Goal: Task Accomplishment & Management: Complete application form

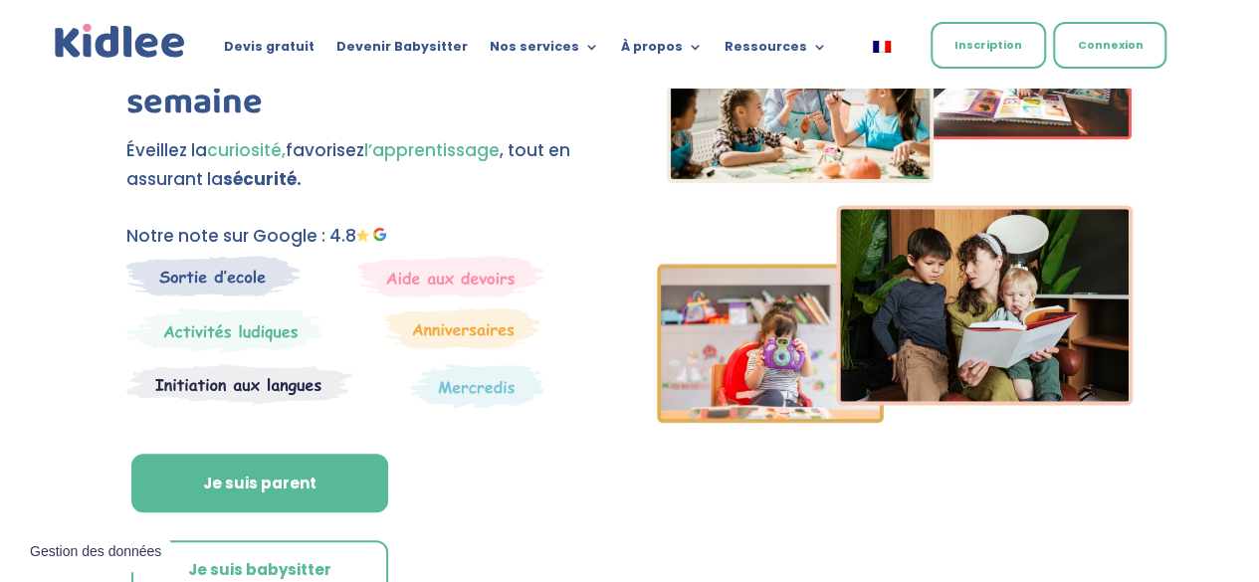
click at [963, 35] on link "Inscription" at bounding box center [987, 45] width 115 height 47
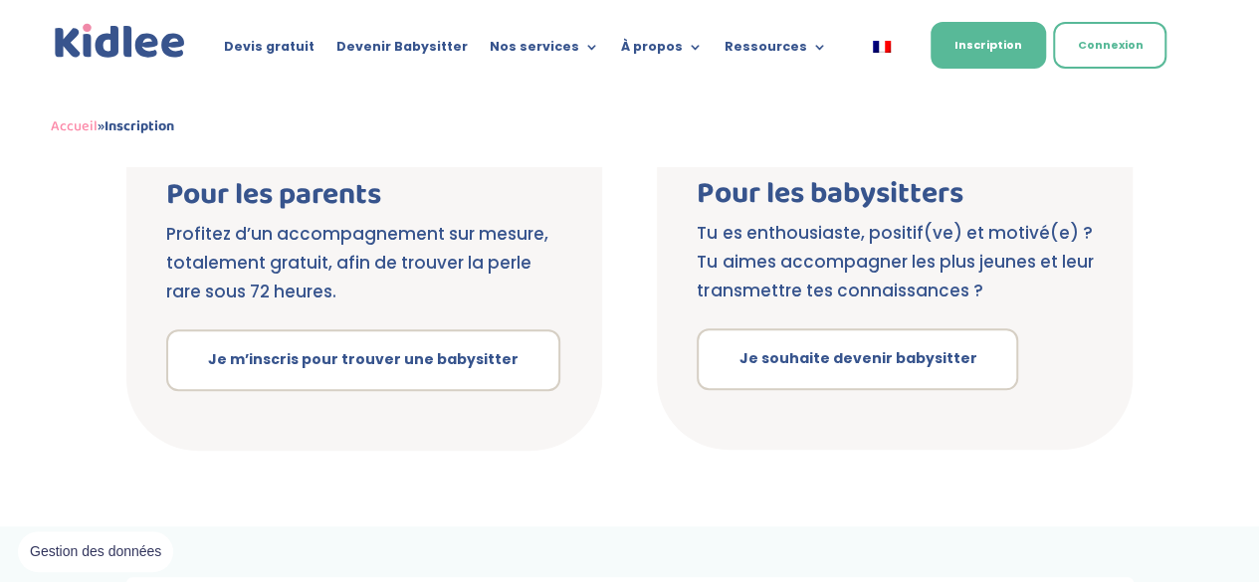
scroll to position [516, 0]
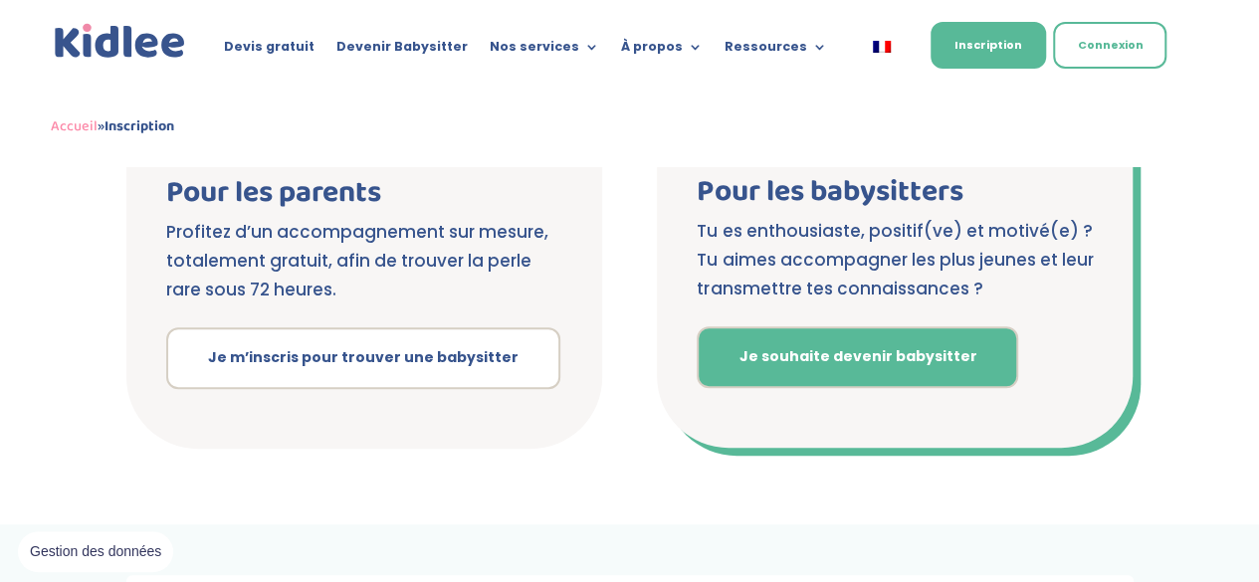
click at [802, 359] on link "Je souhaite devenir babysitter" at bounding box center [857, 357] width 321 height 62
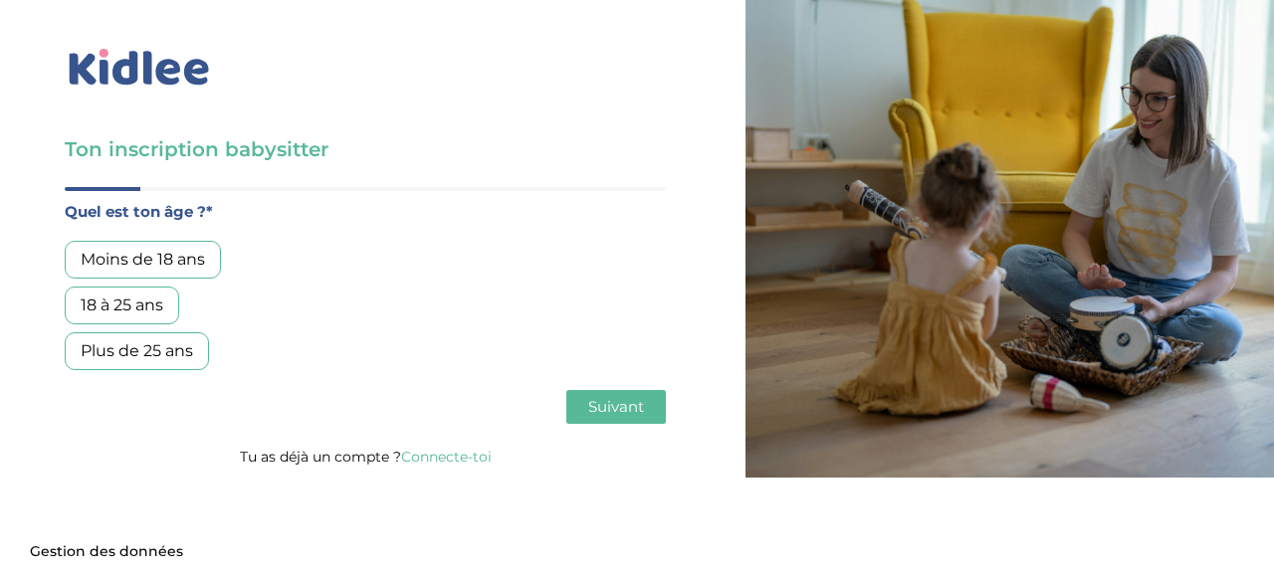
click at [131, 299] on div "18 à 25 ans" at bounding box center [122, 306] width 114 height 38
click at [597, 407] on span "Suivant" at bounding box center [616, 406] width 56 height 19
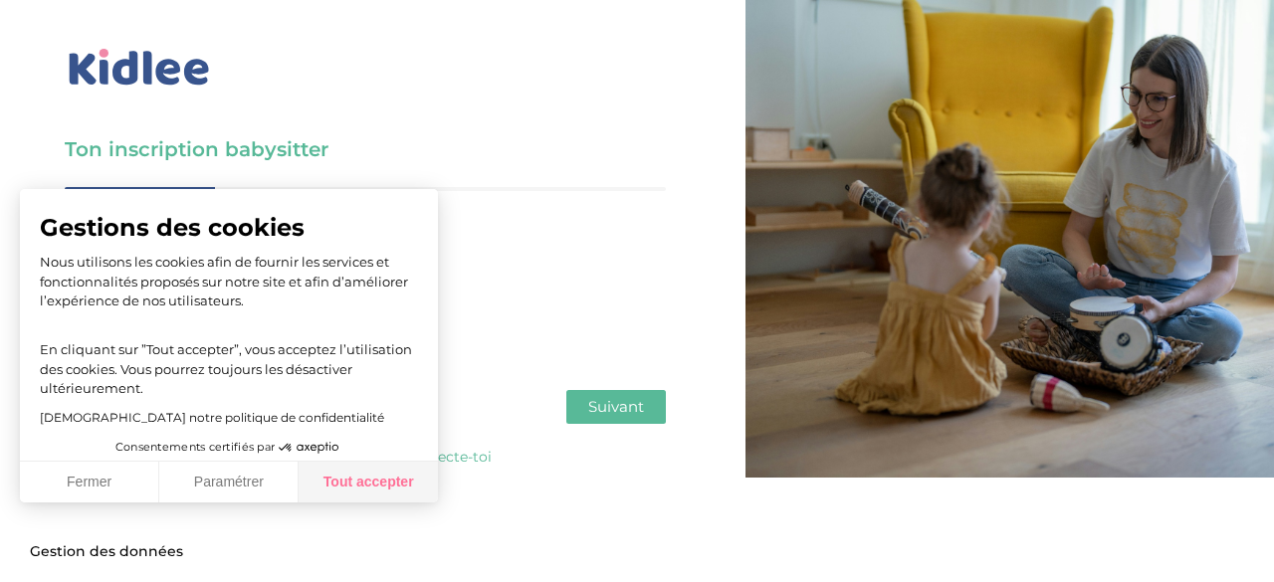
click at [351, 475] on button "Tout accepter" at bounding box center [368, 483] width 139 height 42
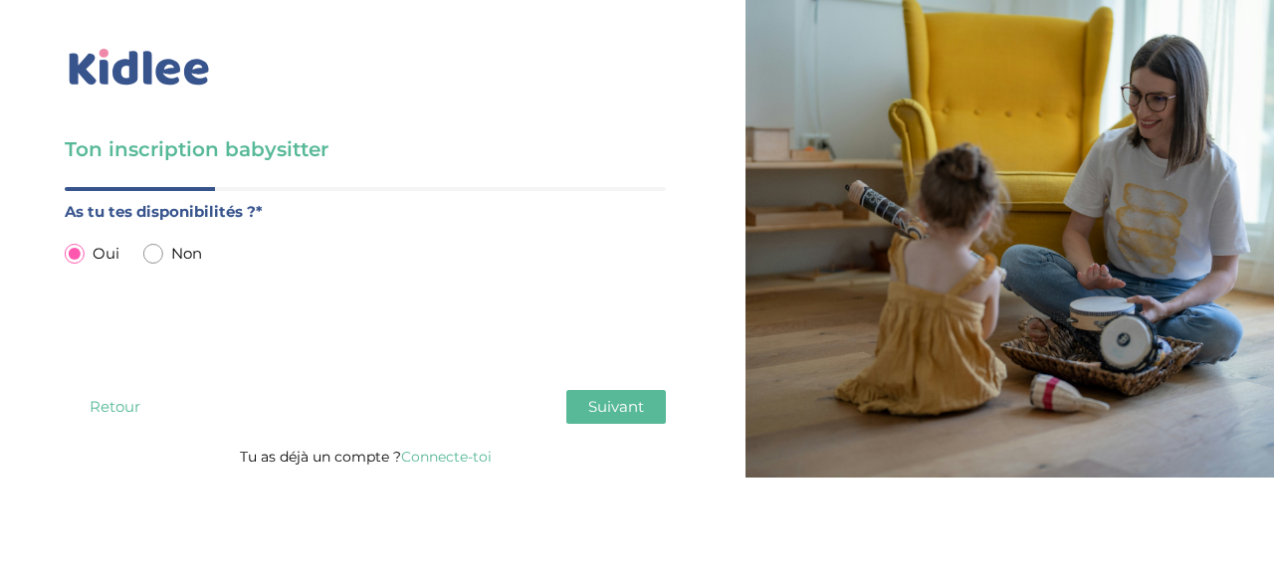
click at [623, 397] on span "Suivant" at bounding box center [616, 406] width 56 height 19
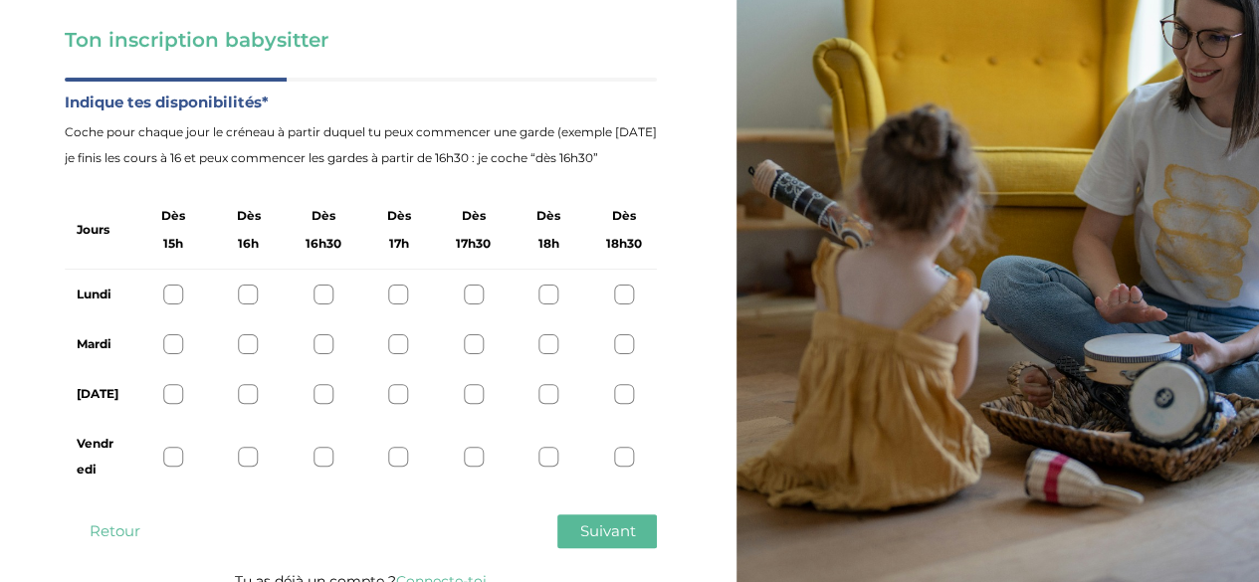
scroll to position [131, 0]
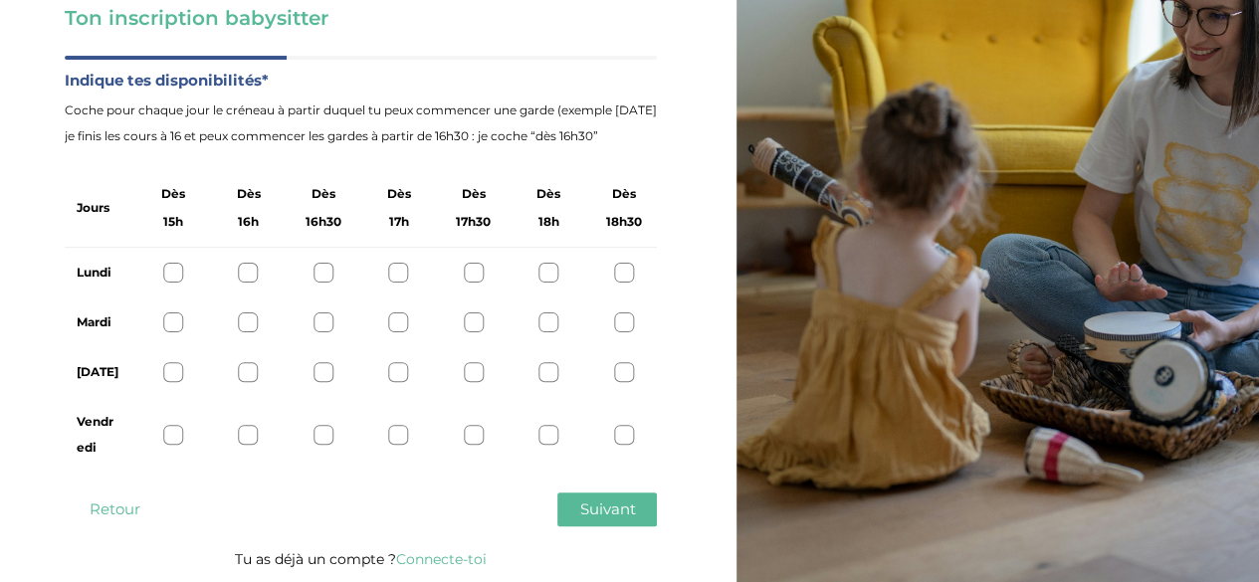
click at [626, 272] on div at bounding box center [624, 273] width 20 height 20
click at [245, 321] on div at bounding box center [249, 322] width 20 height 20
click at [169, 438] on div at bounding box center [173, 435] width 20 height 20
click at [593, 510] on span "Suivant" at bounding box center [607, 508] width 56 height 19
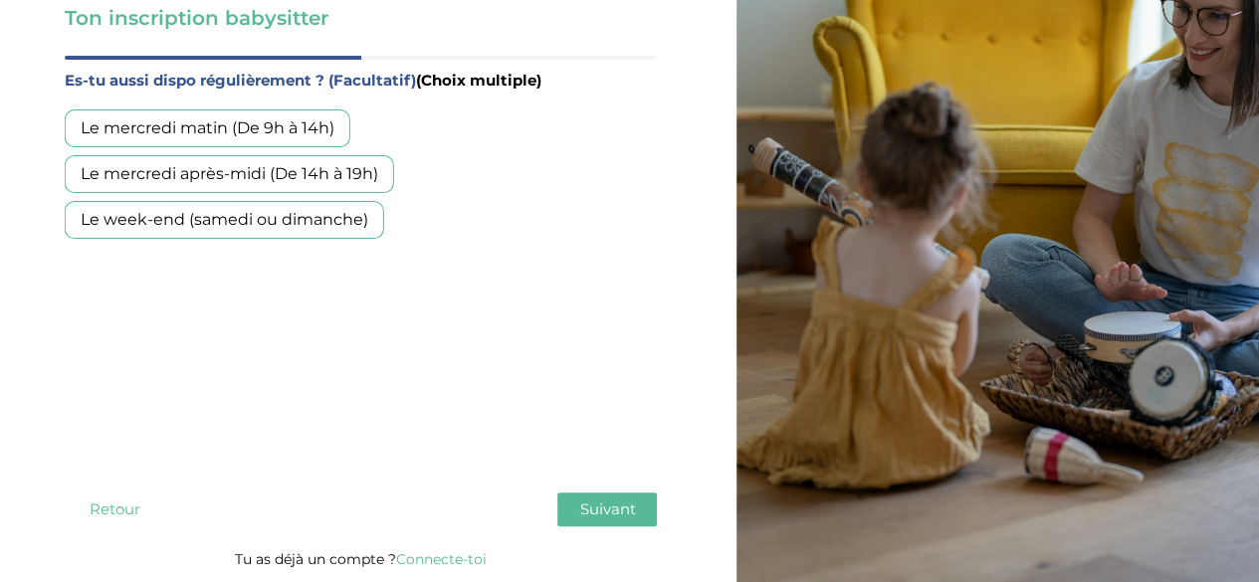
click at [338, 212] on div "Le week-end (samedi ou dimanche)" at bounding box center [224, 220] width 319 height 38
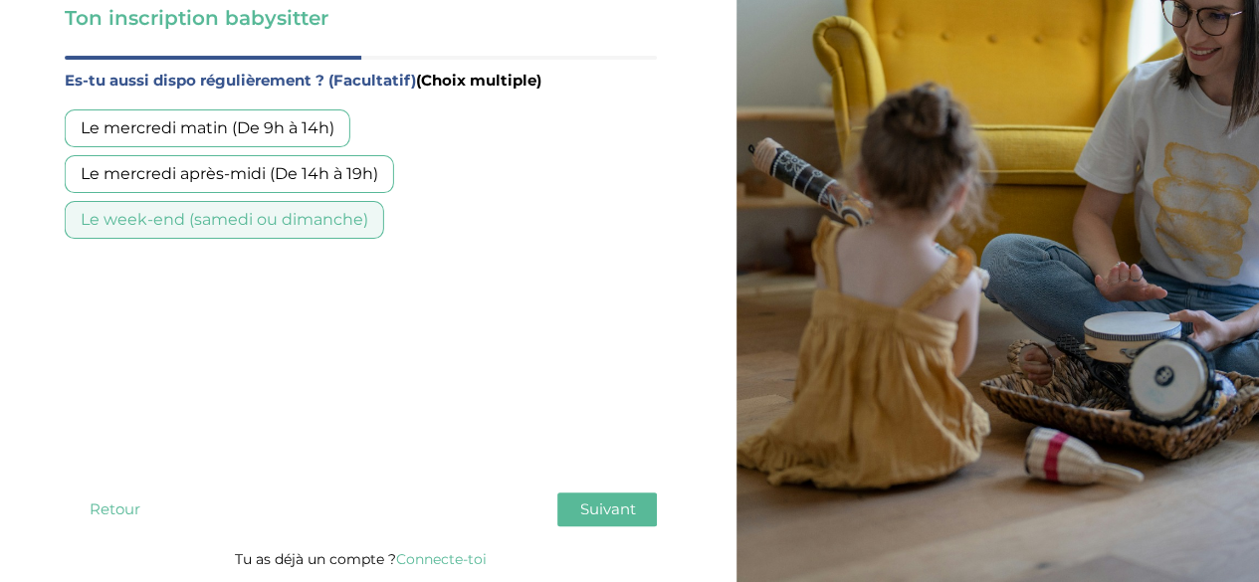
click at [603, 510] on span "Suivant" at bounding box center [607, 508] width 56 height 19
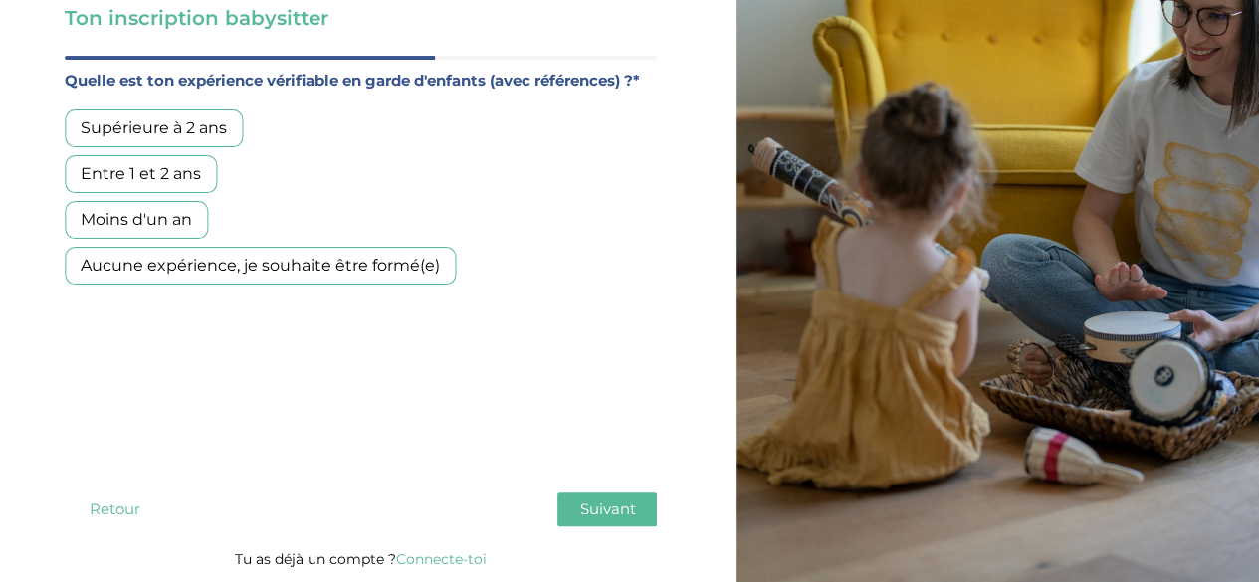
click at [648, 76] on label "Quelle est ton expérience vérifiable en garde d'enfants (avec références) ?*" at bounding box center [361, 81] width 592 height 26
click at [160, 172] on div "Entre 1 et 2 ans" at bounding box center [141, 174] width 152 height 38
click at [610, 522] on button "Suivant" at bounding box center [607, 510] width 100 height 34
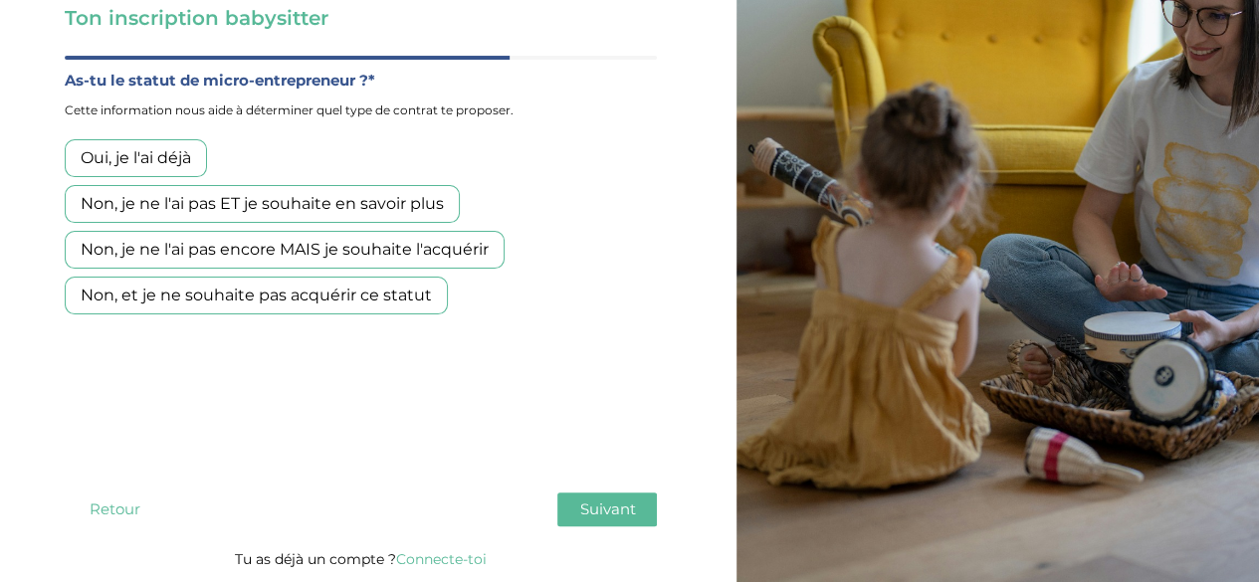
click at [347, 196] on div "Non, je ne l'ai pas ET je souhaite en savoir plus" at bounding box center [262, 204] width 395 height 38
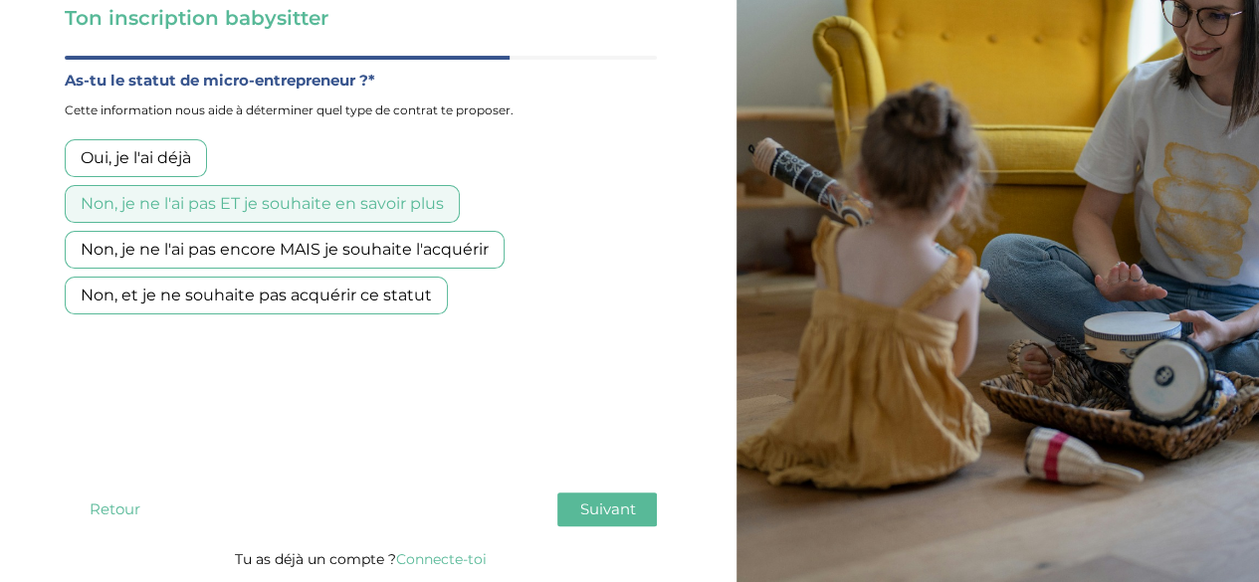
click at [617, 508] on span "Suivant" at bounding box center [607, 508] width 56 height 19
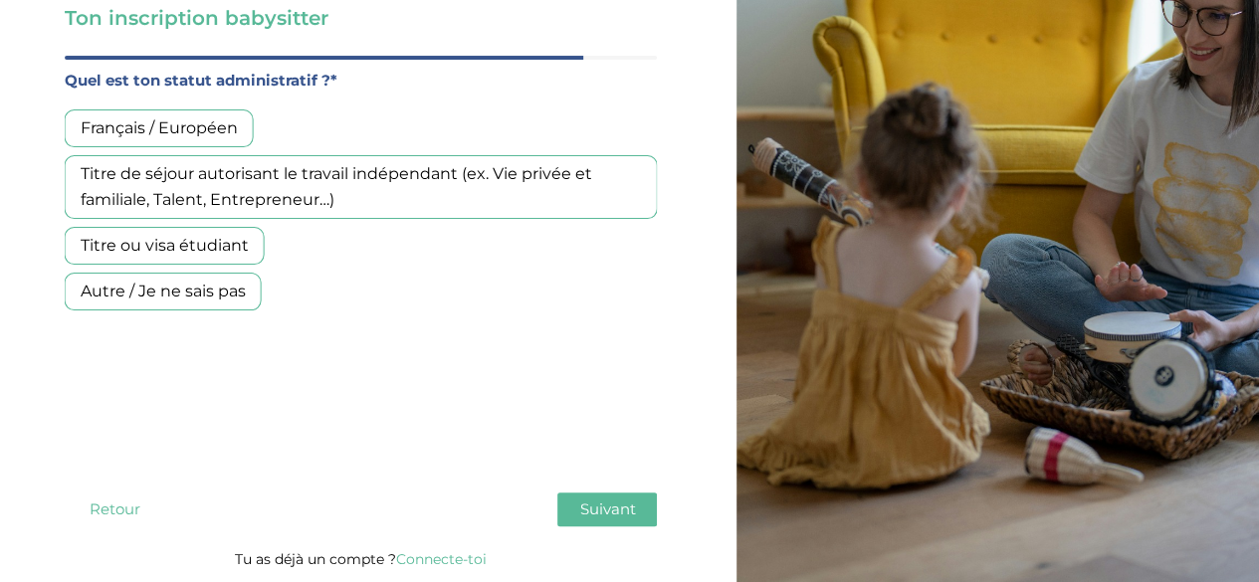
click at [179, 123] on div "Français / Européen" at bounding box center [159, 128] width 189 height 38
click at [595, 520] on button "Suivant" at bounding box center [607, 510] width 100 height 34
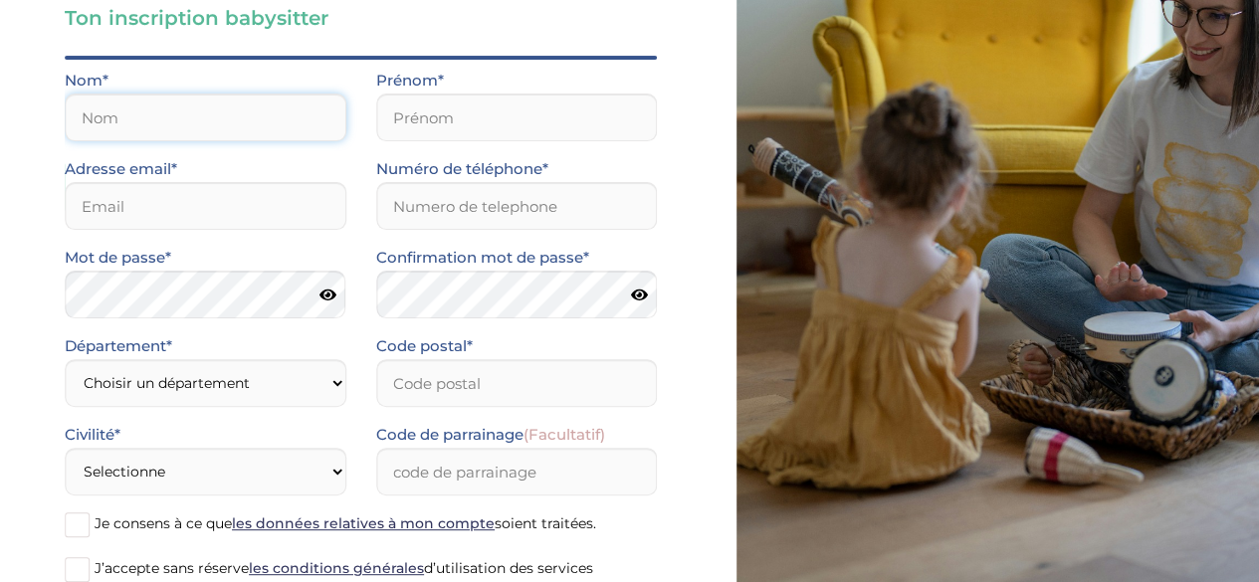
click at [237, 119] on input "text" at bounding box center [206, 118] width 282 height 48
type input "fontayne"
type input "fanny"
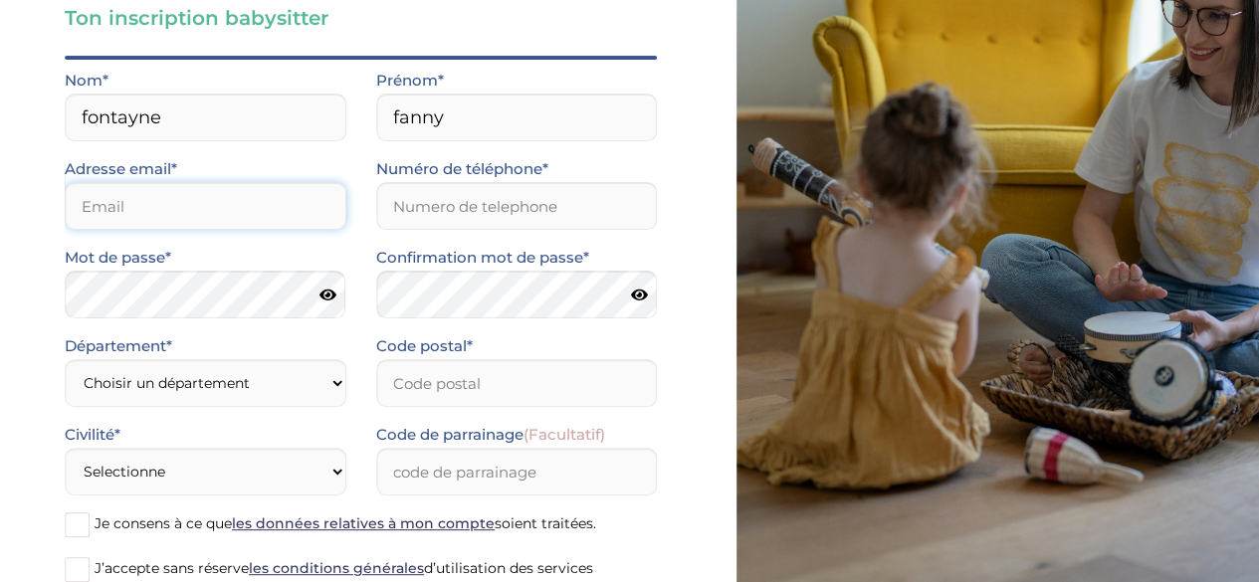
type input "fannyfontayne@gmail.com"
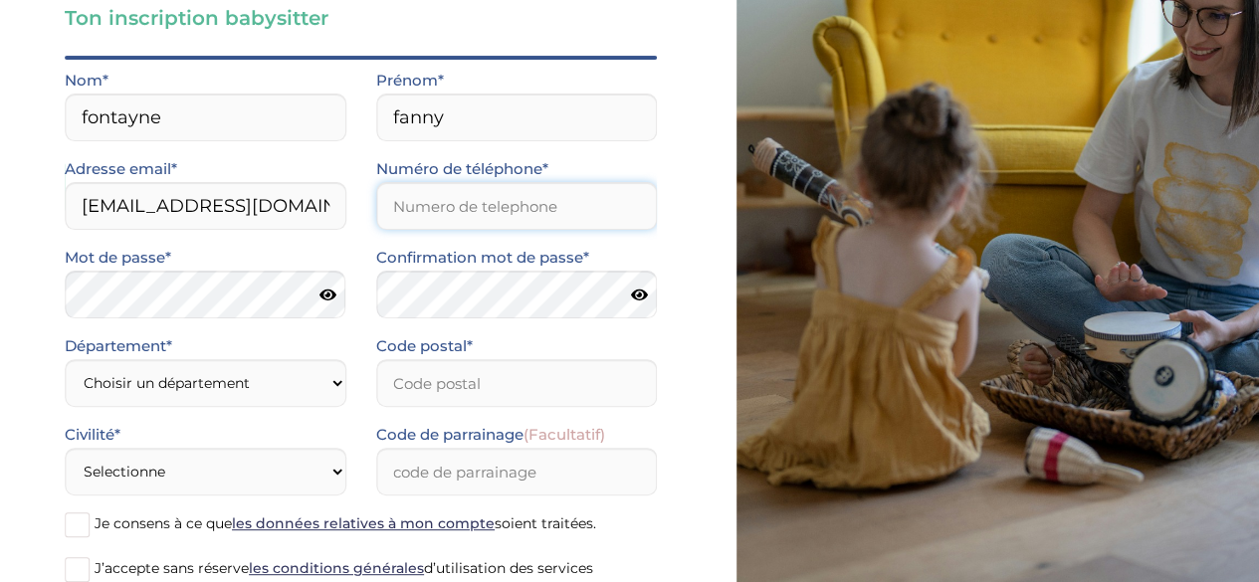
type input "0780507827"
type input "24220"
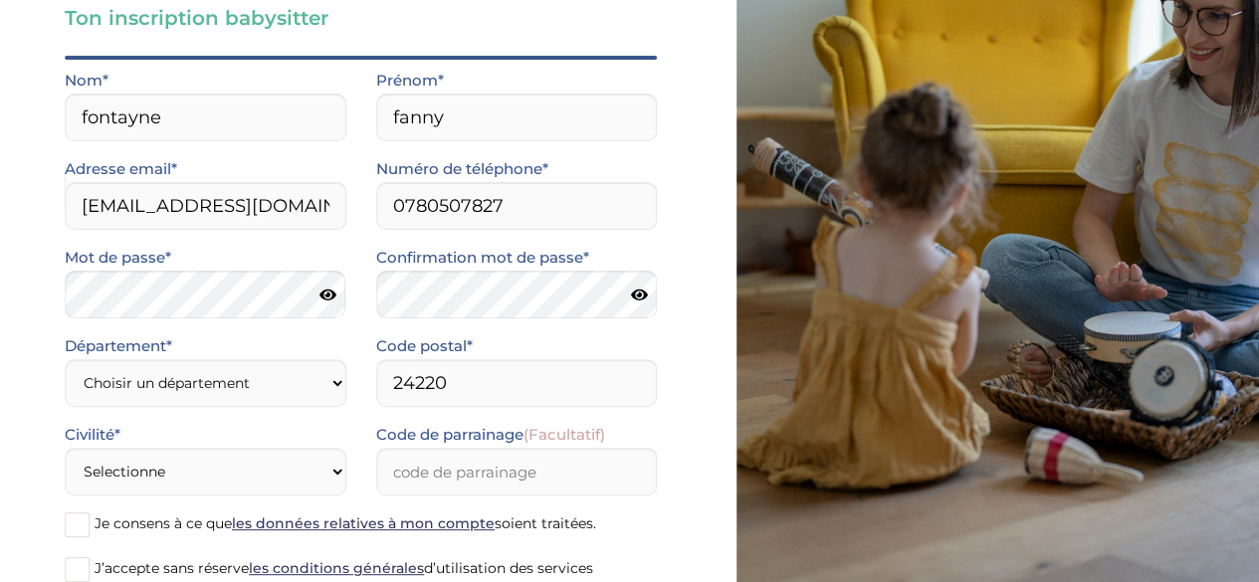
click at [325, 299] on icon at bounding box center [327, 295] width 17 height 15
click at [637, 289] on icon at bounding box center [638, 295] width 17 height 15
click at [293, 391] on select "Choisir un département Paris (75) Hauts-de-Seine (92) Yvelines (78) Val-de-Marn…" at bounding box center [206, 383] width 282 height 48
select select "92"
click at [65, 359] on select "Choisir un département Paris (75) Hauts-de-Seine (92) Yvelines (78) Val-de-Marn…" at bounding box center [206, 383] width 282 height 48
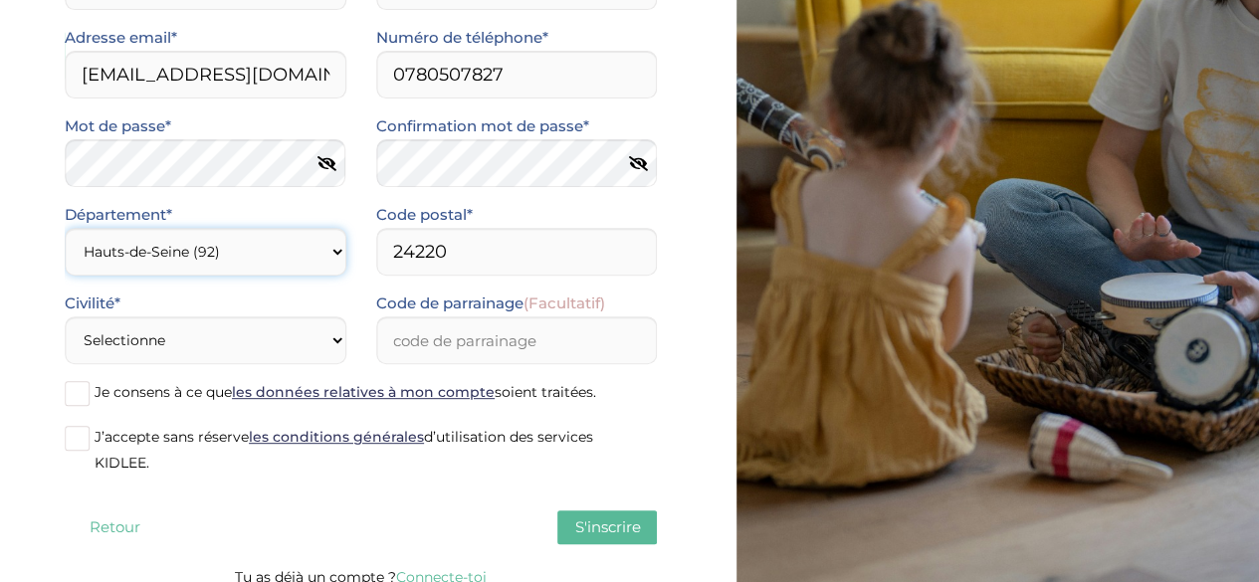
scroll to position [281, 0]
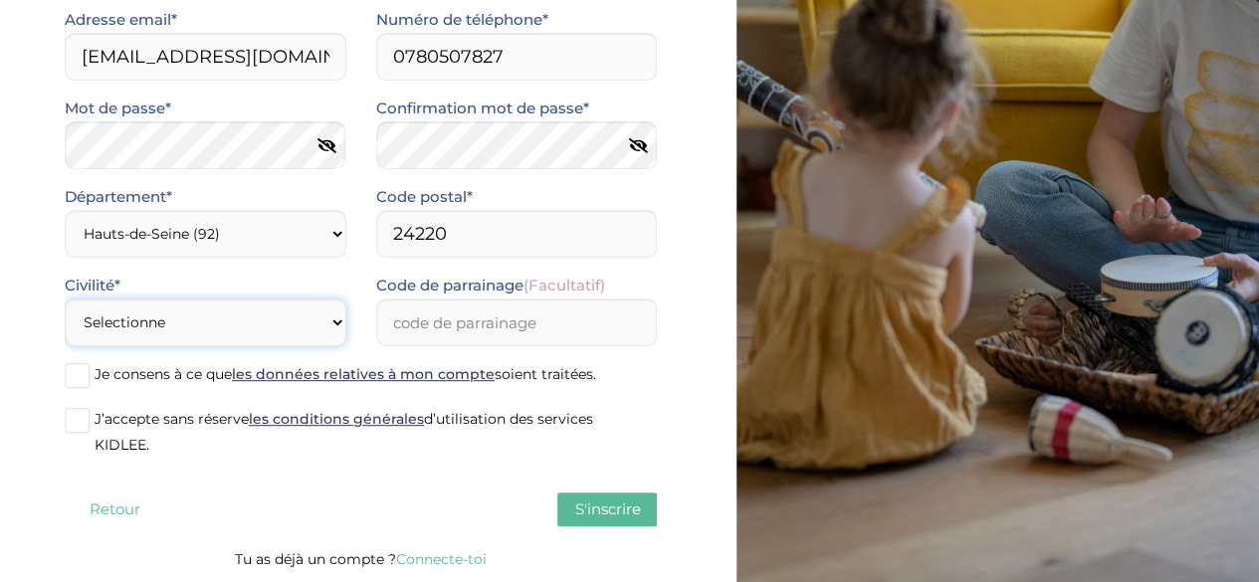
click at [231, 313] on select "Selectionne Mr Mme" at bounding box center [206, 323] width 282 height 48
select select "1"
click at [65, 299] on select "Selectionne Mr Mme" at bounding box center [206, 323] width 282 height 48
click at [76, 385] on span at bounding box center [77, 375] width 25 height 25
click at [0, 0] on input "Je consens à ce que les données relatives à mon compte soient traitées." at bounding box center [0, 0] width 0 height 0
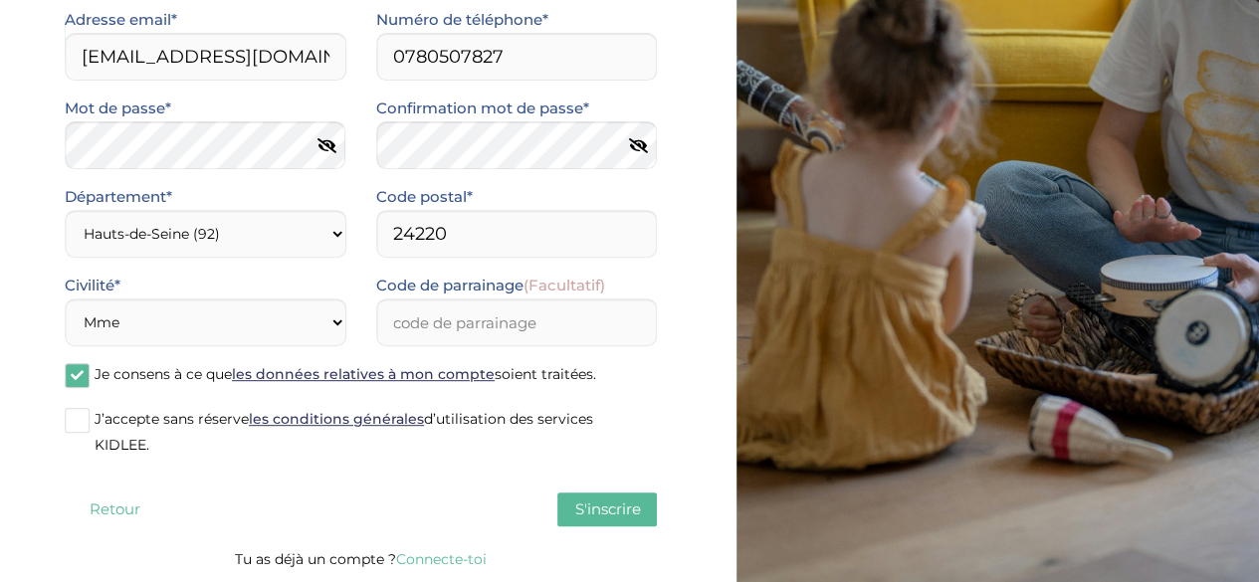
click at [75, 421] on span at bounding box center [77, 420] width 25 height 25
click at [0, 0] on input "J’accepte sans réserve les conditions générales d’utilisation des services KIDL…" at bounding box center [0, 0] width 0 height 0
click at [587, 504] on span "S'inscrire" at bounding box center [607, 508] width 66 height 19
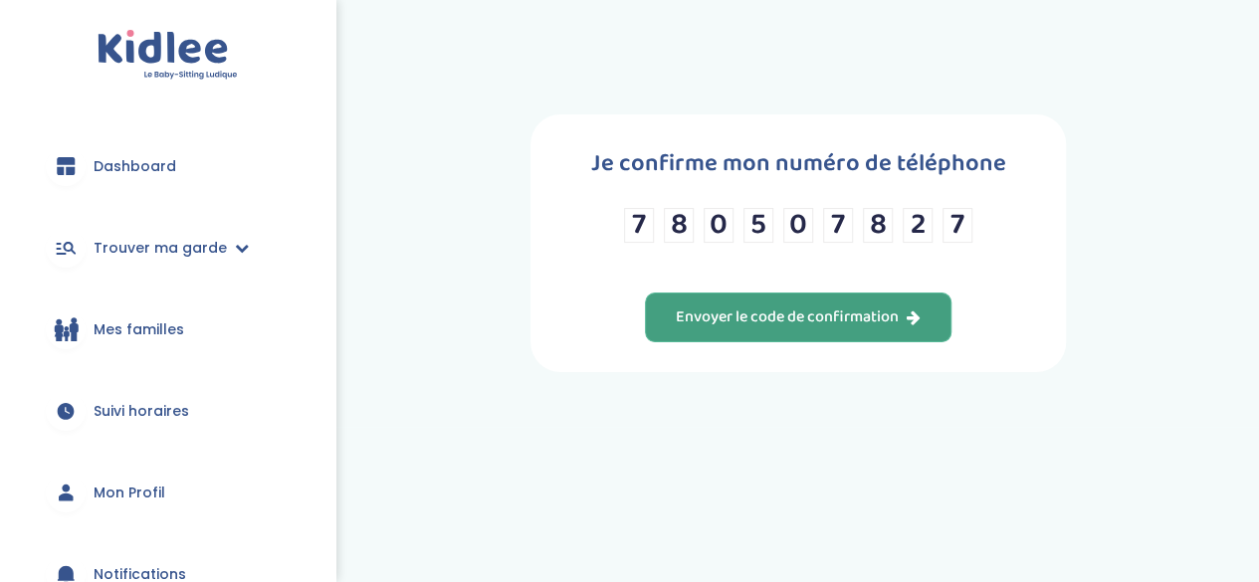
click at [863, 313] on div "Envoyer le code de confirmation" at bounding box center [798, 317] width 245 height 23
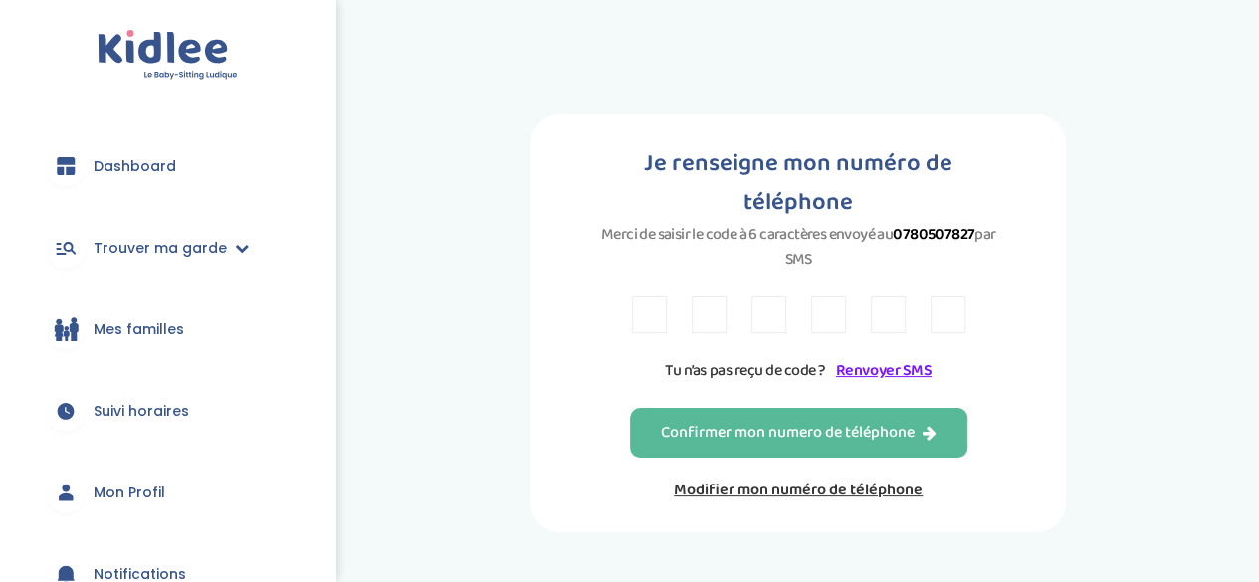
click at [633, 297] on input "text" at bounding box center [649, 315] width 35 height 37
type input "A"
type input "R"
type input "A"
type input "4"
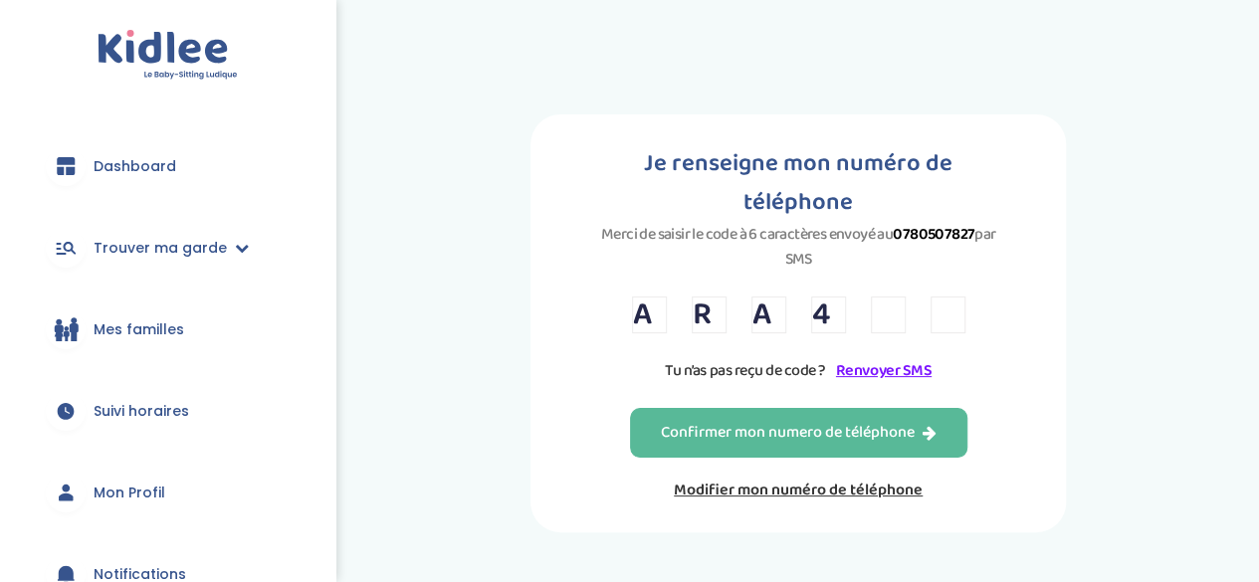
type input "8"
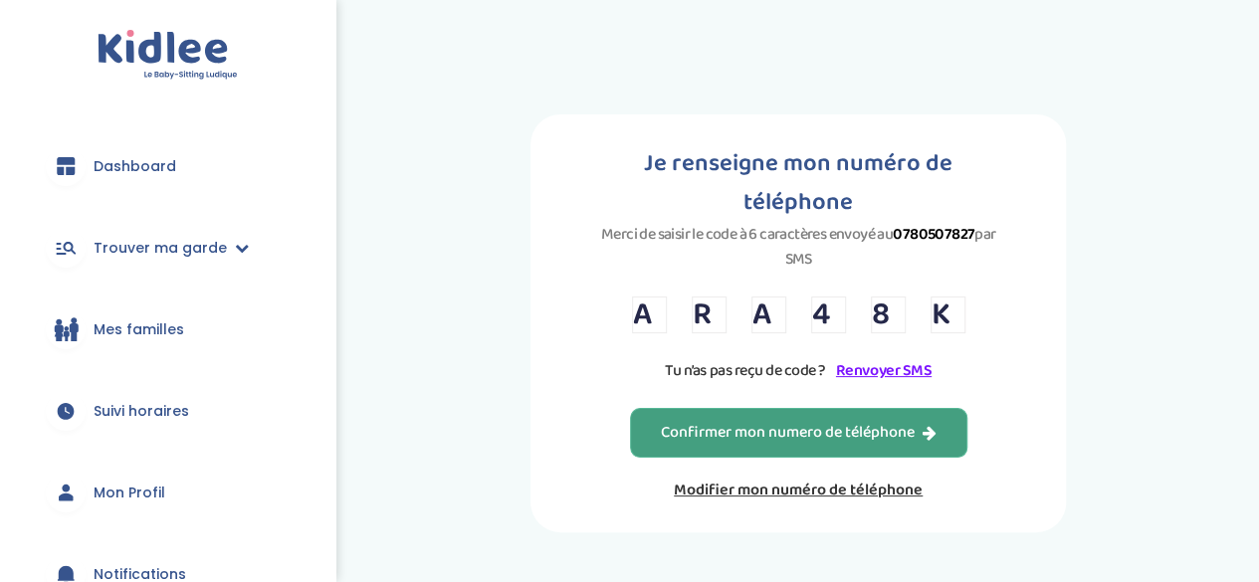
type input "K"
click at [808, 422] on div "Confirmer mon numero de téléphone" at bounding box center [799, 433] width 276 height 23
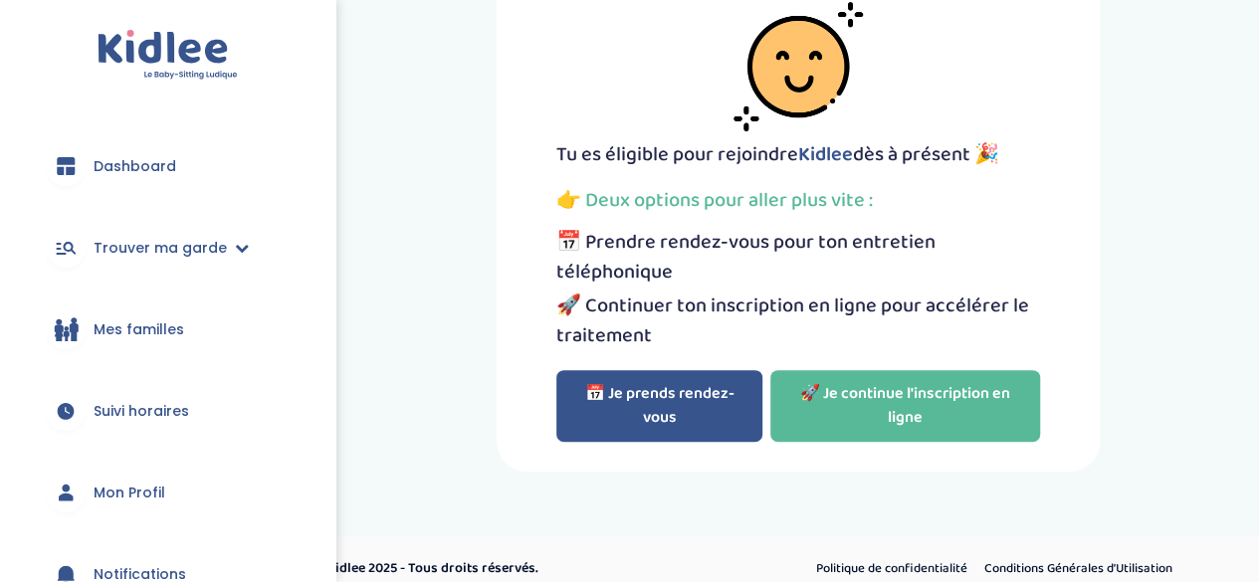
scroll to position [155, 0]
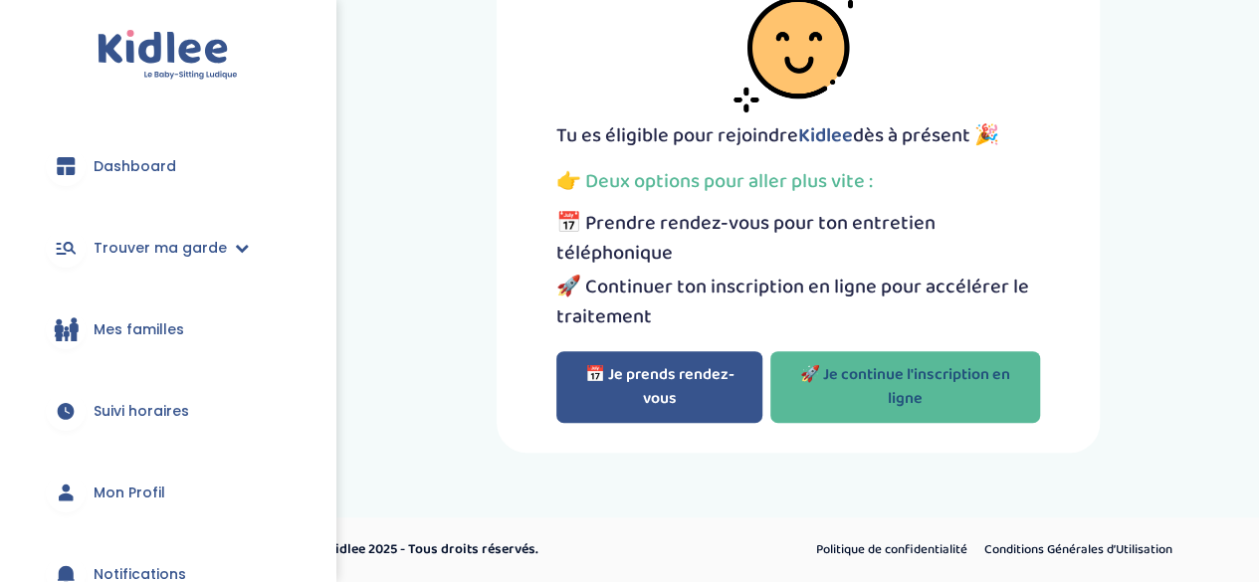
drag, startPoint x: 0, startPoint y: 0, endPoint x: 808, endPoint y: 394, distance: 898.9
click at [808, 394] on link "🚀 Je continue l'inscription en ligne" at bounding box center [905, 387] width 270 height 72
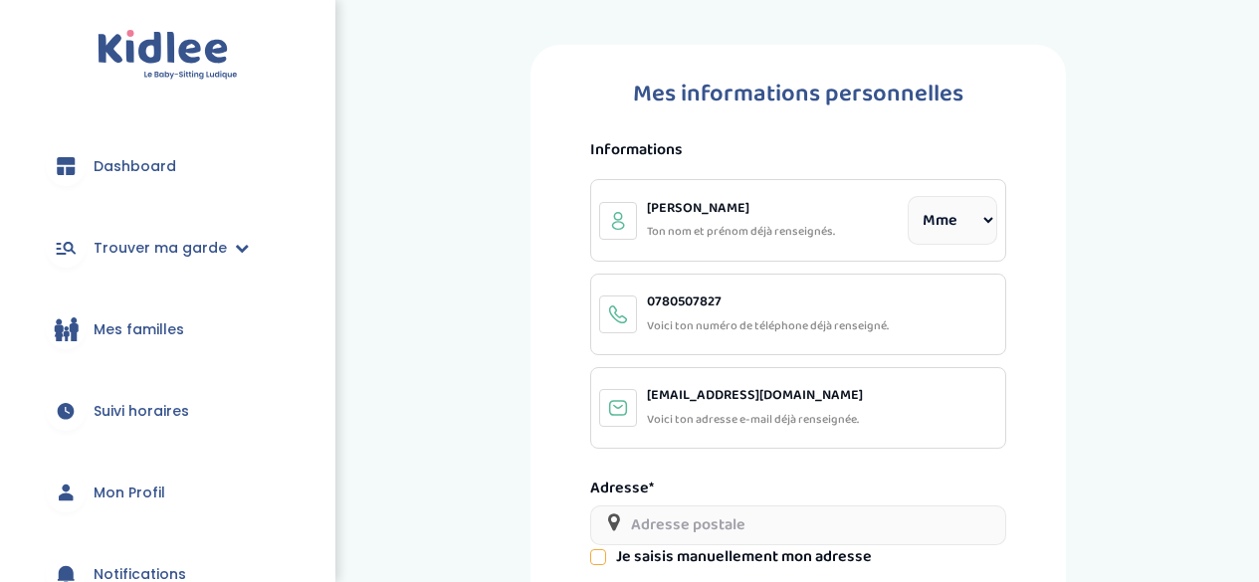
select select "1"
click at [935, 217] on select "Civilité Mr [PERSON_NAME]" at bounding box center [952, 220] width 90 height 49
click at [1162, 280] on div "Mes informations personnelles Informations [PERSON_NAME] nom et prénom déjà ren…" at bounding box center [798, 532] width 892 height 974
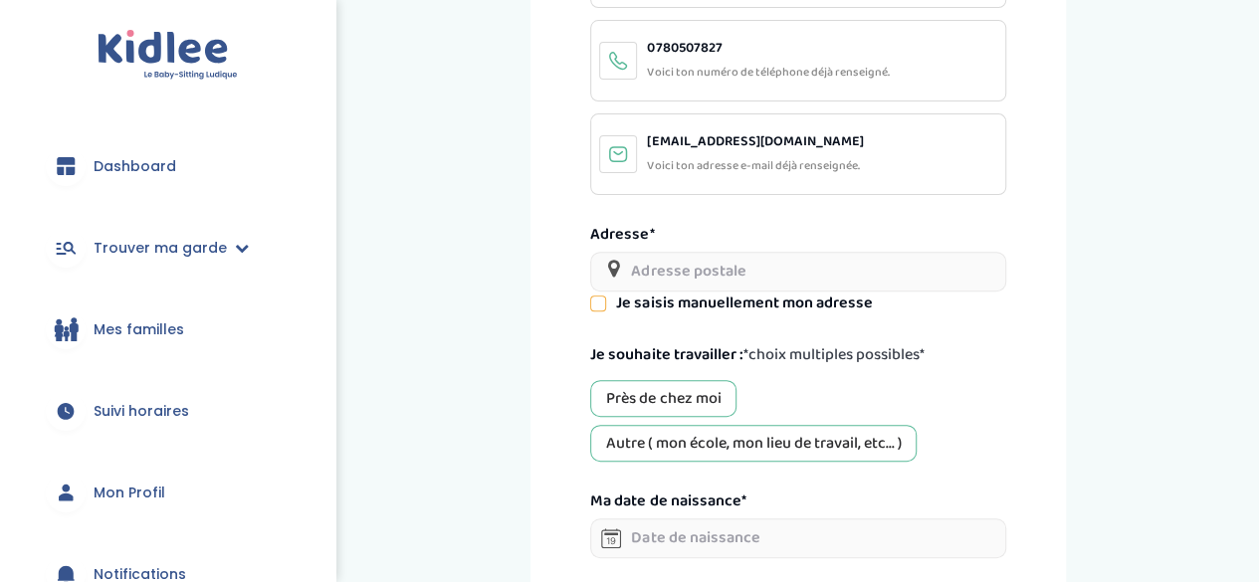
scroll to position [256, 0]
click at [812, 261] on input "text" at bounding box center [797, 270] width 415 height 40
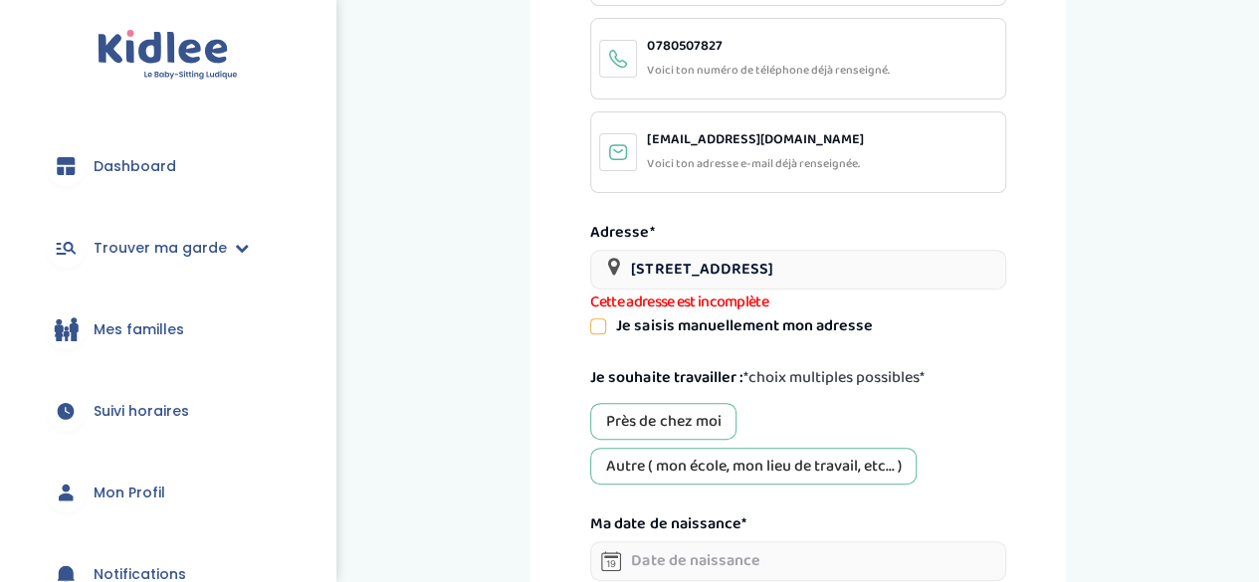
type input "[STREET_ADDRESS]"
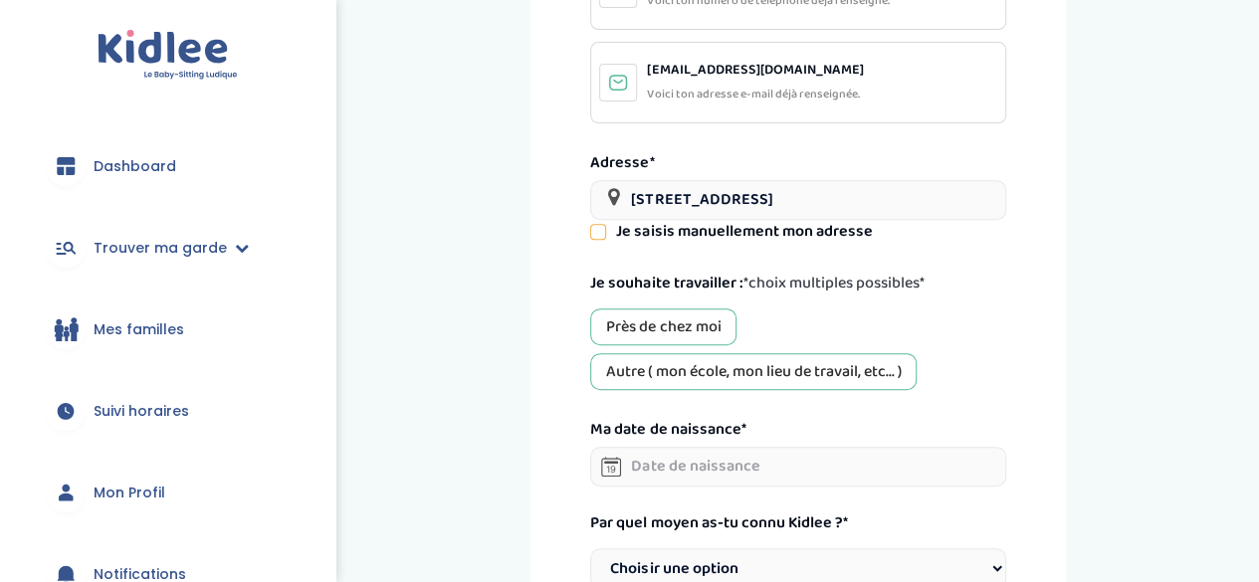
scroll to position [333, 0]
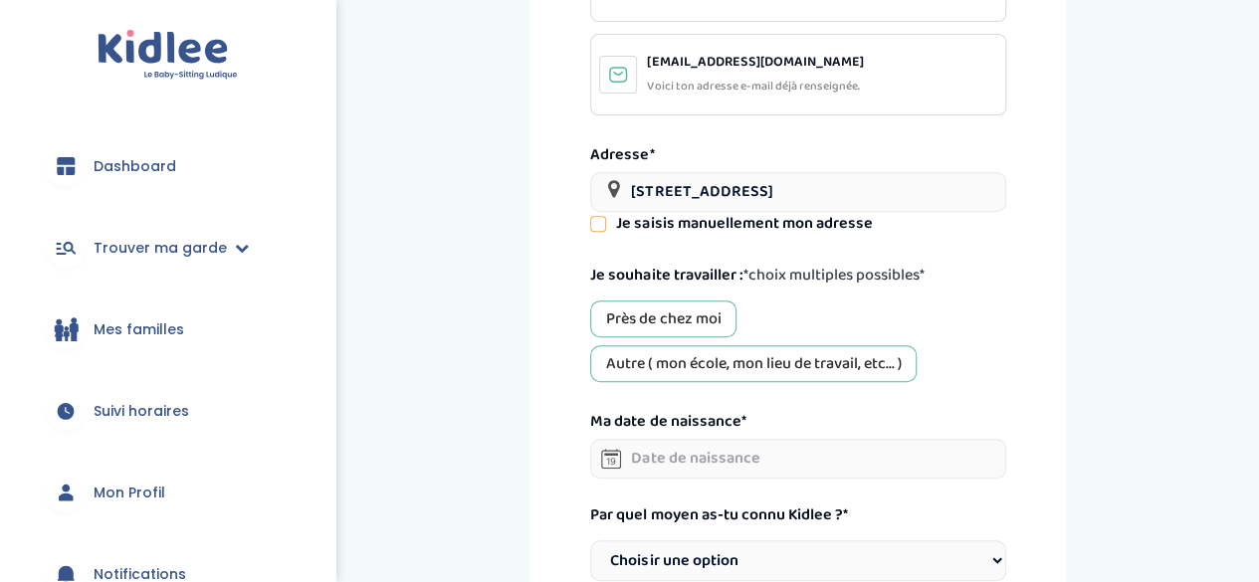
click at [639, 325] on div "Près de chez moi" at bounding box center [663, 318] width 146 height 37
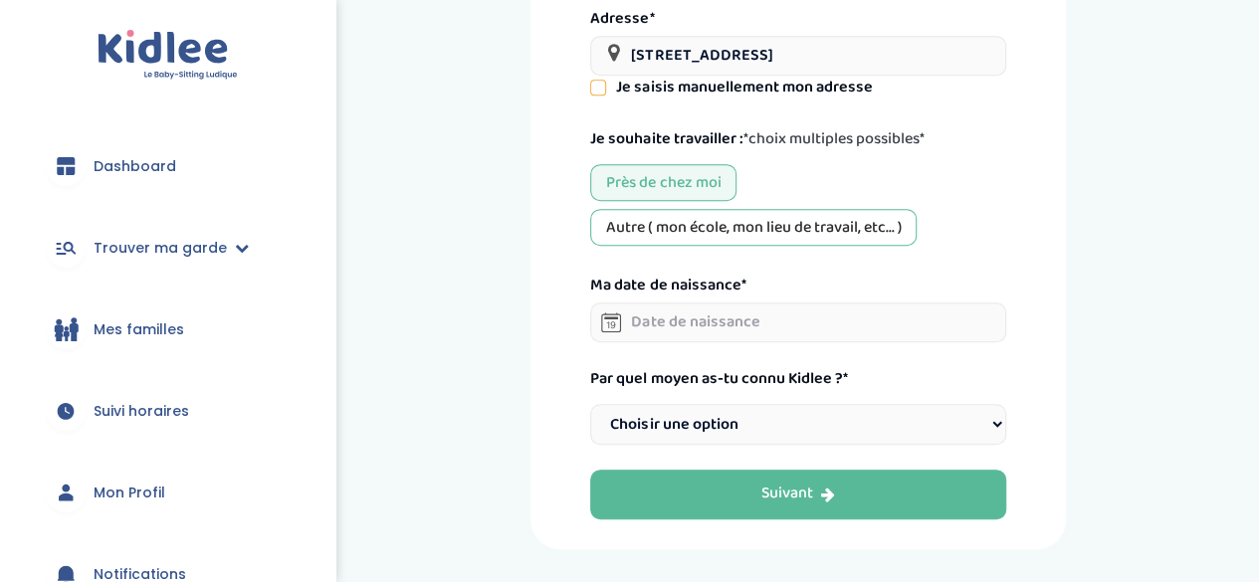
scroll to position [476, 0]
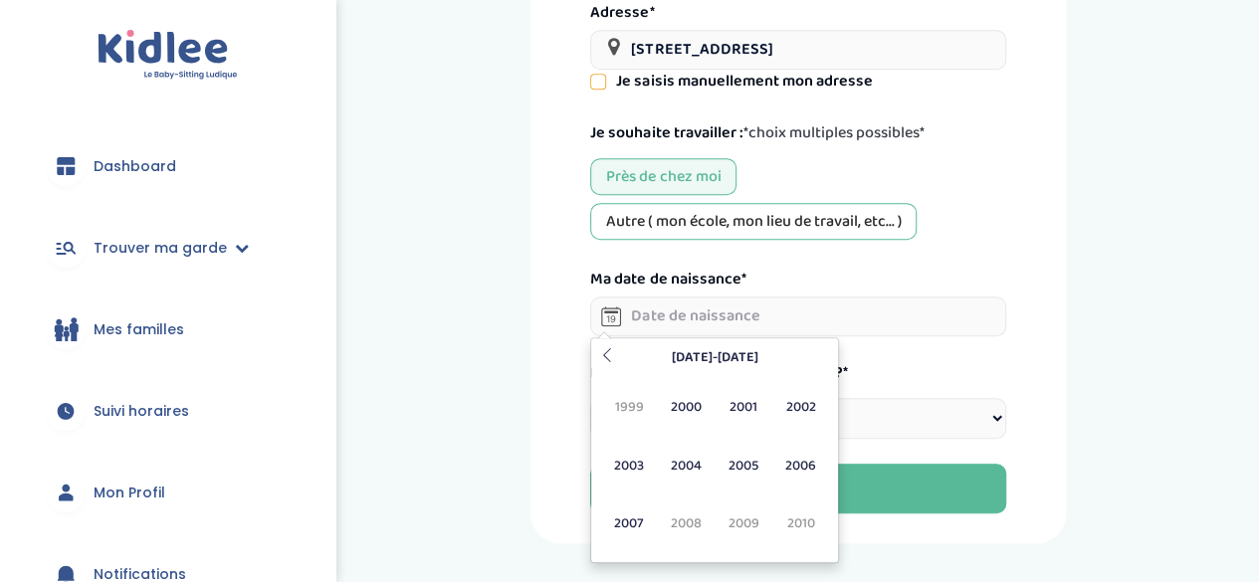
click at [639, 325] on input "text" at bounding box center [797, 317] width 415 height 40
click at [746, 455] on span "2005" at bounding box center [742, 466] width 53 height 54
click at [792, 405] on span "Avr" at bounding box center [800, 407] width 53 height 54
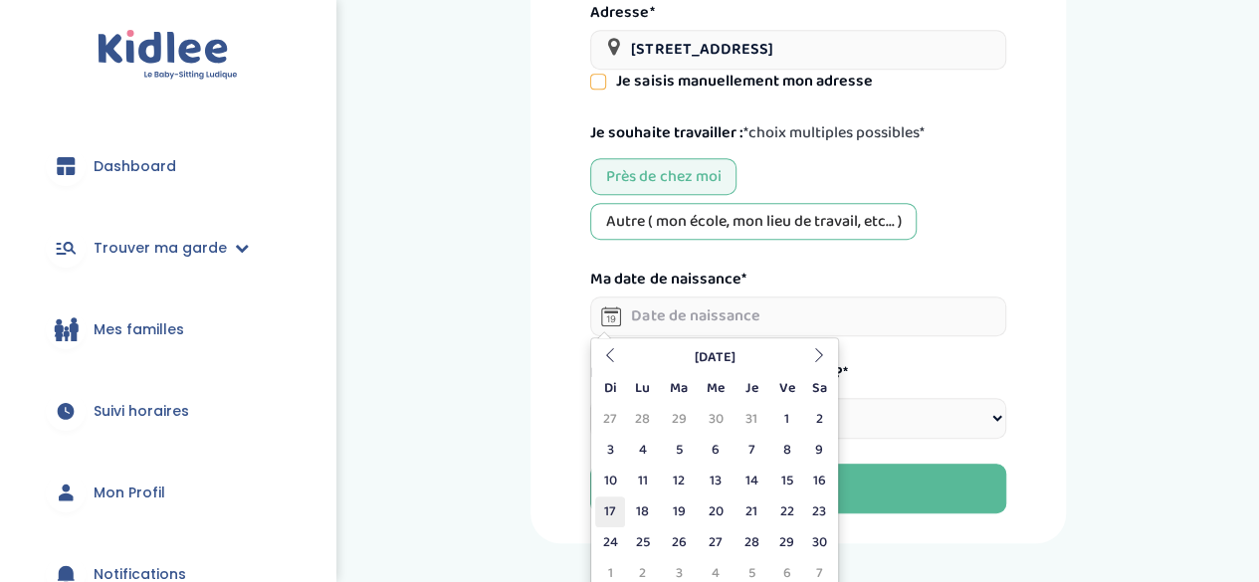
click at [607, 500] on td "17" at bounding box center [610, 512] width 30 height 31
type input "[DATE]"
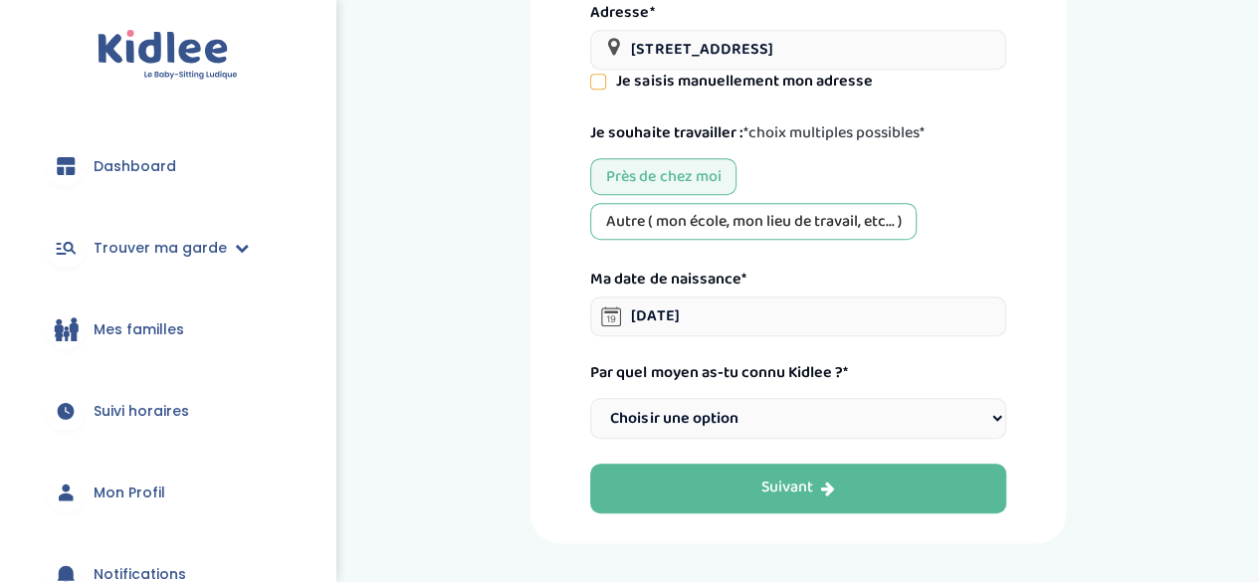
click at [768, 408] on select "Choisir une option Bouche à Oreille Google Plateforme Gens de confiance Faceboo…" at bounding box center [797, 418] width 415 height 41
select select "3"
click at [590, 398] on select "Choisir une option Bouche à Oreille Google Plateforme Gens de confiance Faceboo…" at bounding box center [797, 418] width 415 height 41
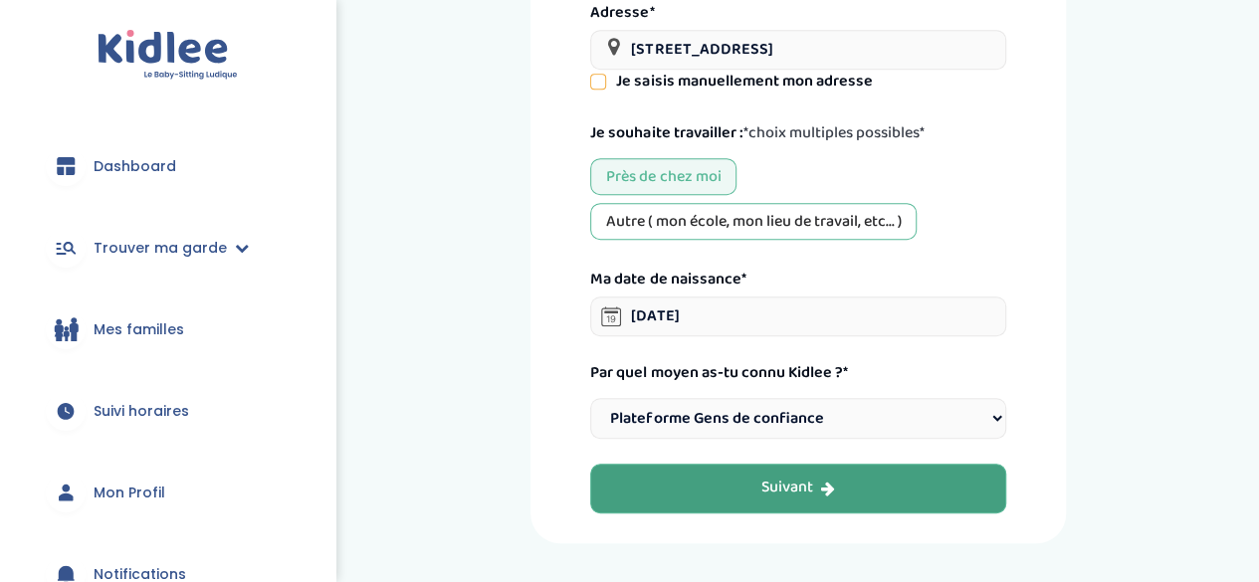
click at [750, 486] on button "Suivant" at bounding box center [797, 489] width 415 height 50
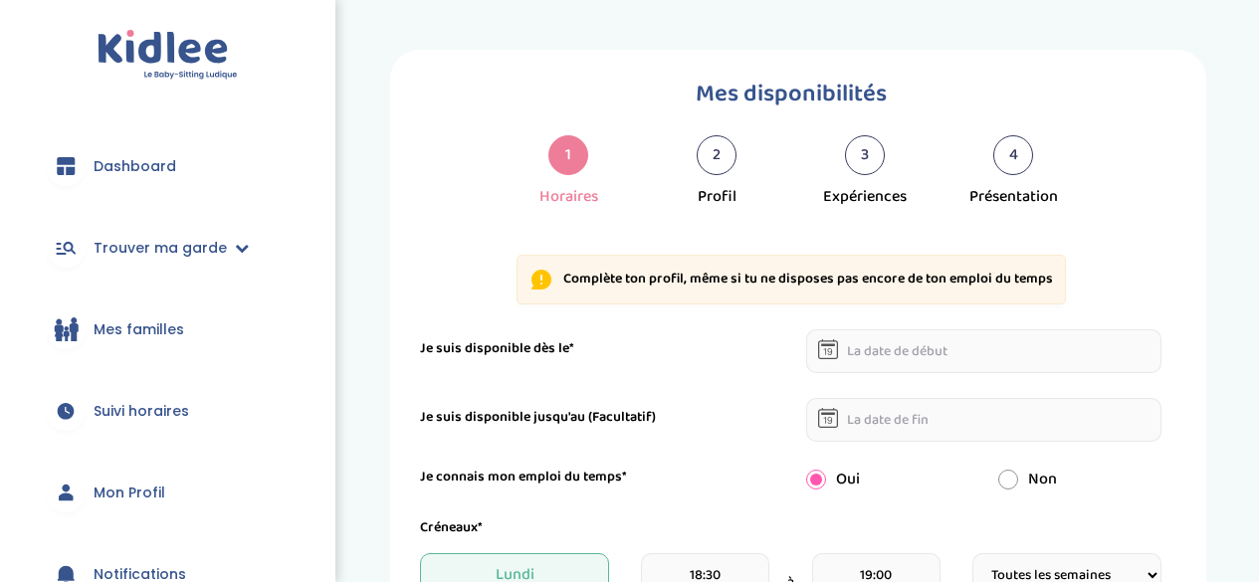
select select "1"
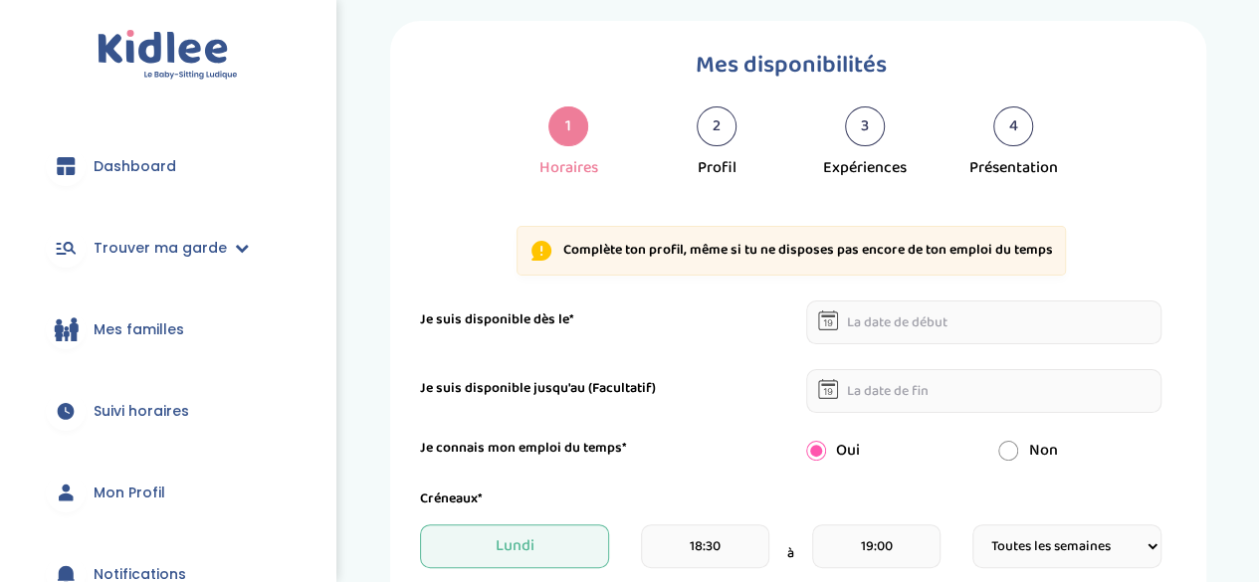
scroll to position [92, 0]
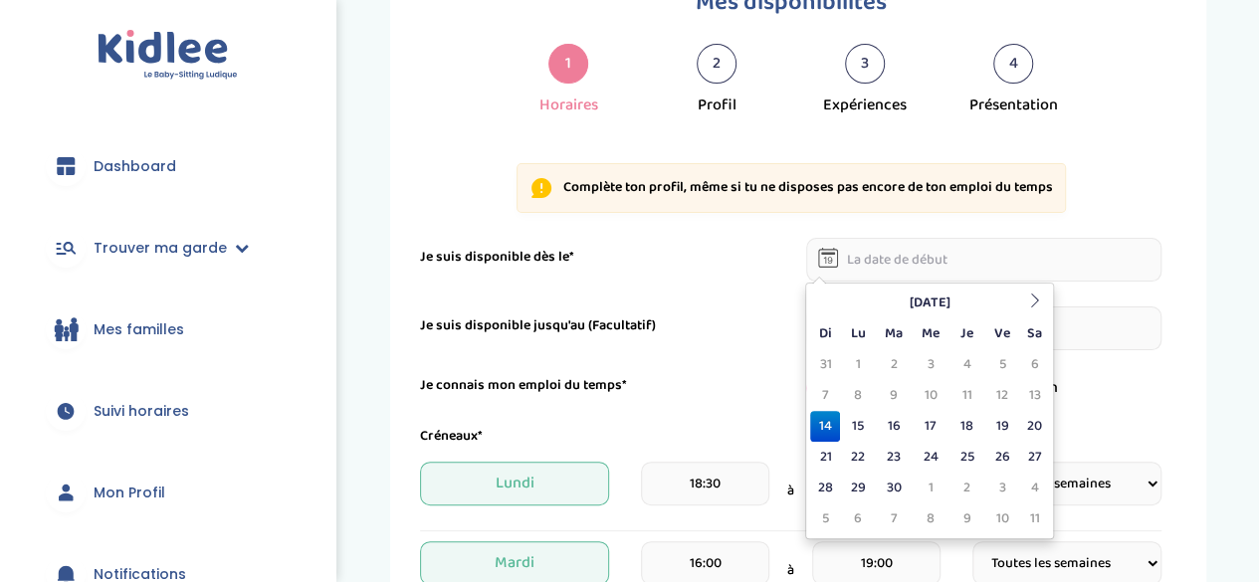
click at [854, 260] on input "text" at bounding box center [984, 260] width 356 height 44
click at [862, 421] on td "15" at bounding box center [857, 426] width 35 height 31
type input "[DATE]"
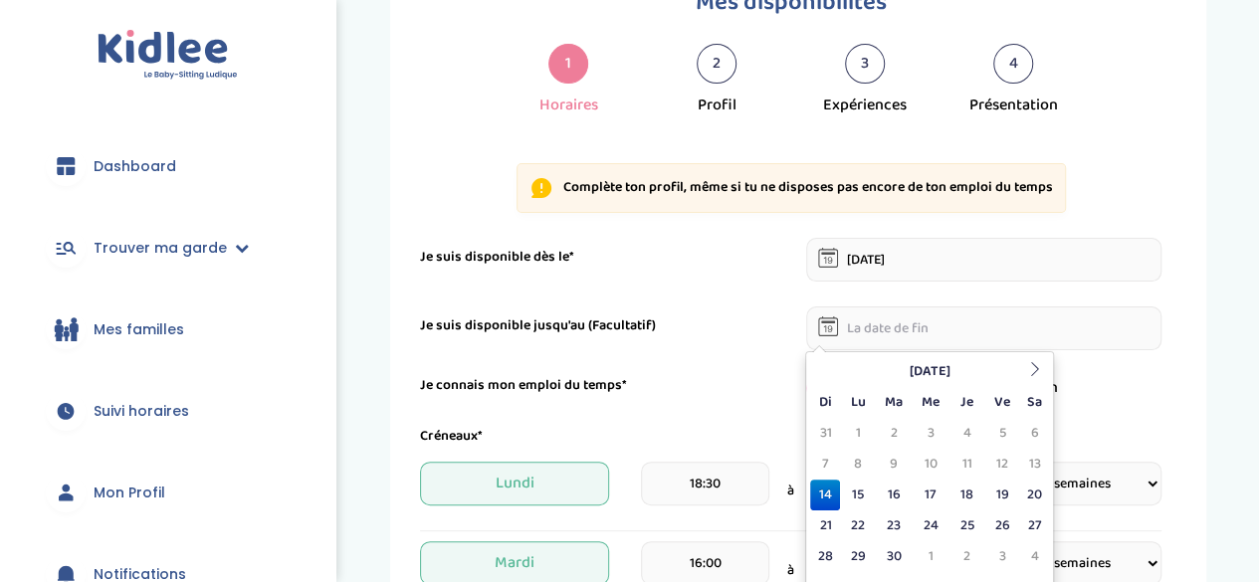
click at [838, 335] on input "text" at bounding box center [984, 328] width 356 height 44
click at [1024, 368] on th at bounding box center [1034, 371] width 30 height 31
click at [826, 463] on td "7" at bounding box center [825, 464] width 30 height 31
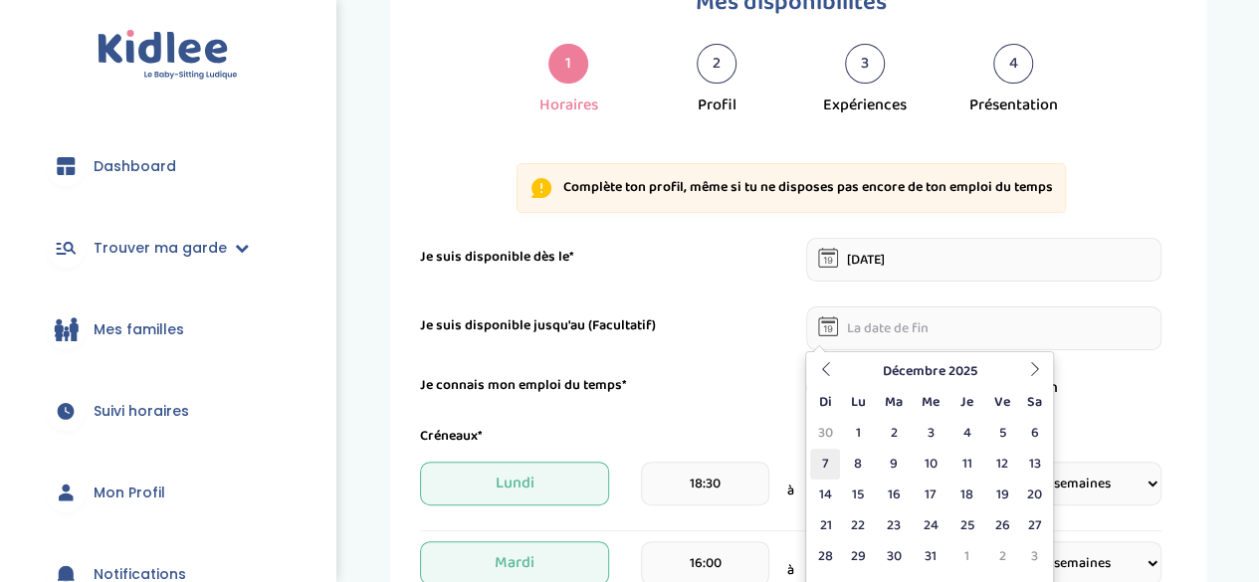
type input "[DATE]"
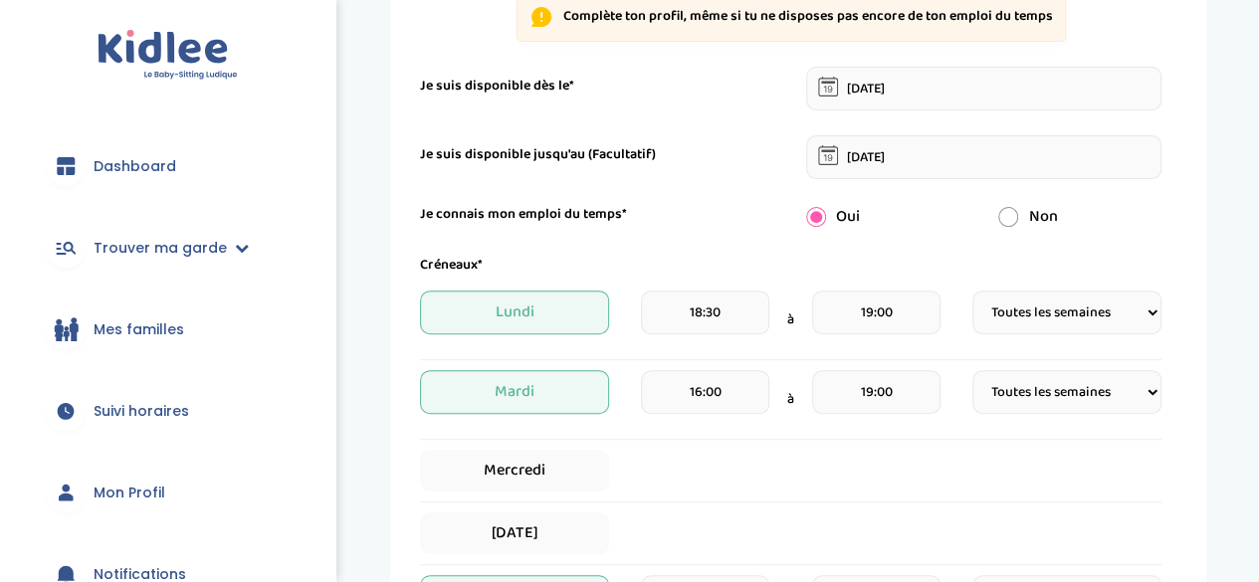
scroll to position [302, 0]
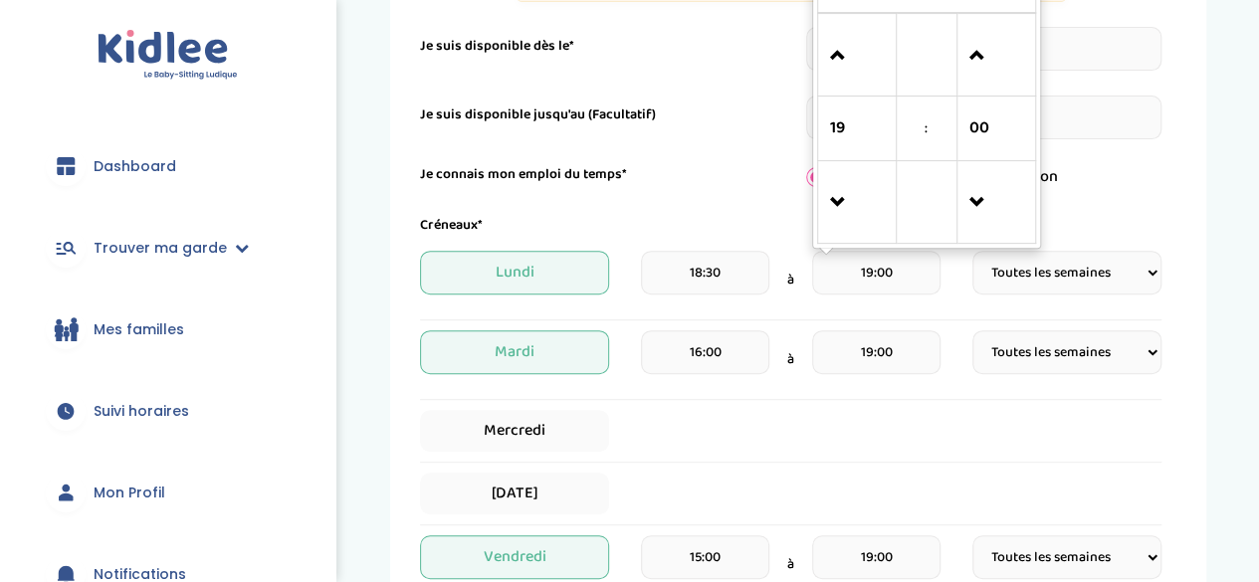
click at [908, 271] on input "19:00" at bounding box center [876, 273] width 128 height 44
click at [830, 59] on span at bounding box center [857, 56] width 54 height 54
type input "21:00"
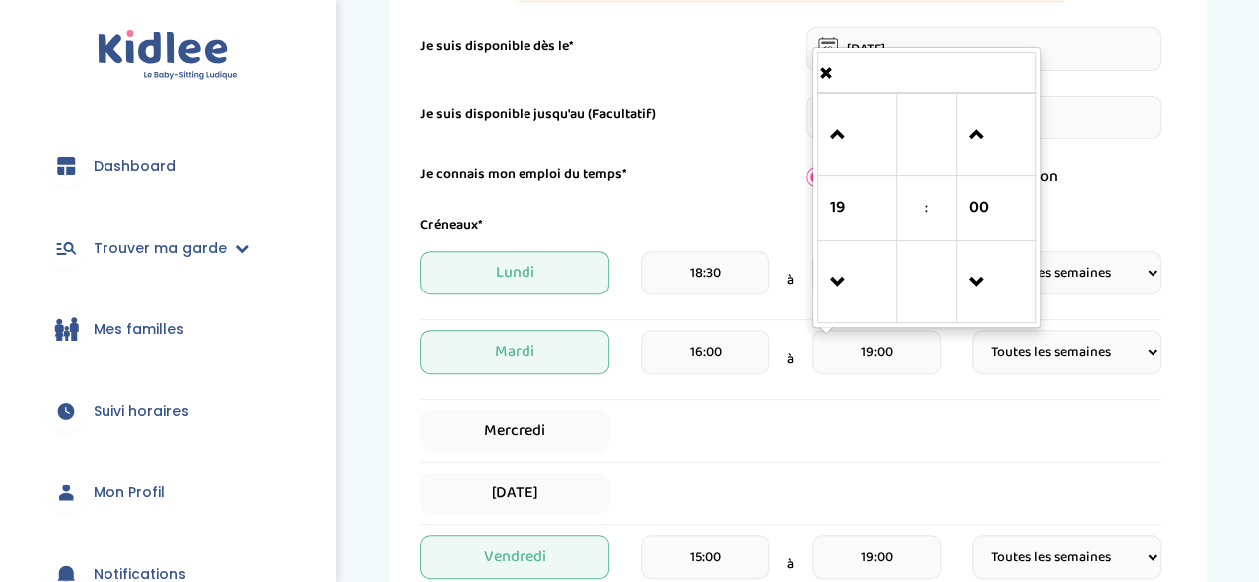
click at [901, 352] on input "19:00" at bounding box center [876, 352] width 128 height 44
click at [846, 134] on span at bounding box center [857, 135] width 54 height 54
click at [856, 355] on input "21:00" at bounding box center [876, 352] width 128 height 44
click at [833, 134] on span at bounding box center [857, 135] width 54 height 54
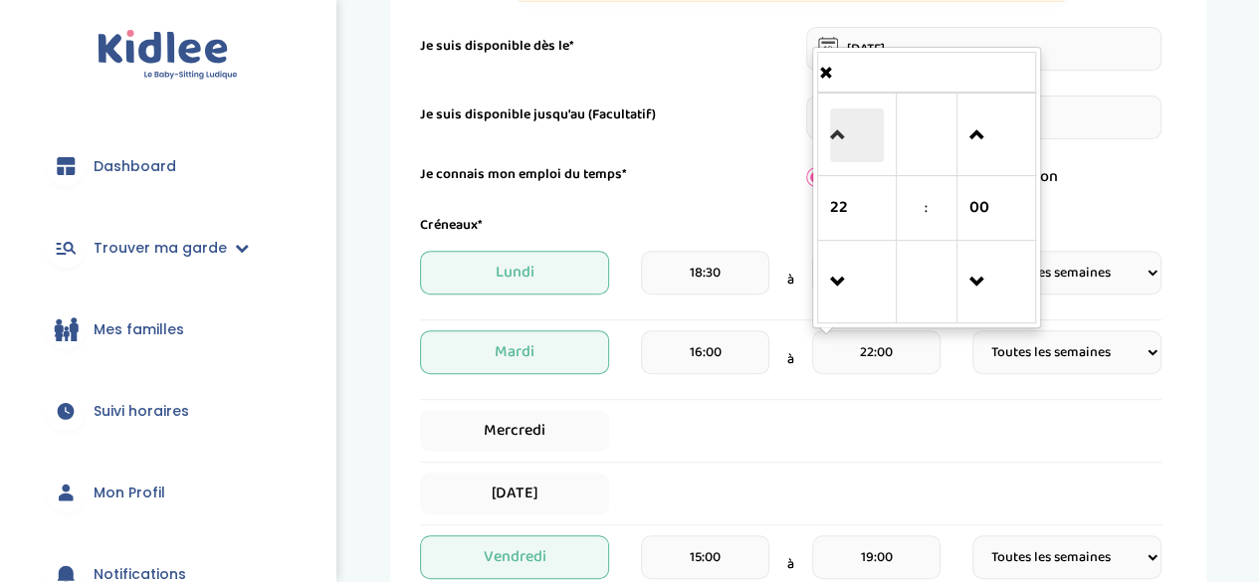
click at [833, 134] on span at bounding box center [857, 135] width 54 height 54
type input "23:00"
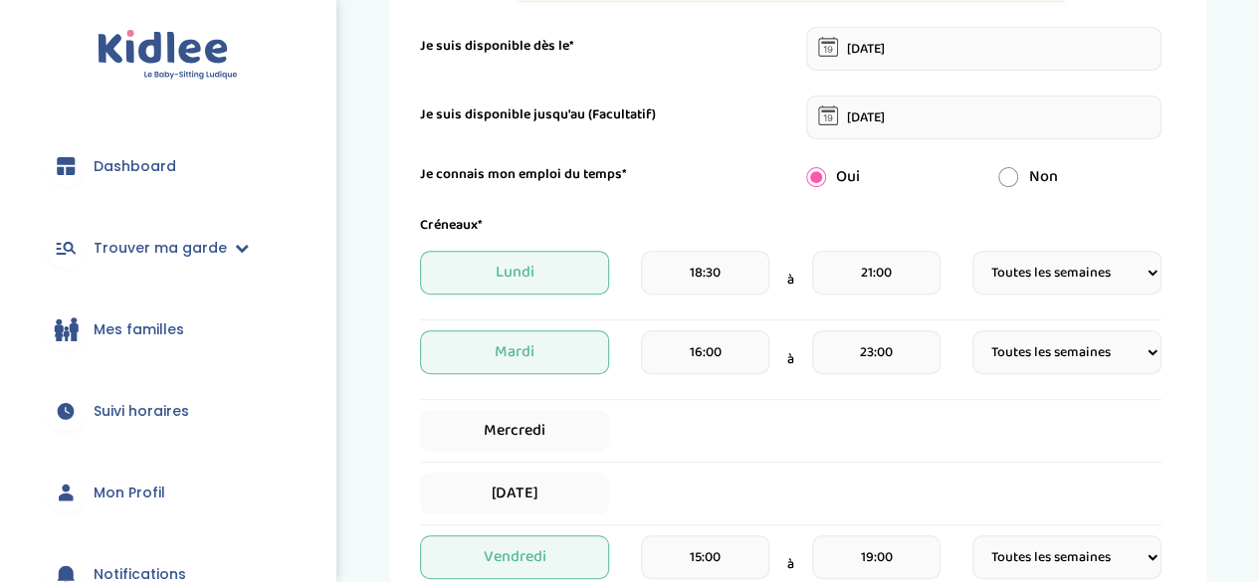
click at [818, 430] on div "Mercredi" at bounding box center [790, 431] width 741 height 42
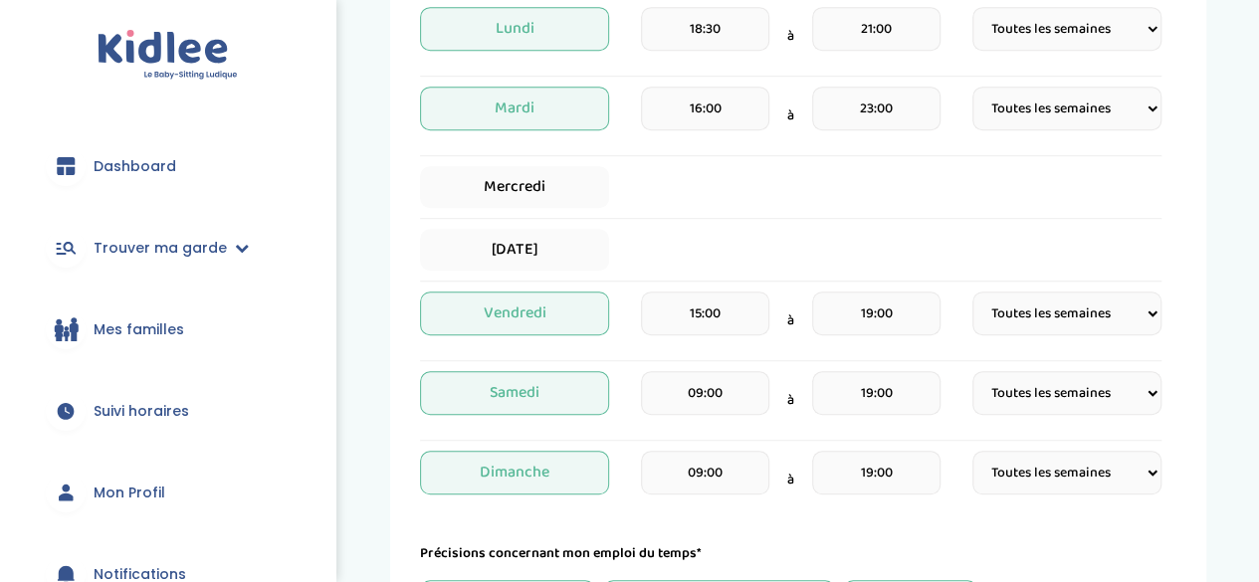
scroll to position [547, 0]
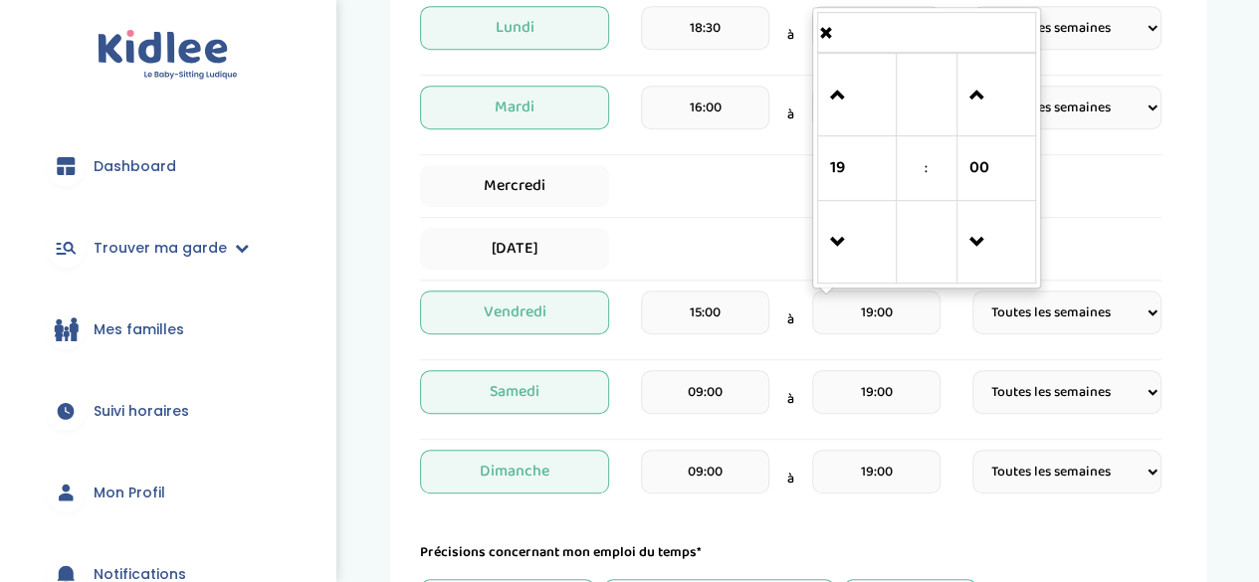
click at [843, 305] on input "19:00" at bounding box center [876, 313] width 128 height 44
click at [831, 81] on span at bounding box center [857, 96] width 54 height 54
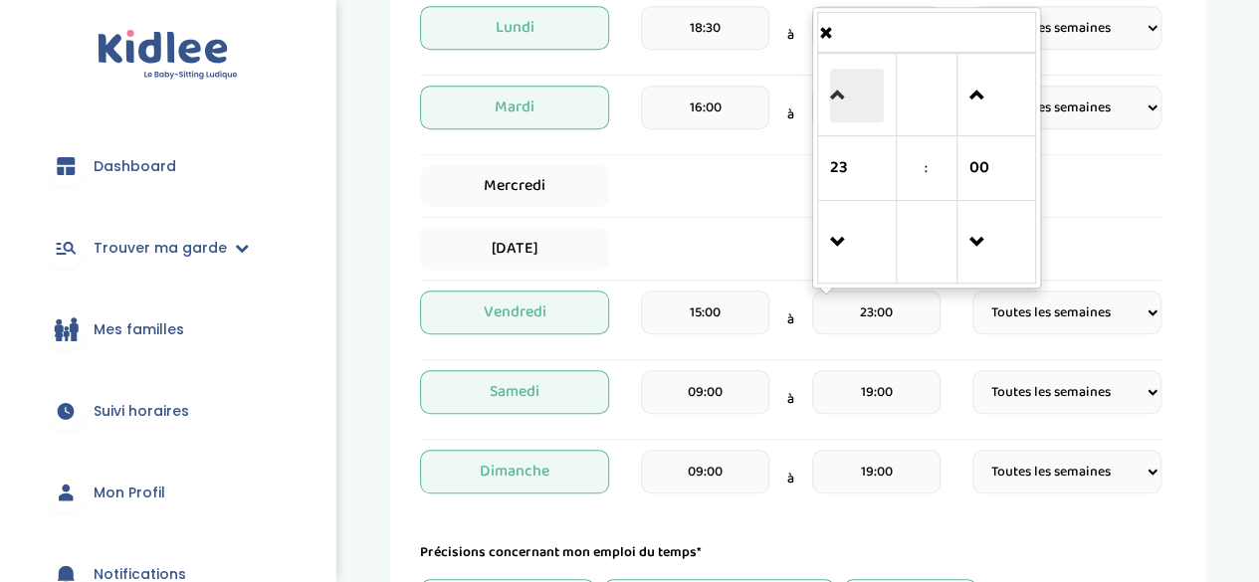
click at [831, 81] on span at bounding box center [857, 96] width 54 height 54
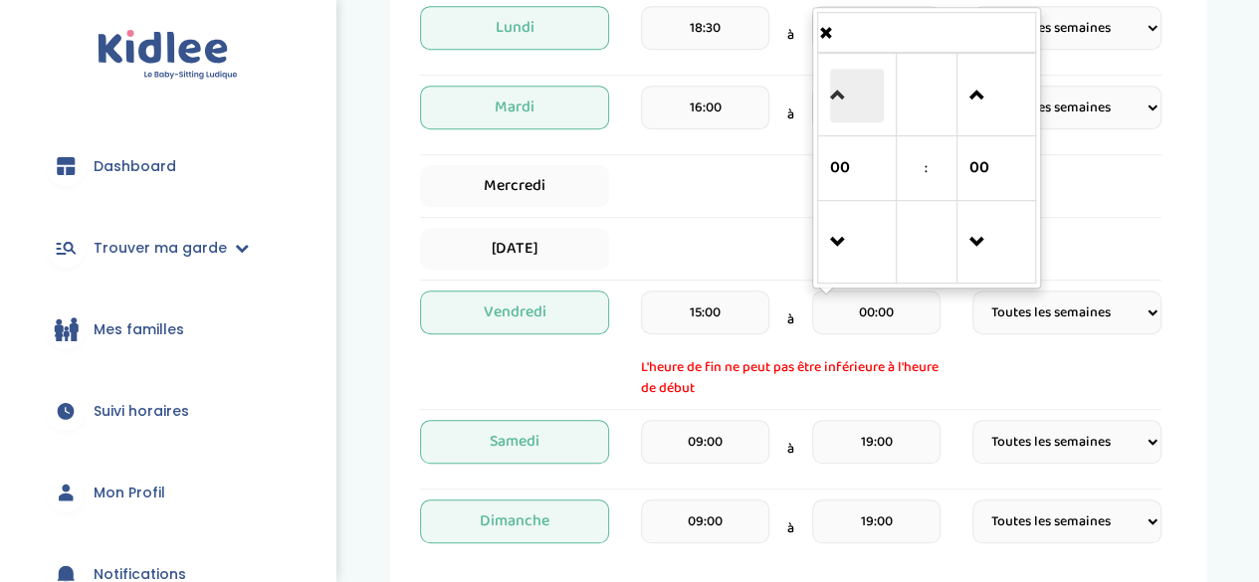
click at [831, 81] on span at bounding box center [857, 96] width 54 height 54
click at [839, 230] on span at bounding box center [857, 243] width 54 height 54
type input "00:00"
click at [963, 353] on div "[DATE] 15:00 à 00:00 00 : 00 00 01 02 03 04 05 06 07 08 09 10 11 12 13 14 15 16…" at bounding box center [790, 345] width 741 height 108
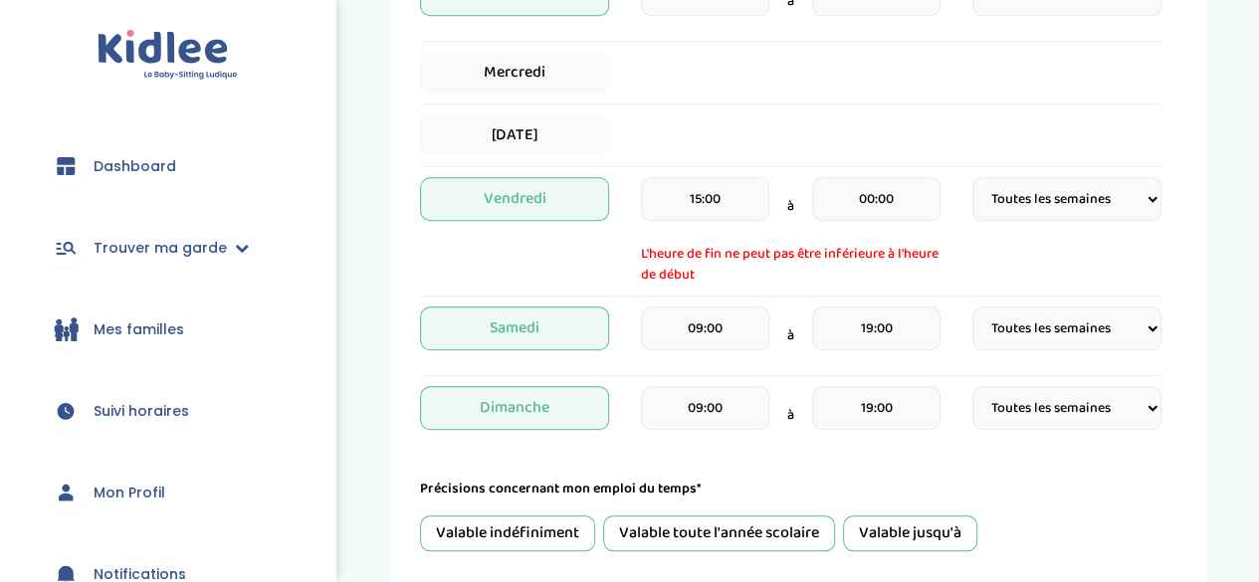
scroll to position [663, 0]
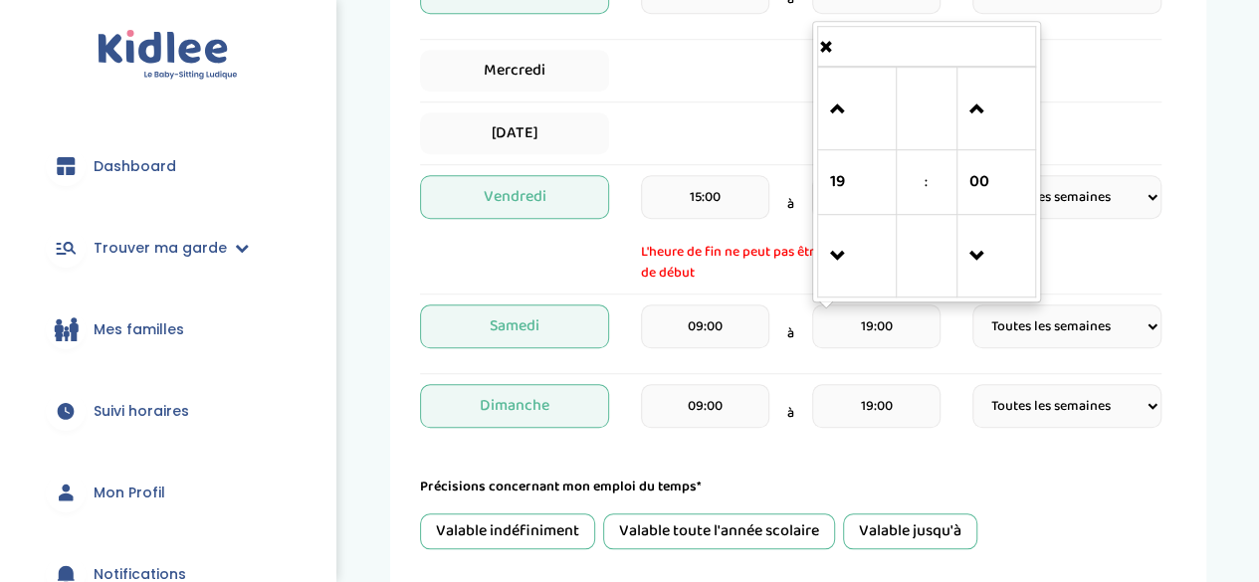
click at [844, 314] on input "19:00" at bounding box center [876, 326] width 128 height 44
click at [848, 114] on span at bounding box center [857, 110] width 54 height 54
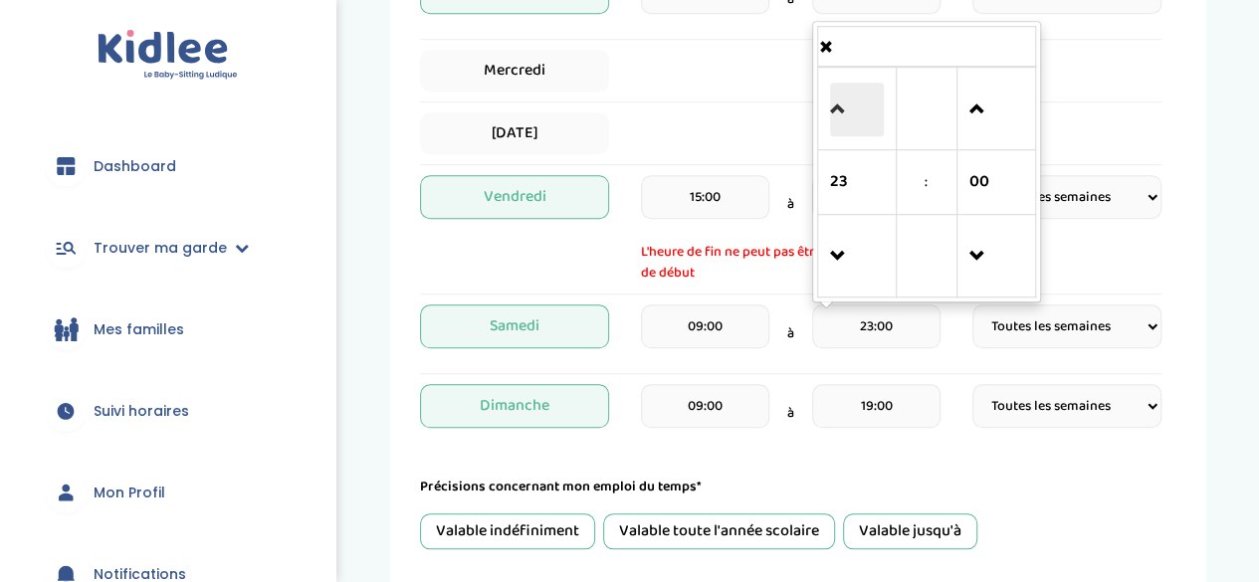
click at [848, 114] on span at bounding box center [857, 110] width 54 height 54
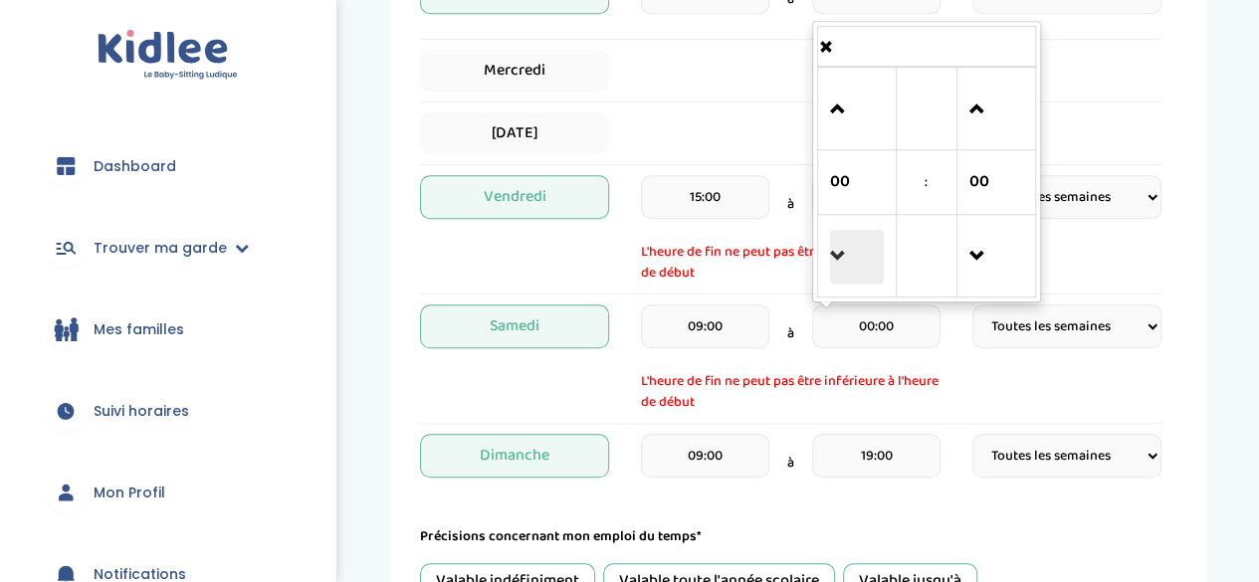
click at [833, 265] on span at bounding box center [857, 257] width 54 height 54
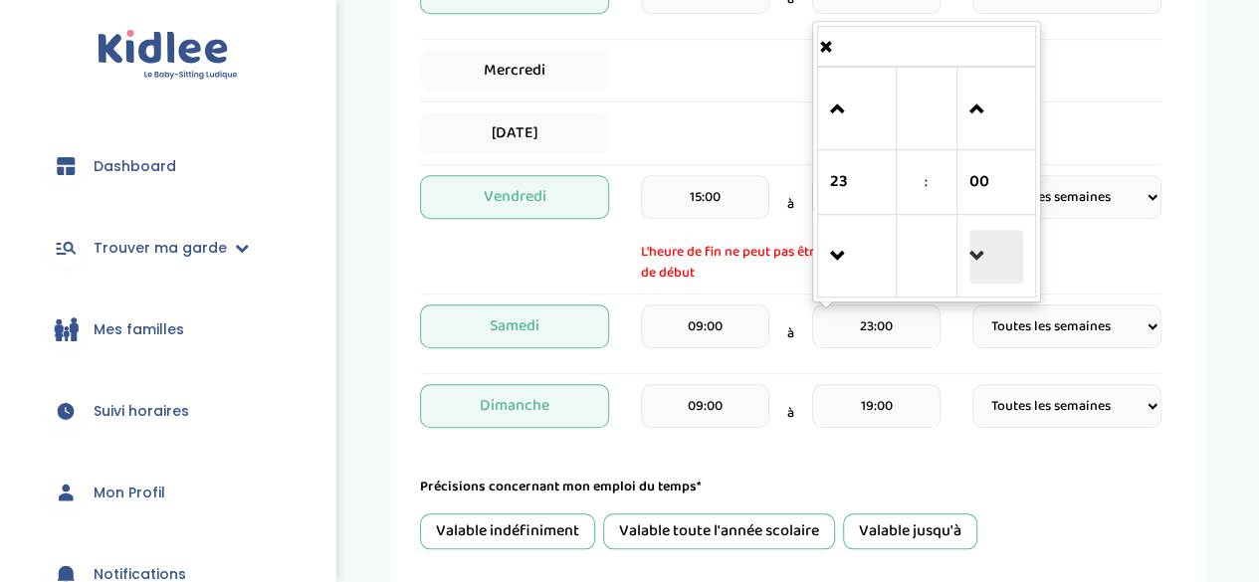
click at [981, 254] on span at bounding box center [996, 257] width 54 height 54
click at [851, 100] on span at bounding box center [857, 110] width 54 height 54
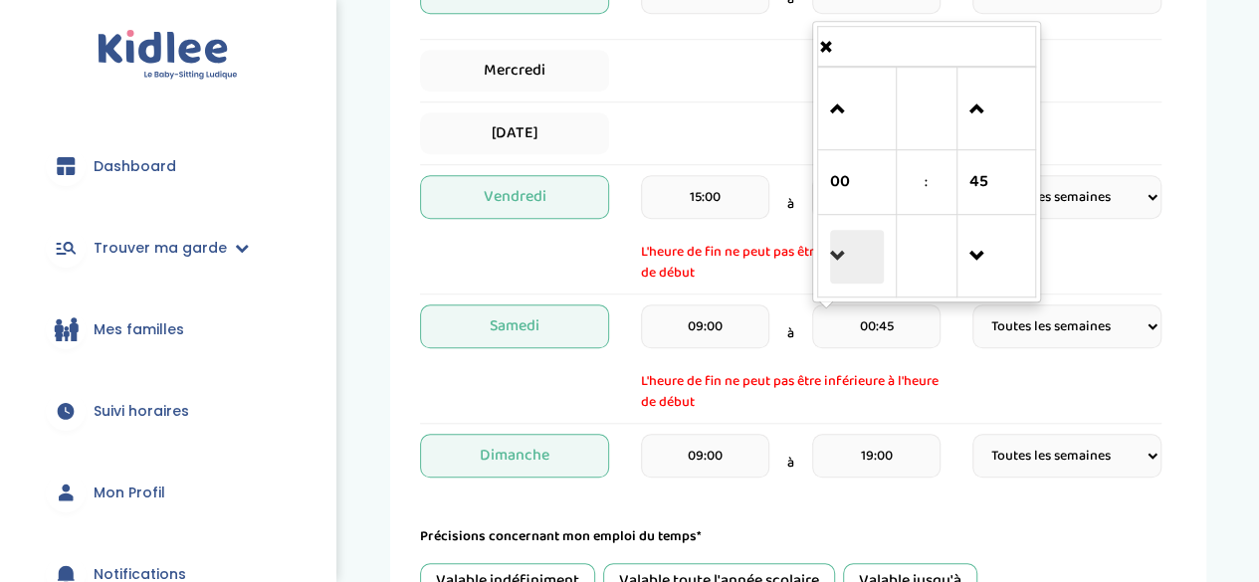
click at [839, 255] on span at bounding box center [857, 257] width 54 height 54
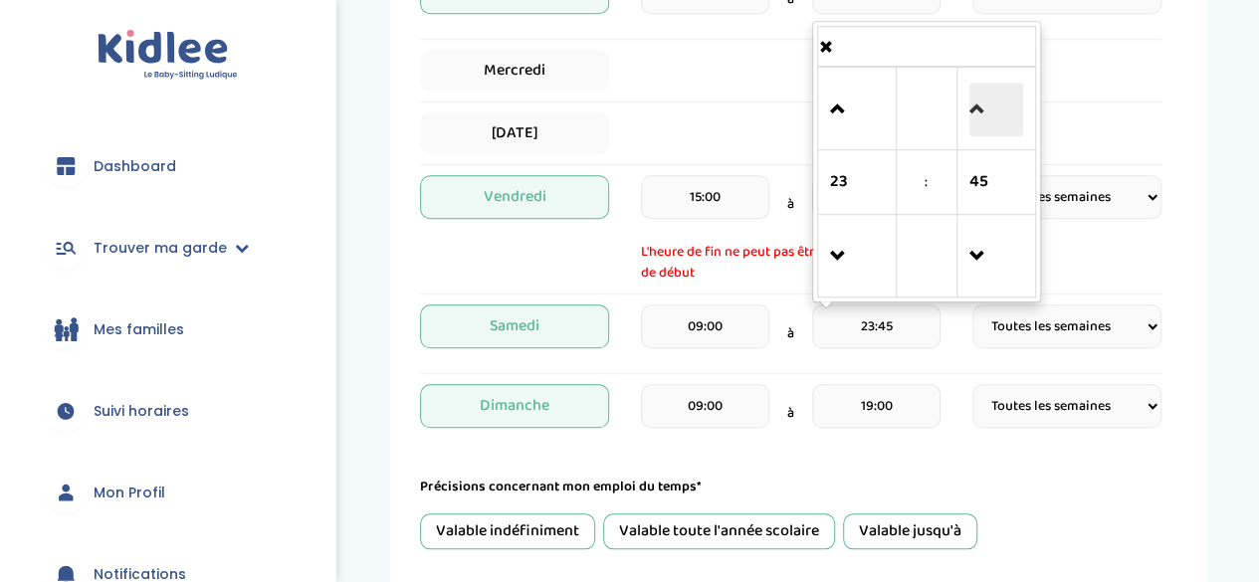
click at [977, 108] on span at bounding box center [996, 110] width 54 height 54
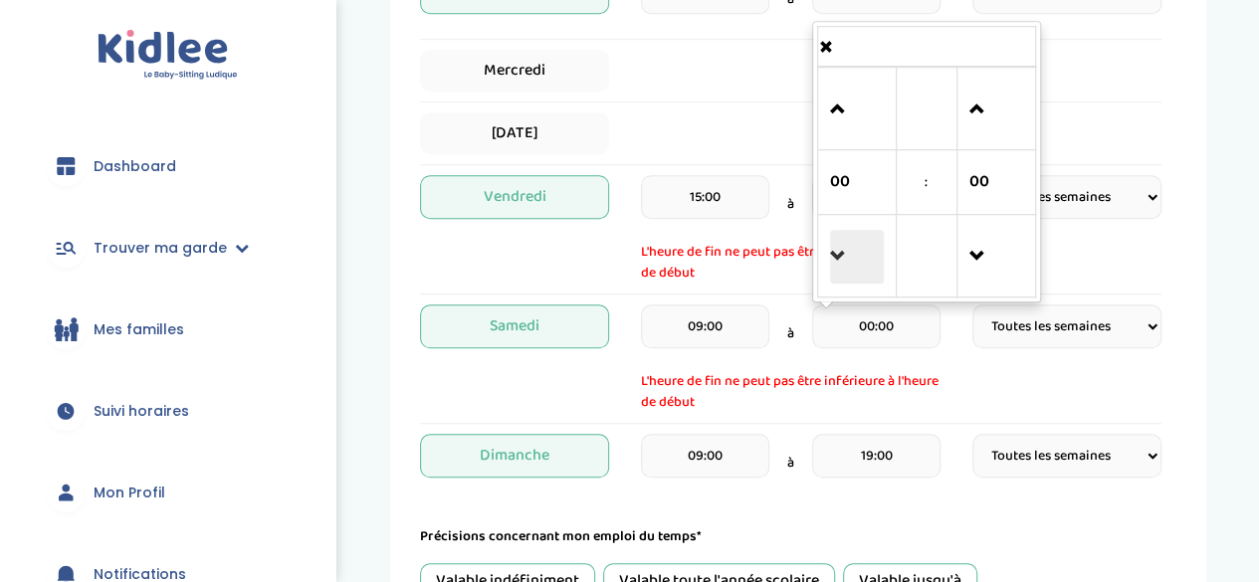
click at [838, 241] on span at bounding box center [857, 257] width 54 height 54
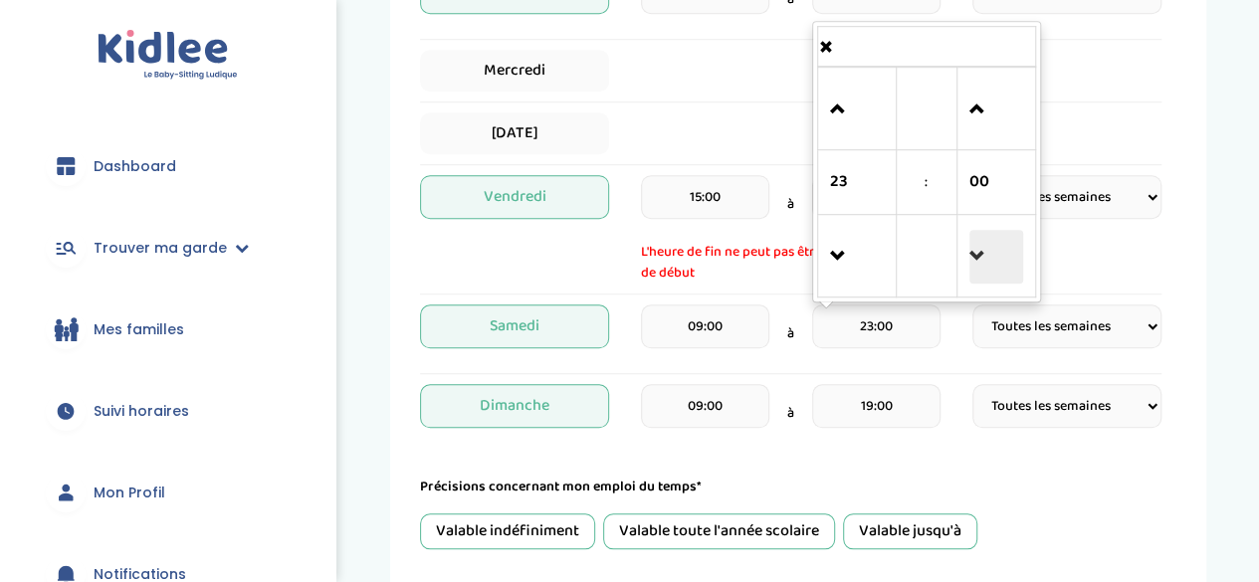
click at [978, 249] on span at bounding box center [996, 257] width 54 height 54
click at [861, 99] on span at bounding box center [857, 110] width 54 height 54
type input "23:45"
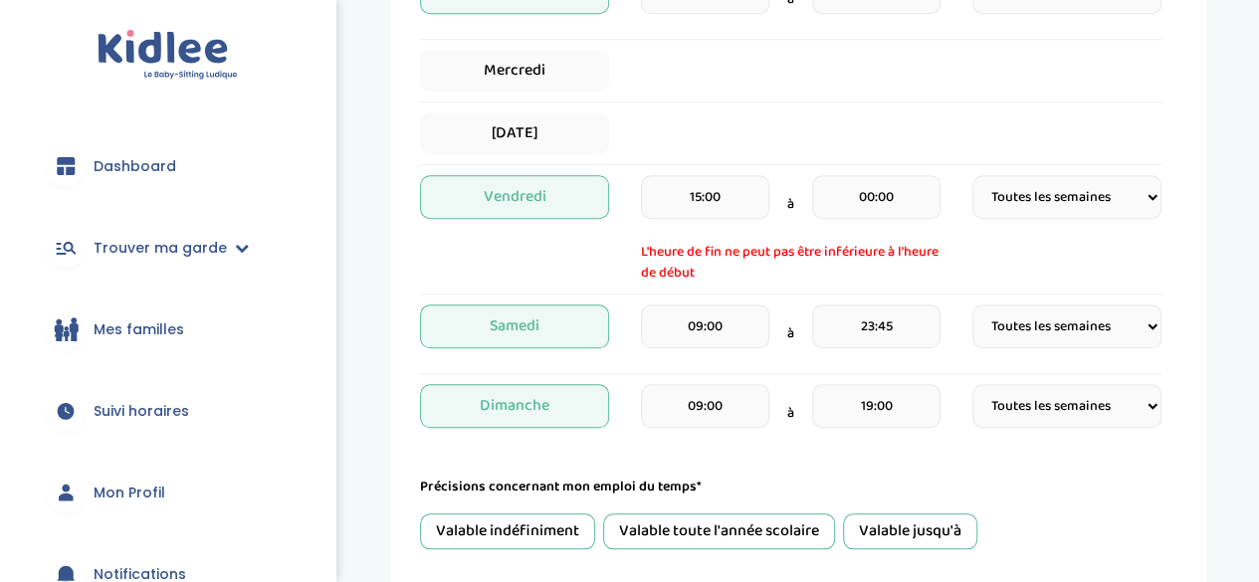
click at [746, 293] on div "Créneaux* [DATE] 18:30 à 21:00 Fréquence Toutes les semaines Toutes les 2 semai…" at bounding box center [790, 149] width 741 height 588
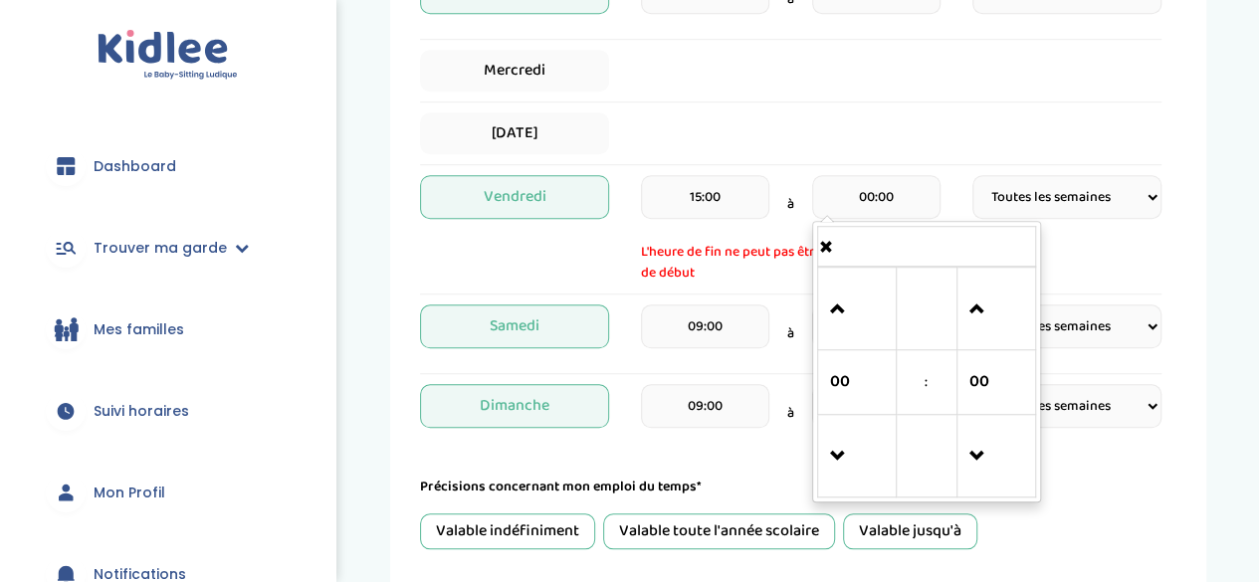
click at [850, 182] on input "00:00" at bounding box center [876, 197] width 128 height 44
click at [977, 451] on span at bounding box center [996, 457] width 54 height 54
type input "23:45"
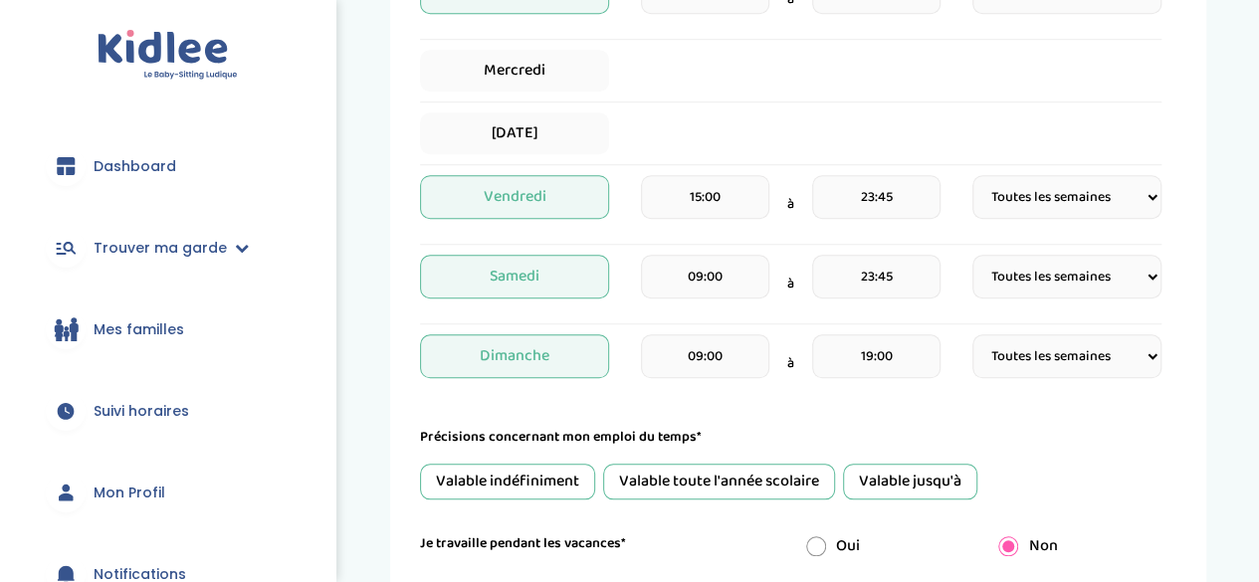
click at [961, 98] on div "Mercredi" at bounding box center [790, 76] width 741 height 53
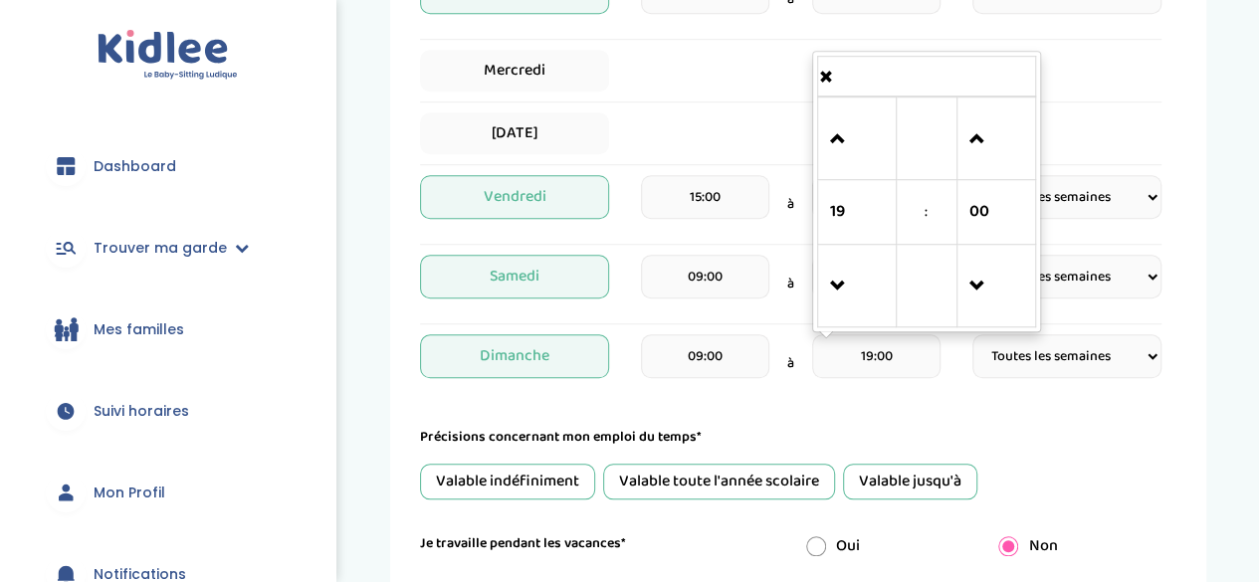
click at [846, 352] on input "19:00" at bounding box center [876, 356] width 128 height 44
click at [848, 337] on input "19:00" at bounding box center [876, 356] width 128 height 44
click at [836, 150] on span at bounding box center [857, 139] width 54 height 54
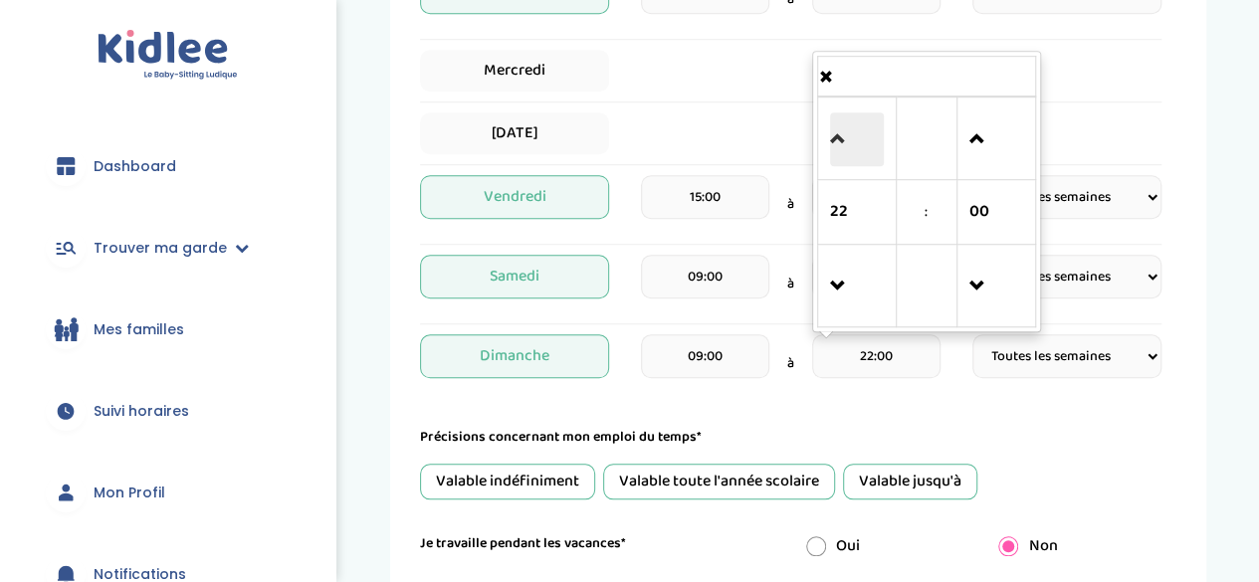
click at [836, 150] on span at bounding box center [857, 139] width 54 height 54
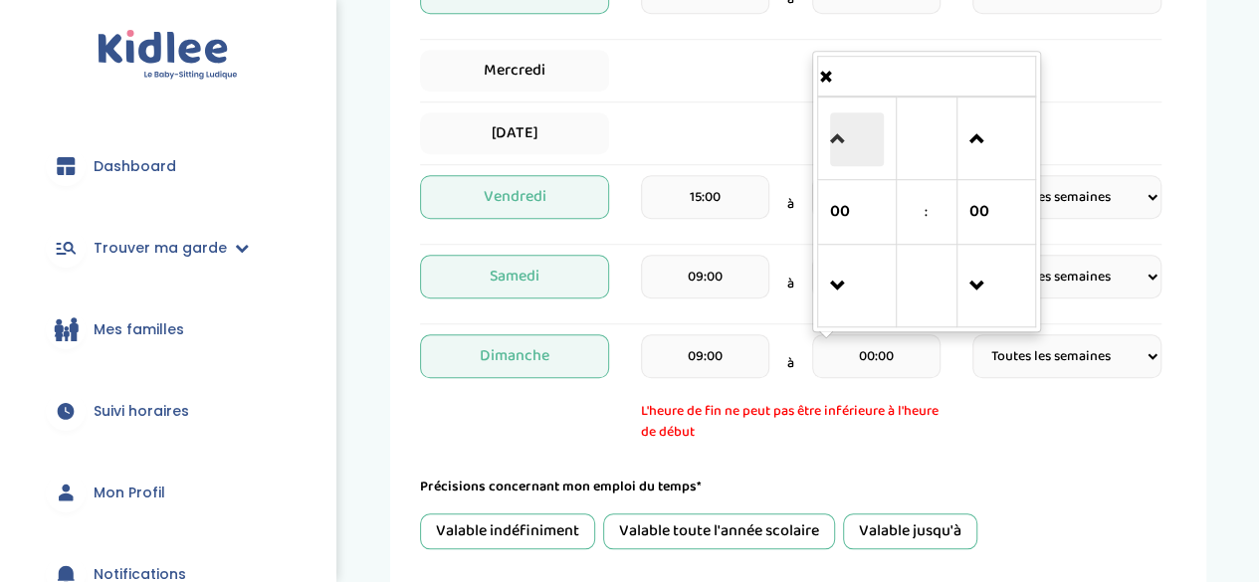
click at [836, 150] on span at bounding box center [857, 139] width 54 height 54
click at [984, 299] on span at bounding box center [996, 287] width 54 height 54
click at [986, 282] on span at bounding box center [996, 287] width 54 height 54
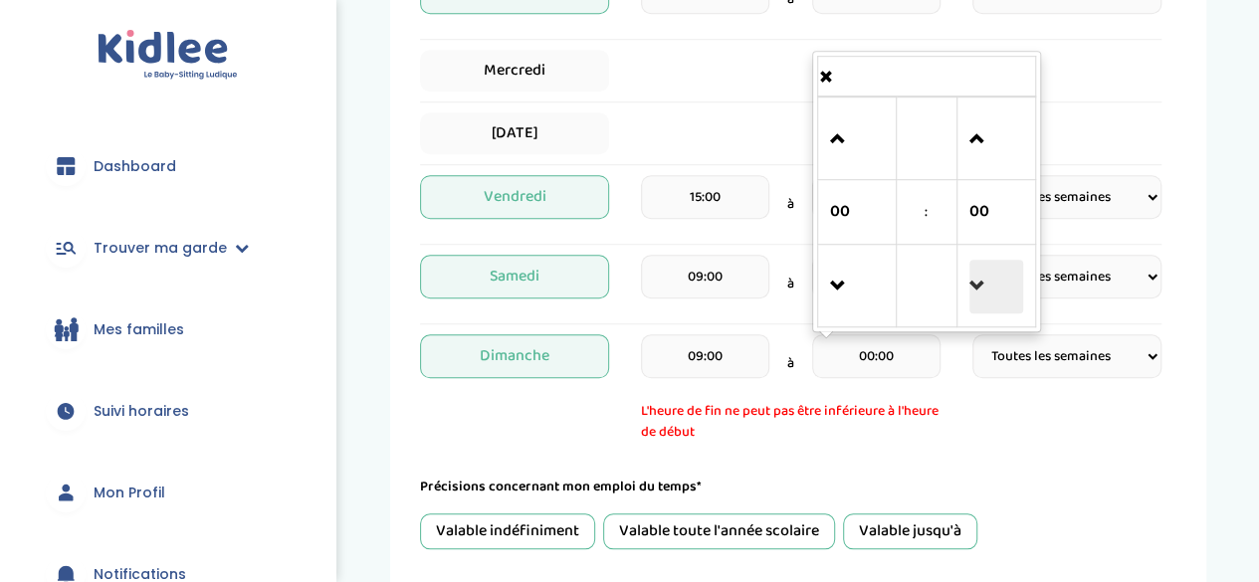
click at [986, 282] on span at bounding box center [996, 287] width 54 height 54
type input "23:45"
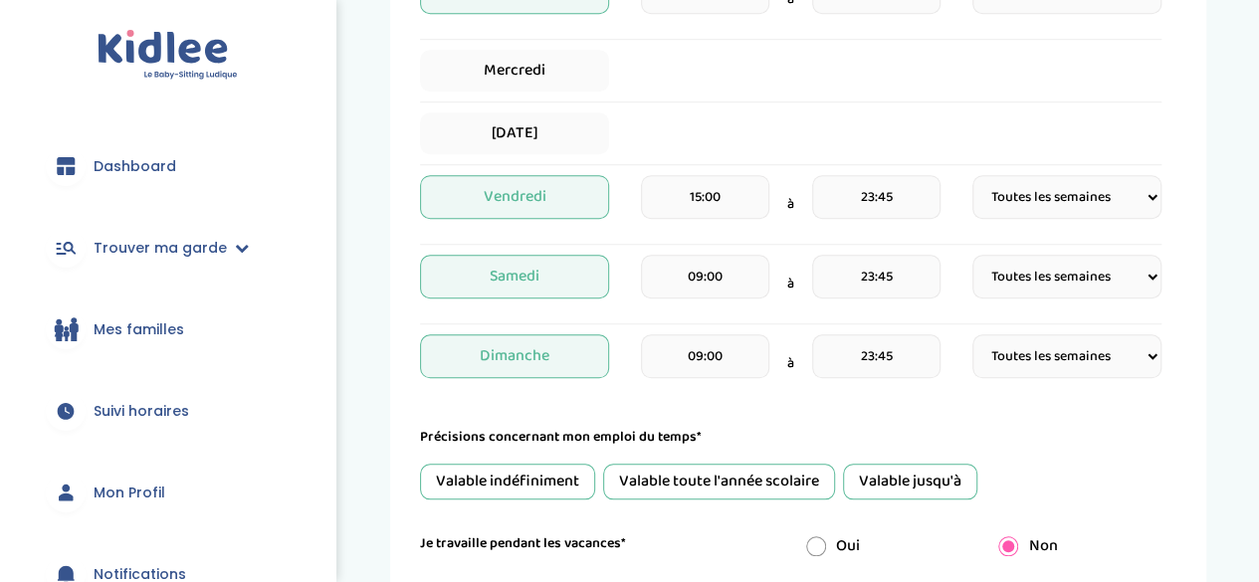
click at [1007, 423] on form "Je suis disponible dès le* [DATE] Je suis disponible jusqu'au (Facultatif) [DAT…" at bounding box center [790, 176] width 741 height 1019
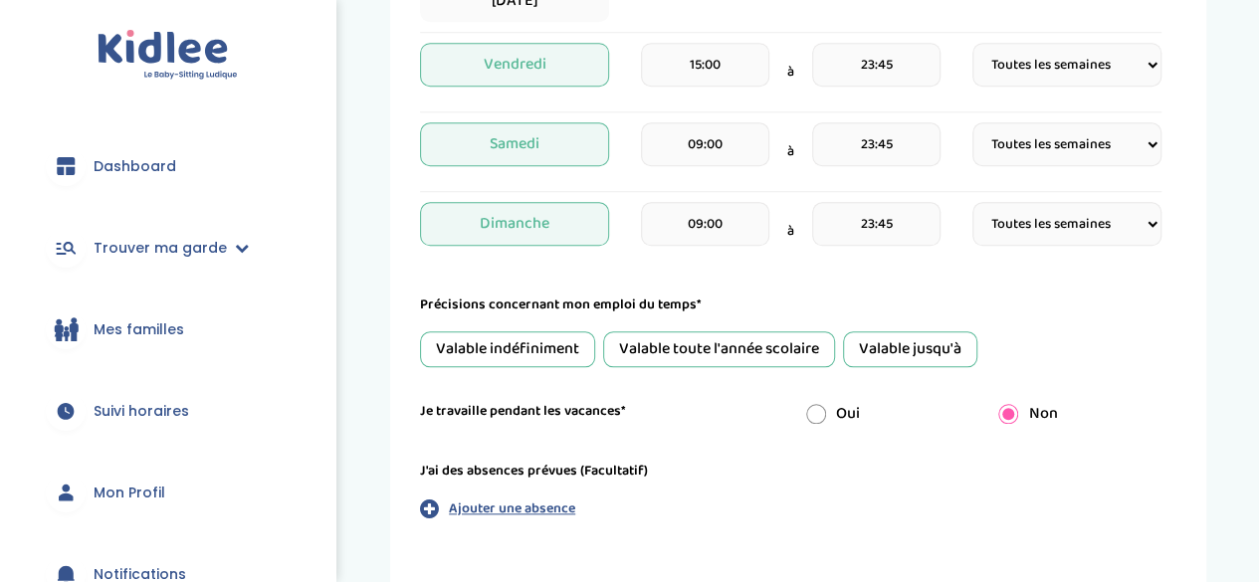
scroll to position [796, 0]
click at [941, 349] on div "Valable jusqu'à" at bounding box center [910, 348] width 134 height 36
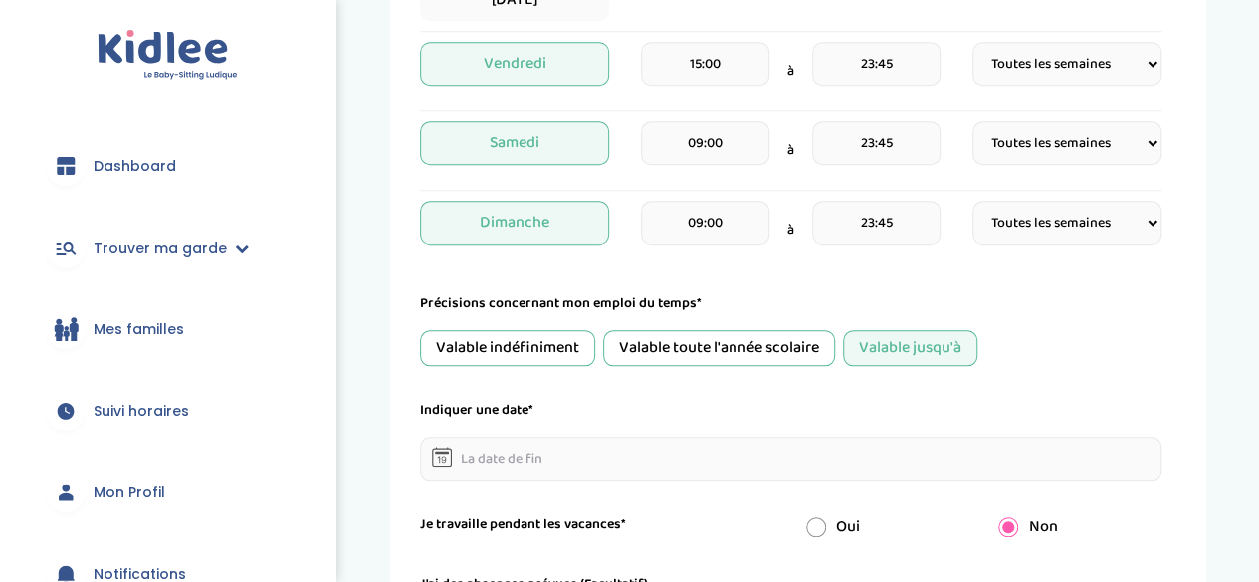
click at [438, 455] on icon at bounding box center [442, 457] width 20 height 20
click at [484, 448] on input "text" at bounding box center [790, 459] width 741 height 44
click at [639, 493] on th at bounding box center [649, 499] width 30 height 31
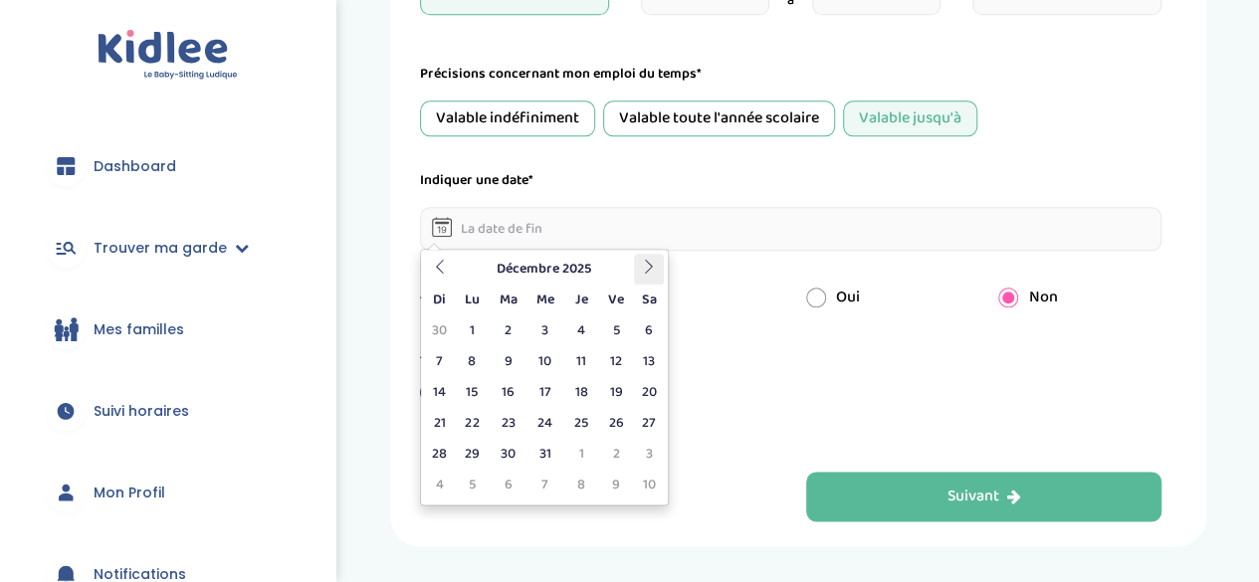
scroll to position [1029, 0]
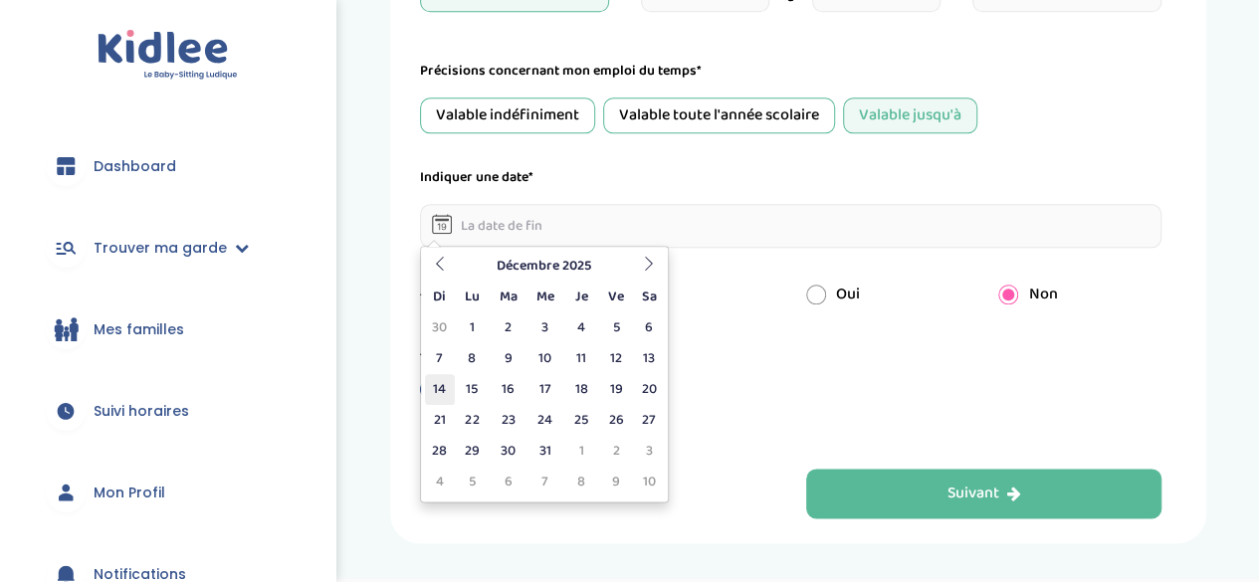
click at [434, 385] on td "14" at bounding box center [440, 389] width 30 height 31
type input "[DATE]"
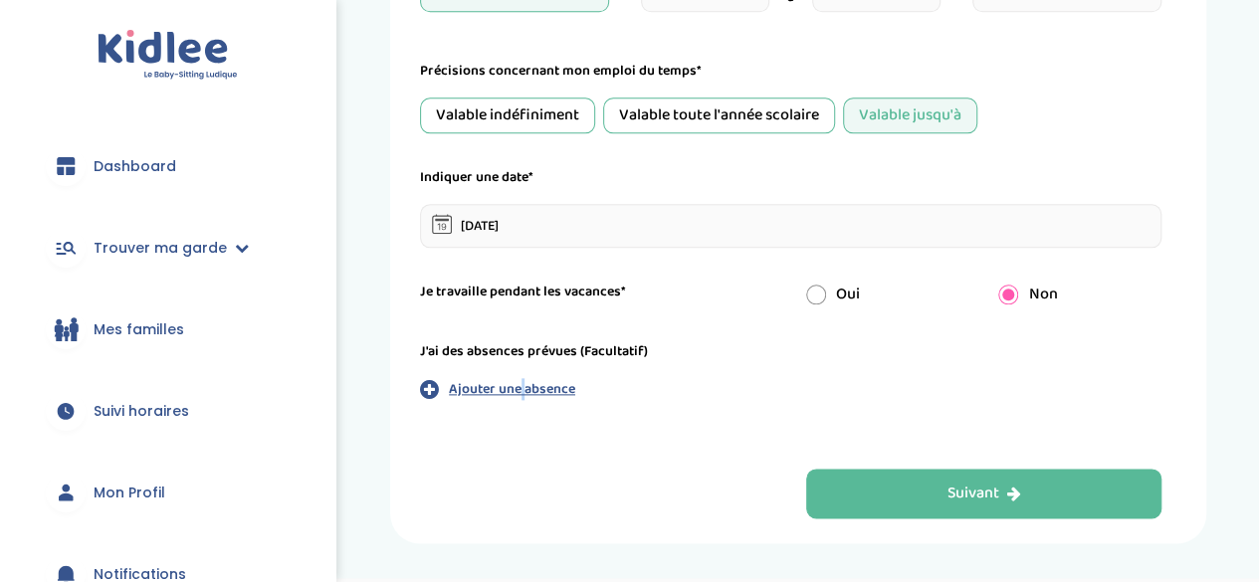
click at [523, 380] on div "J'ai des absences prévues (Facultatif) Ajouter une absence" at bounding box center [790, 370] width 741 height 59
click at [523, 380] on p "Ajouter une absence" at bounding box center [512, 389] width 126 height 21
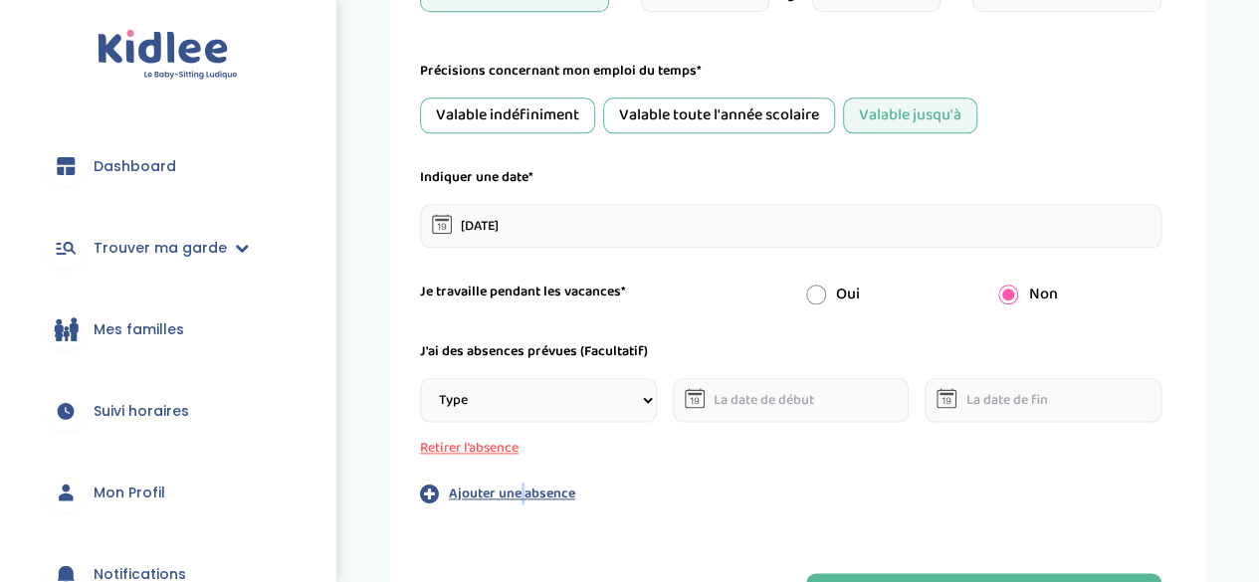
click at [650, 393] on select "Type Stages Alternances Vacances Partiels Autre" at bounding box center [538, 400] width 237 height 44
select select "Vacances"
click at [420, 378] on select "Type Stages Alternances Vacances Partiels Autre" at bounding box center [538, 400] width 237 height 44
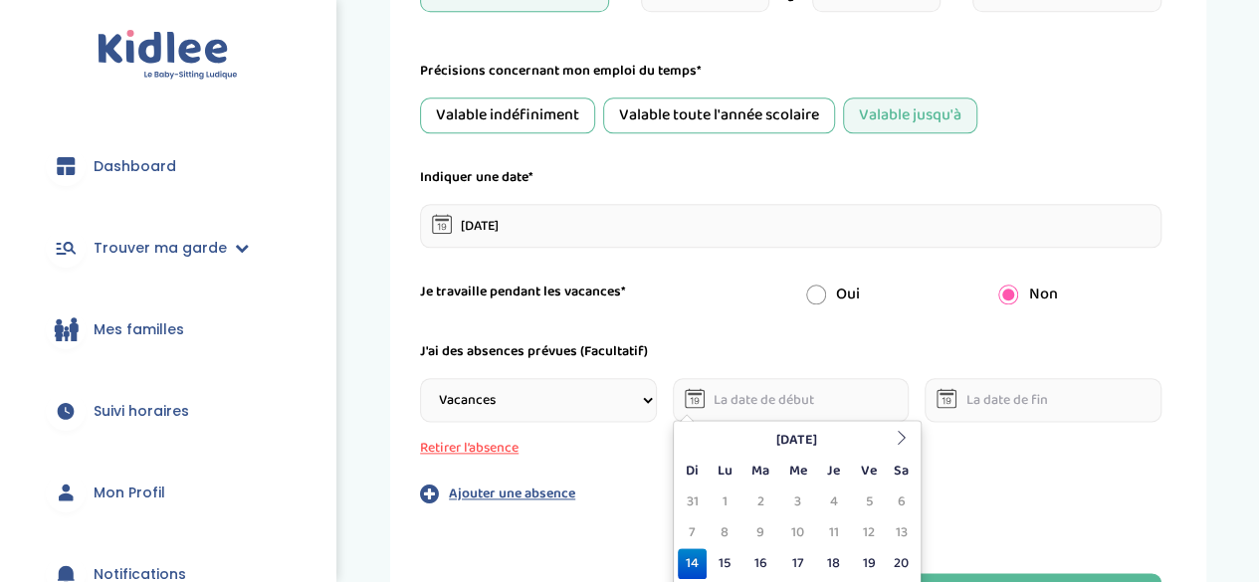
click at [748, 398] on input "text" at bounding box center [791, 400] width 237 height 44
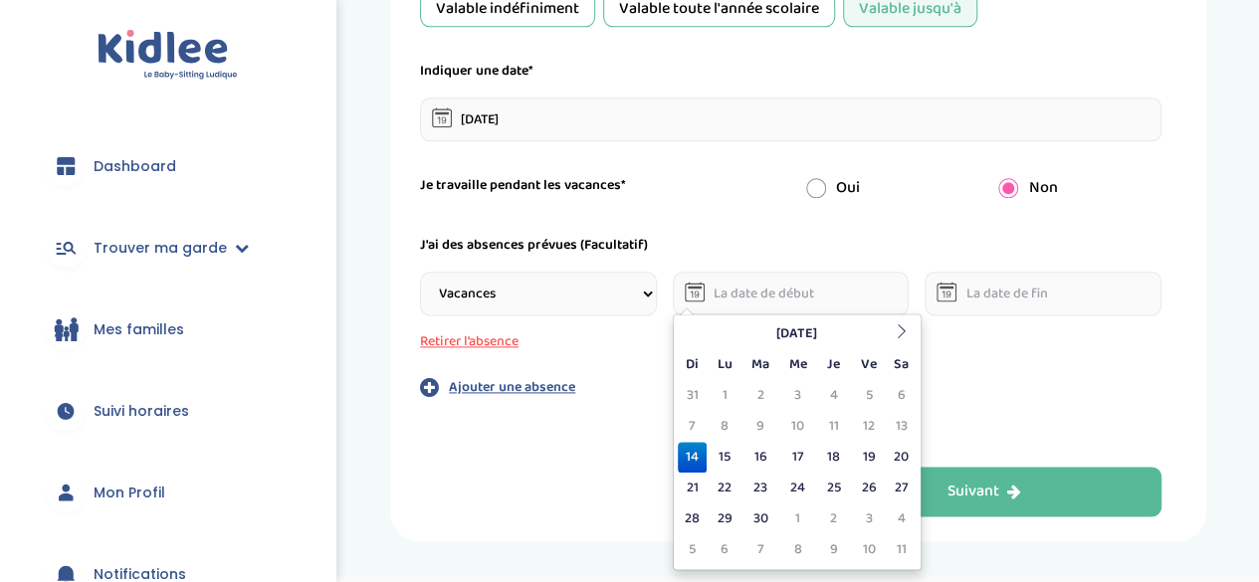
scroll to position [1138, 0]
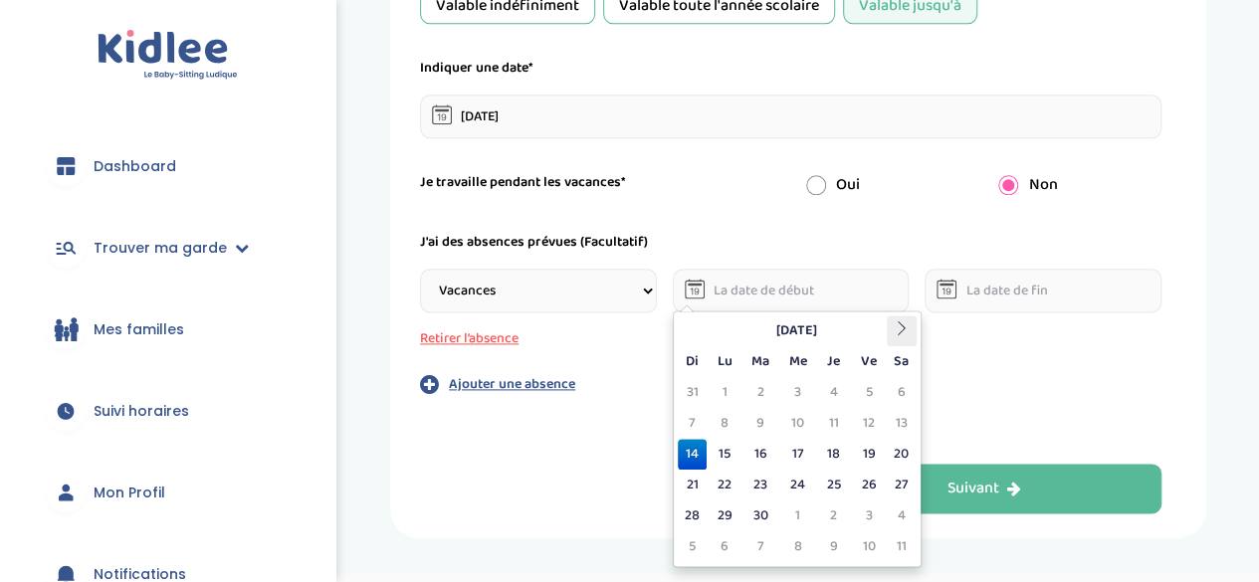
click at [895, 328] on icon at bounding box center [902, 328] width 14 height 14
click at [866, 485] on td "24" at bounding box center [868, 485] width 35 height 31
type input "[DATE]"
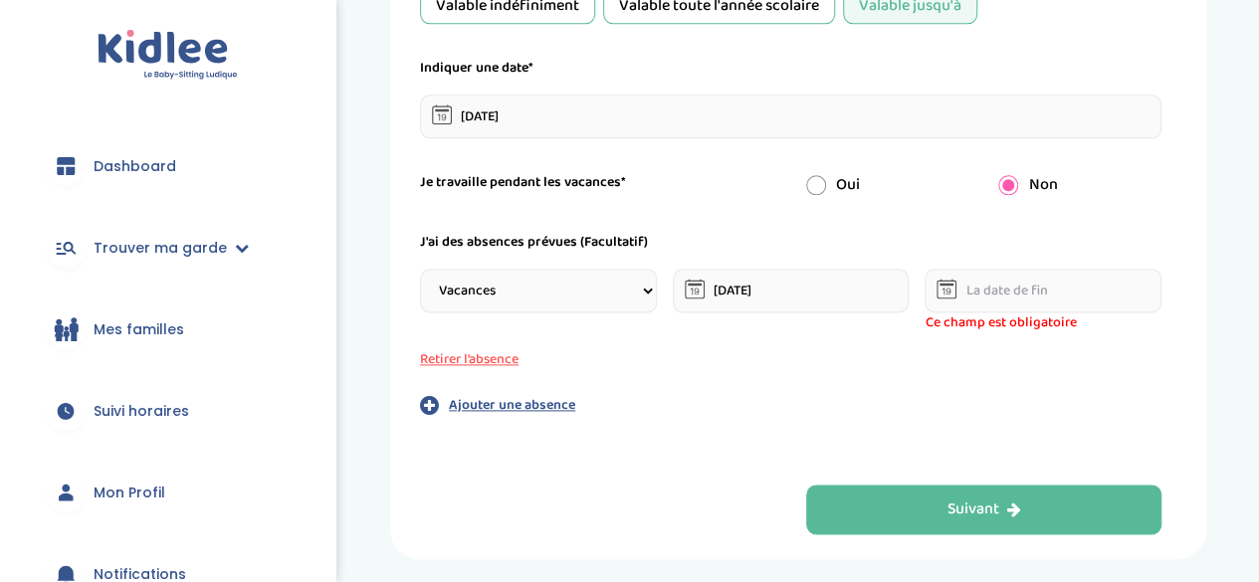
click at [951, 293] on icon at bounding box center [946, 289] width 20 height 20
click at [946, 283] on icon at bounding box center [947, 284] width 14 height 3
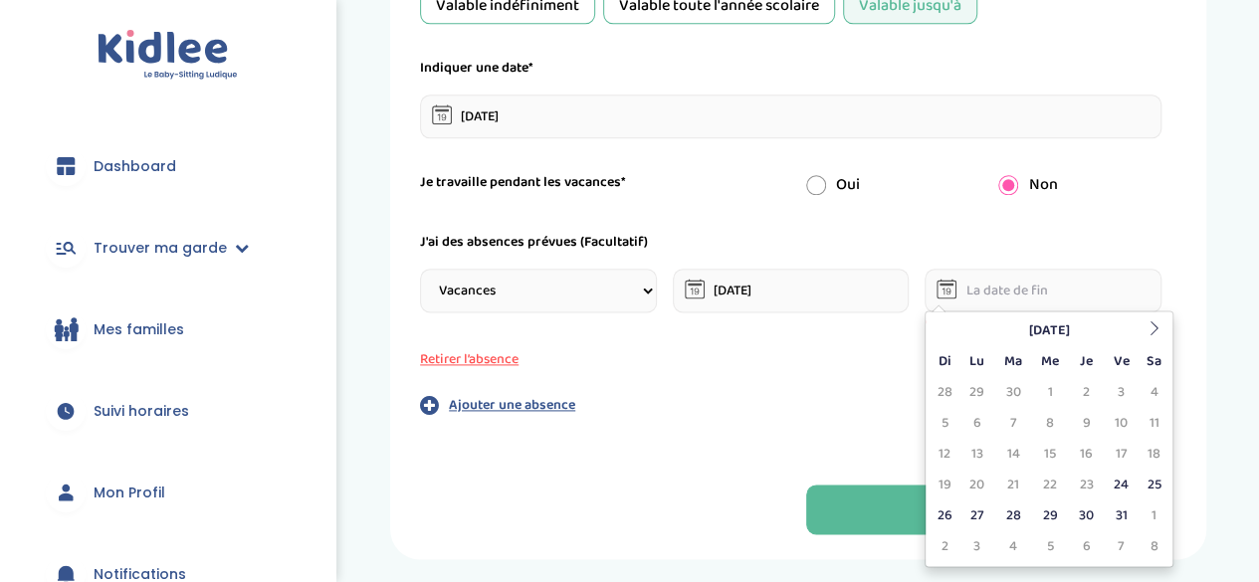
click at [973, 281] on input "text" at bounding box center [1042, 291] width 237 height 44
click at [1149, 332] on icon at bounding box center [1153, 328] width 14 height 14
click at [1155, 383] on td "1" at bounding box center [1153, 392] width 30 height 31
type input "[DATE]"
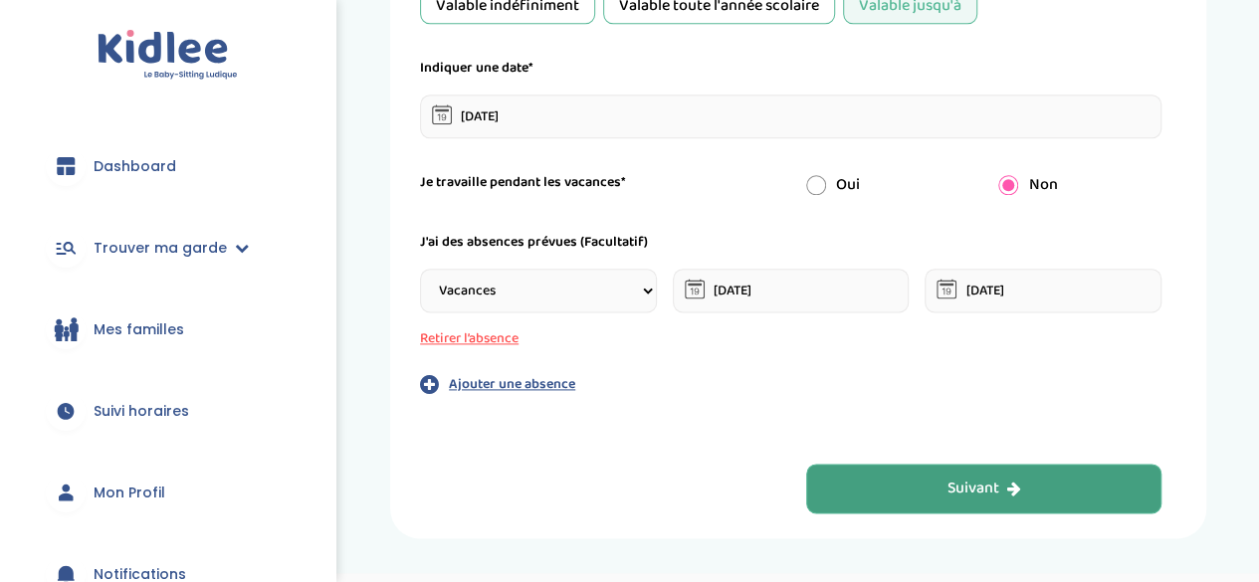
click at [1001, 495] on div "Suivant" at bounding box center [983, 489] width 74 height 23
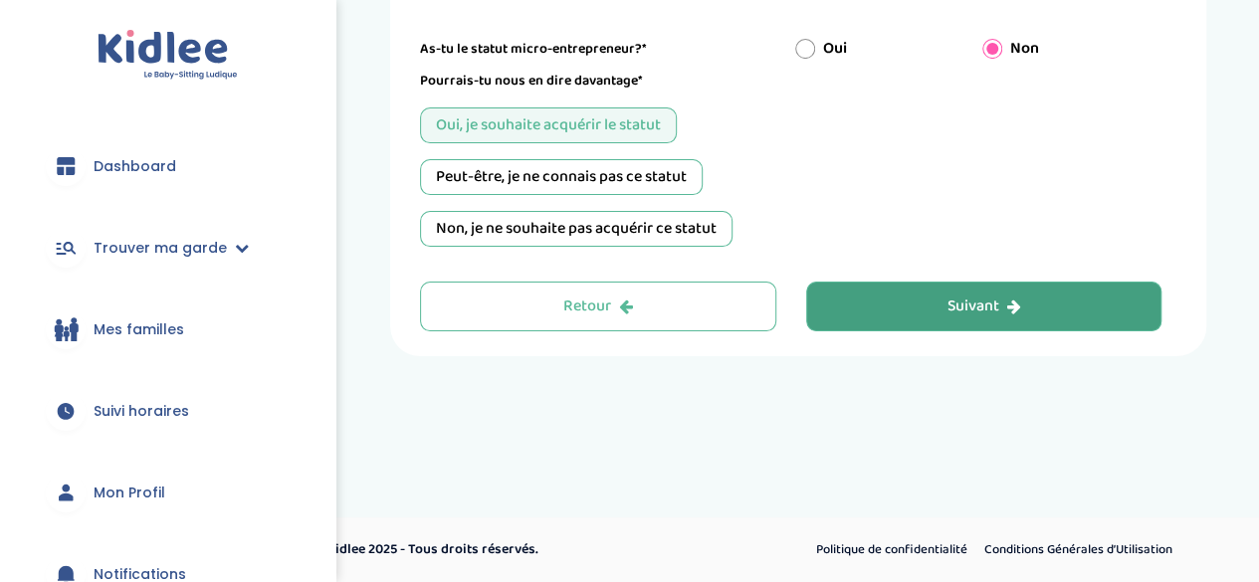
scroll to position [75, 0]
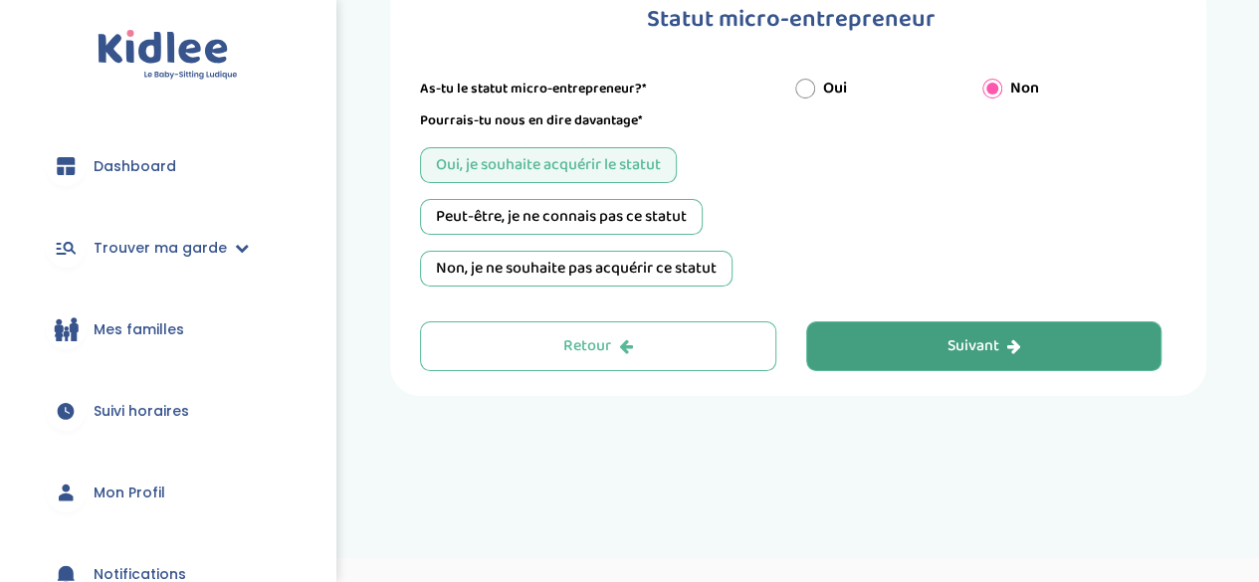
click at [676, 224] on div "Peut-être, je ne connais pas ce statut" at bounding box center [561, 217] width 283 height 36
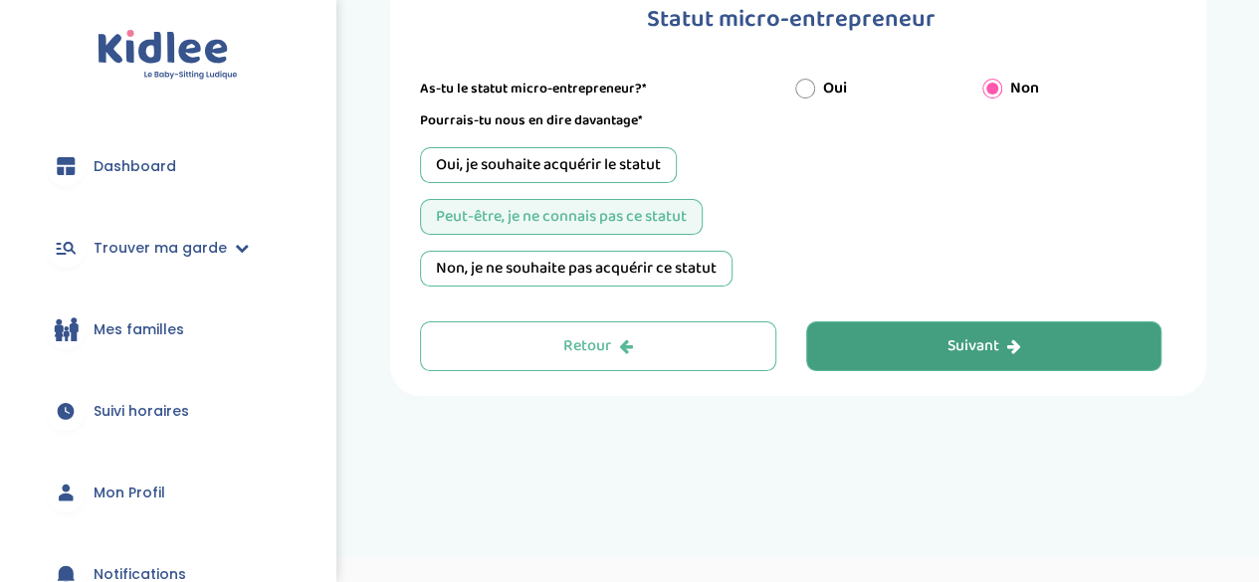
click at [929, 353] on button "Suivant" at bounding box center [984, 346] width 356 height 50
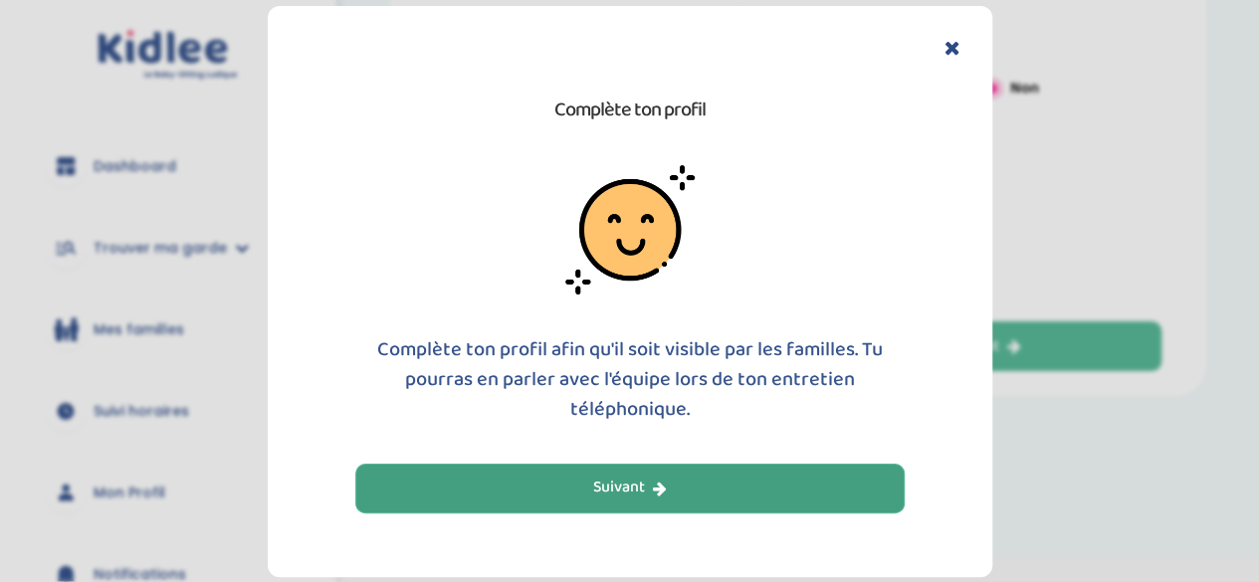
click at [744, 495] on button "Suivant" at bounding box center [629, 489] width 549 height 50
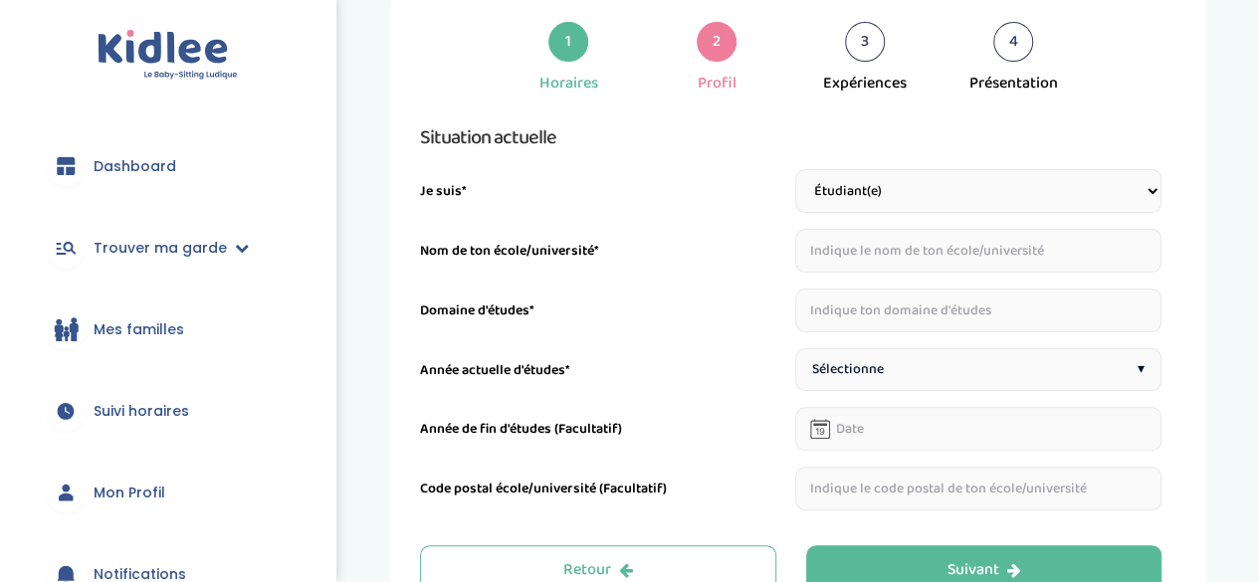
click at [921, 250] on input "text" at bounding box center [978, 251] width 367 height 44
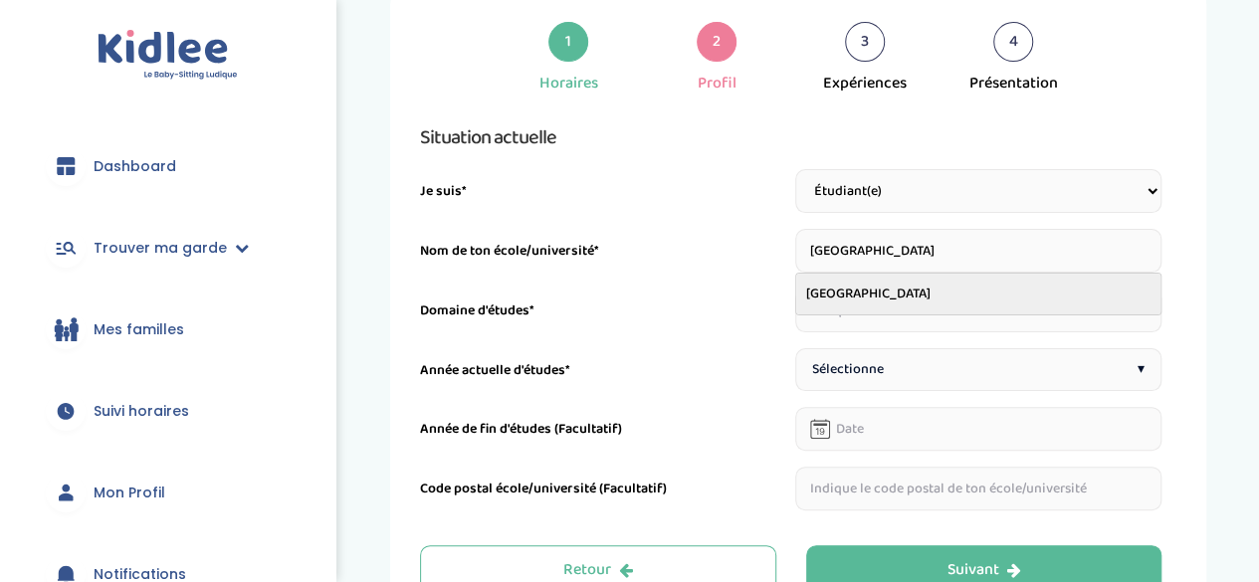
type input "[GEOGRAPHIC_DATA]"
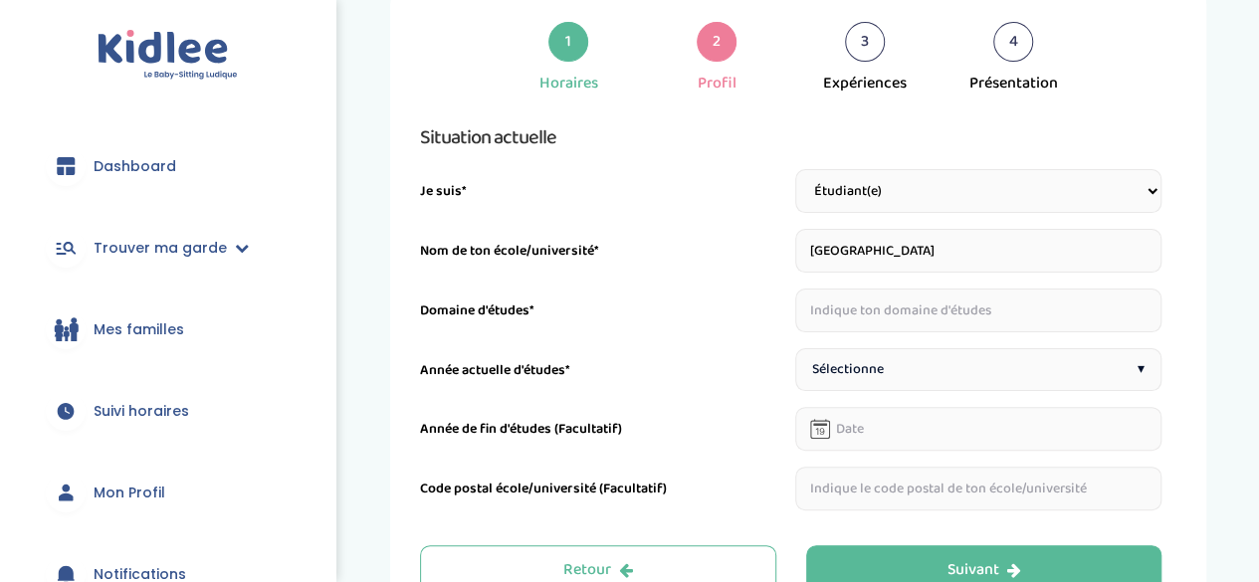
click at [911, 318] on input "text" at bounding box center [978, 311] width 367 height 44
type input "a"
type input "Archéologie, Anthropologie, Histoire des arts"
click at [914, 363] on div "Sélectionne ▾" at bounding box center [978, 369] width 367 height 43
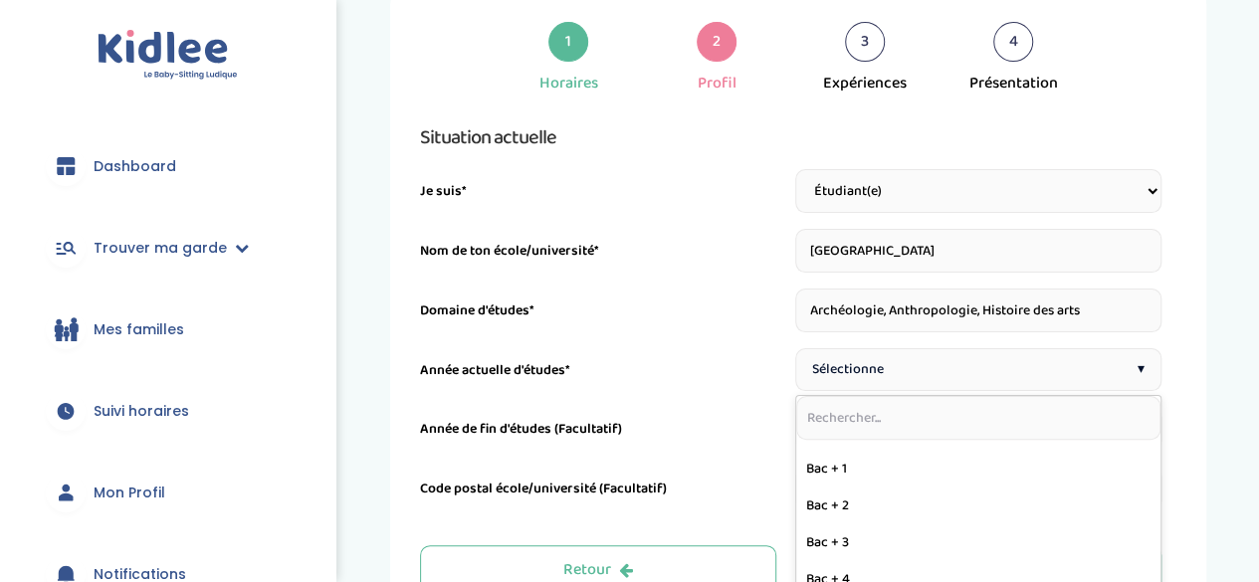
scroll to position [282, 0]
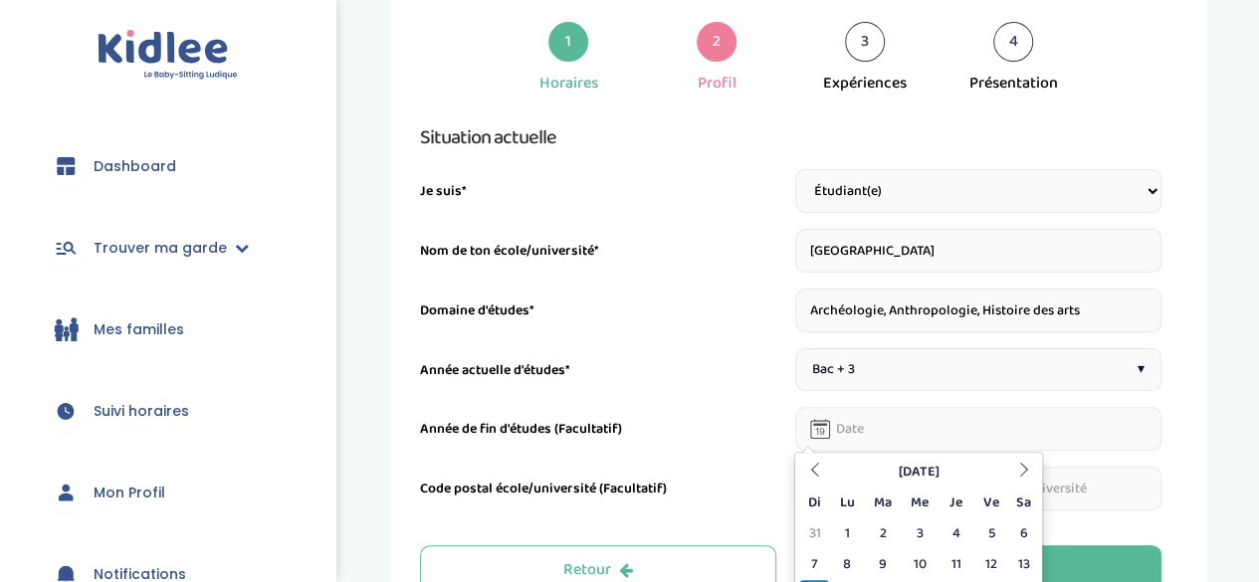
click at [897, 434] on input "text" at bounding box center [978, 429] width 367 height 44
click at [1029, 461] on th at bounding box center [1023, 472] width 30 height 31
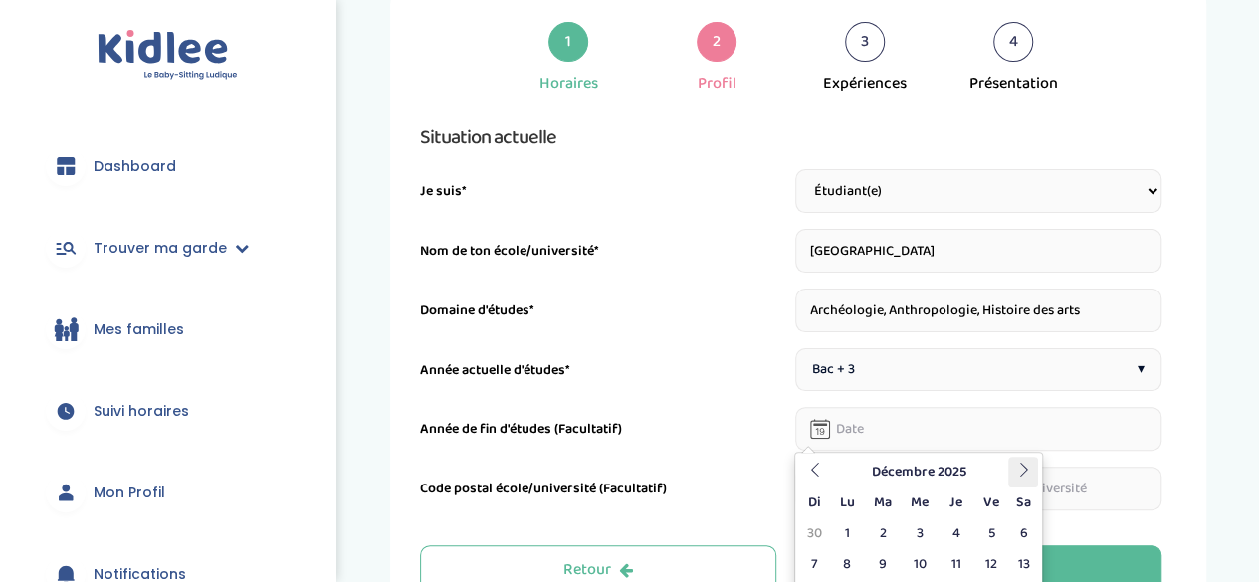
click at [1029, 461] on th at bounding box center [1023, 472] width 30 height 31
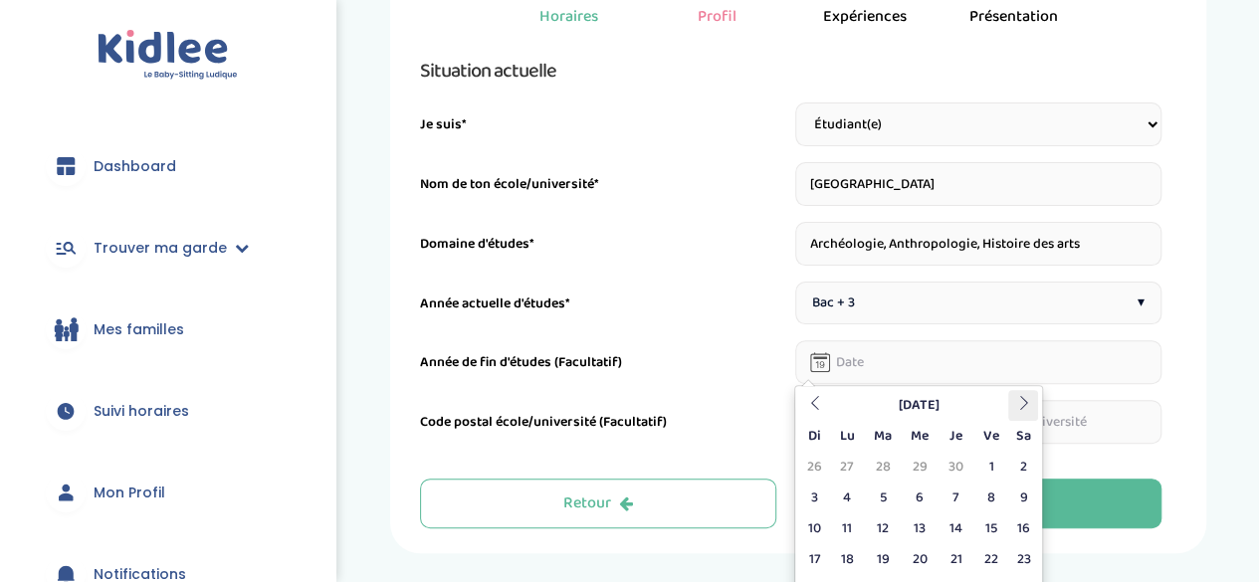
scroll to position [146, 0]
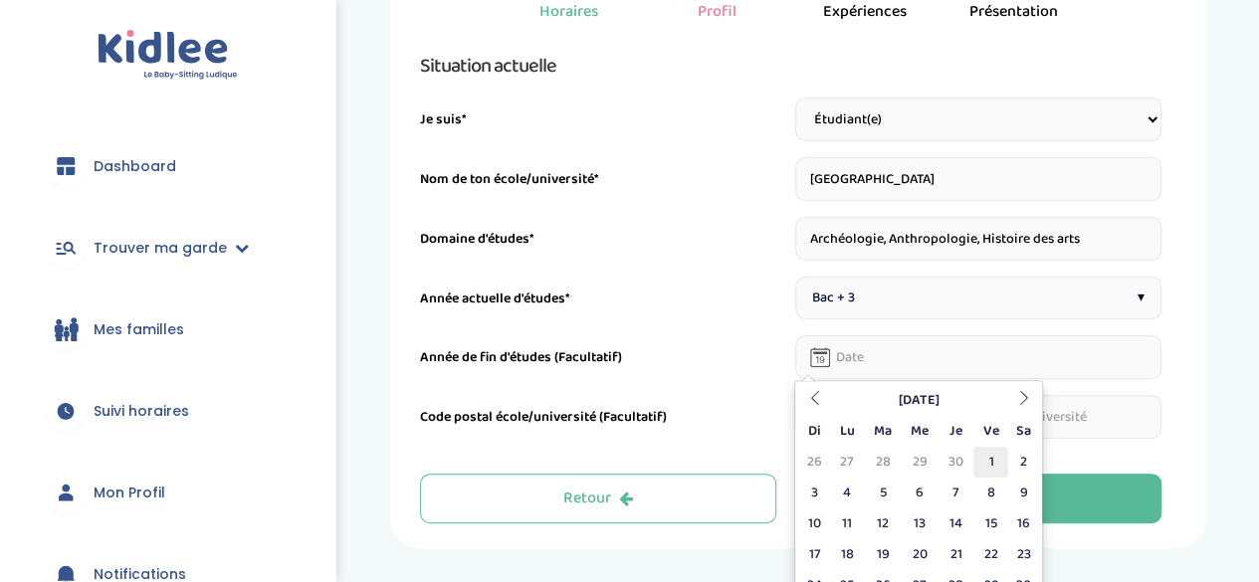
click at [998, 454] on td "1" at bounding box center [990, 462] width 35 height 31
type input "[DATE]"
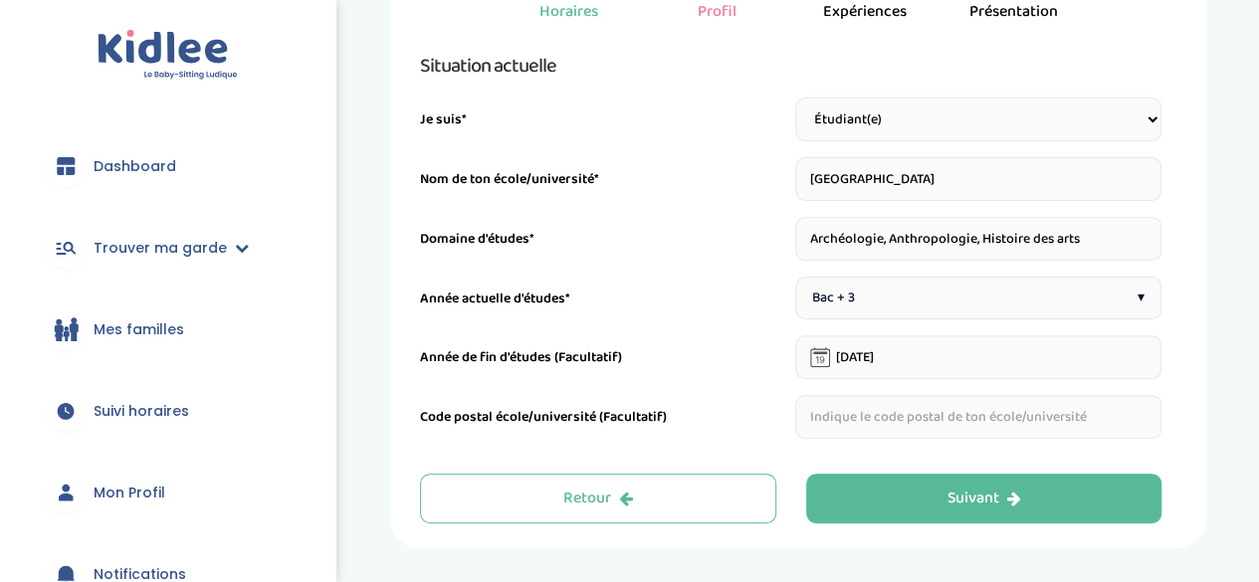
click at [852, 403] on input "text" at bounding box center [978, 417] width 367 height 44
type input "92000"
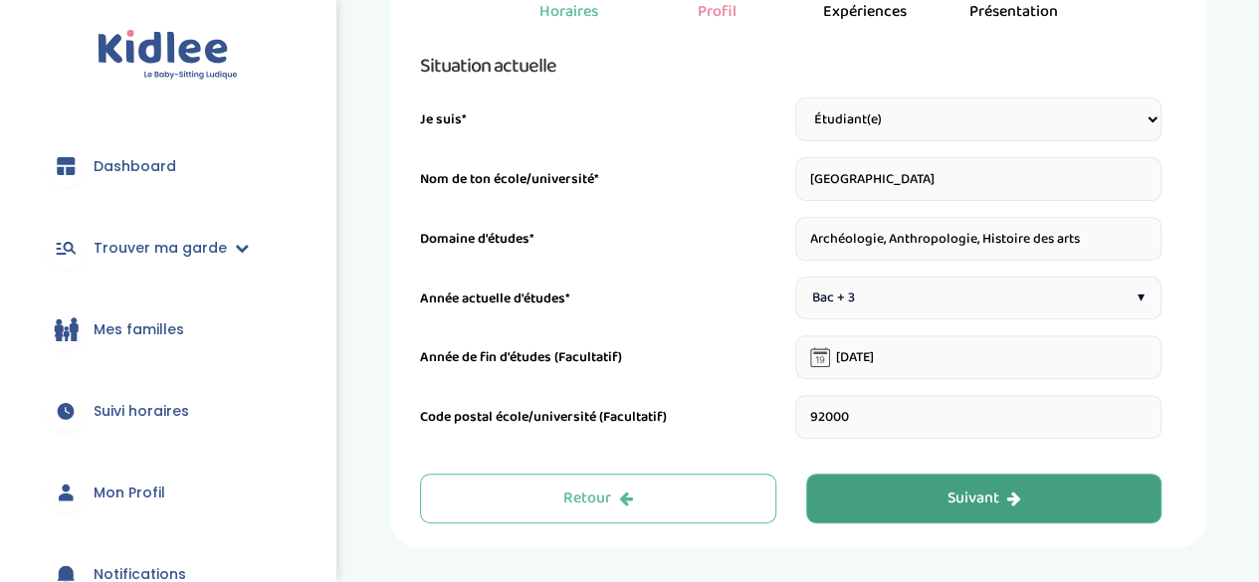
click at [912, 495] on button "Suivant" at bounding box center [984, 499] width 356 height 50
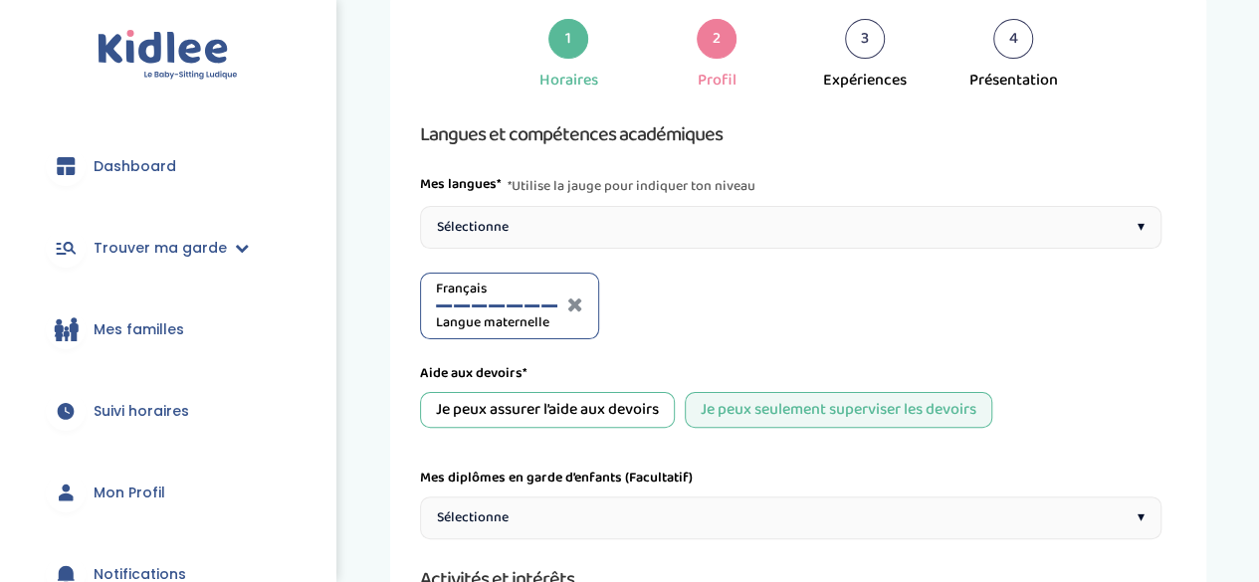
scroll to position [75, 0]
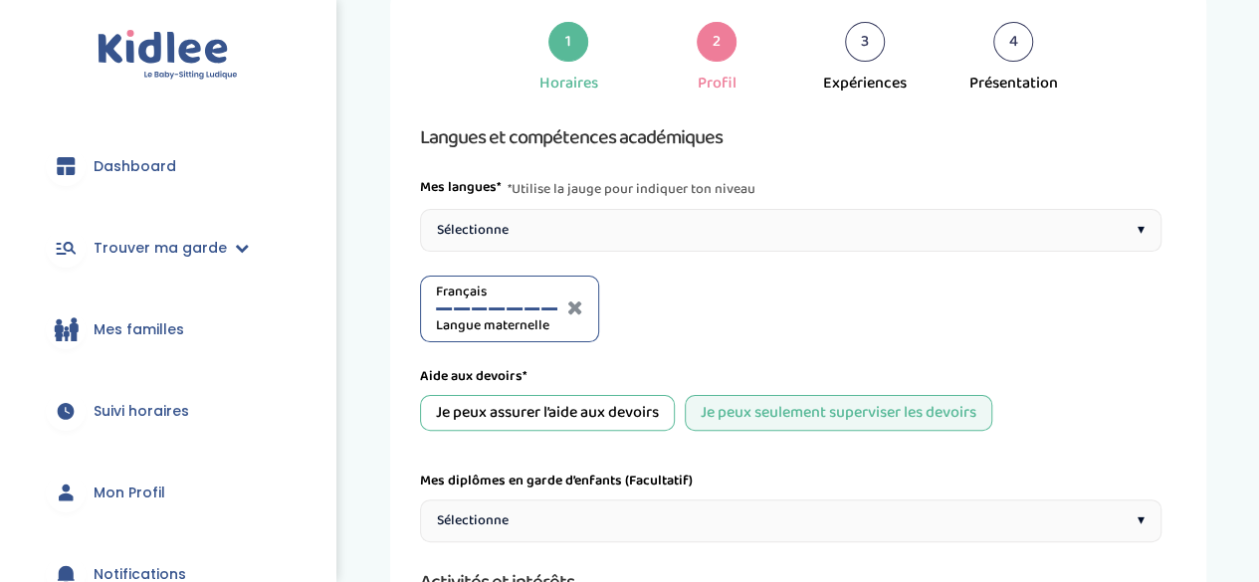
click at [633, 232] on div "Sélectionne ▾" at bounding box center [790, 230] width 741 height 43
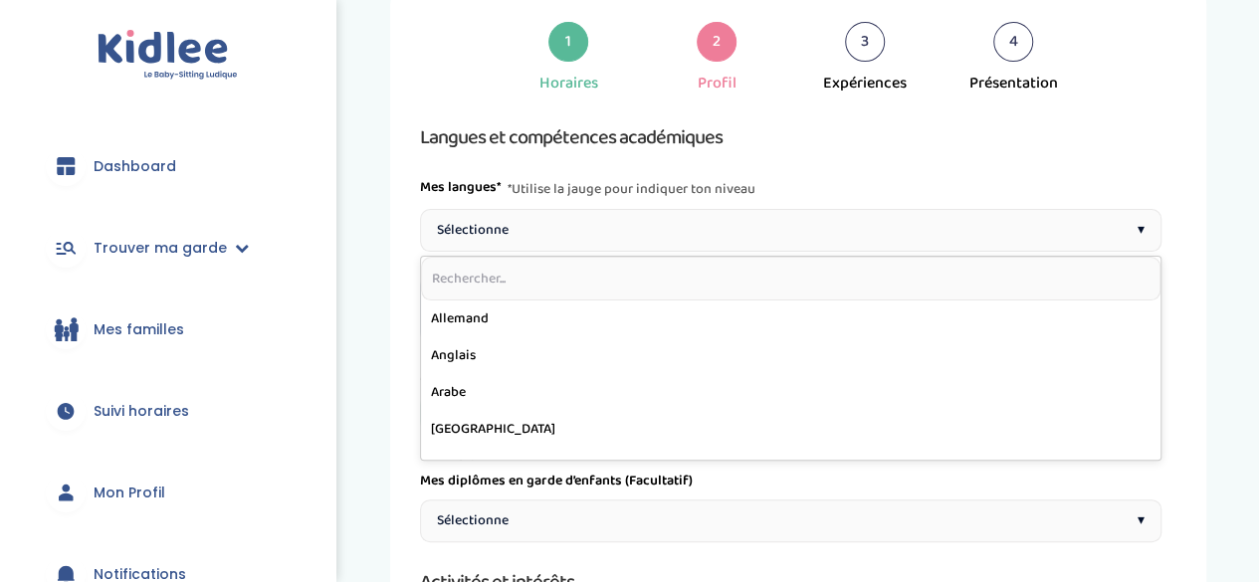
click at [593, 471] on label "Mes diplômes en garde d’enfants (Facultatif)" at bounding box center [556, 481] width 273 height 21
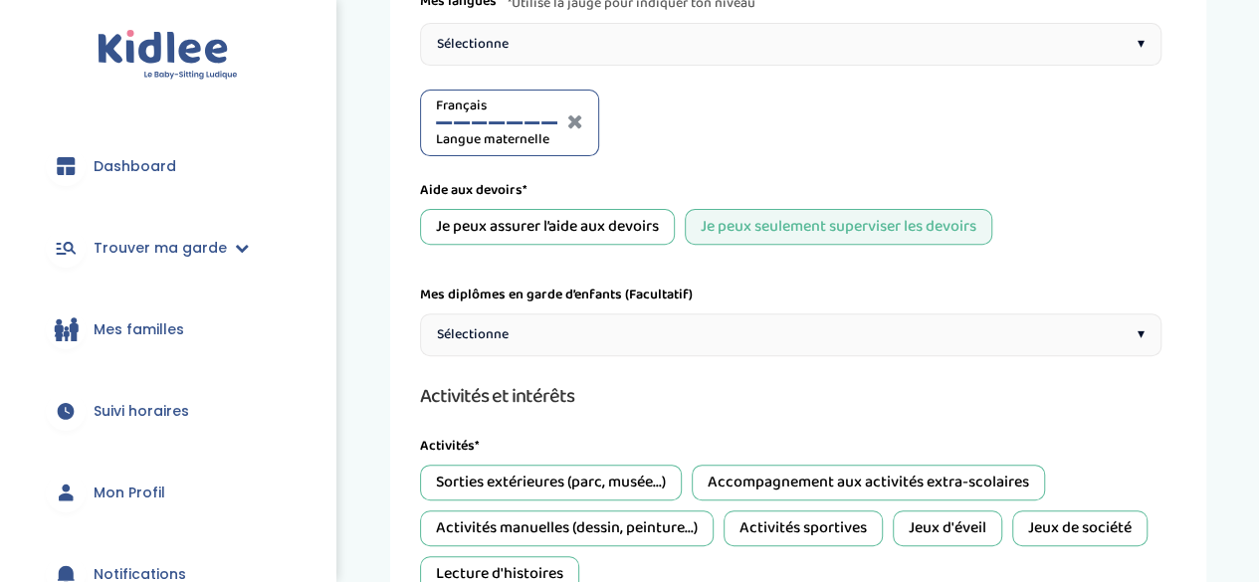
scroll to position [0, 0]
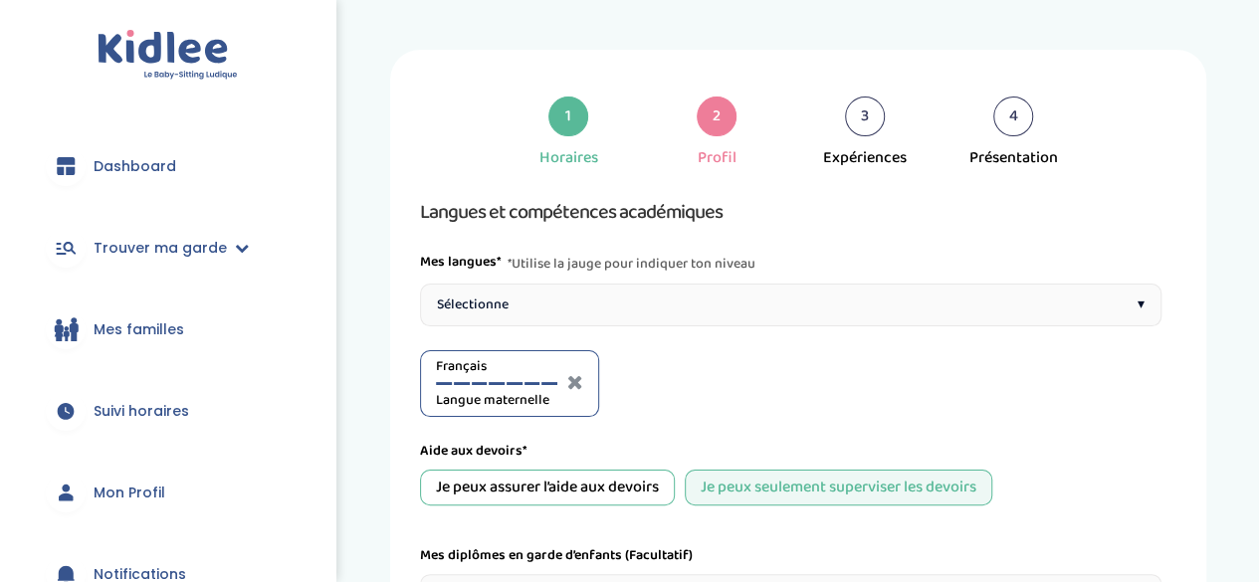
click at [573, 298] on div "Sélectionne ▾" at bounding box center [790, 305] width 741 height 43
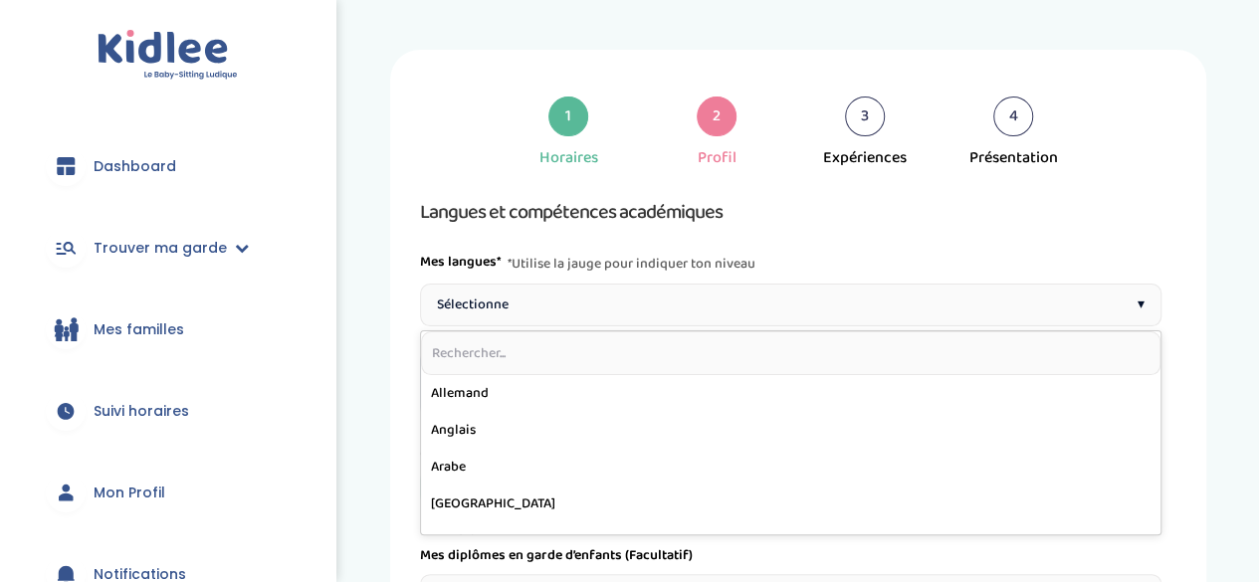
click at [539, 345] on input "text" at bounding box center [790, 353] width 739 height 44
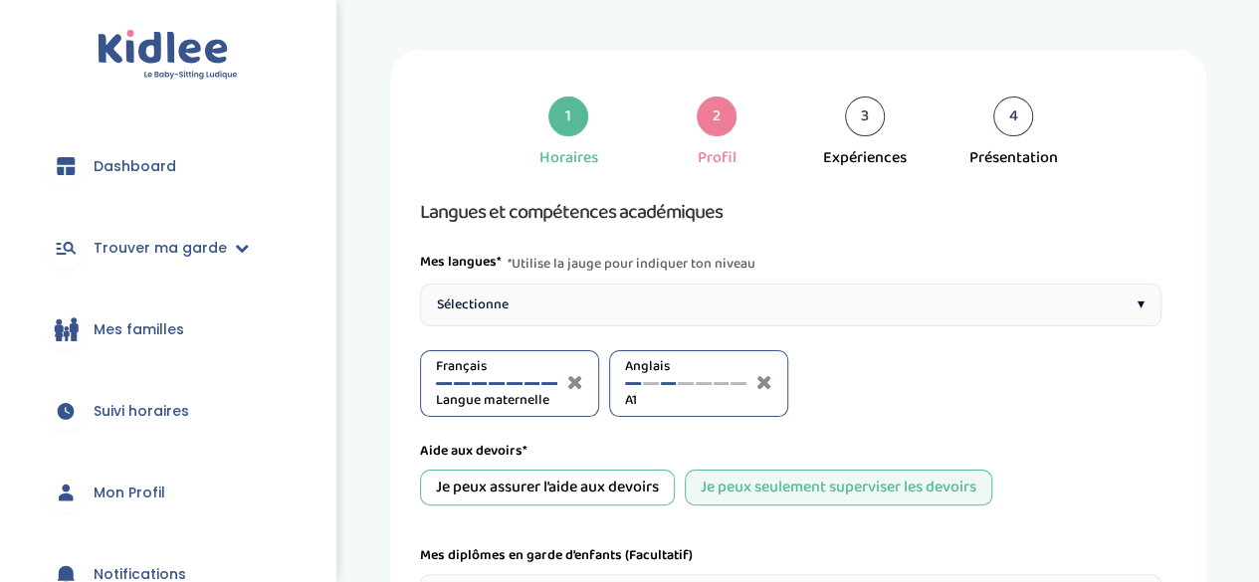
click at [664, 382] on div at bounding box center [669, 383] width 16 height 3
click at [684, 383] on div at bounding box center [686, 383] width 16 height 3
click at [702, 383] on div at bounding box center [704, 383] width 16 height 3
click at [685, 382] on div at bounding box center [686, 383] width 16 height 3
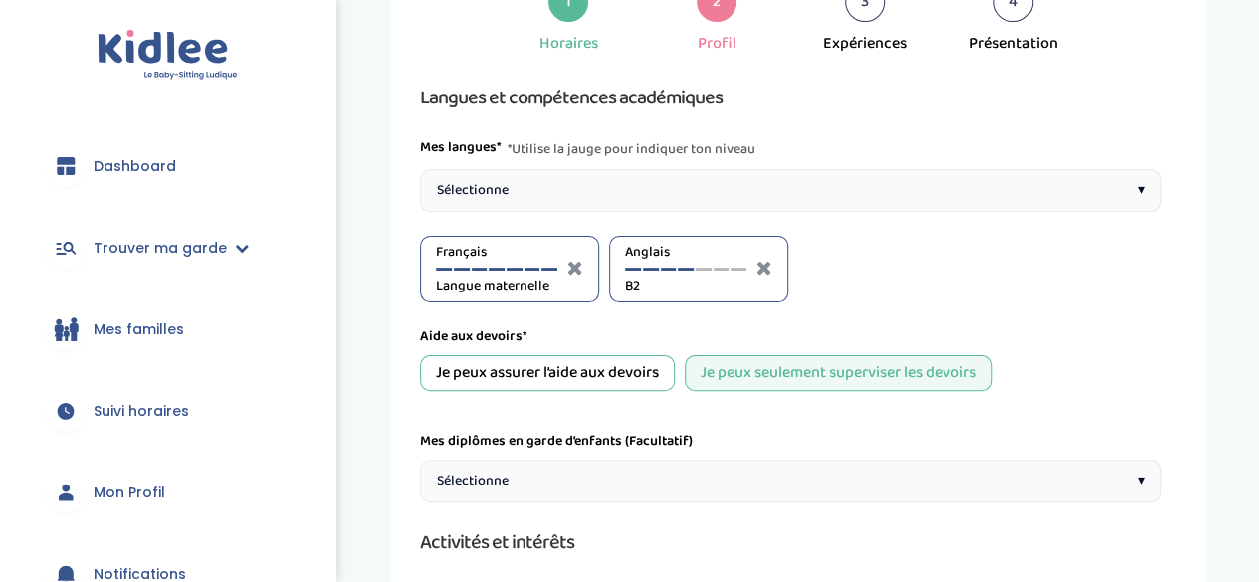
scroll to position [116, 0]
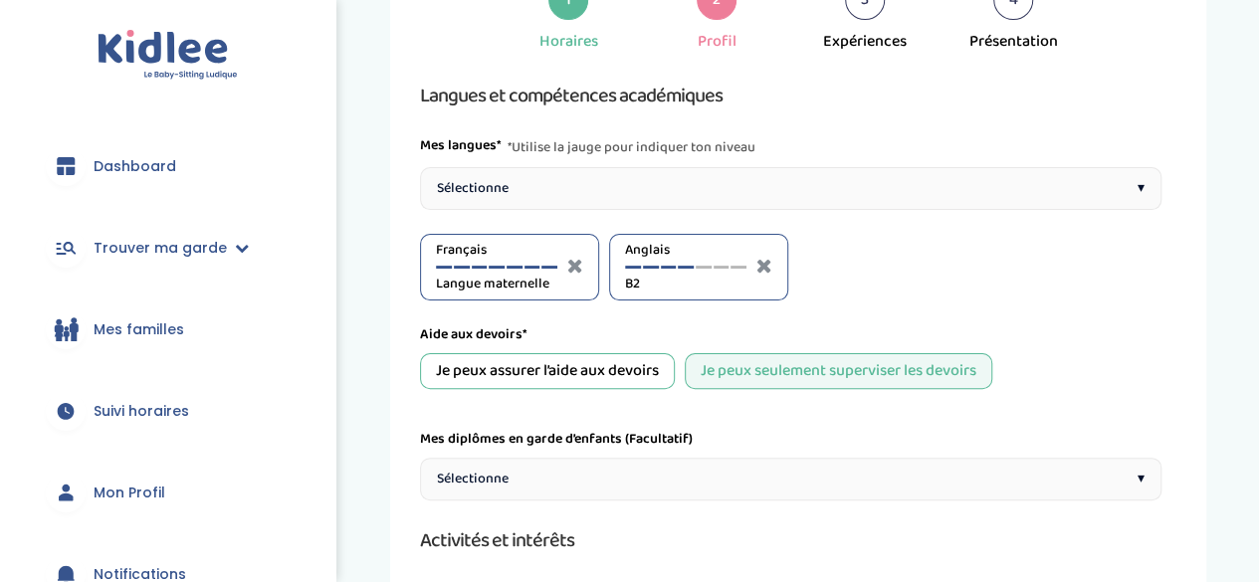
click at [635, 369] on div "Je peux assurer l’aide aux devoirs" at bounding box center [547, 371] width 255 height 36
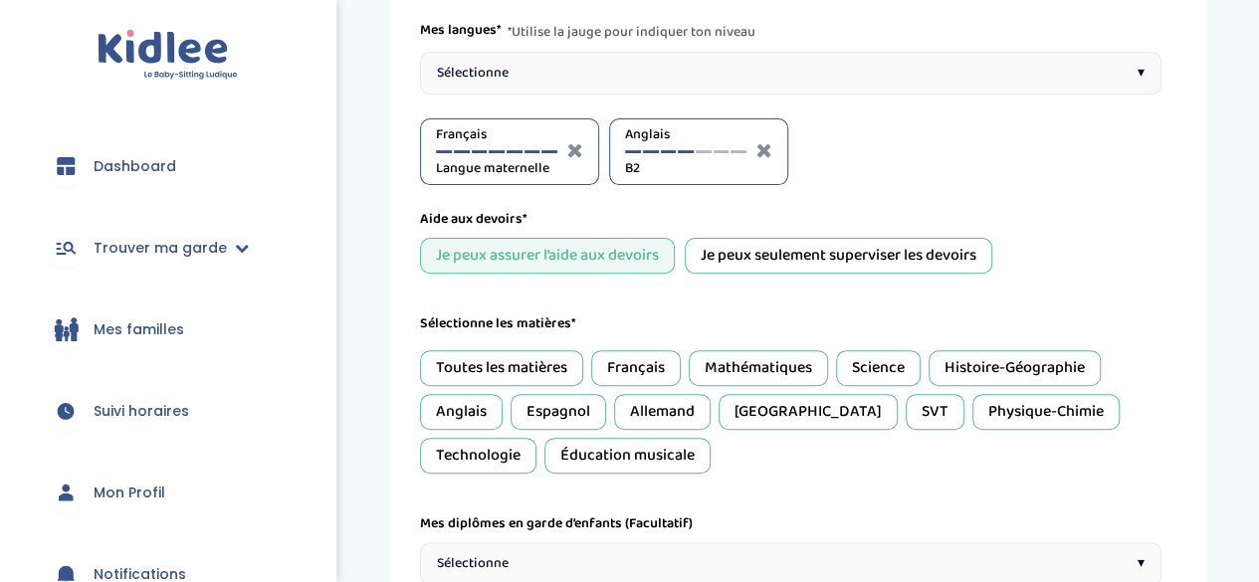
scroll to position [234, 0]
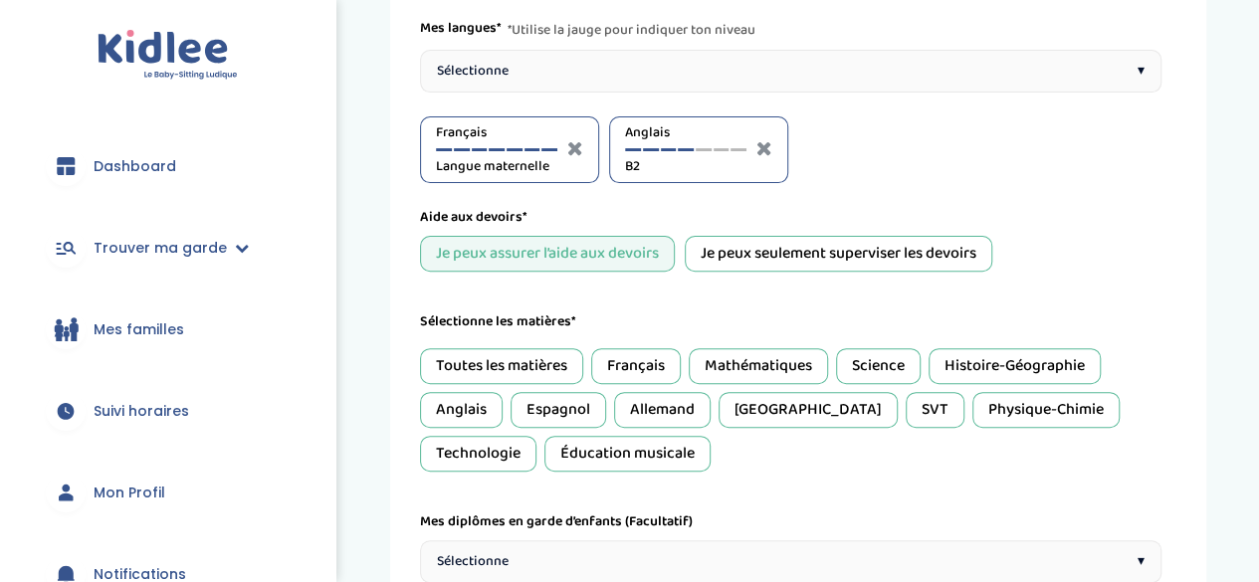
click at [635, 369] on div "Français" at bounding box center [636, 366] width 90 height 36
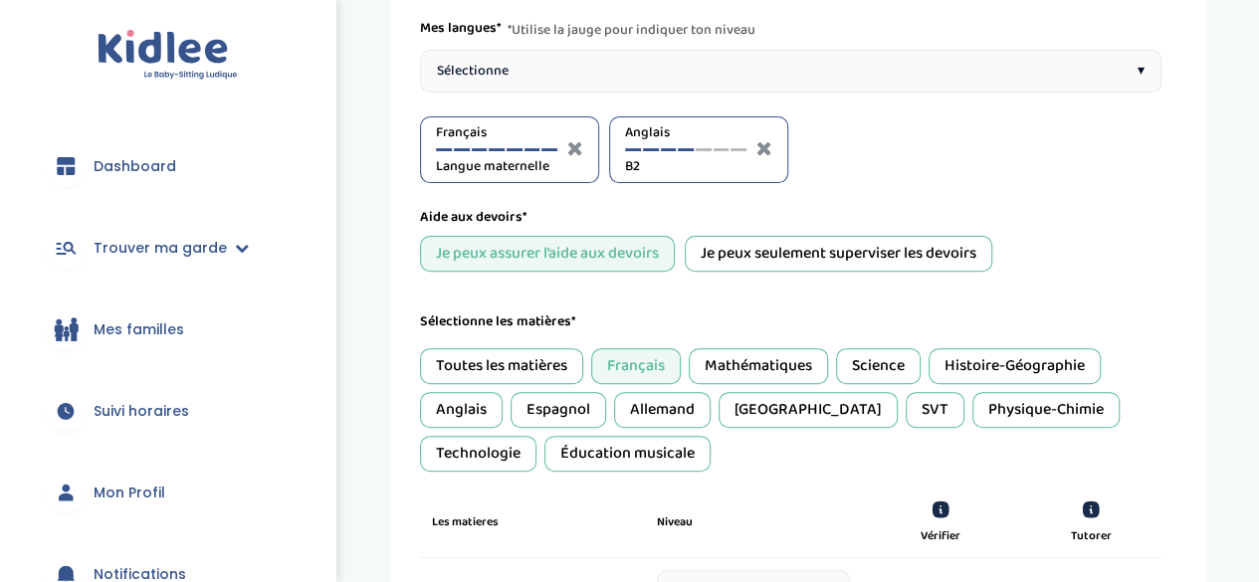
click at [786, 368] on div "Mathématiques" at bounding box center [758, 366] width 139 height 36
click at [876, 365] on div "Science" at bounding box center [878, 366] width 85 height 36
click at [964, 361] on div "Histoire-Géographie" at bounding box center [1014, 366] width 172 height 36
click at [490, 396] on div "Anglais" at bounding box center [461, 410] width 83 height 36
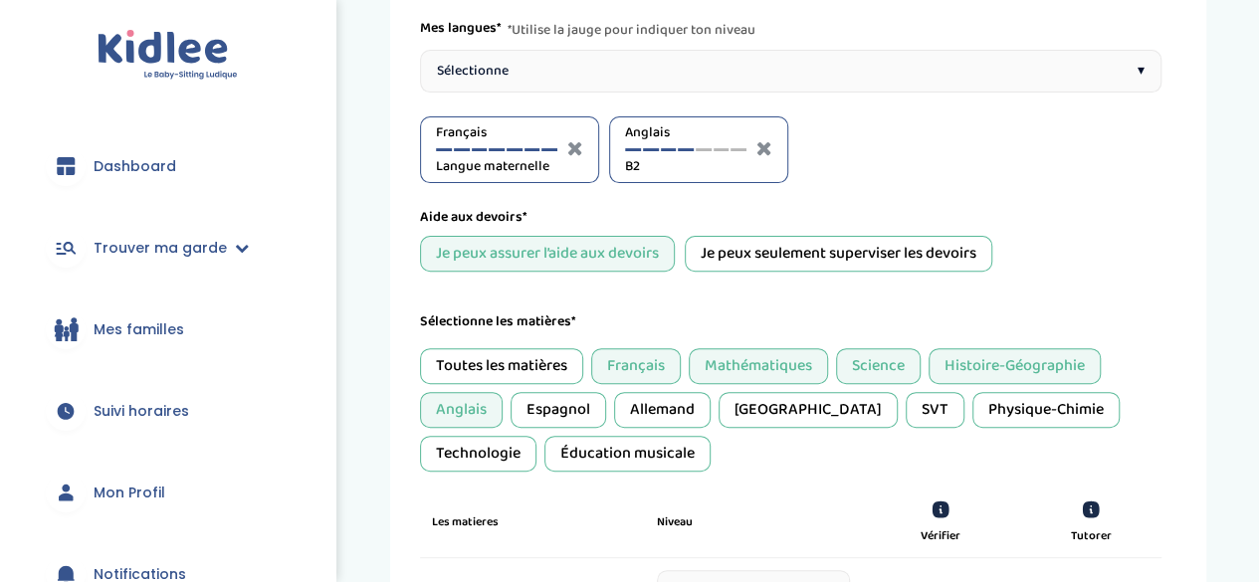
click at [552, 397] on div "Espagnol" at bounding box center [558, 410] width 96 height 36
click at [905, 399] on div "SVT" at bounding box center [934, 410] width 59 height 36
click at [972, 395] on div "Physique-Chimie" at bounding box center [1045, 410] width 147 height 36
click at [536, 436] on div "Technologie" at bounding box center [478, 454] width 116 height 36
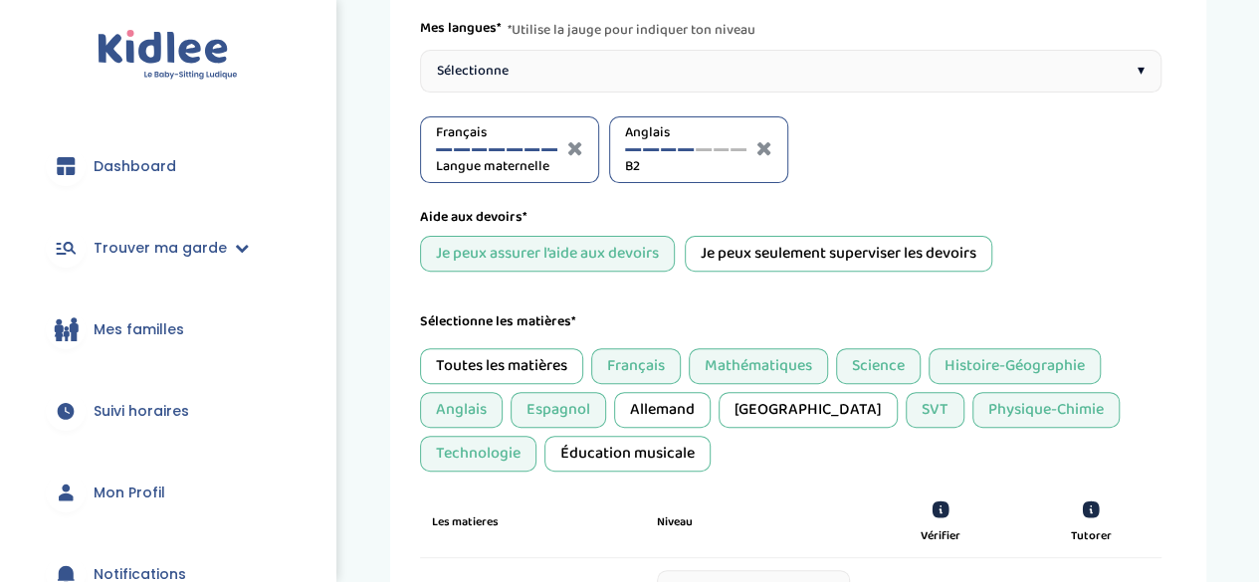
click at [544, 457] on div "Éducation musicale" at bounding box center [627, 454] width 166 height 36
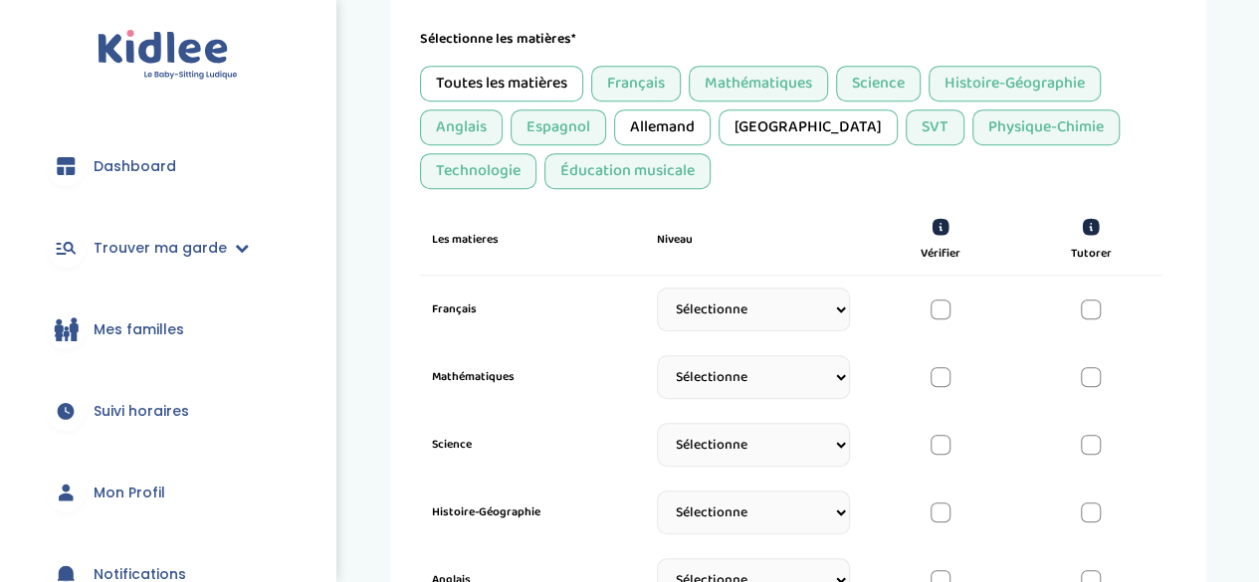
scroll to position [525, 0]
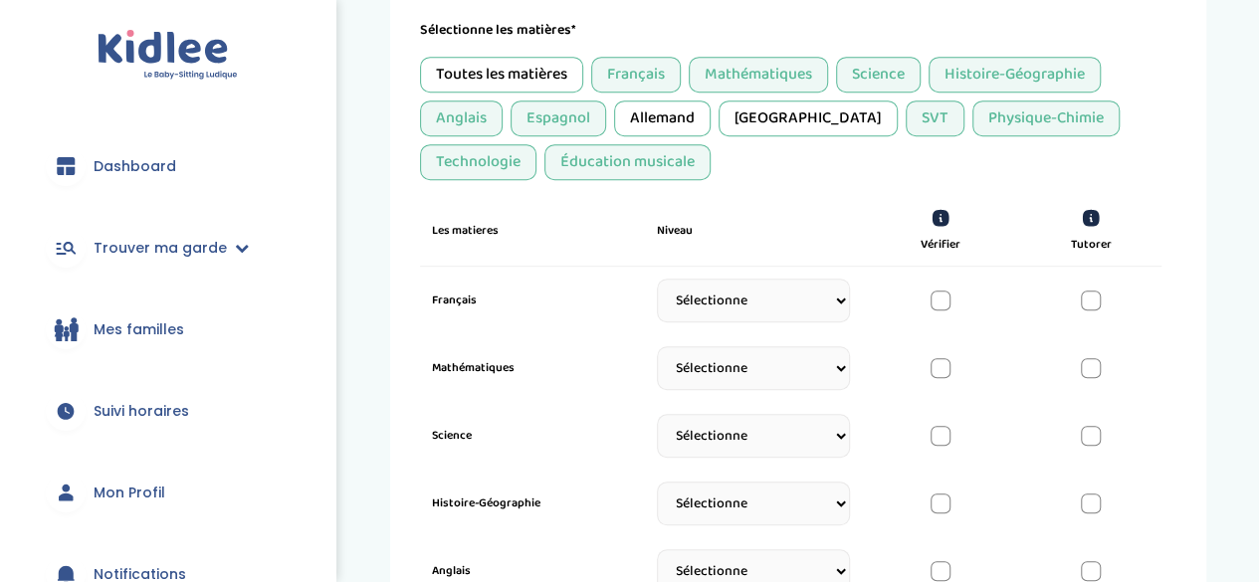
click at [820, 289] on select "Sélectionne CP [DATE] [DATE] CM1 CM2 6eme 5eme 4eme 3eme Seconde [GEOGRAPHIC_DA…" at bounding box center [753, 301] width 193 height 44
select select "Terminale"
click at [657, 284] on select "Sélectionne CP [DATE] [DATE] CM1 CM2 6eme 5eme 4eme 3eme Seconde [GEOGRAPHIC_DA…" at bounding box center [753, 301] width 193 height 44
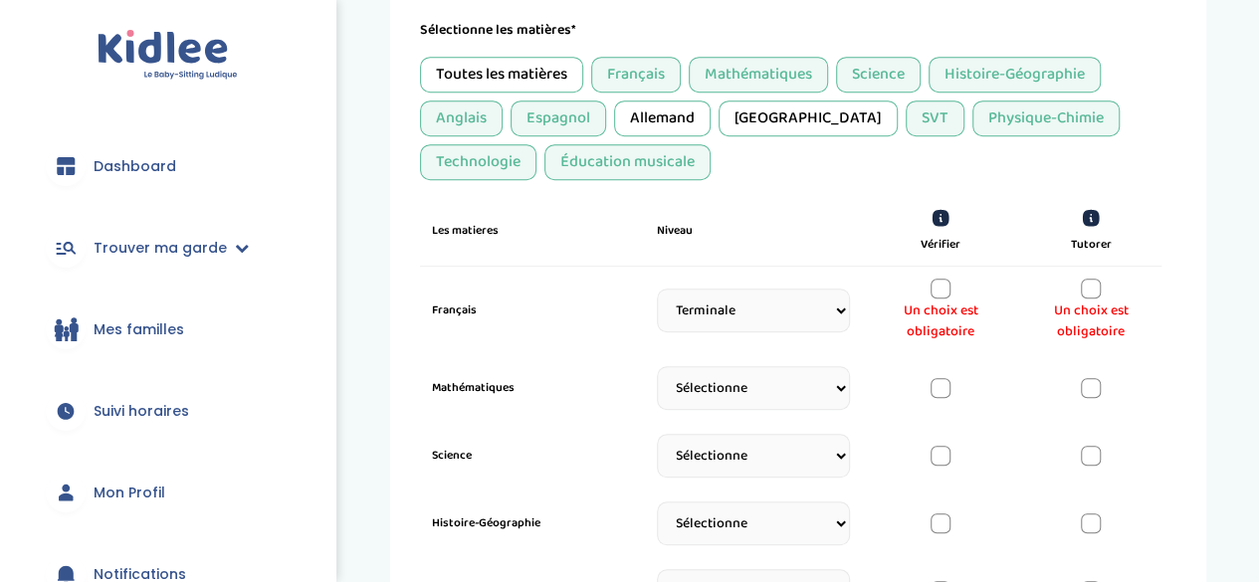
click at [1093, 279] on div at bounding box center [1091, 289] width 20 height 20
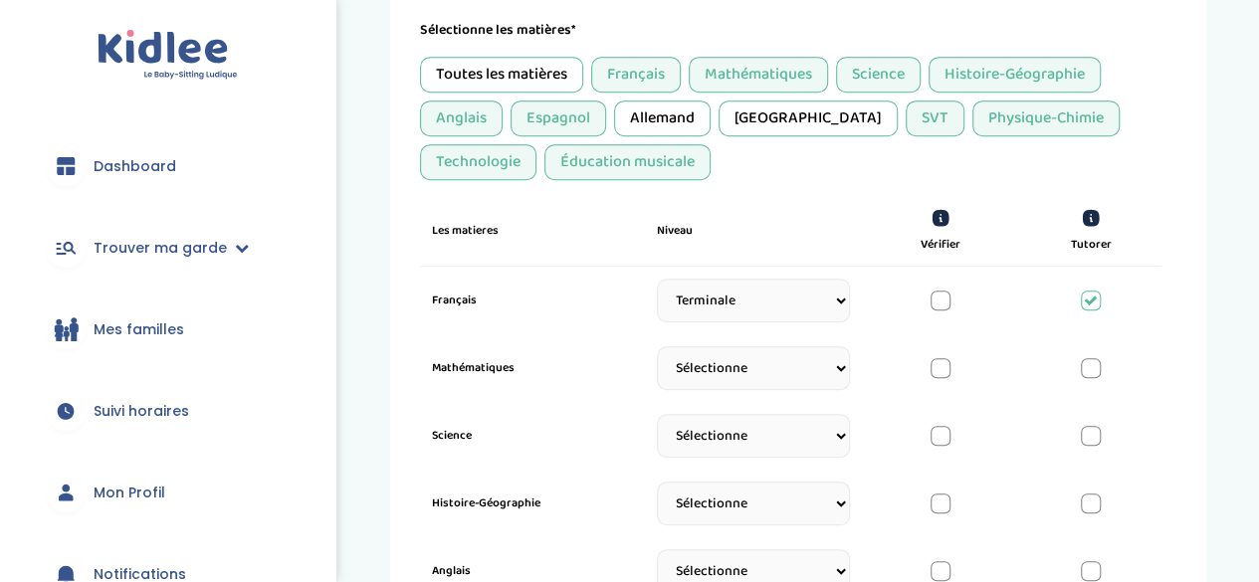
click at [770, 358] on select "Sélectionne CP [DATE] [DATE] CM1 CM2 6eme 5eme 4eme 3eme Seconde [GEOGRAPHIC_DA…" at bounding box center [753, 368] width 193 height 44
select select "Terminale"
click at [657, 351] on select "Sélectionne CP [DATE] [DATE] CM1 CM2 6eme 5eme 4eme 3eme Seconde [GEOGRAPHIC_DA…" at bounding box center [753, 368] width 193 height 44
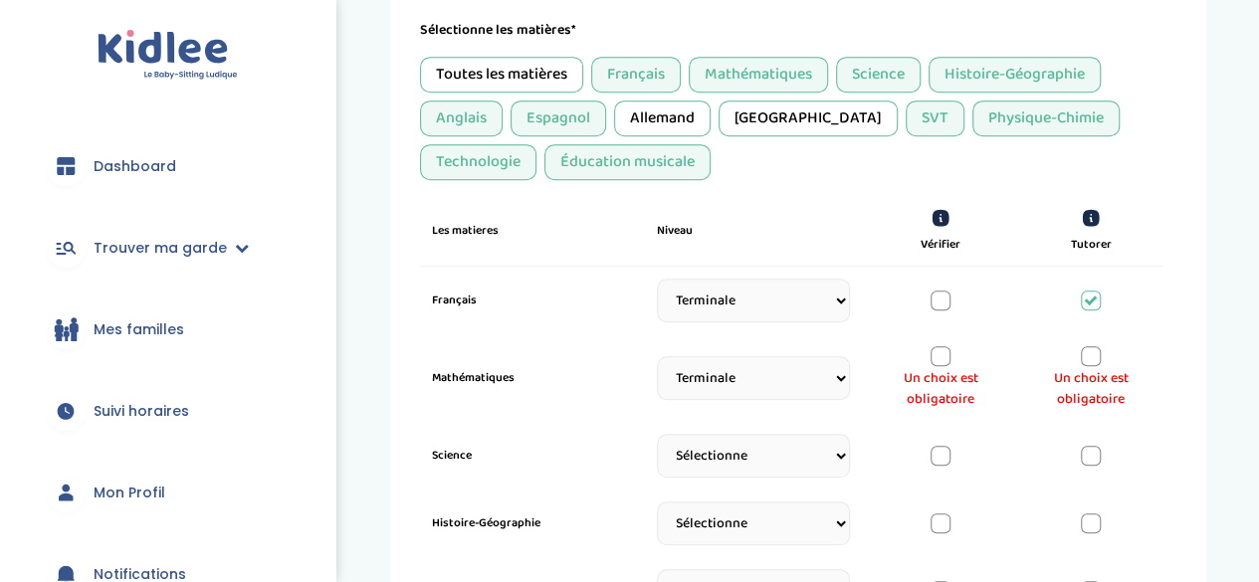
click at [939, 351] on div at bounding box center [940, 356] width 20 height 20
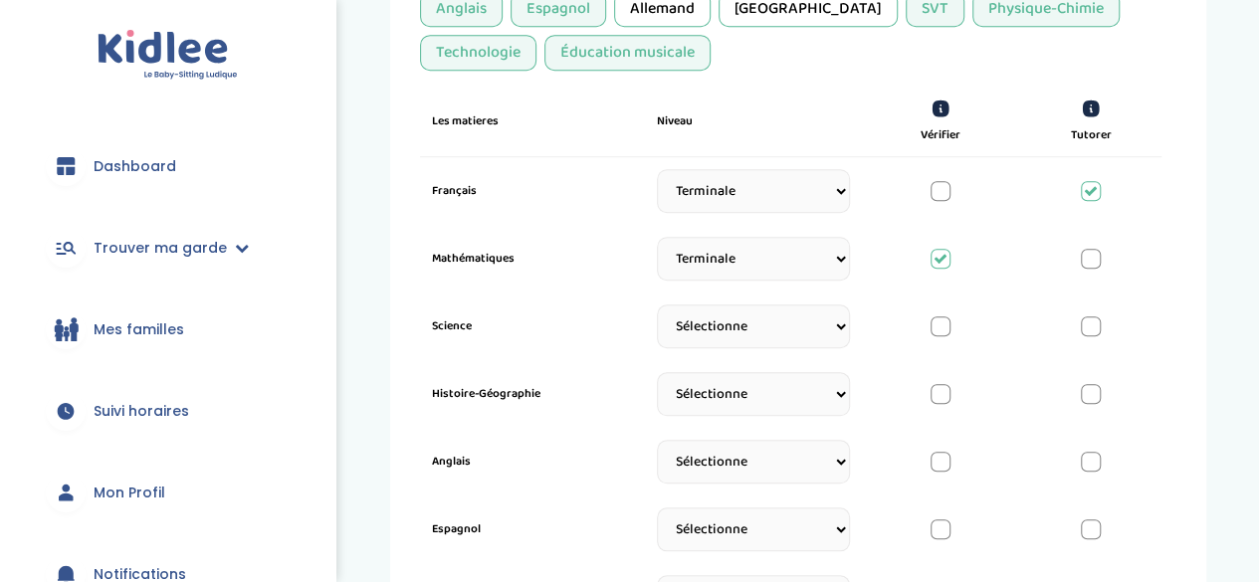
scroll to position [636, 0]
click at [740, 305] on select "Sélectionne CP [DATE] [DATE] CM1 CM2 6eme 5eme 4eme 3eme Seconde [GEOGRAPHIC_DA…" at bounding box center [753, 325] width 193 height 44
select select "Terminale"
click at [657, 308] on select "Sélectionne CP [DATE] [DATE] CM1 CM2 6eme 5eme 4eme 3eme Seconde [GEOGRAPHIC_DA…" at bounding box center [753, 325] width 193 height 44
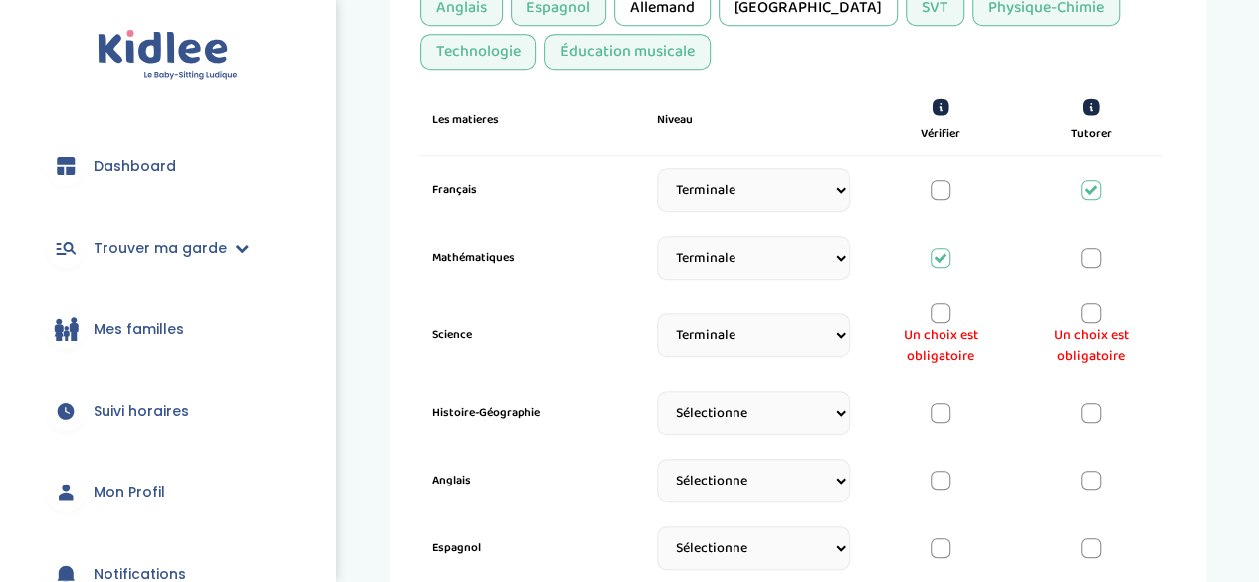
click at [1089, 307] on div at bounding box center [1091, 313] width 20 height 20
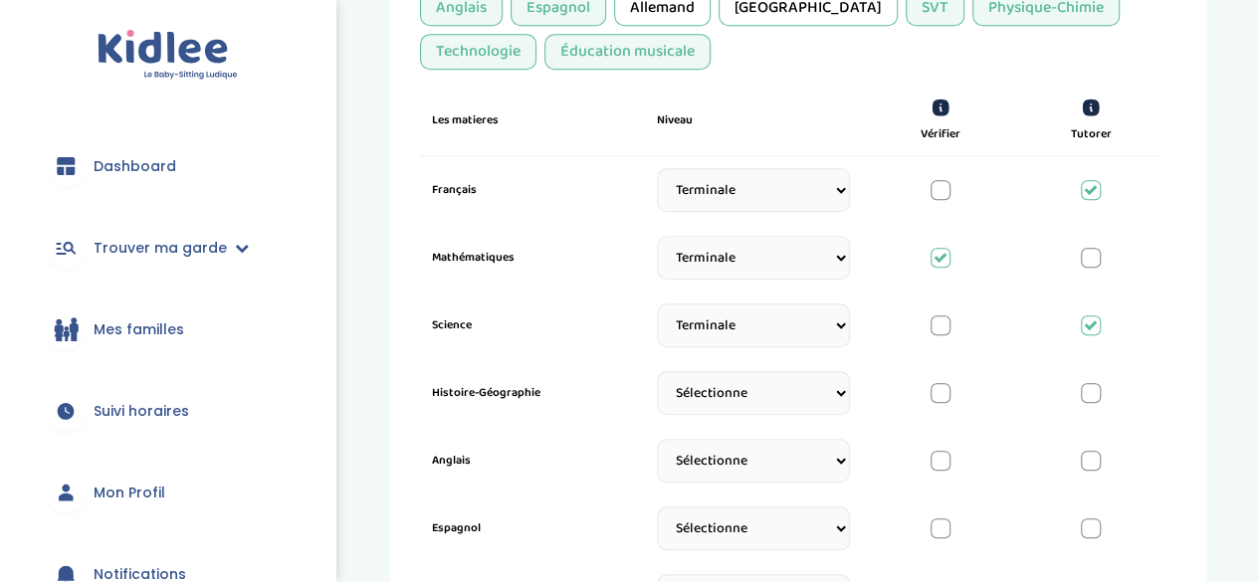
click at [1089, 260] on div at bounding box center [1091, 258] width 20 height 20
click at [756, 393] on select "Sélectionne CP [DATE] [DATE] CM1 CM2 6eme 5eme 4eme 3eme Seconde [GEOGRAPHIC_DA…" at bounding box center [753, 393] width 193 height 44
select select "Terminale"
click at [657, 376] on select "Sélectionne CP [DATE] [DATE] CM1 CM2 6eme 5eme 4eme 3eme Seconde [GEOGRAPHIC_DA…" at bounding box center [753, 393] width 193 height 44
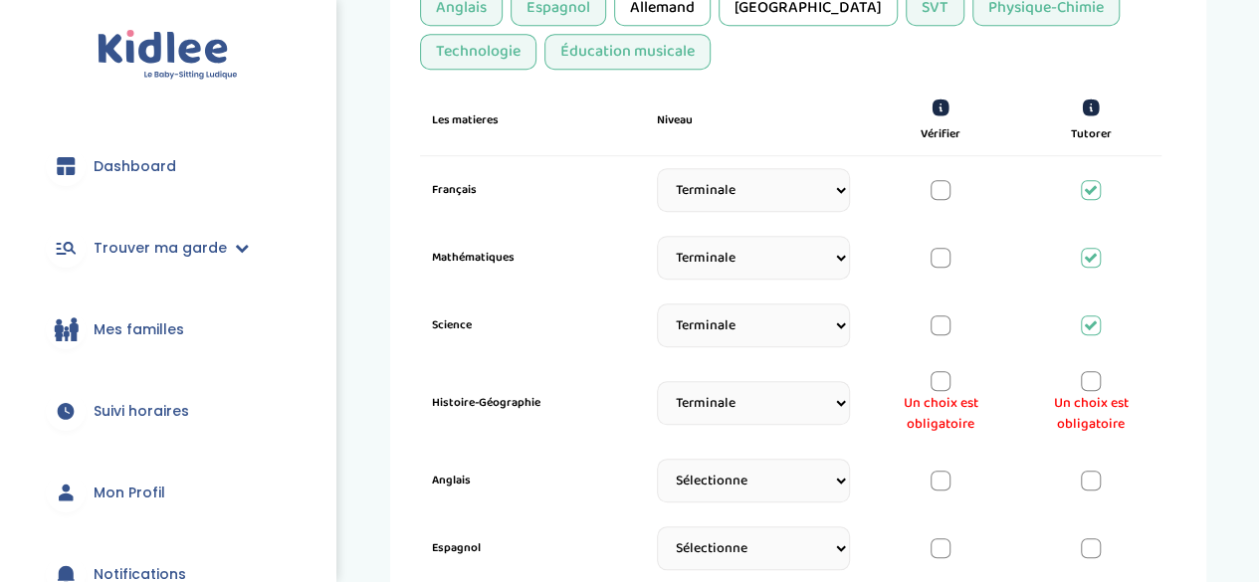
click at [1092, 383] on div at bounding box center [1091, 381] width 20 height 20
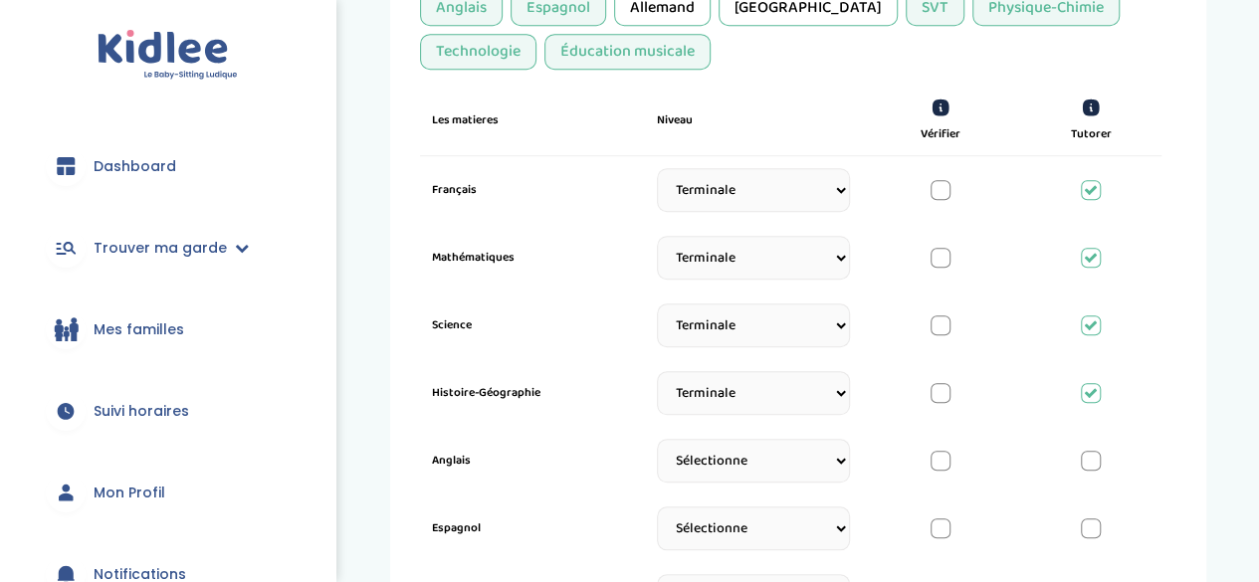
click at [821, 441] on select "Sélectionne CP [DATE] [DATE] CM1 CM2 6eme 5eme 4eme 3eme Seconde [GEOGRAPHIC_DA…" at bounding box center [753, 461] width 193 height 44
select select "Terminale"
click at [657, 444] on select "Sélectionne CP [DATE] [DATE] CM1 CM2 6eme 5eme 4eme 3eme Seconde [GEOGRAPHIC_DA…" at bounding box center [753, 461] width 193 height 44
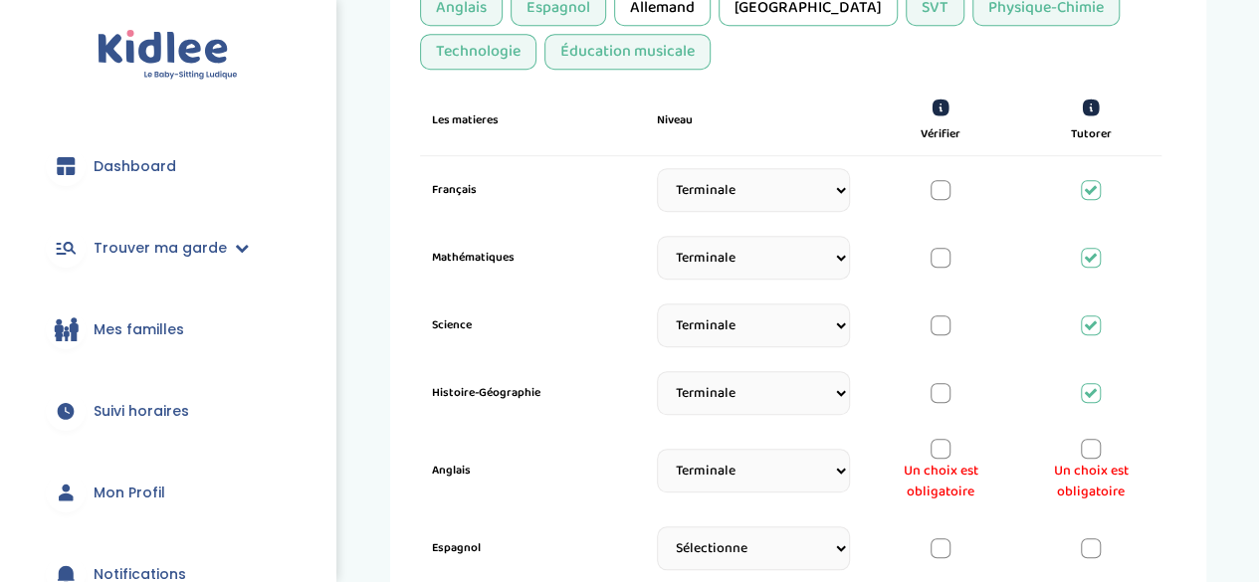
click at [1088, 443] on div at bounding box center [1091, 449] width 20 height 20
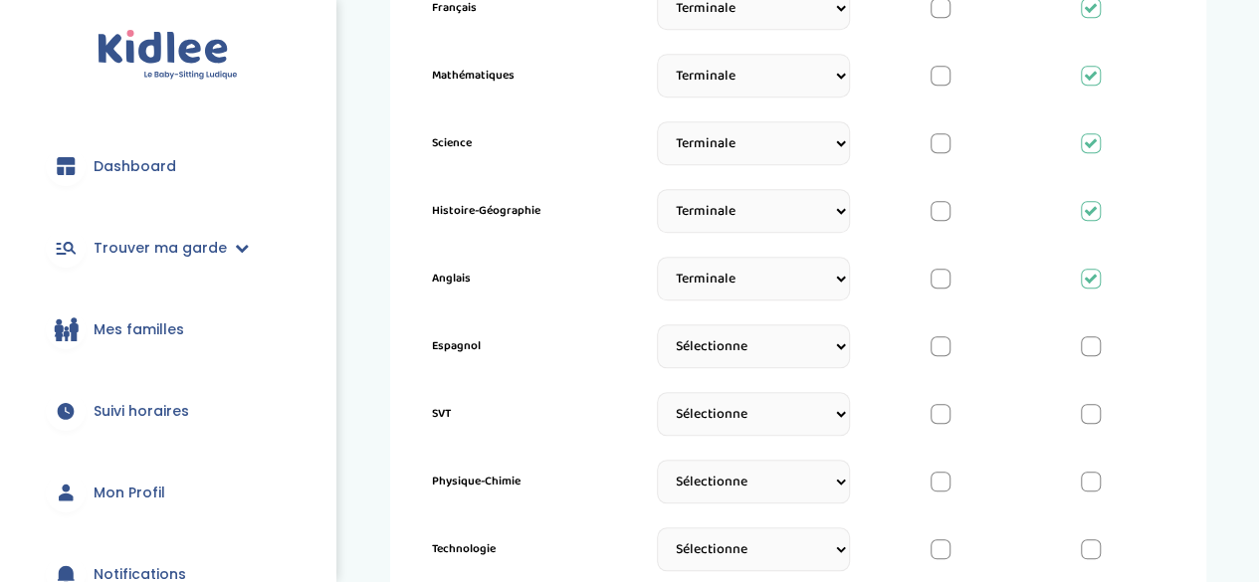
scroll to position [820, 0]
click at [936, 66] on div at bounding box center [940, 74] width 20 height 20
click at [770, 335] on select "Sélectionne CP [DATE] [DATE] CM1 CM2 6eme 5eme 4eme 3eme Seconde [GEOGRAPHIC_DA…" at bounding box center [753, 344] width 193 height 44
select select "Terminale"
click at [657, 327] on select "Sélectionne CP [DATE] [DATE] CM1 CM2 6eme 5eme 4eme 3eme Seconde [GEOGRAPHIC_DA…" at bounding box center [753, 344] width 193 height 44
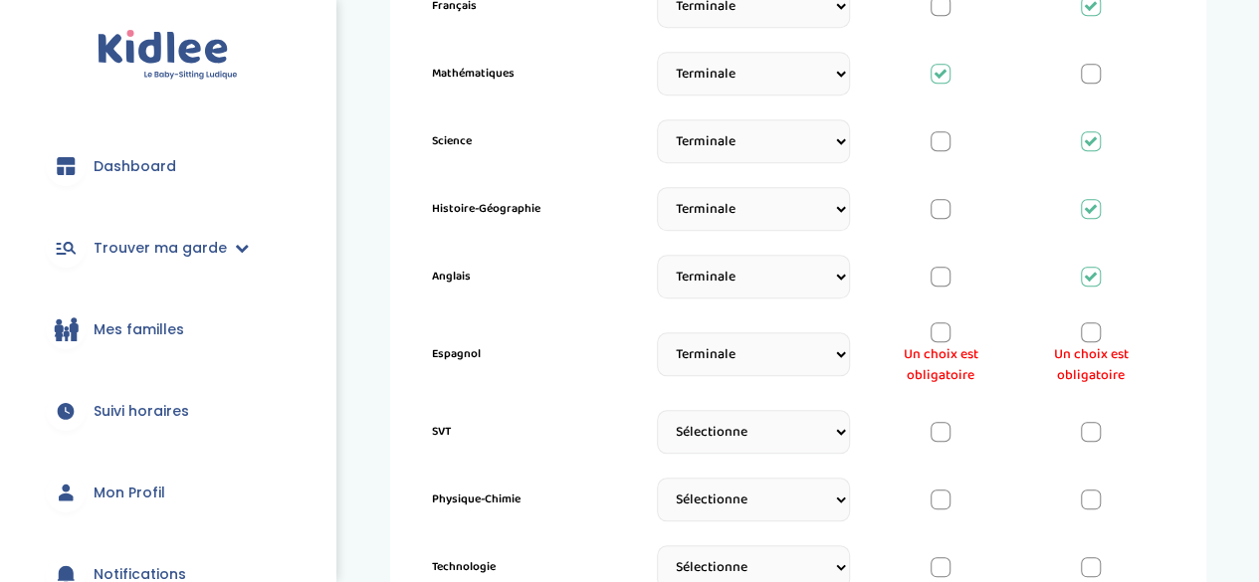
click at [1097, 336] on div at bounding box center [1091, 332] width 20 height 20
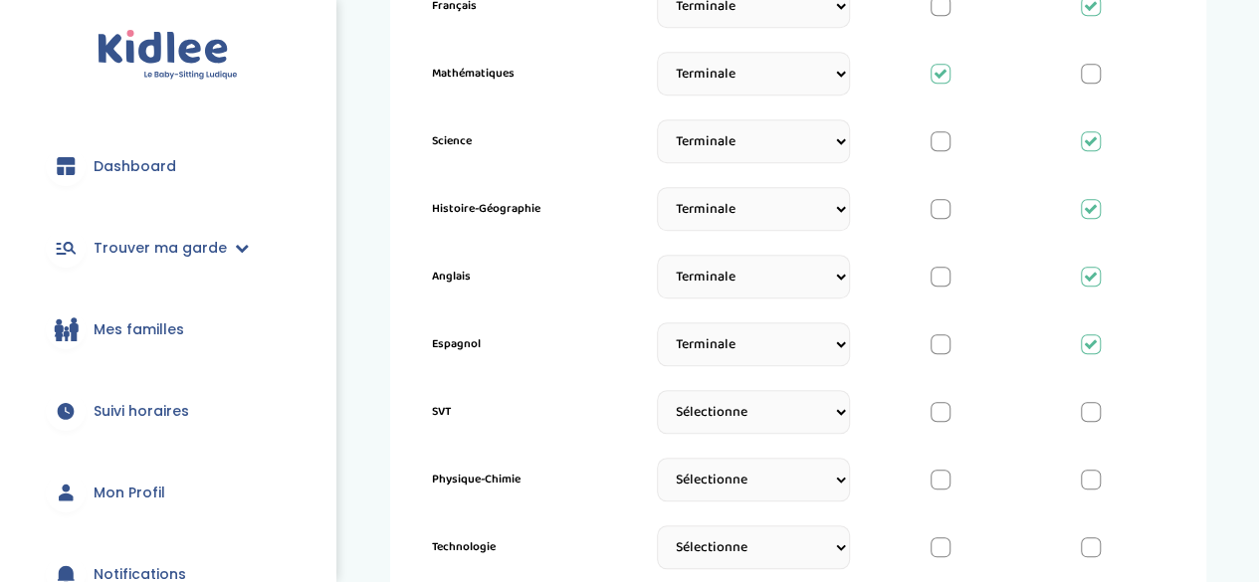
click at [790, 405] on select "Sélectionne CP [DATE] [DATE] CM1 CM2 6eme 5eme 4eme 3eme Seconde [GEOGRAPHIC_DA…" at bounding box center [753, 412] width 193 height 44
select select "Terminale"
click at [657, 395] on select "Sélectionne CP [DATE] [DATE] CM1 CM2 6eme 5eme 4eme 3eme Seconde [GEOGRAPHIC_DA…" at bounding box center [753, 412] width 193 height 44
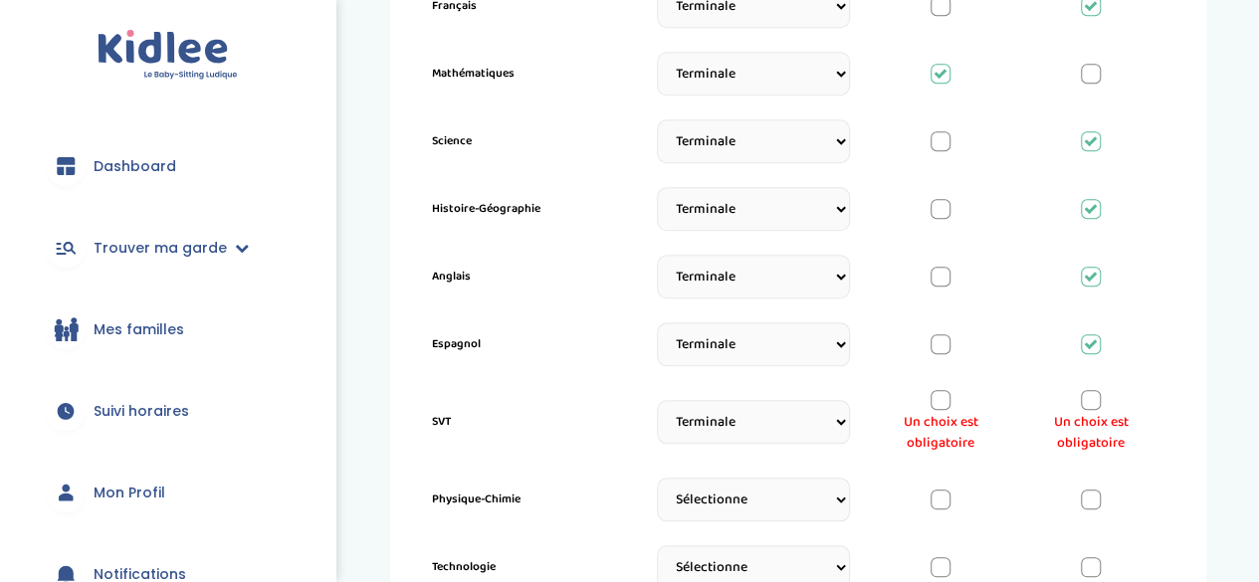
click at [941, 390] on div at bounding box center [940, 400] width 20 height 20
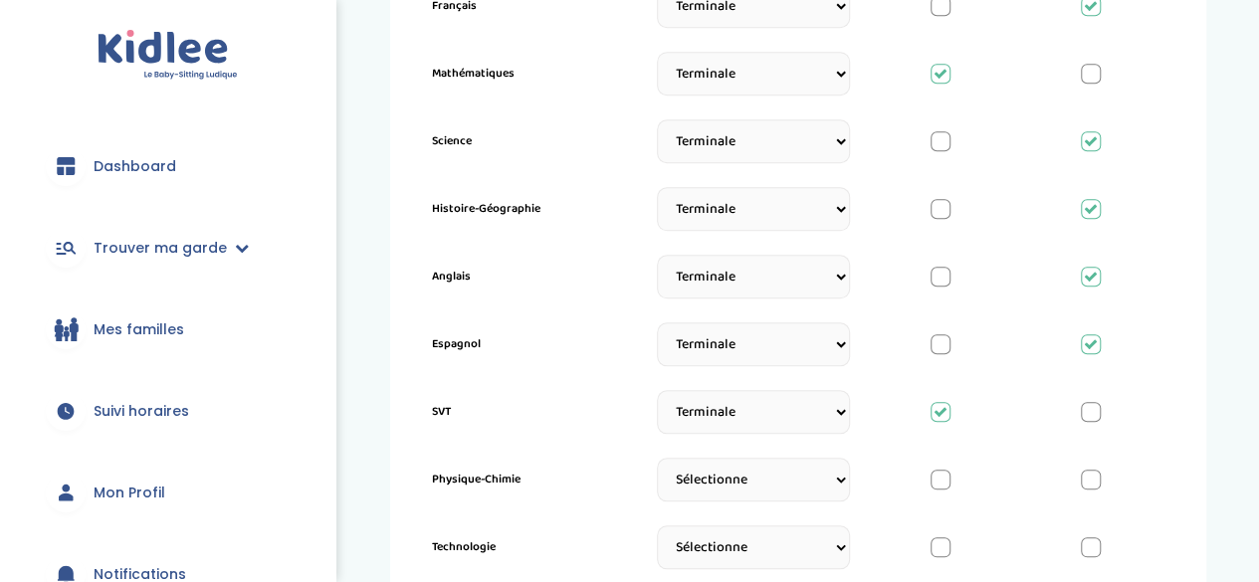
click at [794, 468] on select "Sélectionne CP [DATE] [DATE] CM1 CM2 6eme 5eme 4eme 3eme Seconde [GEOGRAPHIC_DA…" at bounding box center [753, 480] width 193 height 44
select select "Terminale"
click at [657, 463] on select "Sélectionne CP [DATE] [DATE] CM1 CM2 6eme 5eme 4eme 3eme Seconde [GEOGRAPHIC_DA…" at bounding box center [753, 480] width 193 height 44
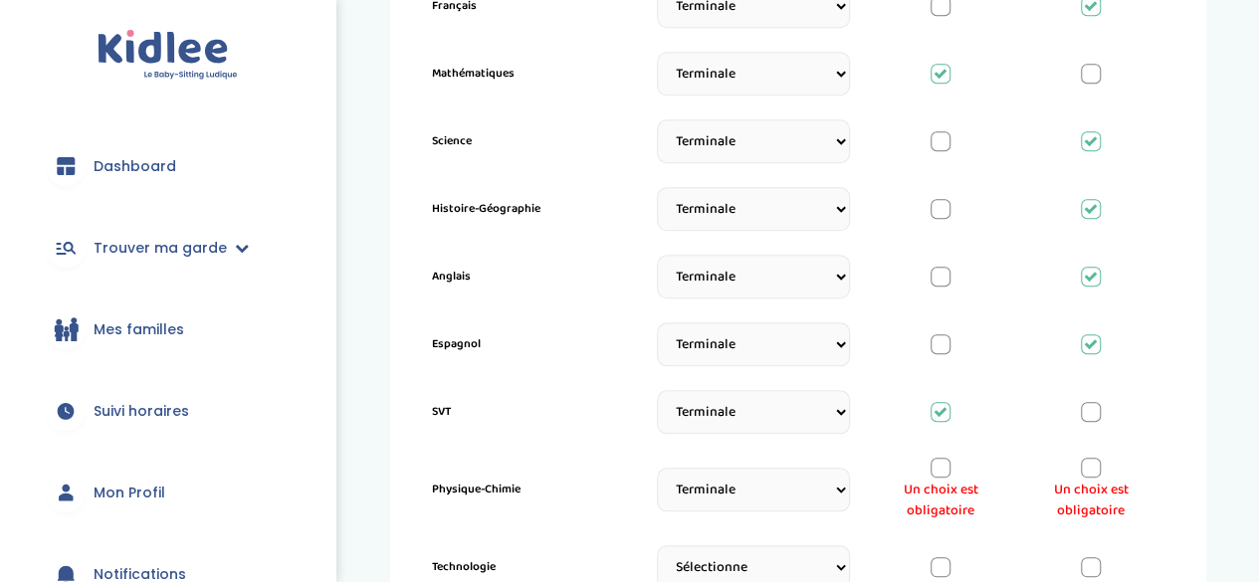
click at [939, 471] on div at bounding box center [940, 468] width 20 height 20
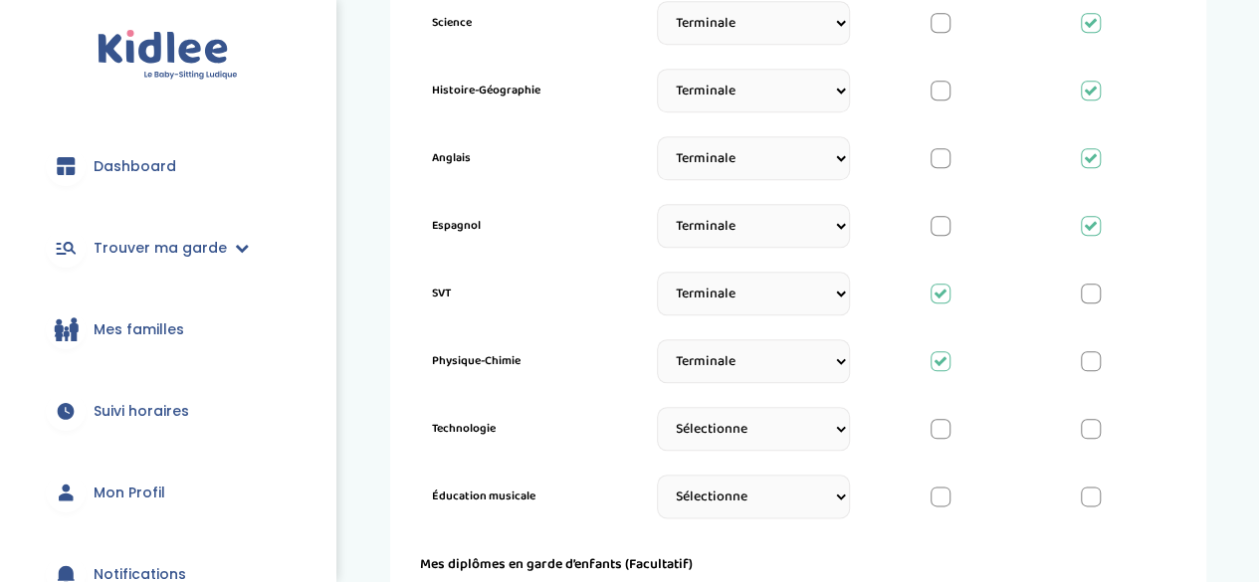
scroll to position [961, 0]
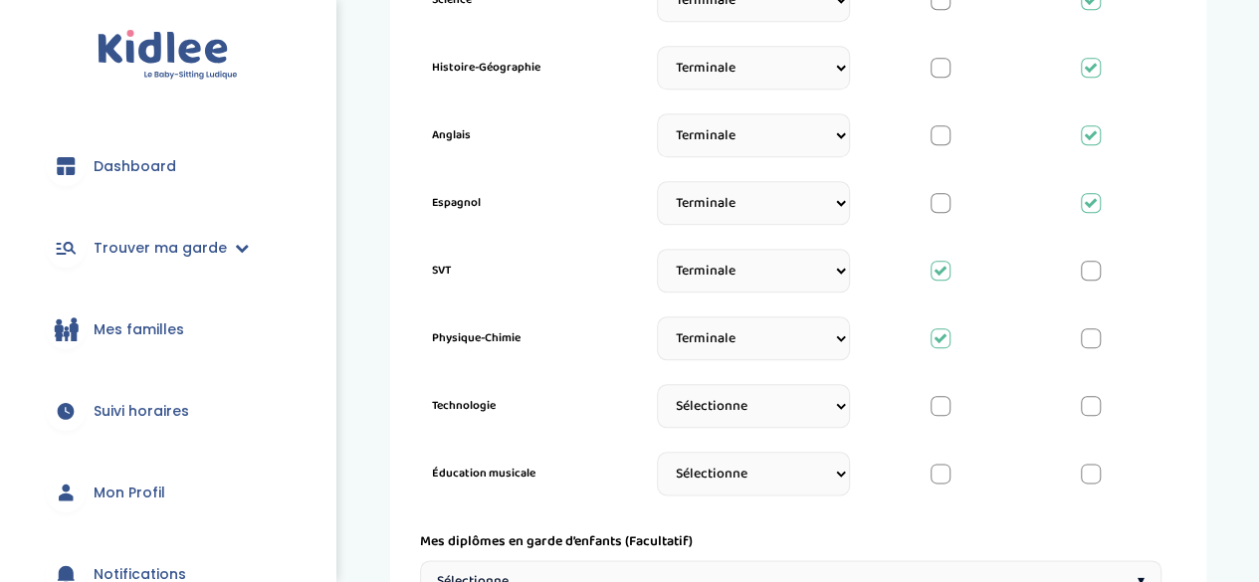
click at [739, 409] on select "Sélectionne CP [DATE] [DATE] CM1 CM2 6eme 5eme 4eme 3eme Seconde [GEOGRAPHIC_DA…" at bounding box center [753, 406] width 193 height 44
select select "Terminale"
click at [657, 389] on select "Sélectionne CP [DATE] [DATE] CM1 CM2 6eme 5eme 4eme 3eme Seconde [GEOGRAPHIC_DA…" at bounding box center [753, 406] width 193 height 44
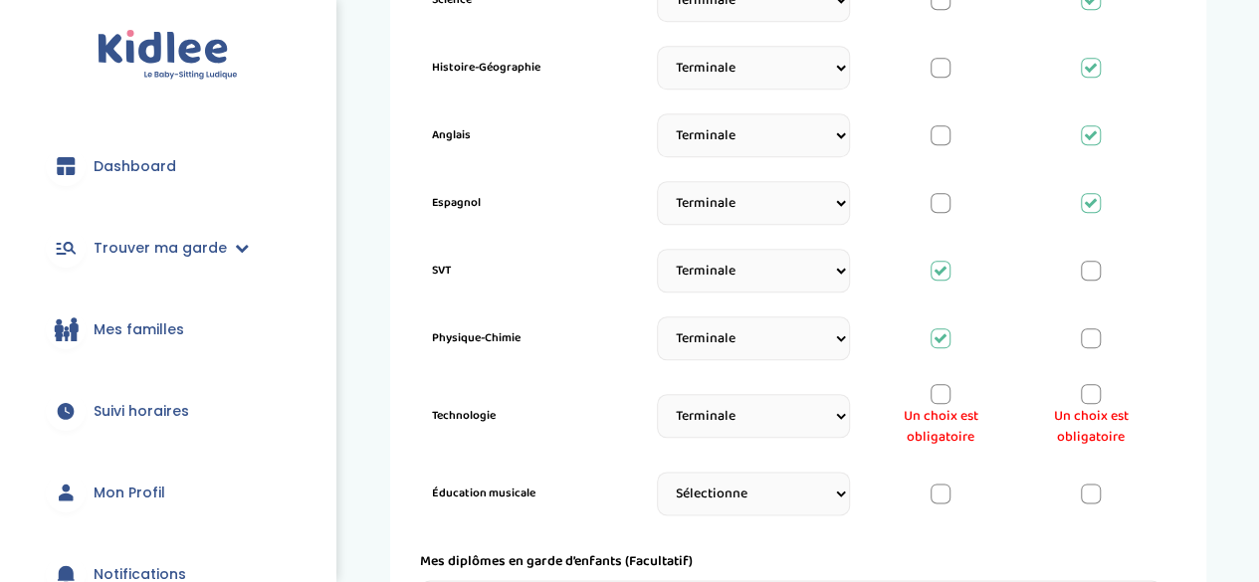
click at [1089, 406] on span "Un choix est obligatoire" at bounding box center [1090, 427] width 118 height 42
click at [1093, 393] on div at bounding box center [1091, 394] width 20 height 20
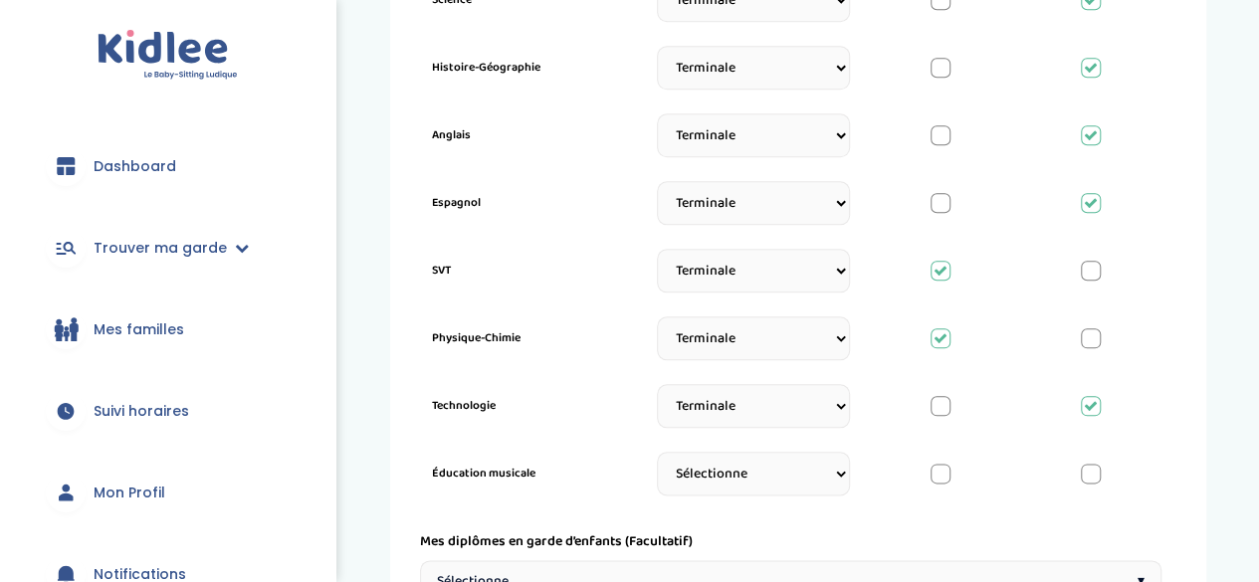
click at [718, 483] on select "Sélectionne CP [DATE] [DATE] CM1 CM2 6eme 5eme 4eme 3eme Seconde [GEOGRAPHIC_DA…" at bounding box center [753, 474] width 193 height 44
select select "Terminale"
click at [657, 457] on select "Sélectionne CP [DATE] [DATE] CM1 CM2 6eme 5eme 4eme 3eme Seconde [GEOGRAPHIC_DA…" at bounding box center [753, 474] width 193 height 44
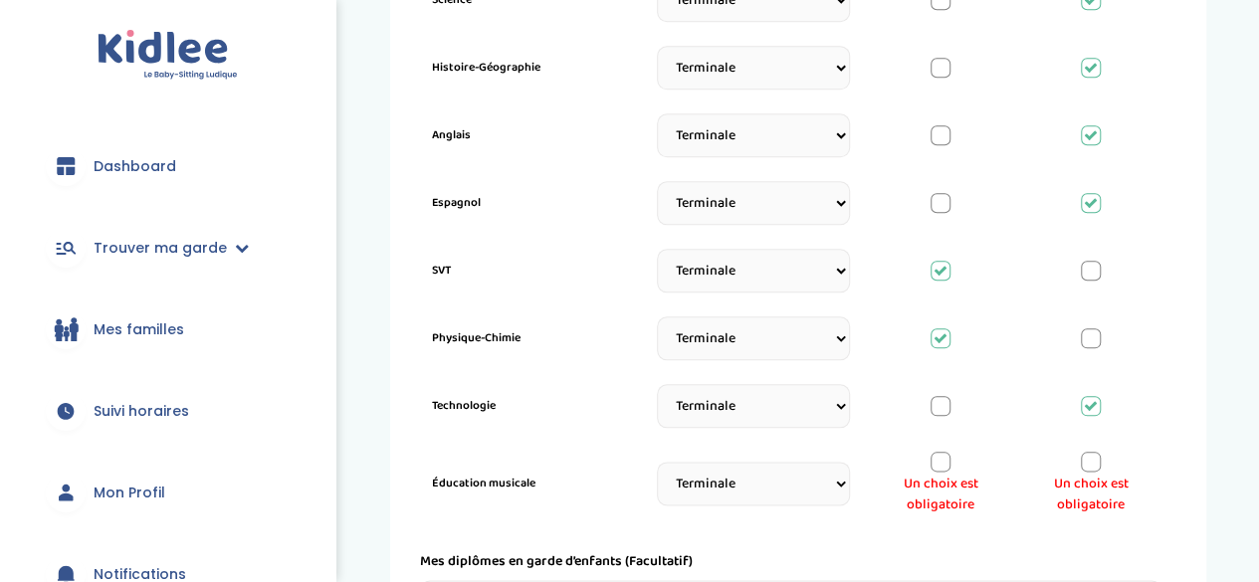
click at [1095, 452] on div at bounding box center [1091, 462] width 20 height 20
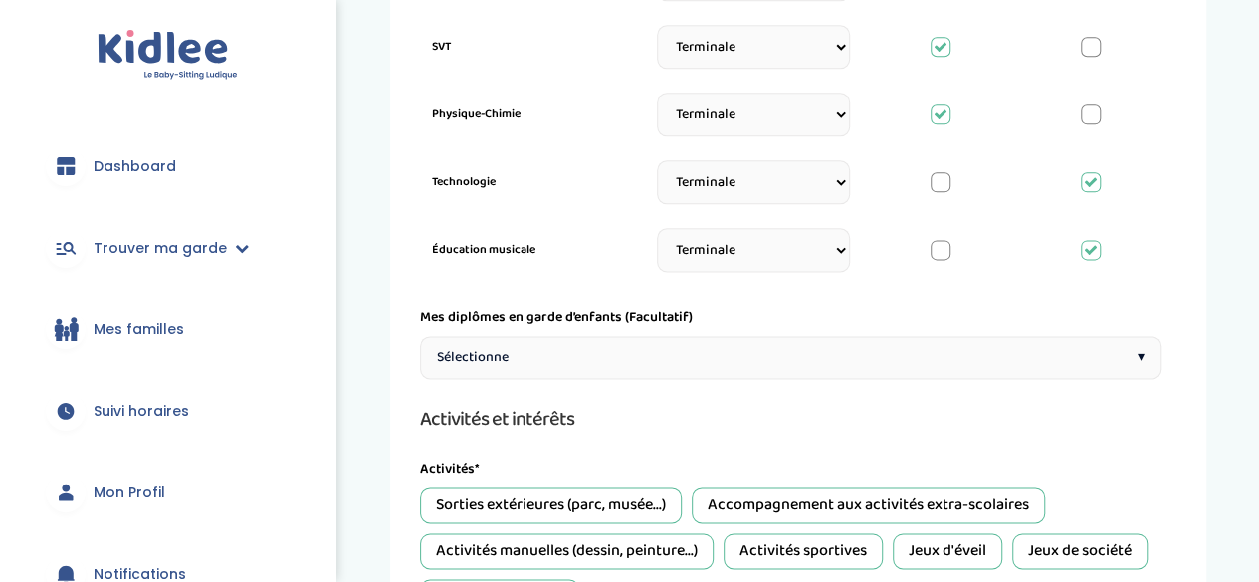
scroll to position [1186, 0]
click at [789, 343] on div "Sélectionne ▾" at bounding box center [790, 356] width 741 height 43
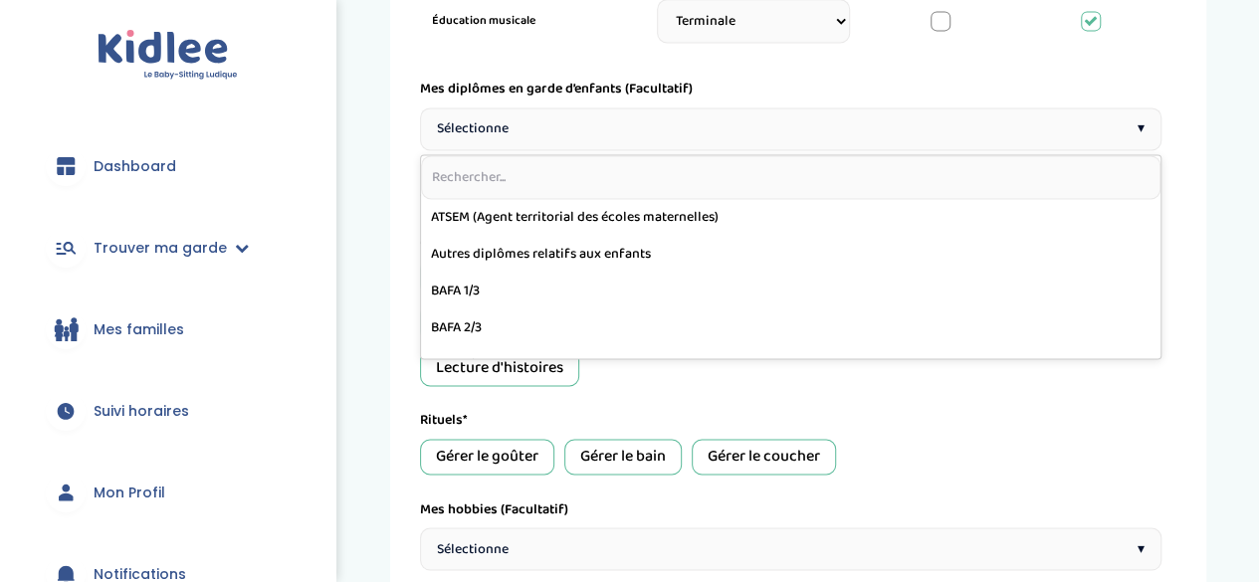
scroll to position [1415, 0]
click at [1029, 420] on div "Rituels*" at bounding box center [790, 419] width 741 height 21
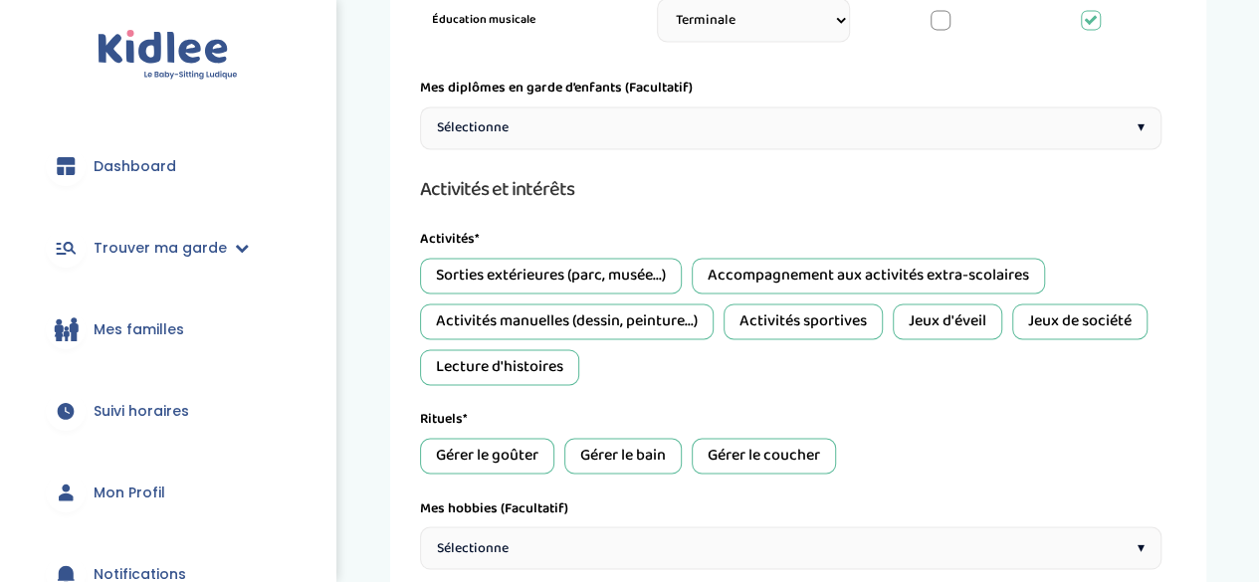
click at [539, 274] on div "Sorties extérieures (parc, musée...)" at bounding box center [551, 276] width 262 height 36
click at [698, 313] on div "Activités manuelles (dessin, peinture...)" at bounding box center [567, 321] width 294 height 36
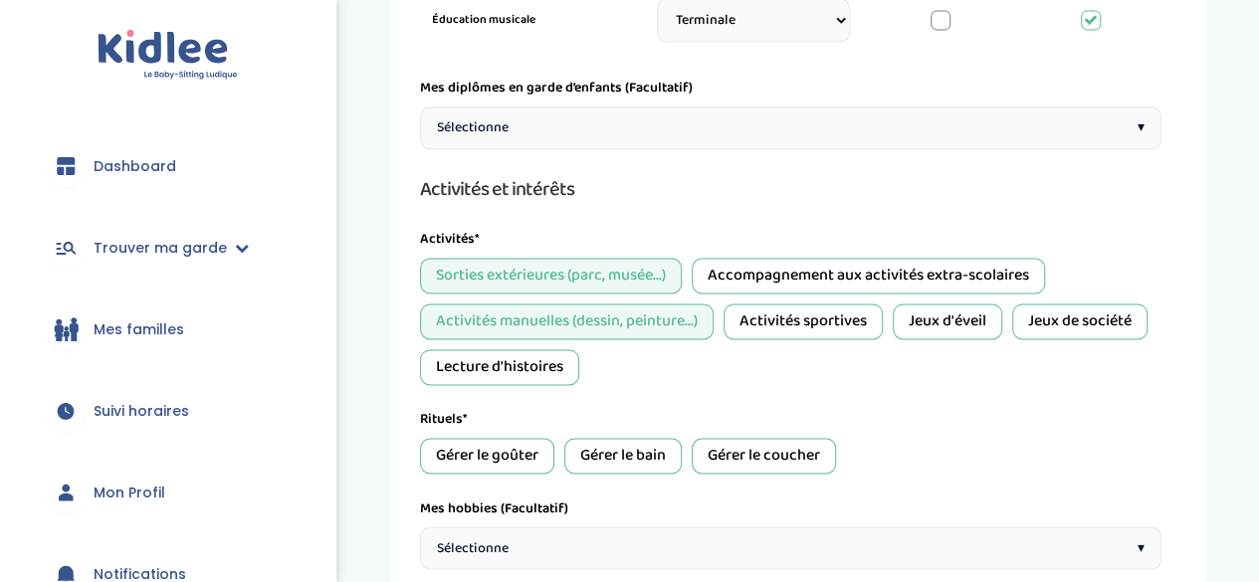
click at [786, 312] on div "Activités sportives" at bounding box center [802, 321] width 159 height 36
click at [921, 312] on div "Jeux d'éveil" at bounding box center [947, 321] width 109 height 36
click at [1053, 316] on div "Jeux de société" at bounding box center [1079, 321] width 135 height 36
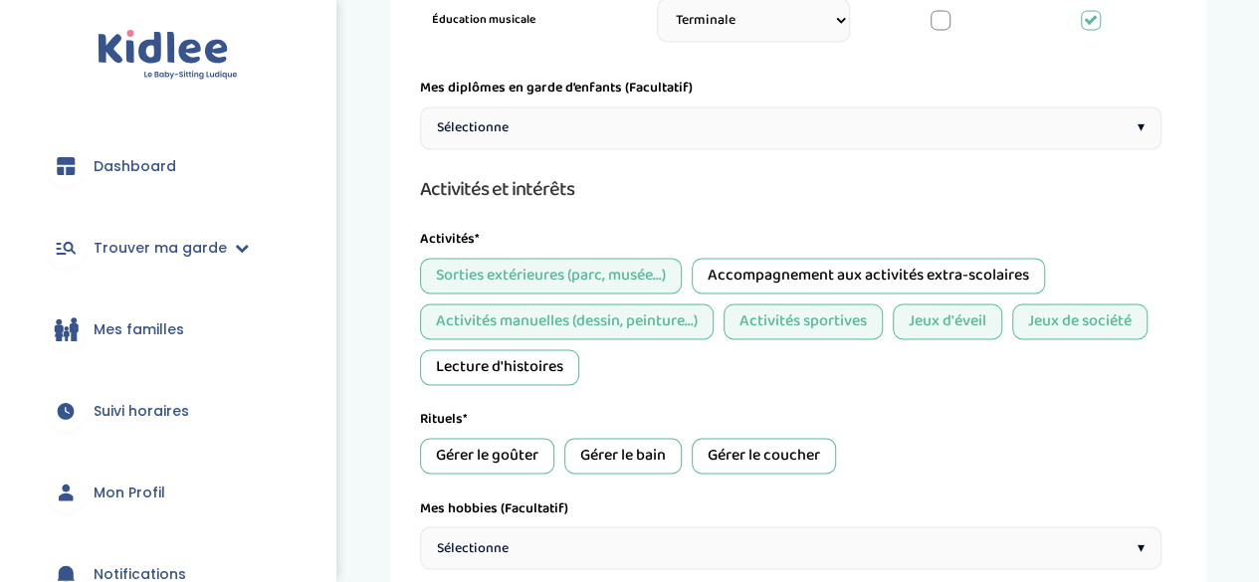
click at [550, 355] on div "Lecture d'histoires" at bounding box center [499, 367] width 159 height 36
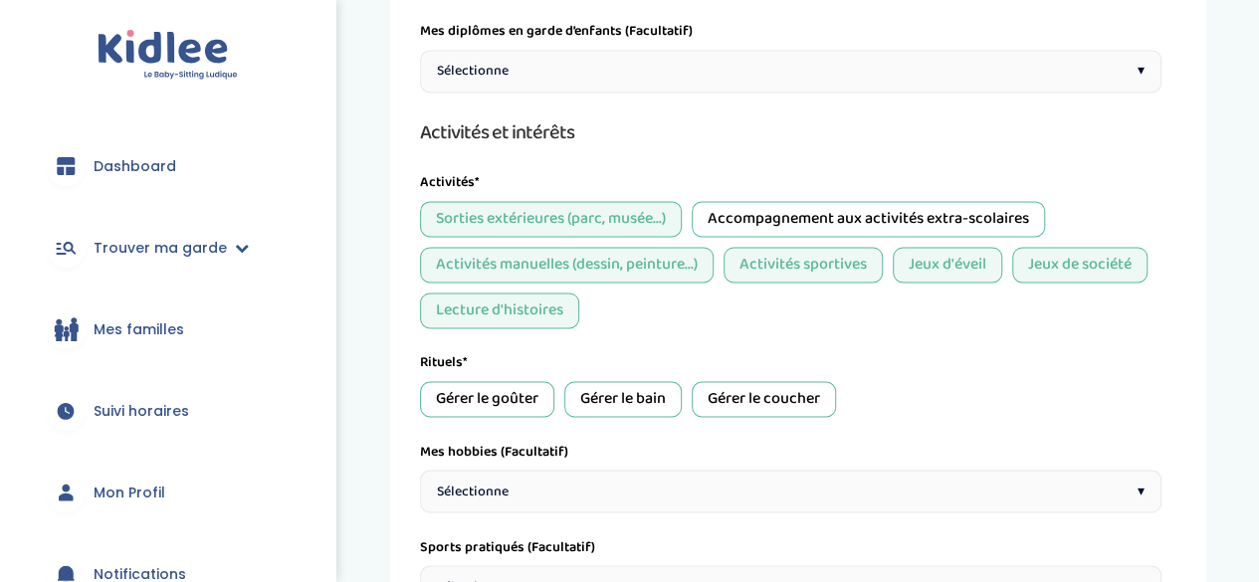
scroll to position [1493, 0]
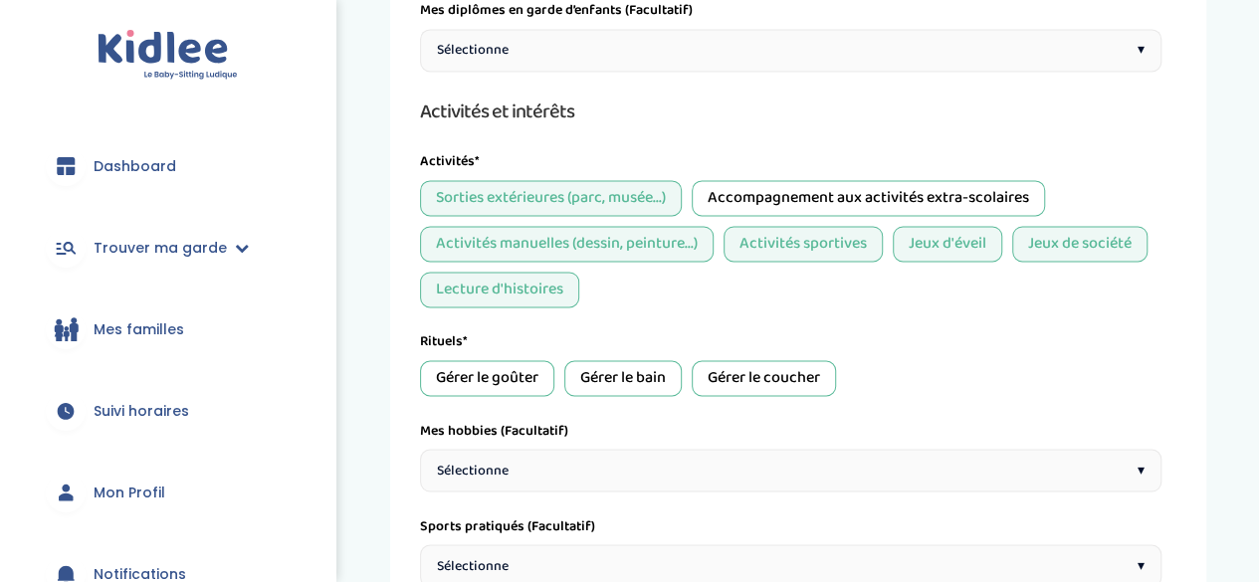
click at [526, 366] on div "Gérer le goûter" at bounding box center [487, 378] width 134 height 36
click at [585, 365] on div "Gérer le bain" at bounding box center [622, 378] width 117 height 36
click at [744, 364] on div "Gérer le coucher" at bounding box center [764, 378] width 144 height 36
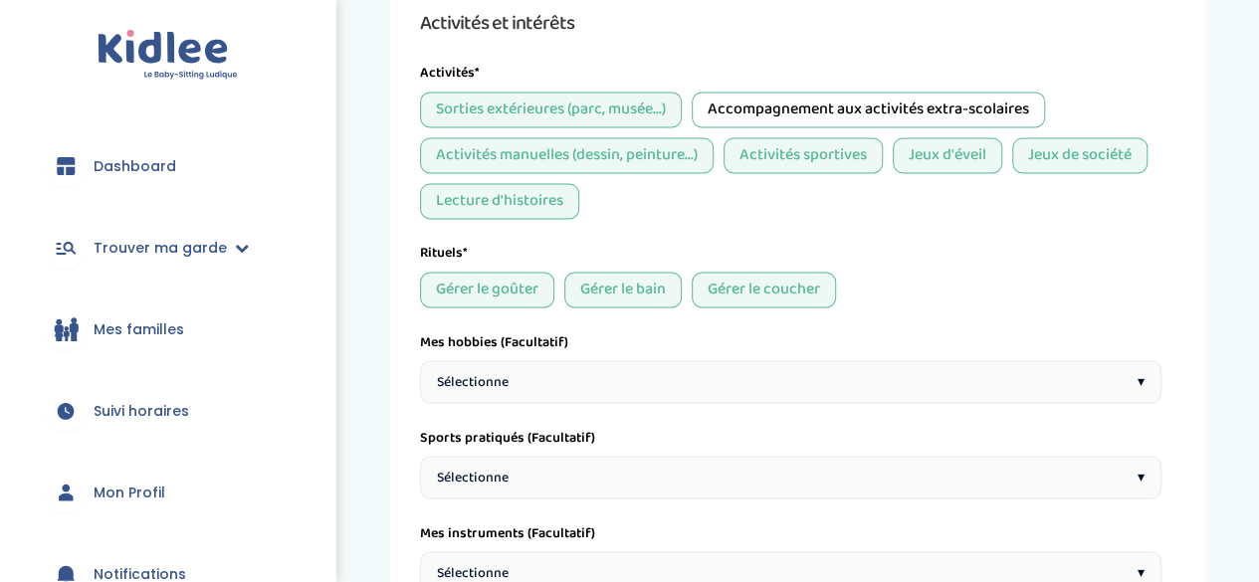
scroll to position [1582, 0]
click at [744, 364] on div "Sélectionne ▾" at bounding box center [790, 380] width 741 height 43
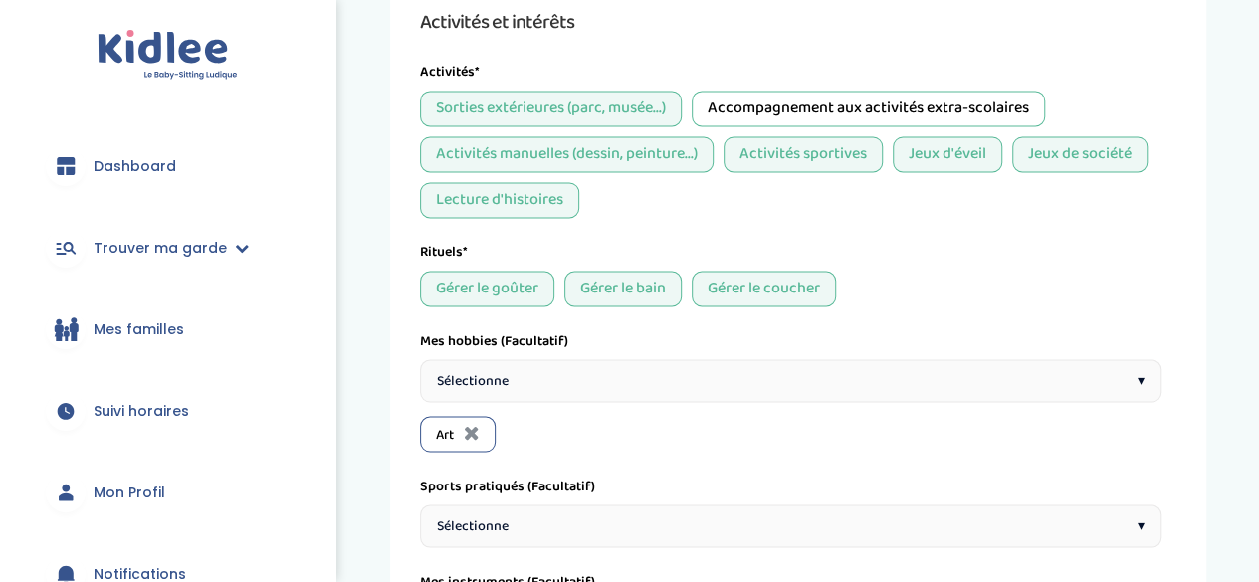
click at [640, 371] on div "Sélectionne ▾" at bounding box center [790, 380] width 741 height 43
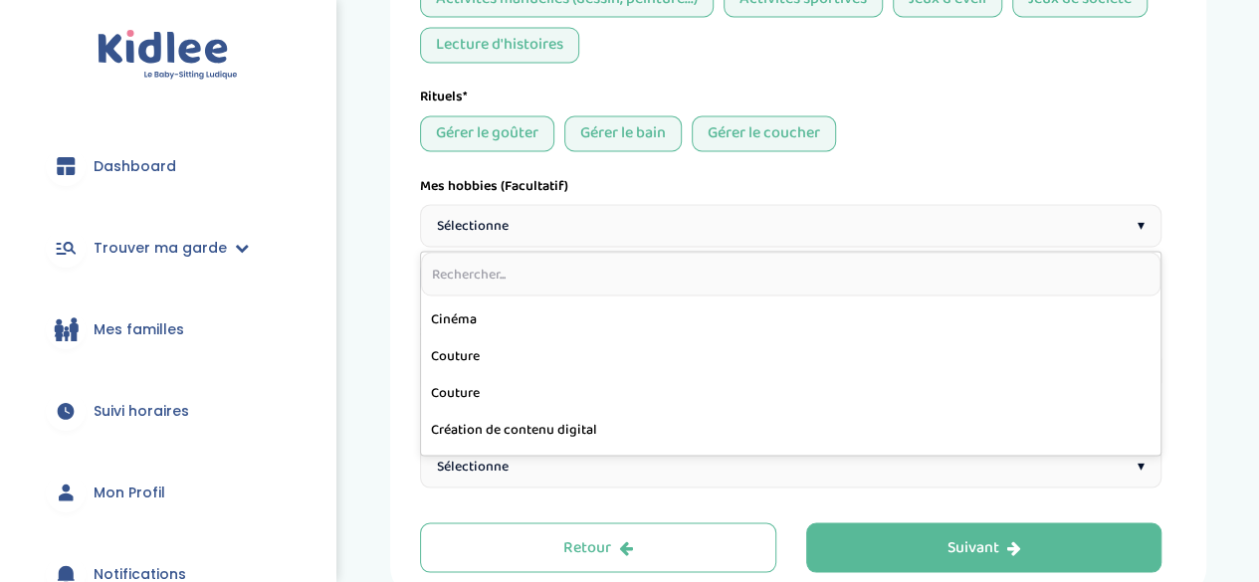
scroll to position [144, 0]
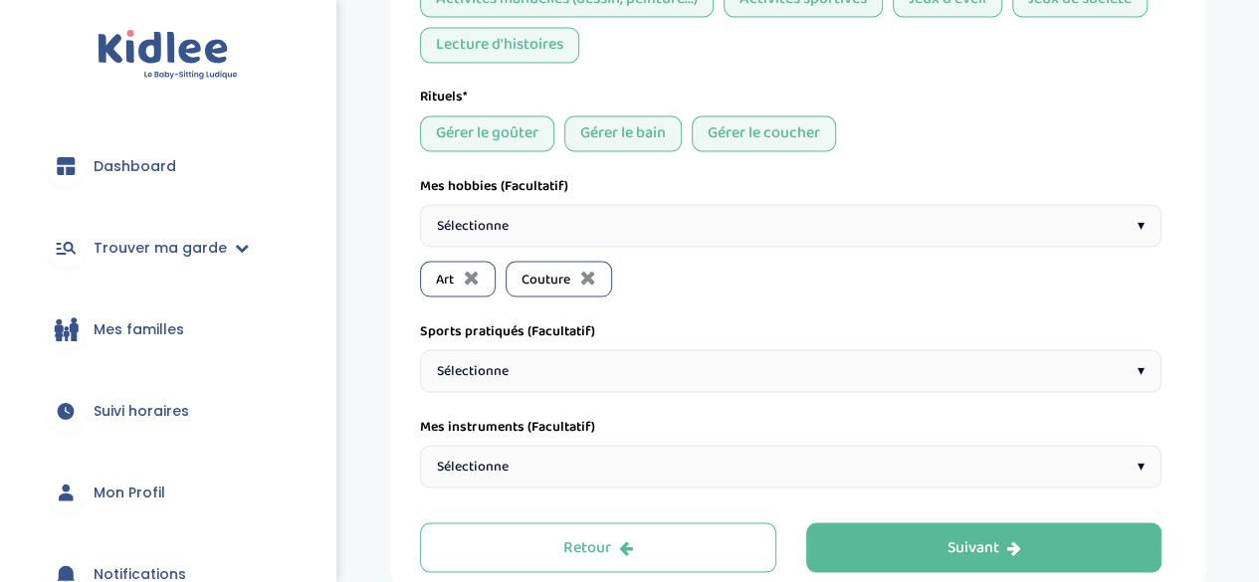
click at [641, 216] on div "Sélectionne ▾" at bounding box center [790, 225] width 741 height 43
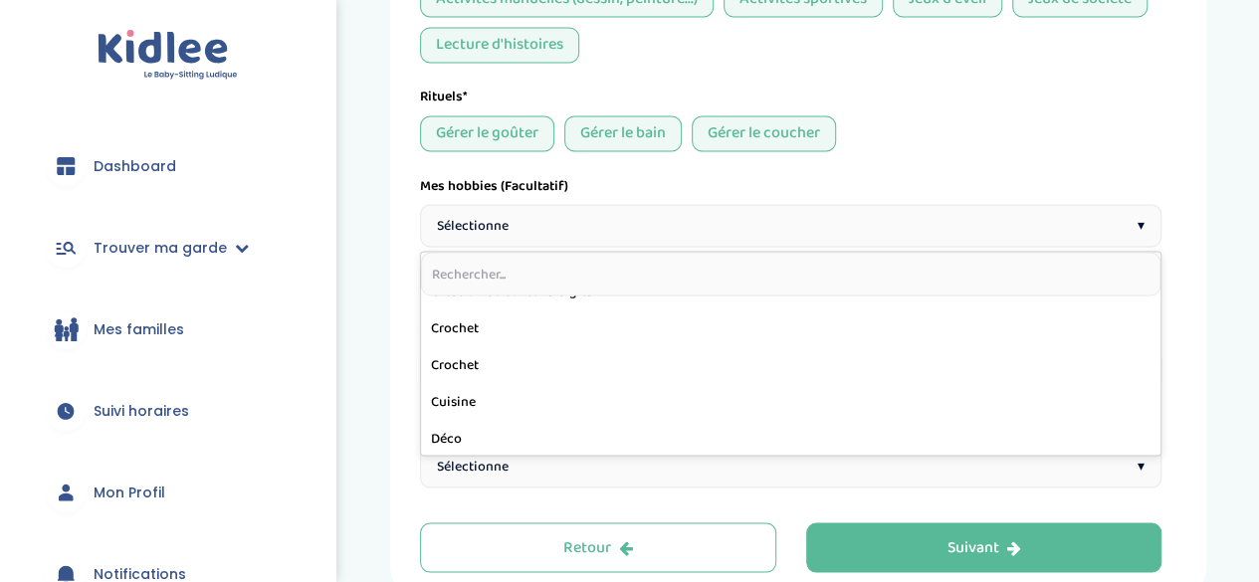
scroll to position [245, 0]
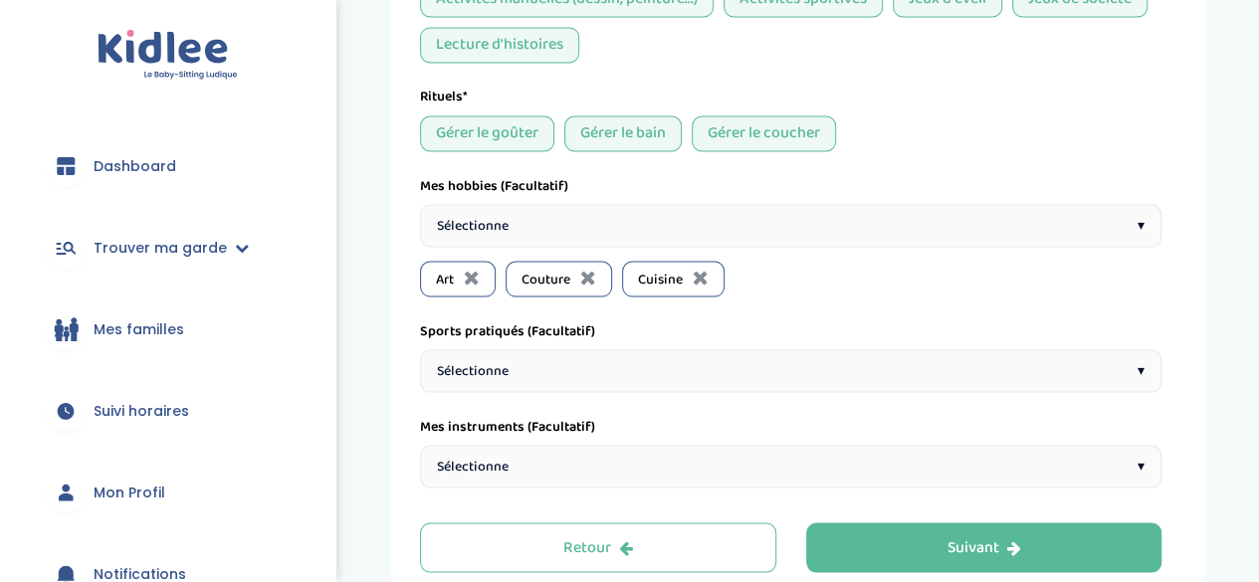
click at [662, 204] on div "Sélectionne ▾" at bounding box center [790, 225] width 741 height 43
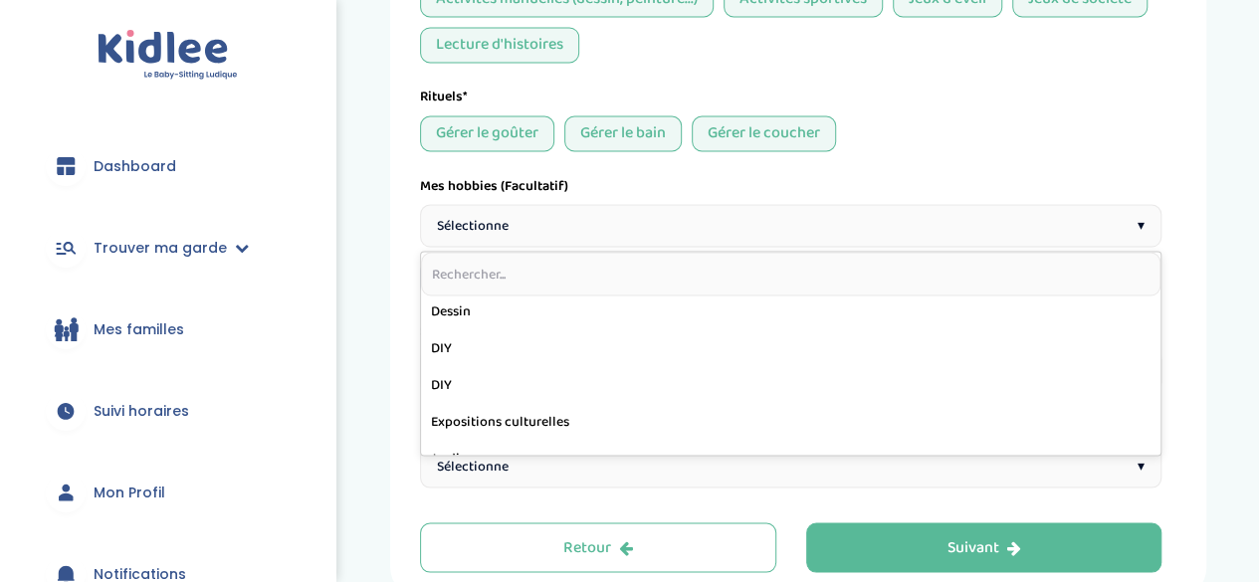
scroll to position [413, 0]
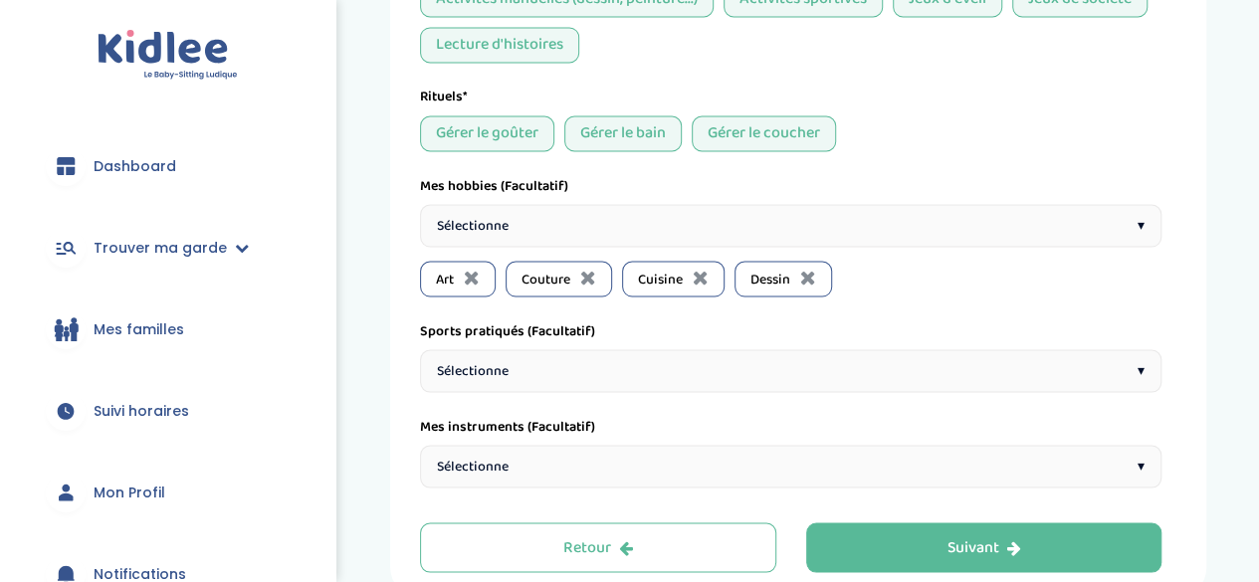
click at [627, 214] on div "Sélectionne ▾" at bounding box center [790, 225] width 741 height 43
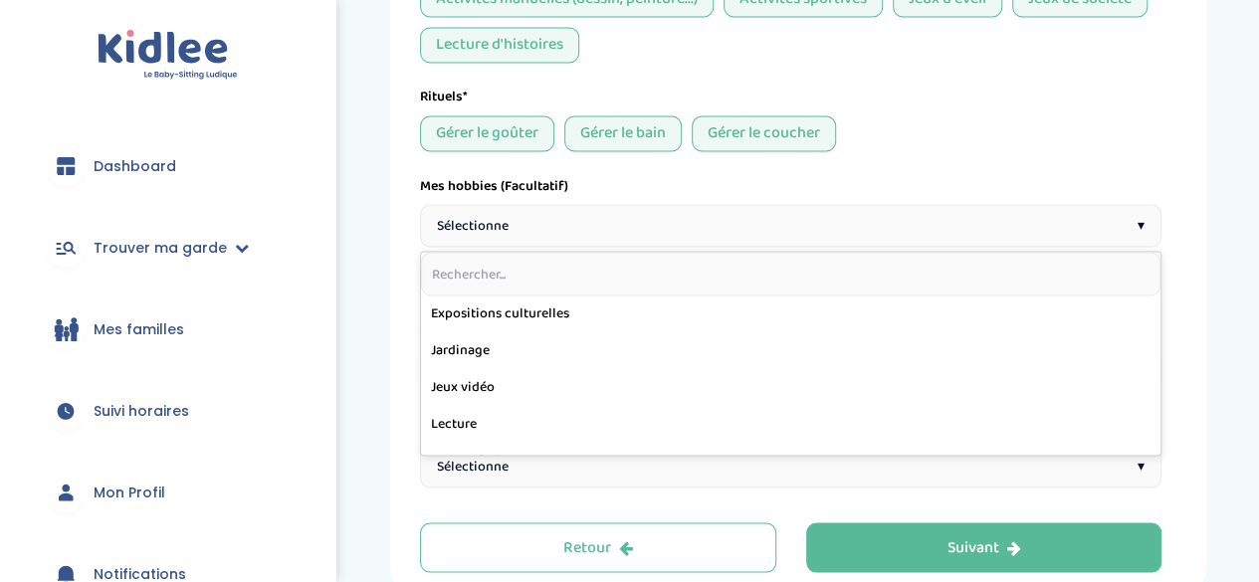
scroll to position [479, 0]
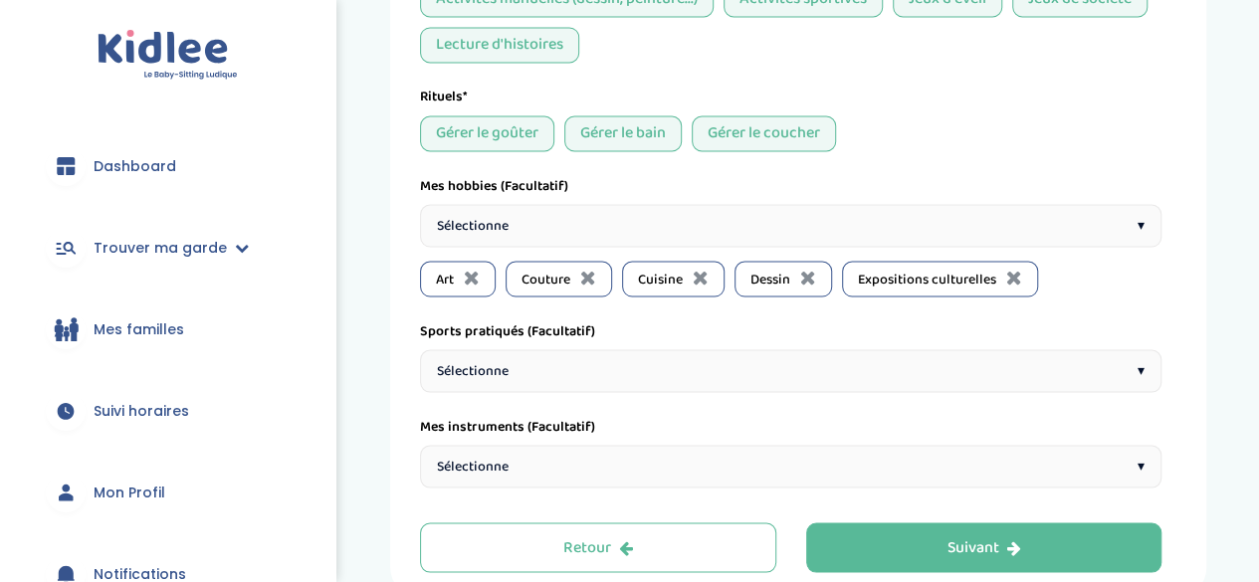
click at [595, 204] on div "Sélectionne ▾" at bounding box center [790, 225] width 741 height 43
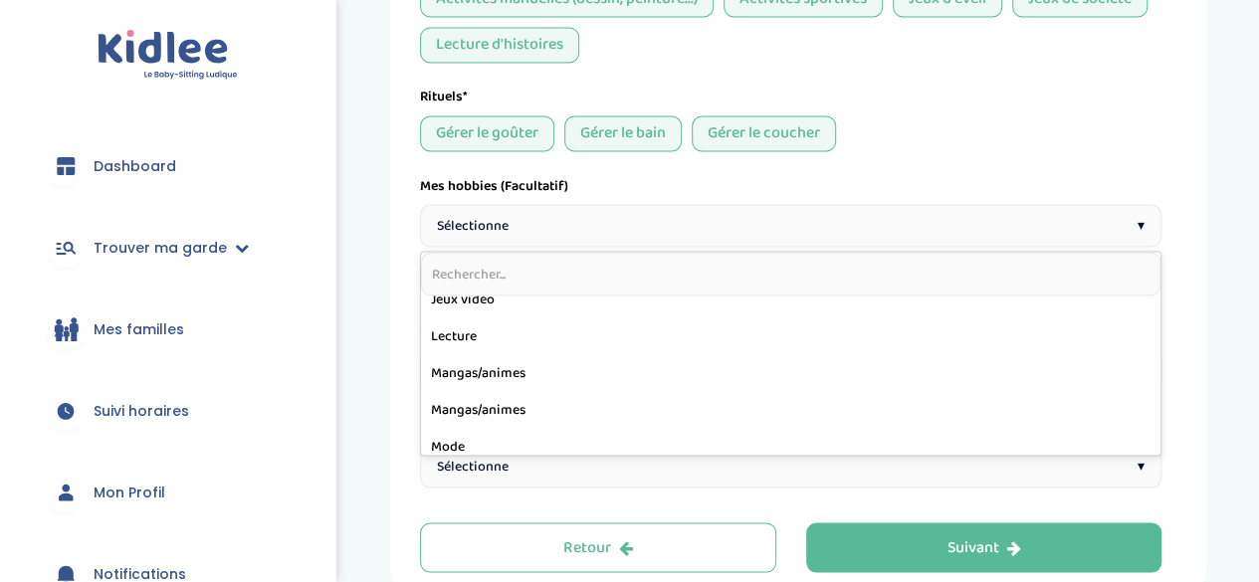
scroll to position [539, 0]
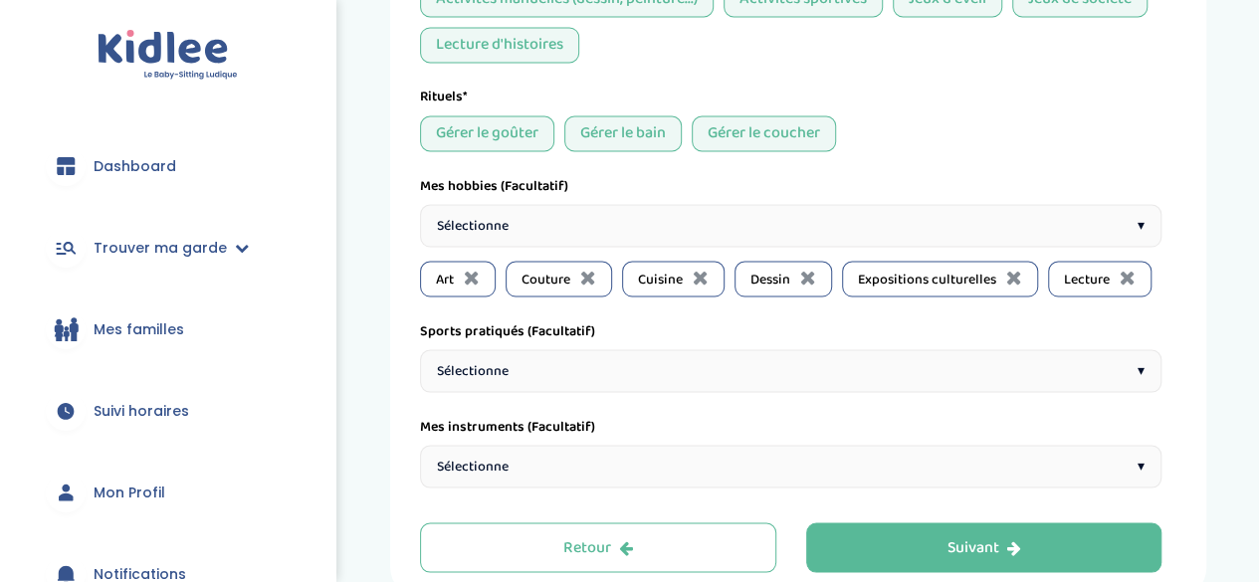
click at [594, 224] on div "Sélectionne ▾" at bounding box center [790, 225] width 741 height 43
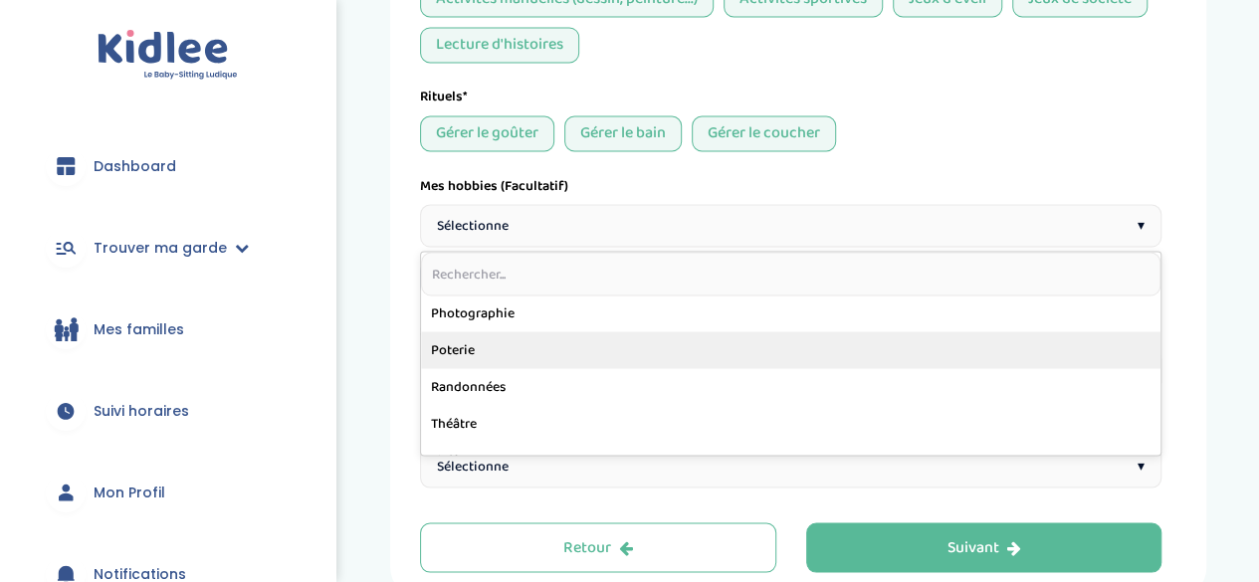
scroll to position [853, 0]
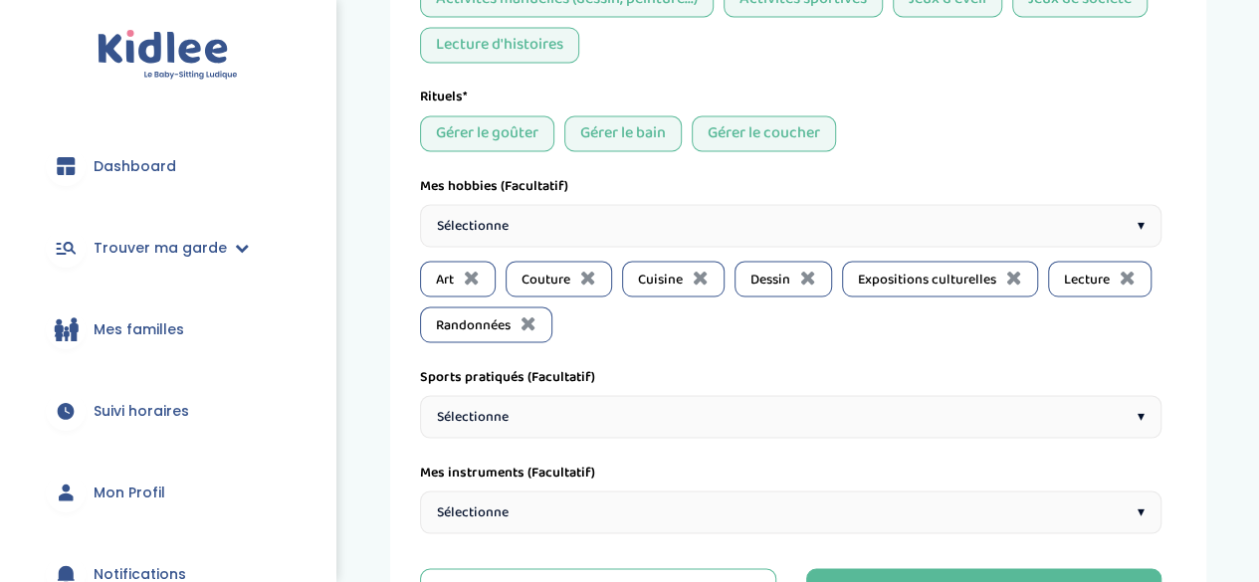
click at [565, 222] on div "Sélectionne ▾" at bounding box center [790, 225] width 741 height 43
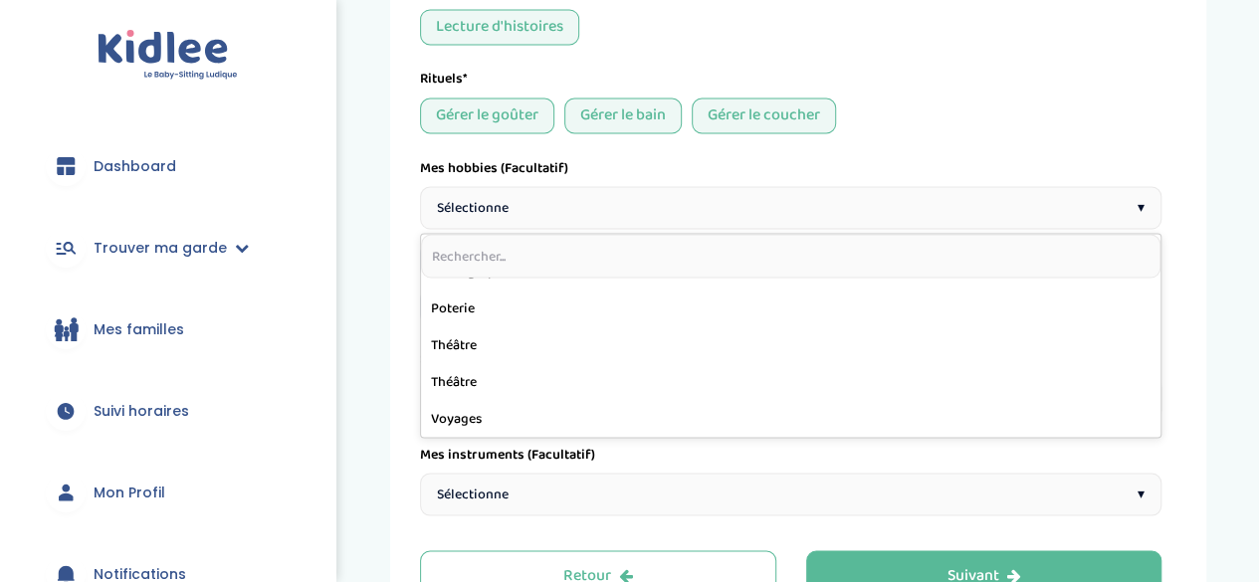
scroll to position [1757, 0]
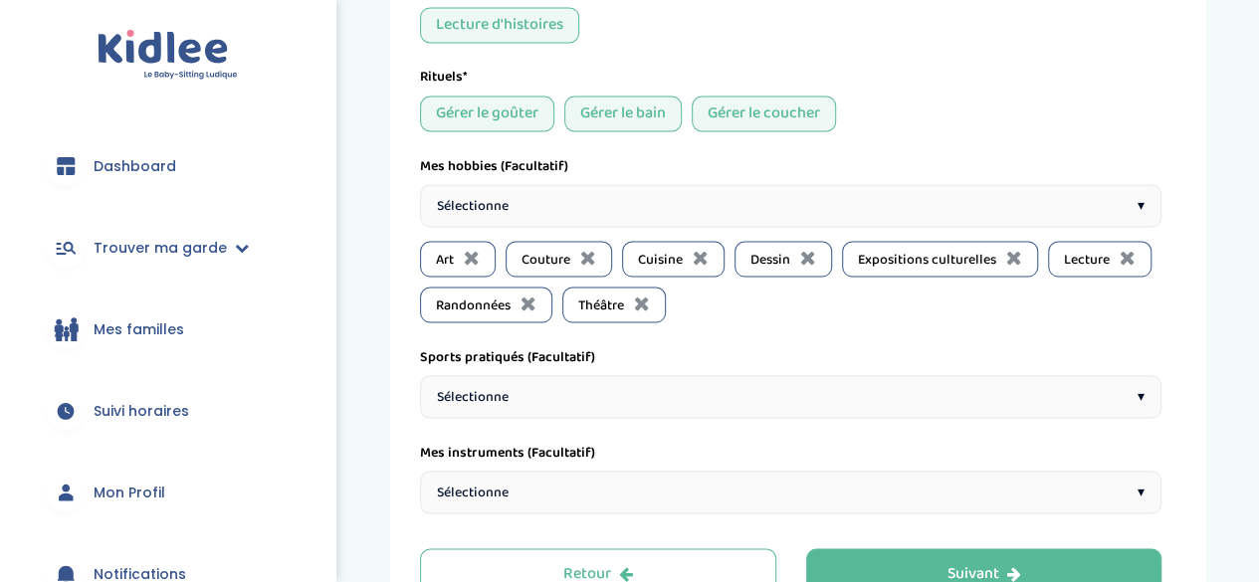
click at [603, 188] on div "Sélectionne ▾" at bounding box center [790, 205] width 741 height 43
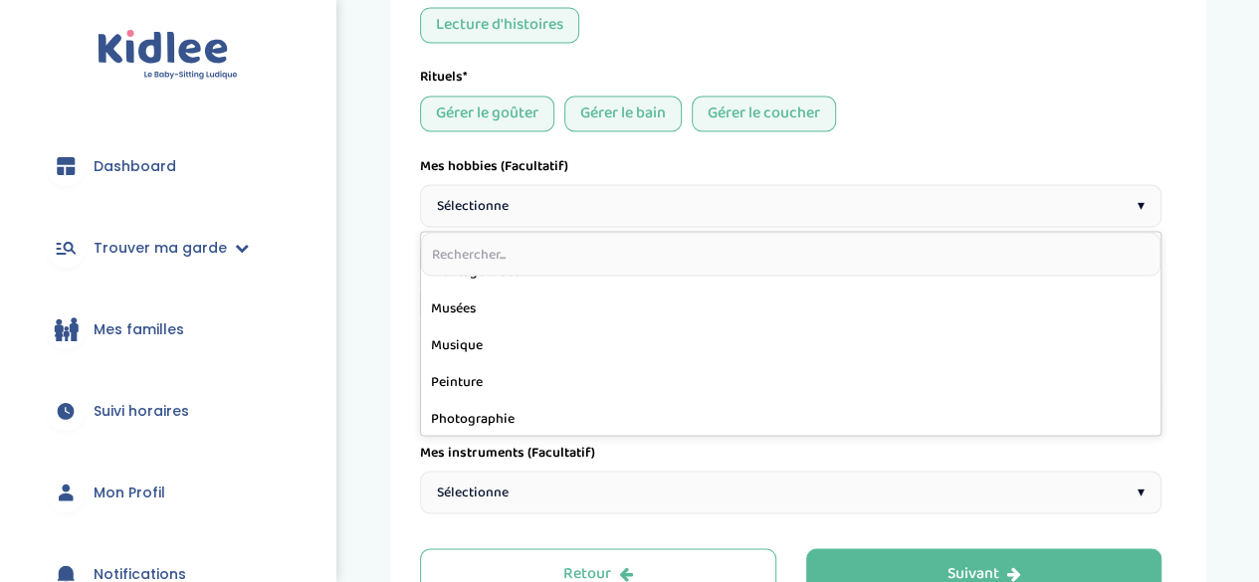
scroll to position [834, 0]
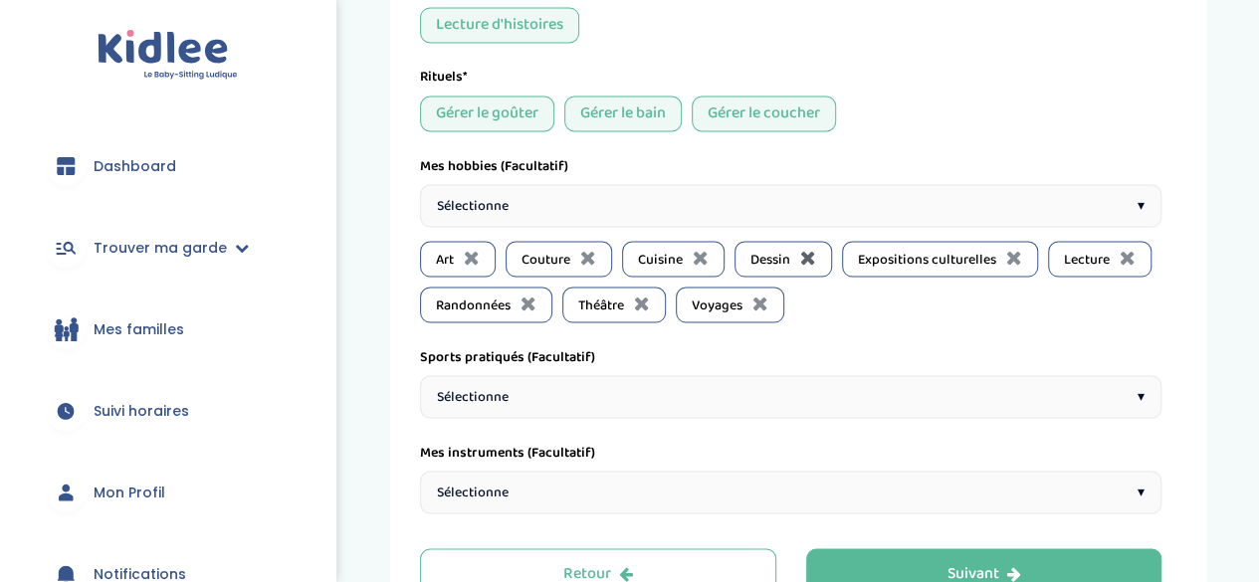
click at [801, 247] on icon at bounding box center [808, 257] width 16 height 20
click at [671, 384] on div "Sélectionne ▾" at bounding box center [790, 396] width 741 height 43
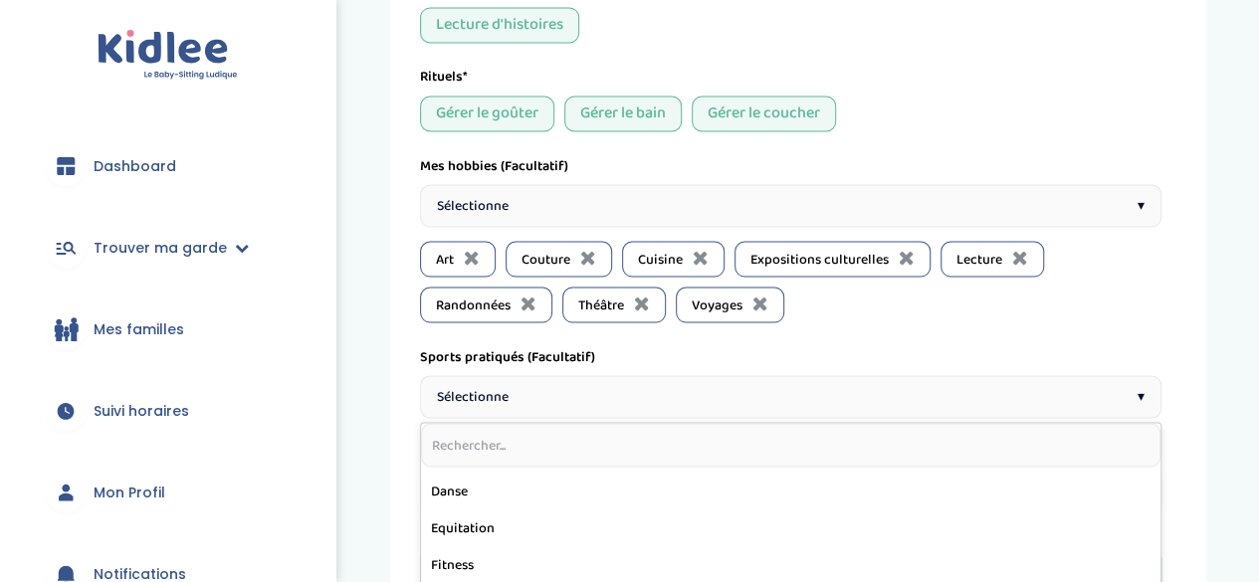
scroll to position [253, 0]
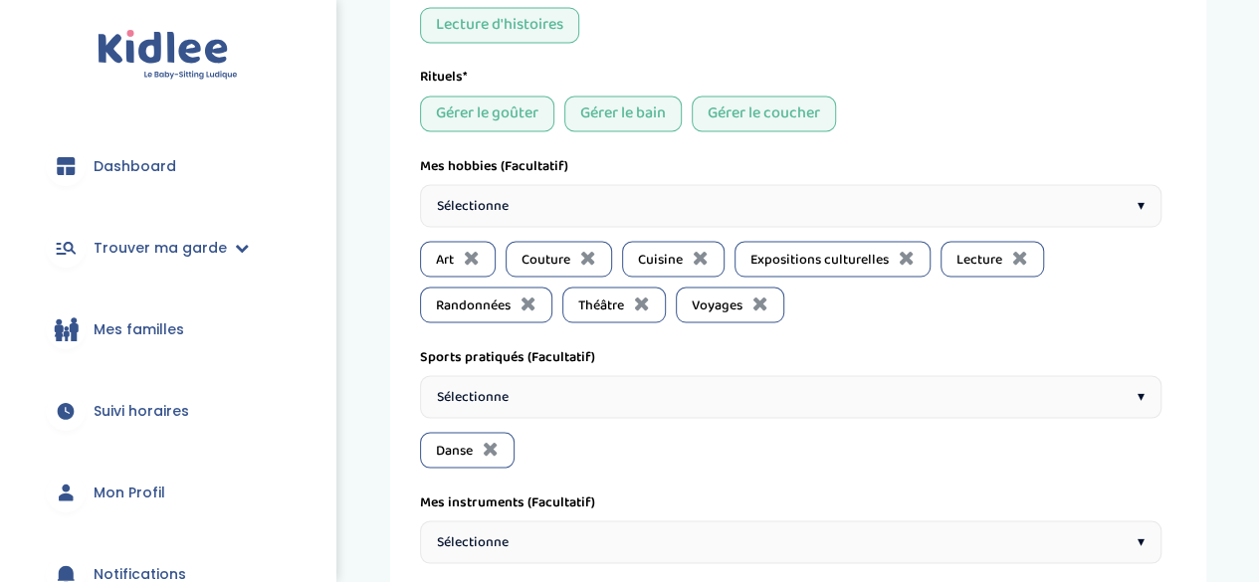
click at [593, 391] on div "Sélectionne ▾" at bounding box center [790, 396] width 741 height 43
click at [645, 380] on div "Sélectionne ▾" at bounding box center [790, 396] width 741 height 43
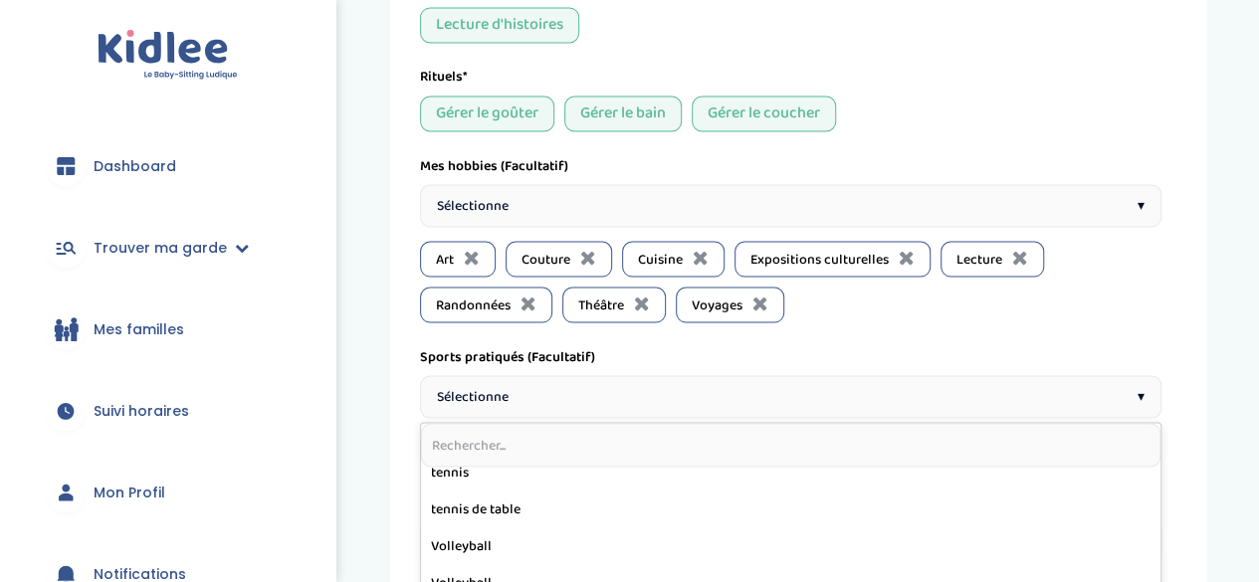
scroll to position [760, 0]
click at [802, 348] on div "Sports pratiqués (Facultatif)" at bounding box center [790, 356] width 741 height 21
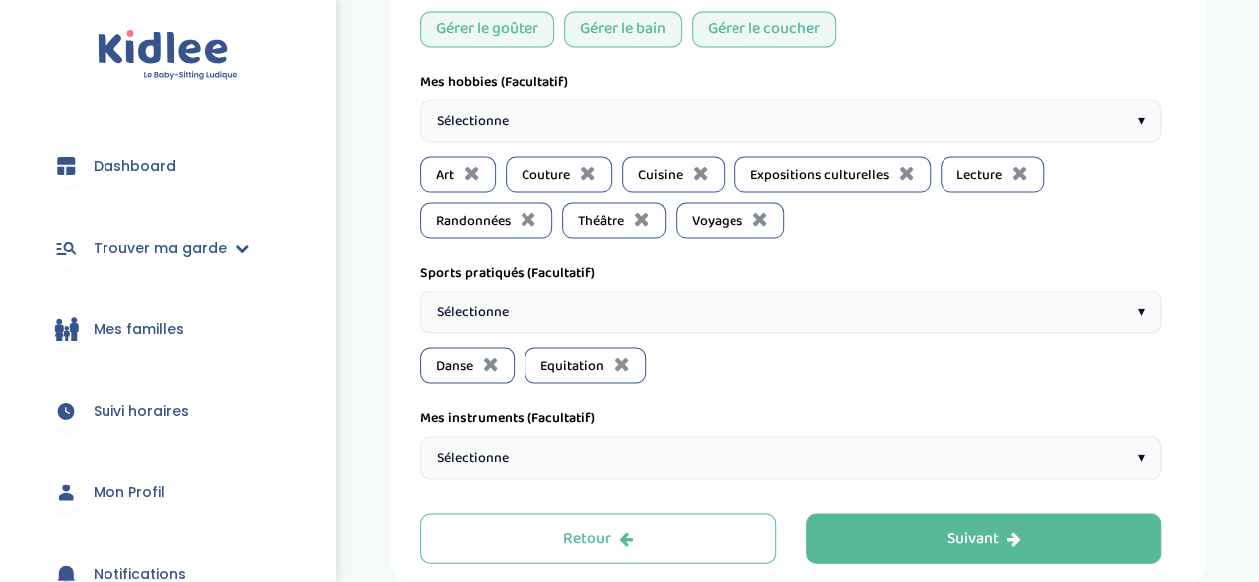
scroll to position [1936, 0]
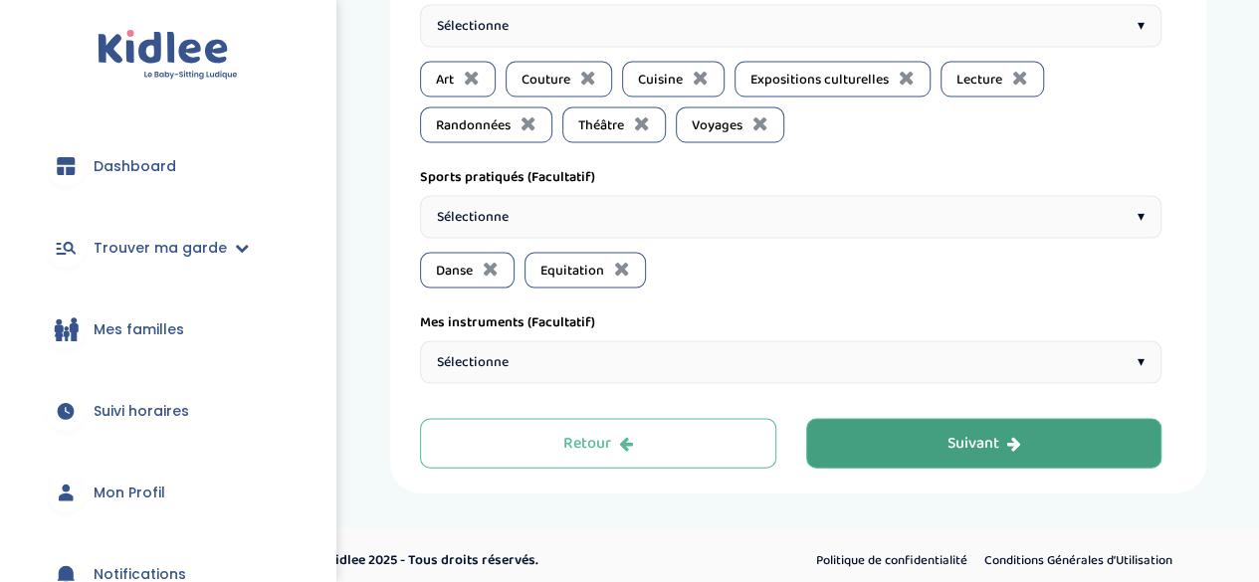
click at [880, 424] on button "Suivant" at bounding box center [984, 444] width 356 height 50
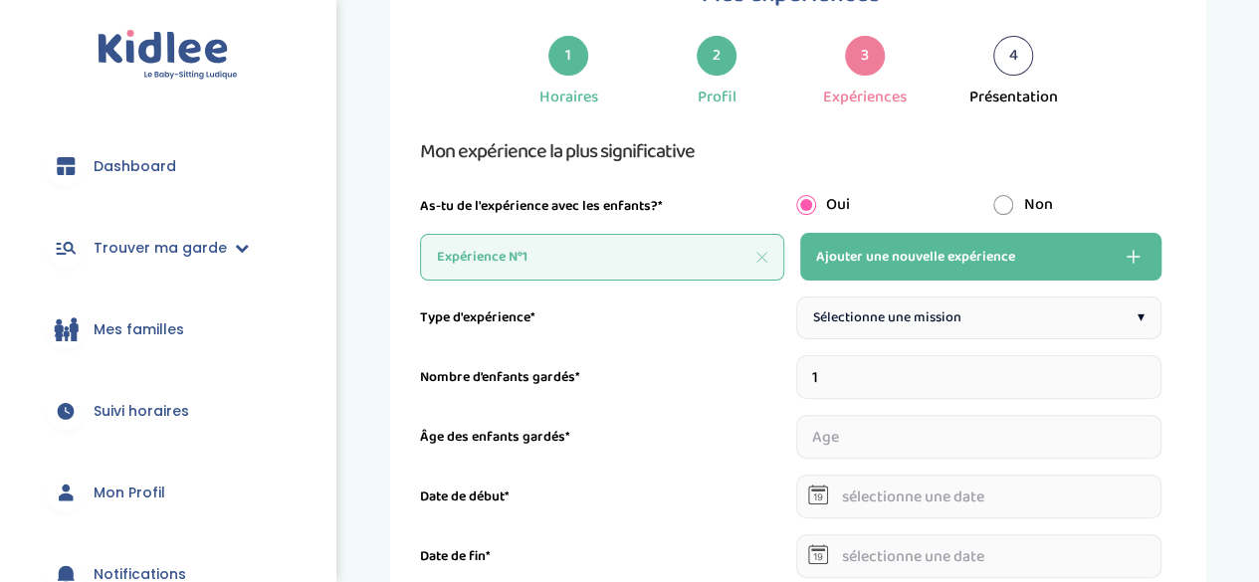
scroll to position [75, 0]
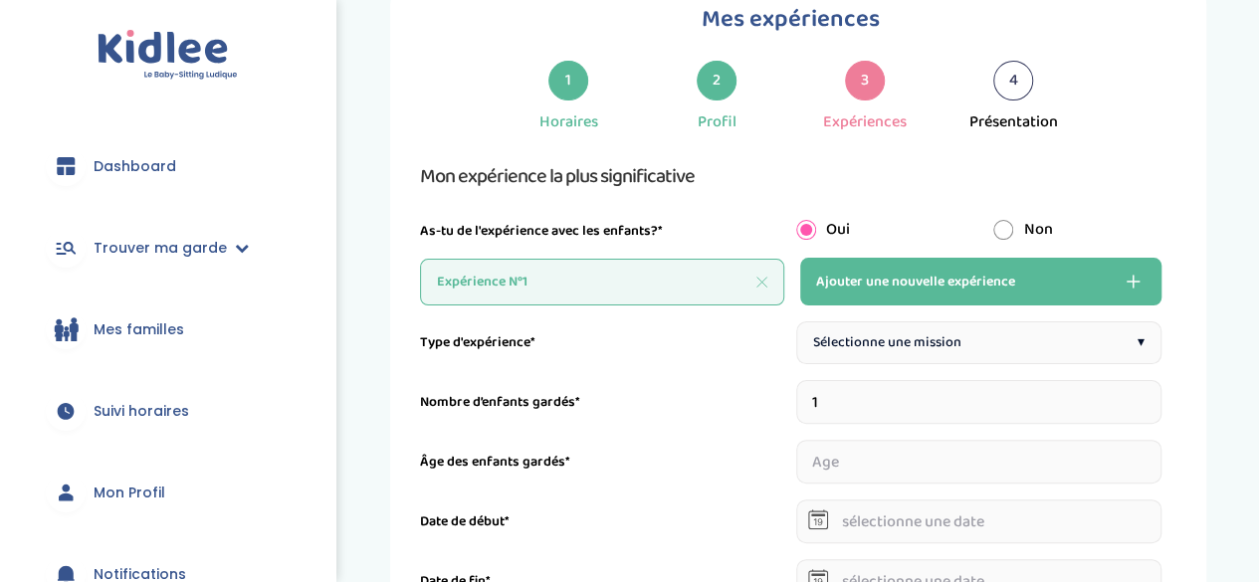
click at [689, 269] on div "Expérience N°1" at bounding box center [602, 282] width 364 height 47
click at [858, 272] on span "Ajouter une nouvelle expérience" at bounding box center [915, 282] width 199 height 24
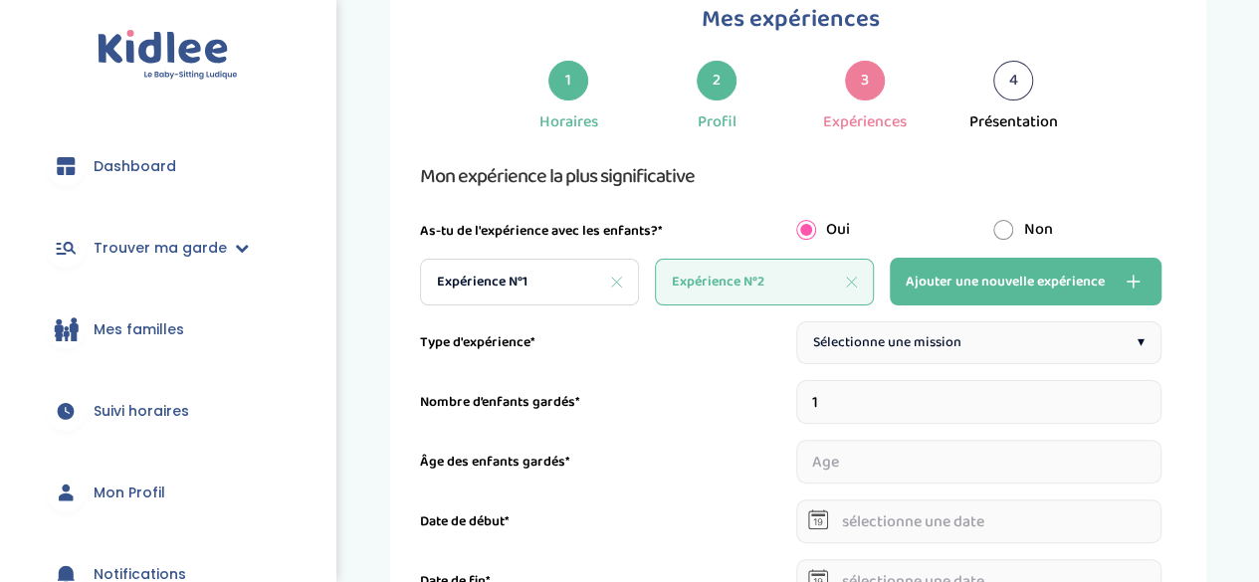
click at [511, 279] on span "Expérience N°1" at bounding box center [482, 282] width 91 height 21
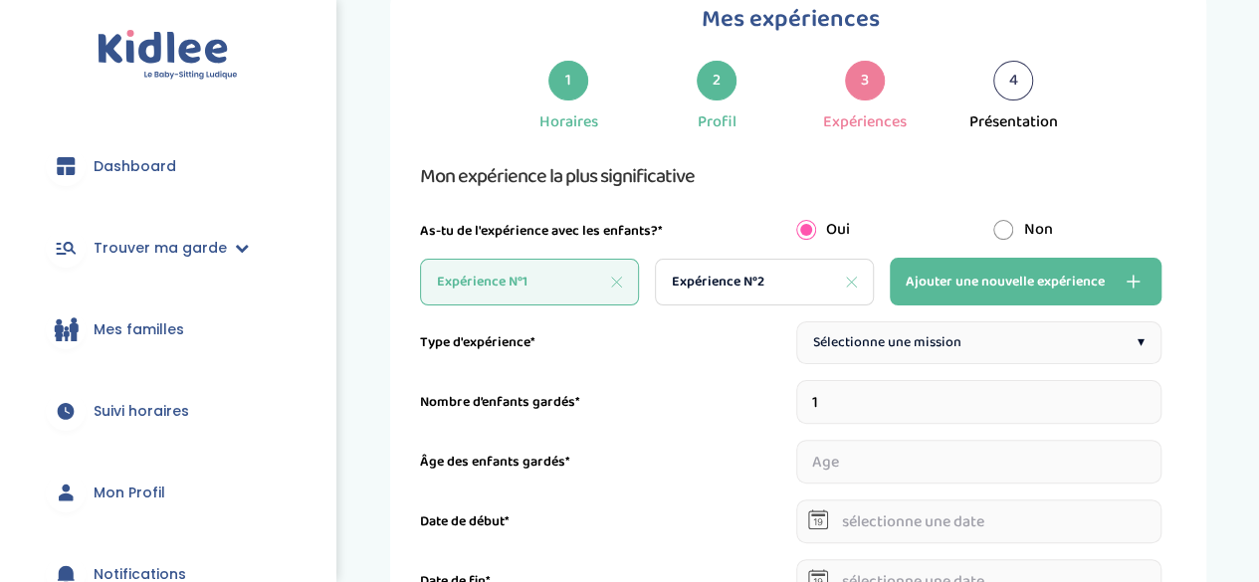
click at [878, 348] on span "Sélectionne une mission" at bounding box center [887, 342] width 148 height 21
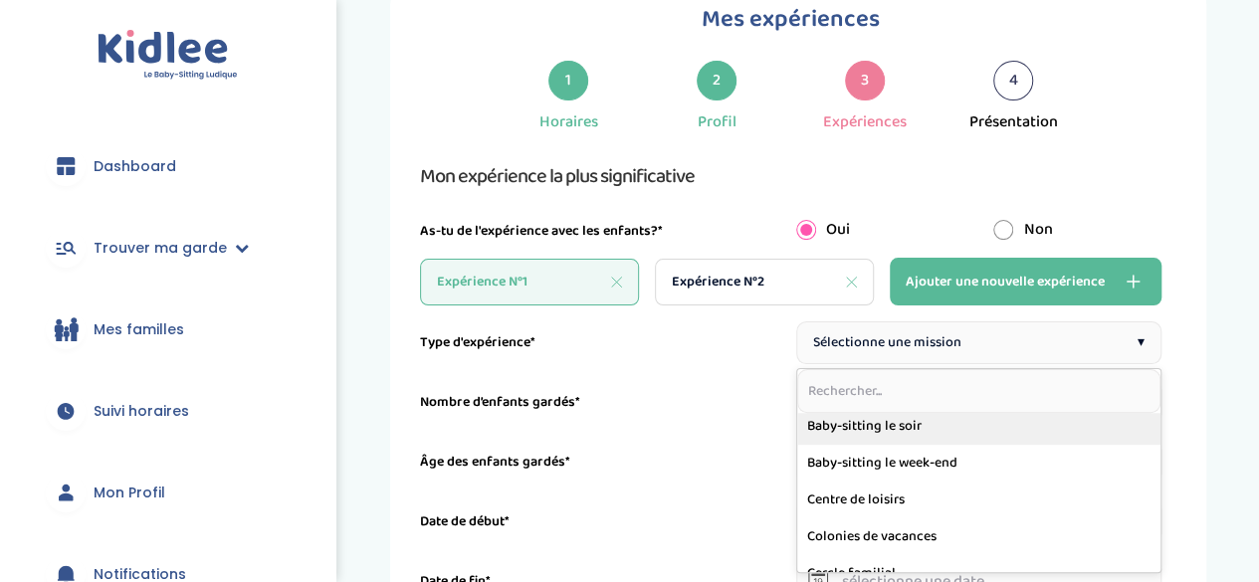
scroll to position [39, 0]
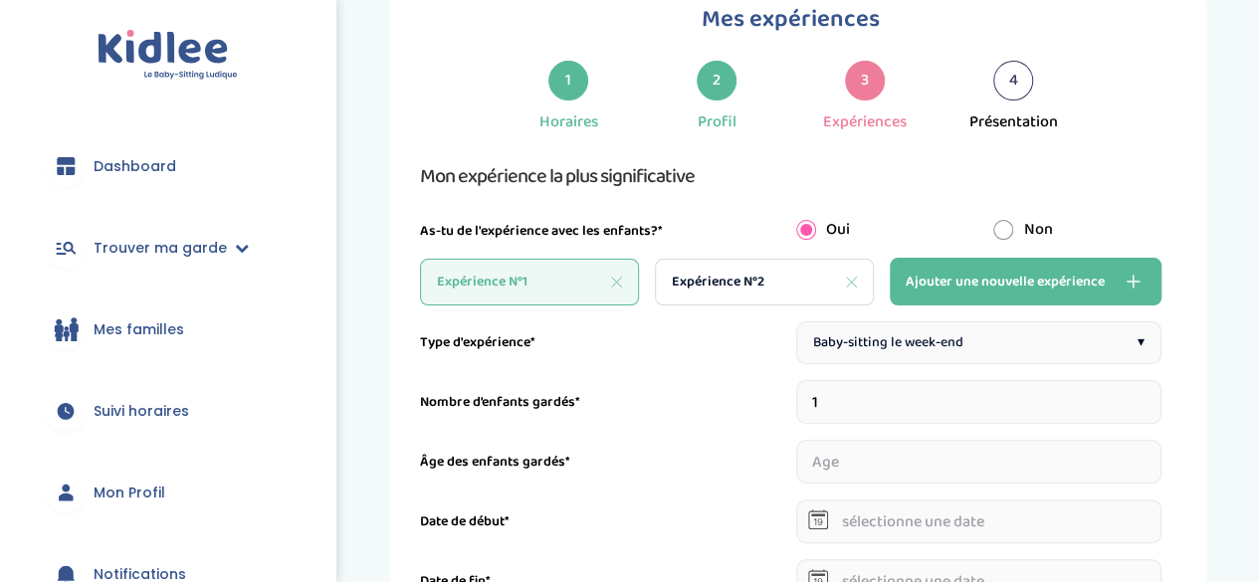
click at [852, 407] on input "1" at bounding box center [979, 402] width 366 height 44
click at [1150, 393] on input "2" at bounding box center [979, 402] width 366 height 44
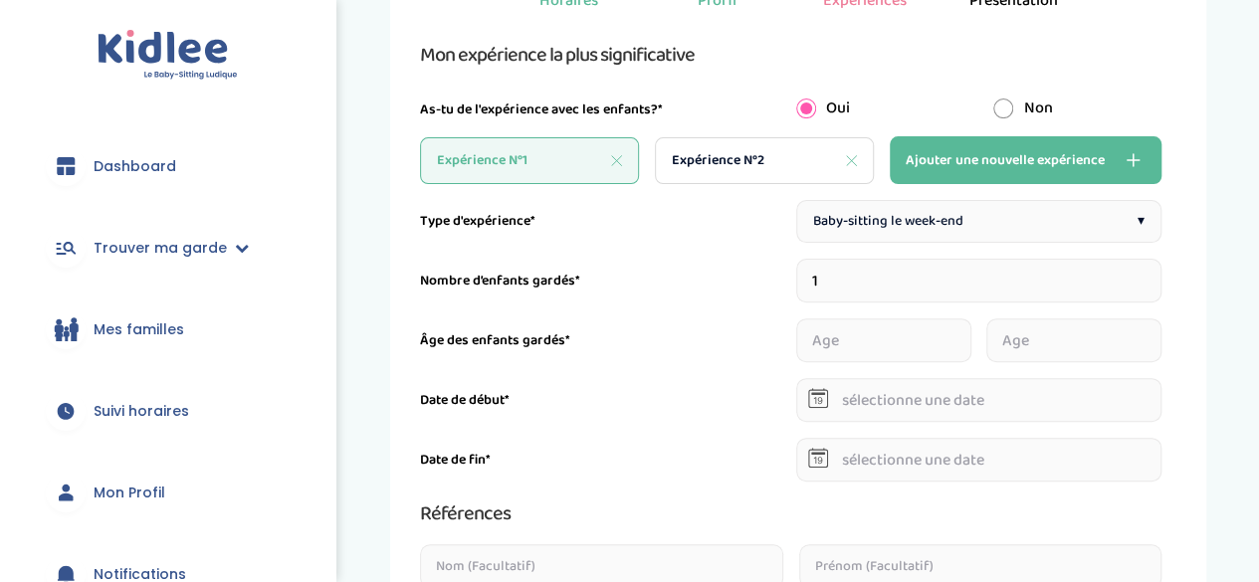
scroll to position [210, 0]
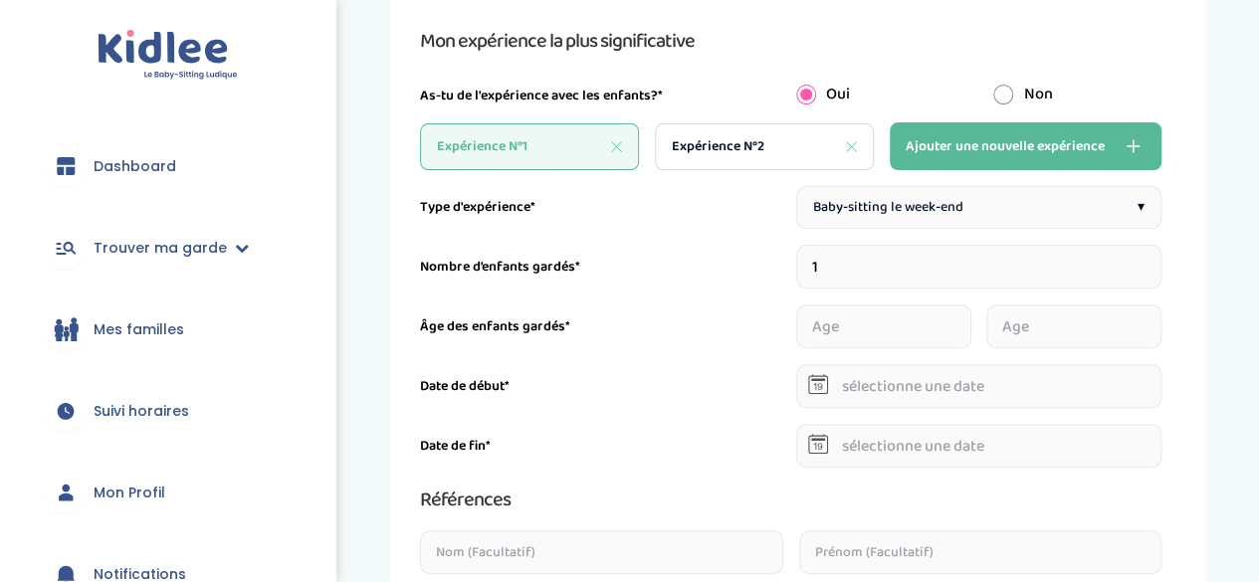
type input "1"
click at [943, 335] on input "number" at bounding box center [979, 326] width 366 height 44
type input "5"
type input "2"
click at [1152, 259] on input "2" at bounding box center [979, 267] width 366 height 44
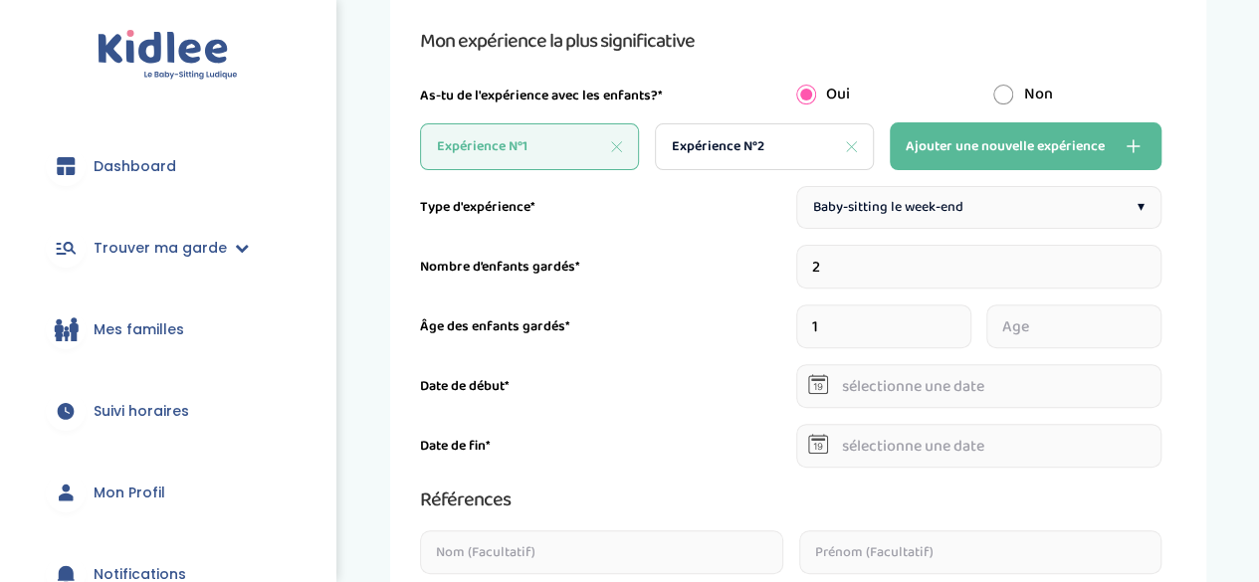
click at [962, 319] on input "1" at bounding box center [883, 326] width 175 height 44
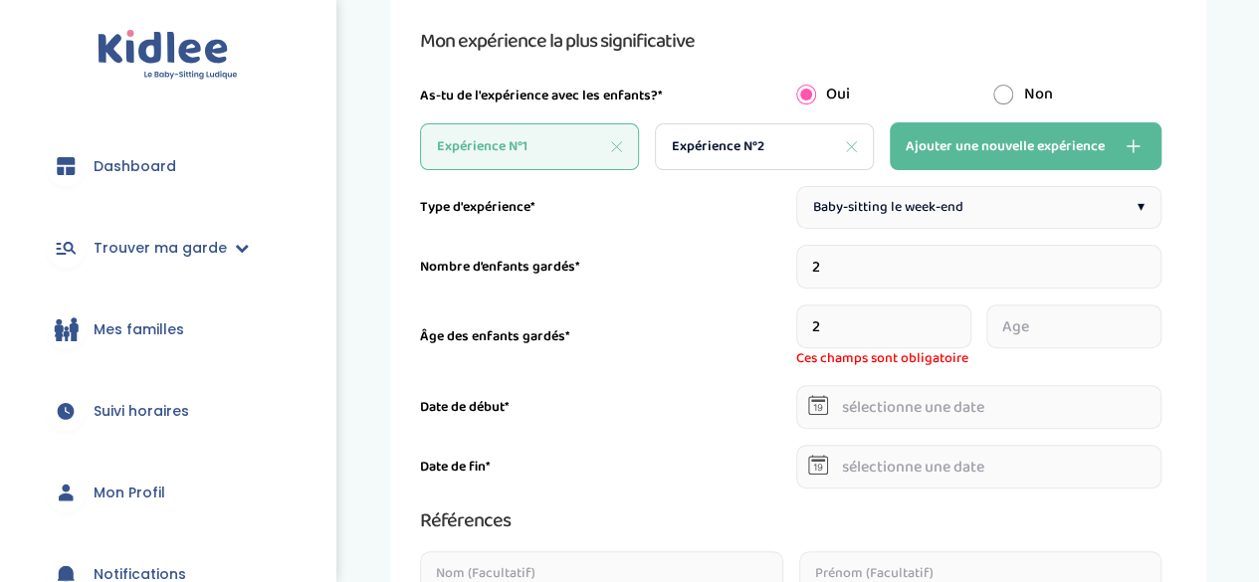
click at [962, 319] on input "2" at bounding box center [883, 326] width 175 height 44
click at [962, 319] on input "3" at bounding box center [883, 326] width 175 height 44
click at [962, 319] on input "4" at bounding box center [883, 326] width 175 height 44
type input "5"
click at [962, 319] on input "5" at bounding box center [883, 326] width 175 height 44
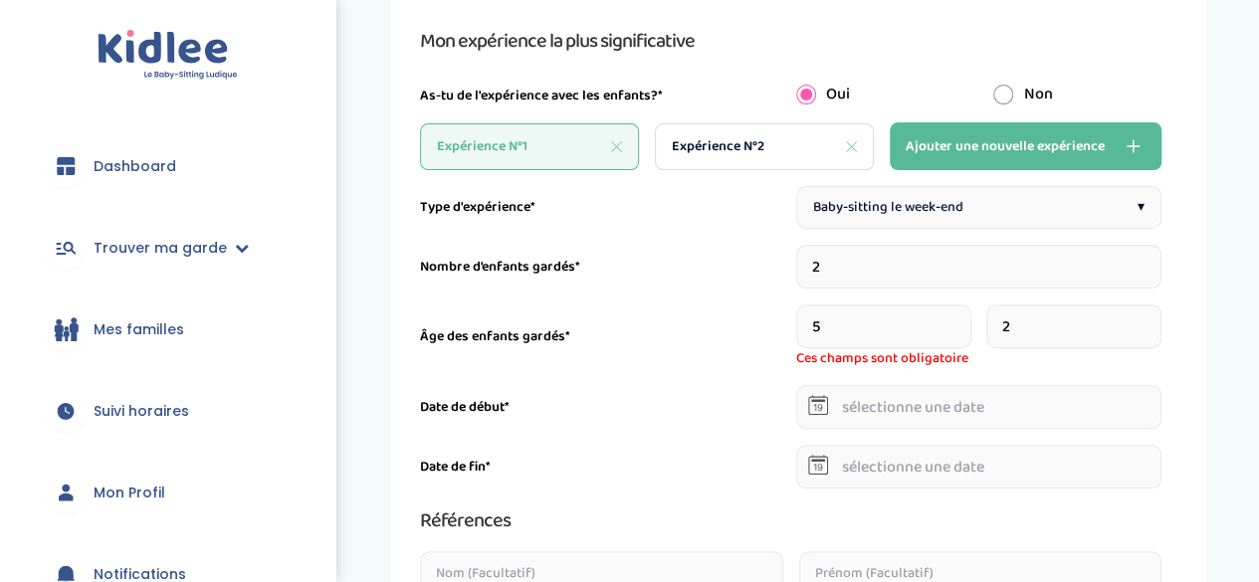
click at [1154, 317] on input "2" at bounding box center [1073, 326] width 175 height 44
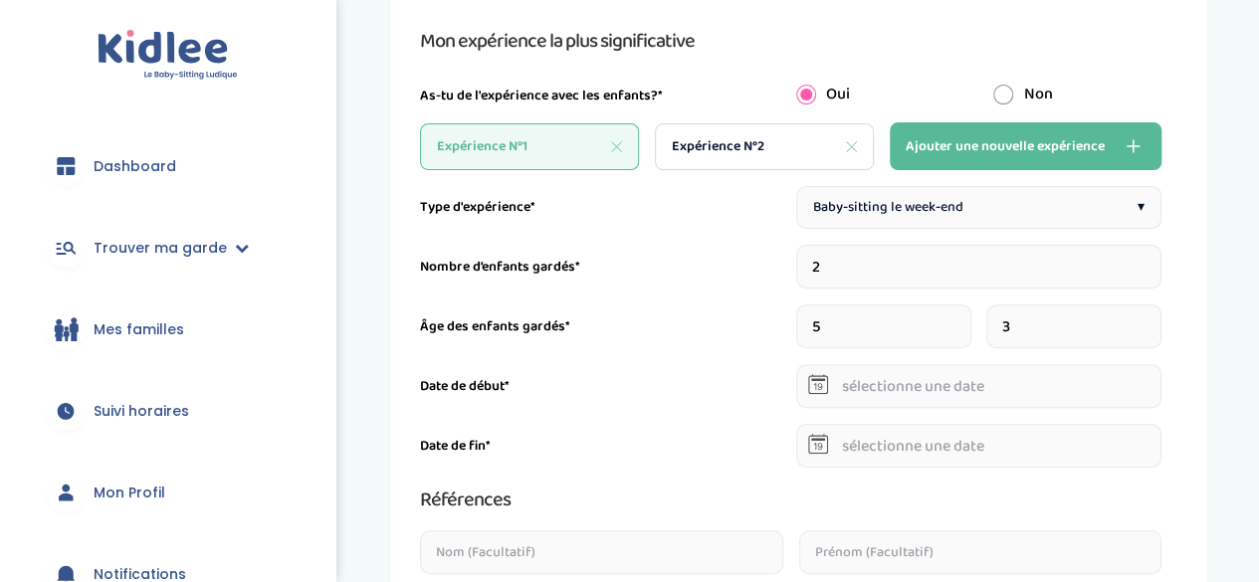
click at [1154, 317] on input "3" at bounding box center [1073, 326] width 175 height 44
click at [1154, 317] on input "4" at bounding box center [1073, 326] width 175 height 44
type input "3"
click at [1153, 333] on input "3" at bounding box center [1073, 326] width 175 height 44
click at [823, 383] on icon at bounding box center [818, 384] width 20 height 20
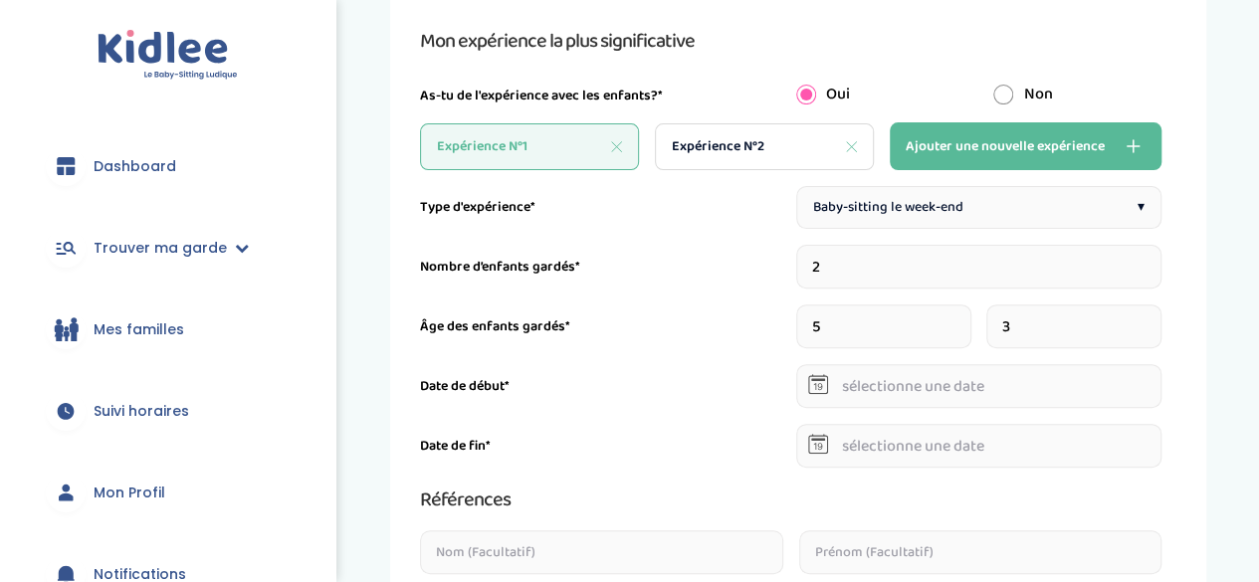
click at [863, 386] on input "text" at bounding box center [979, 386] width 366 height 44
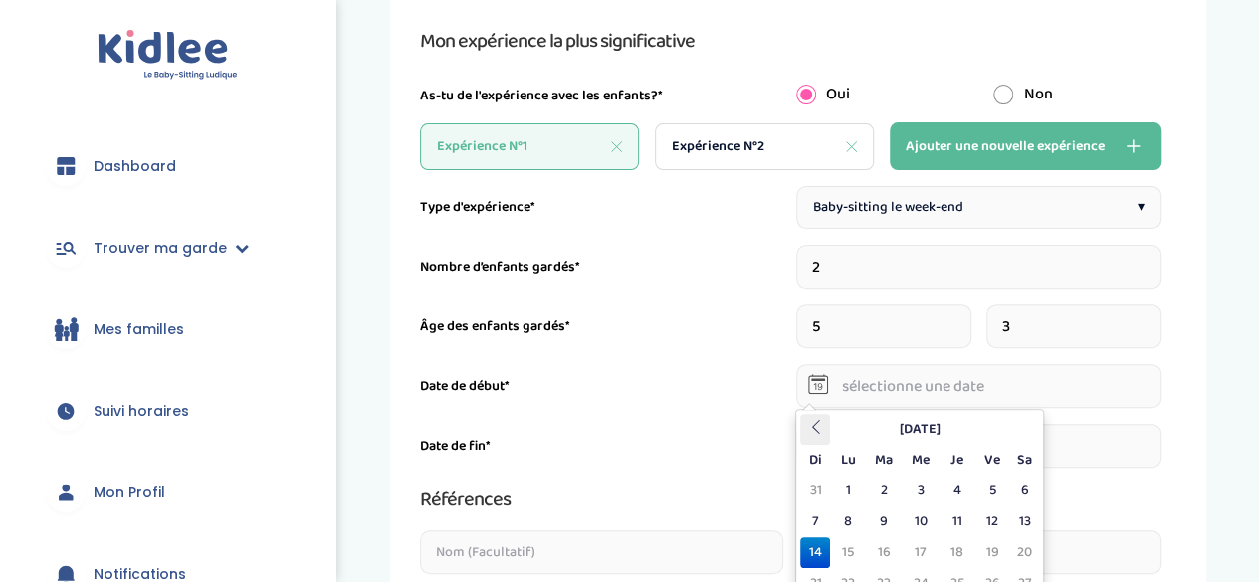
click at [810, 420] on icon at bounding box center [815, 427] width 14 height 14
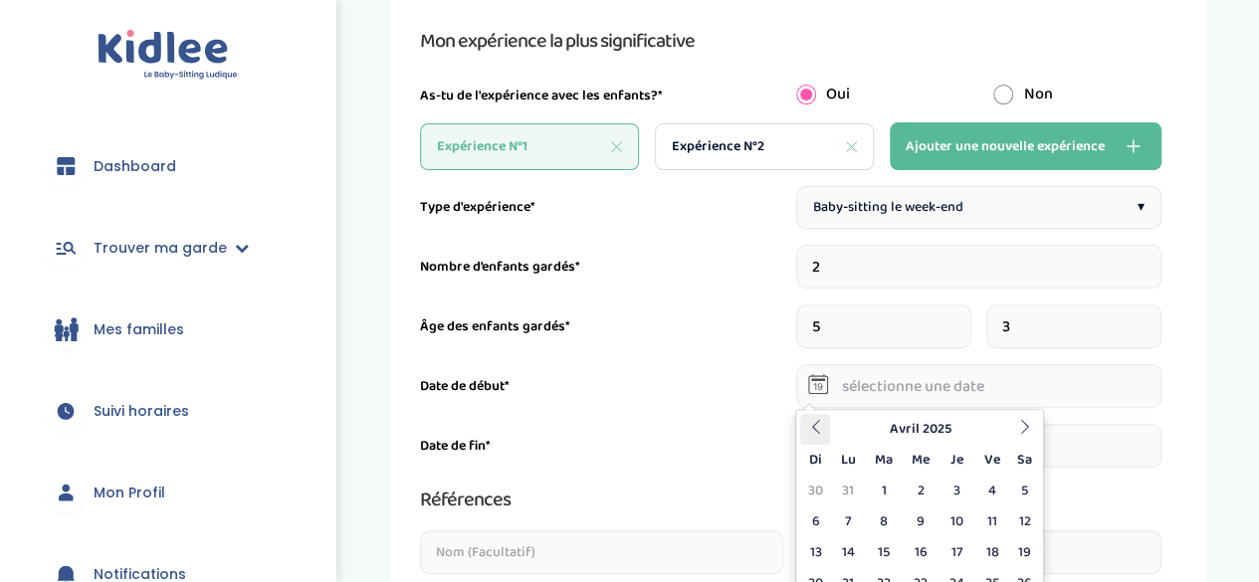
click at [810, 420] on icon at bounding box center [815, 427] width 14 height 14
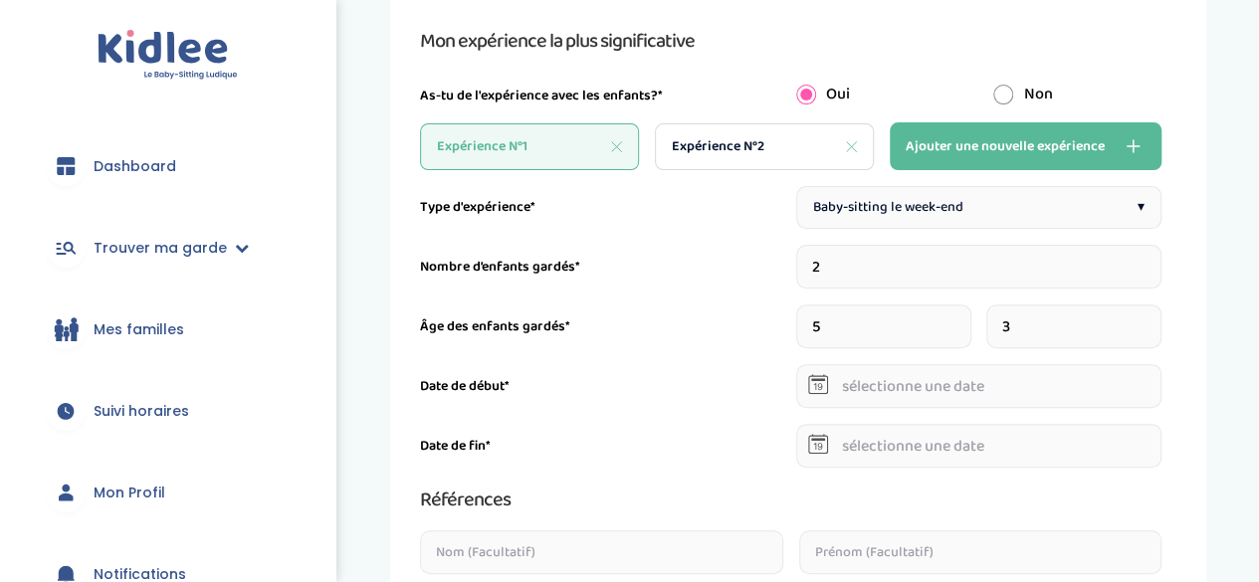
click at [1122, 203] on div "Baby-sitting le week-end ▾" at bounding box center [979, 207] width 366 height 43
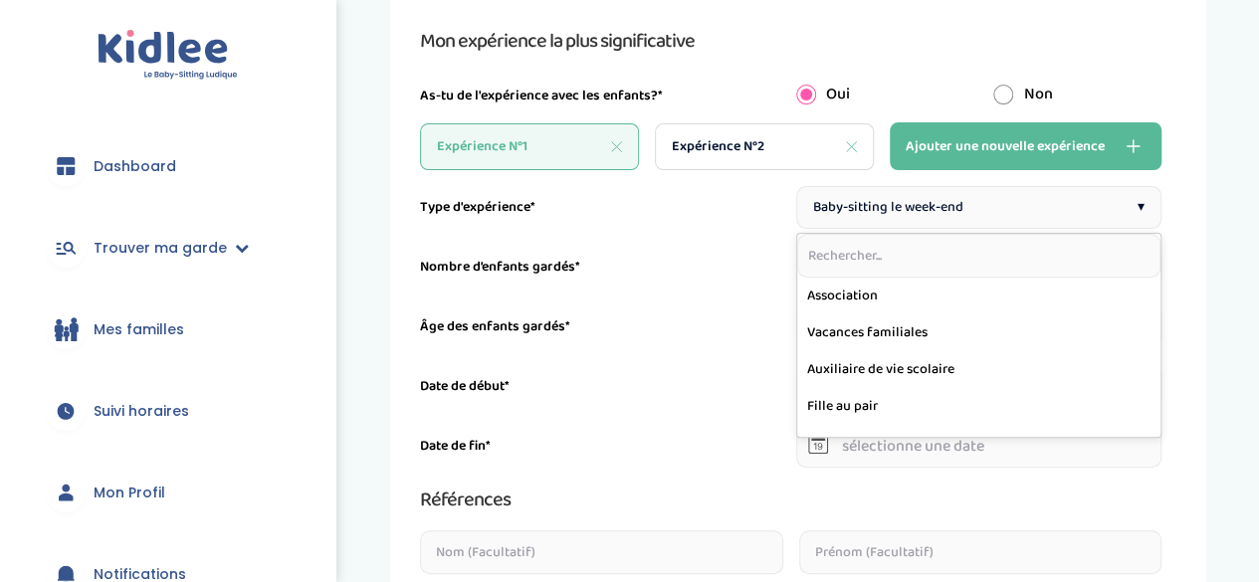
scroll to position [319, 0]
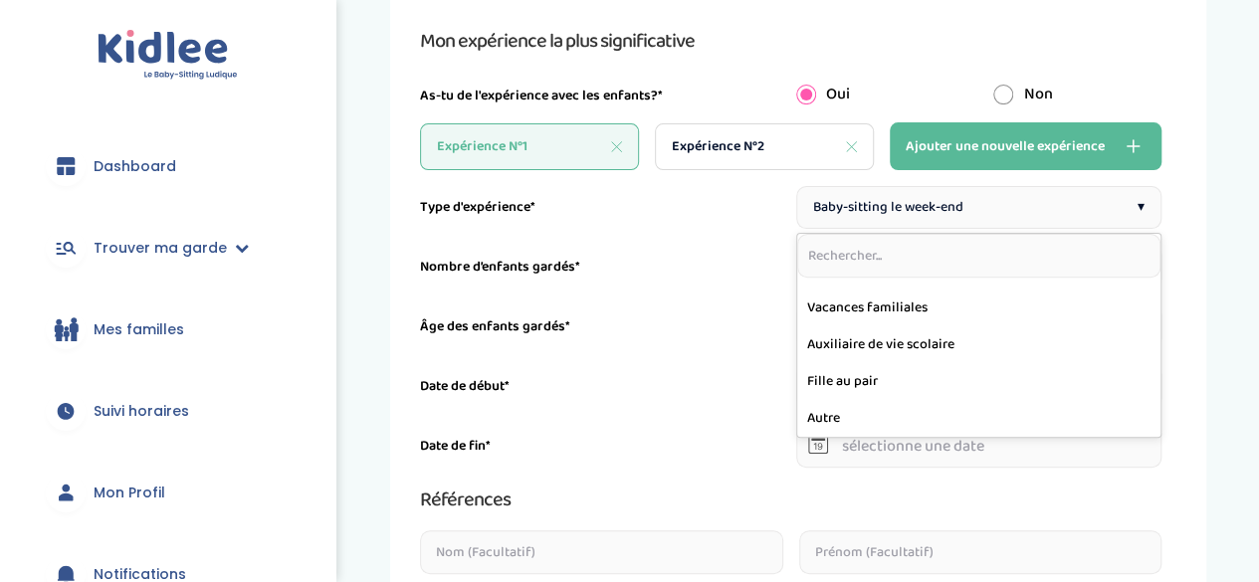
click at [704, 394] on div "Date de début*" at bounding box center [603, 386] width 366 height 21
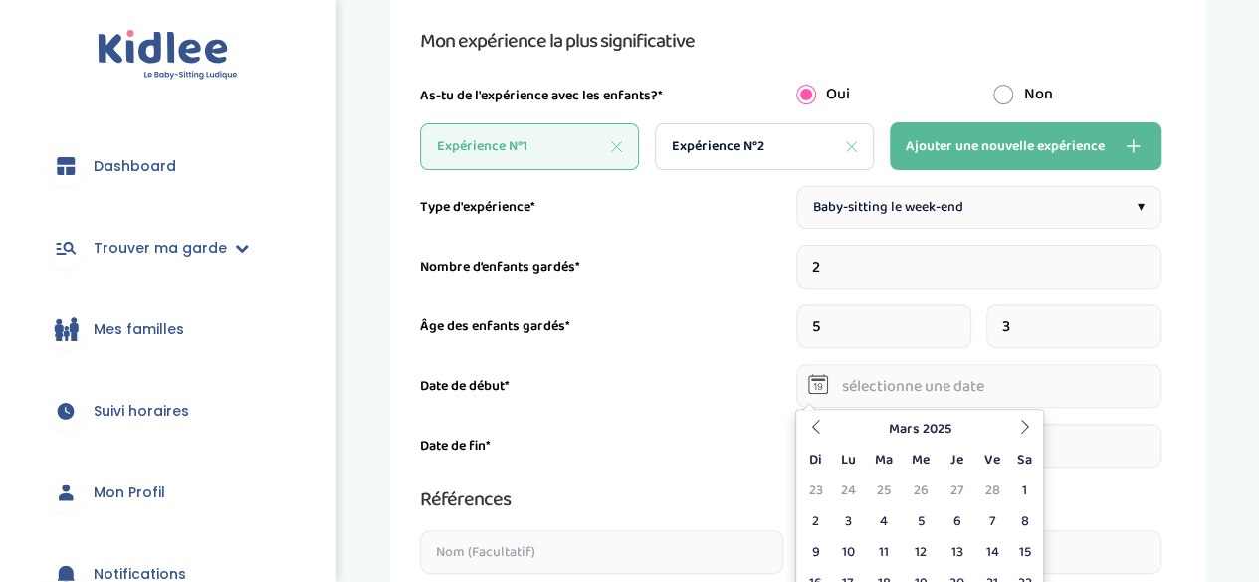
click at [900, 381] on input "text" at bounding box center [979, 386] width 366 height 44
click at [808, 431] on icon at bounding box center [815, 427] width 14 height 14
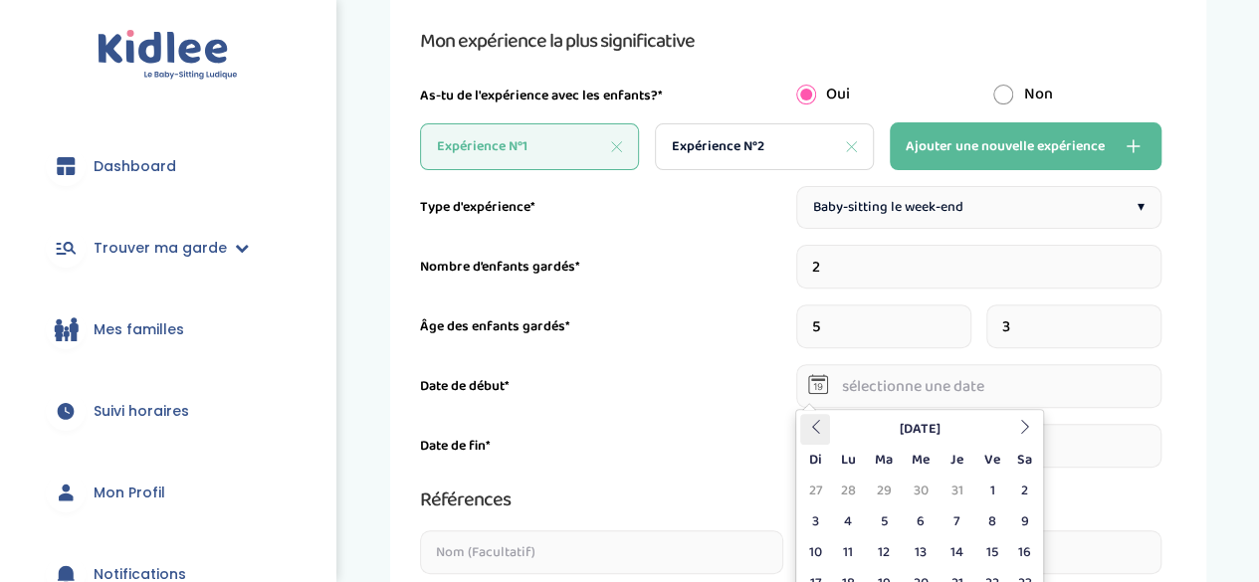
click at [808, 431] on icon at bounding box center [815, 427] width 14 height 14
click at [813, 509] on td "1" at bounding box center [815, 521] width 30 height 31
type input "[DATE]"
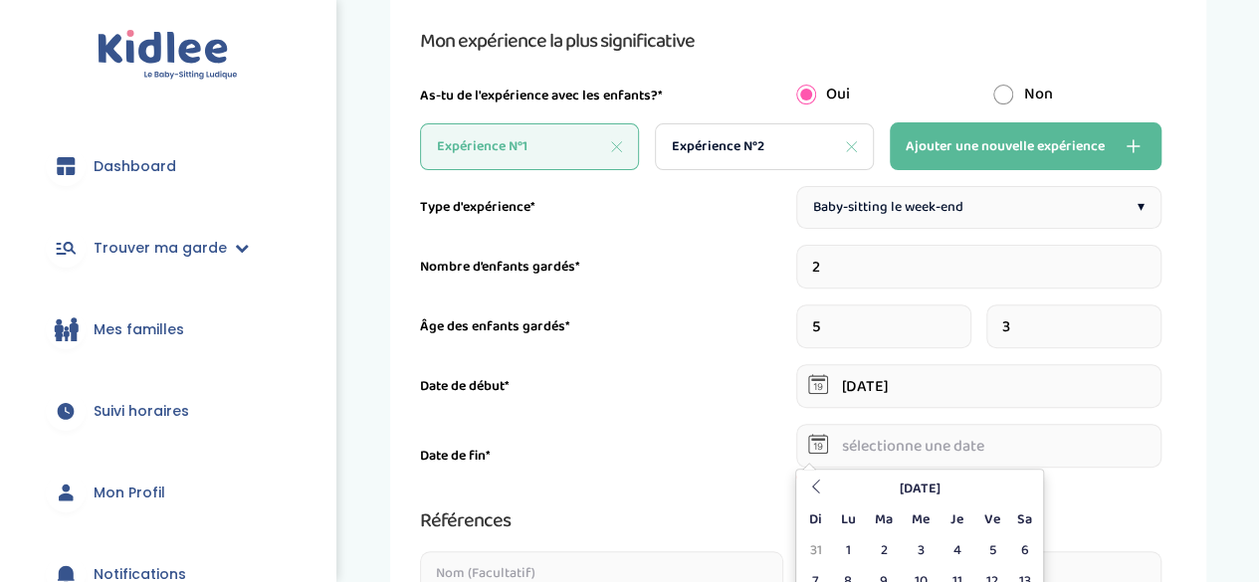
click at [804, 445] on input "text" at bounding box center [979, 446] width 366 height 44
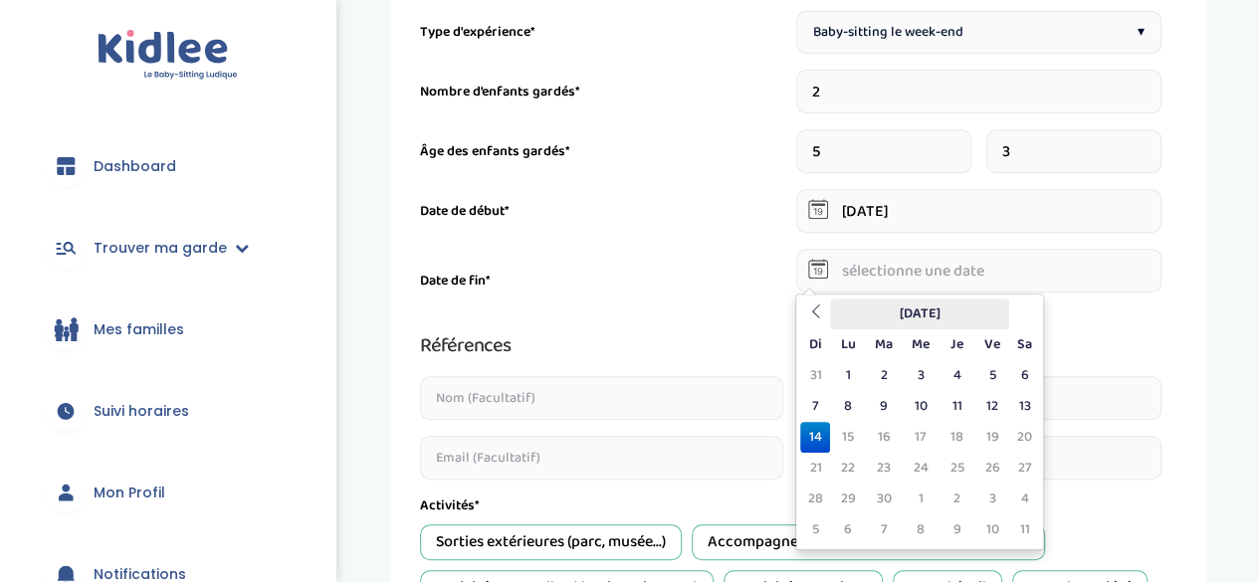
scroll to position [389, 0]
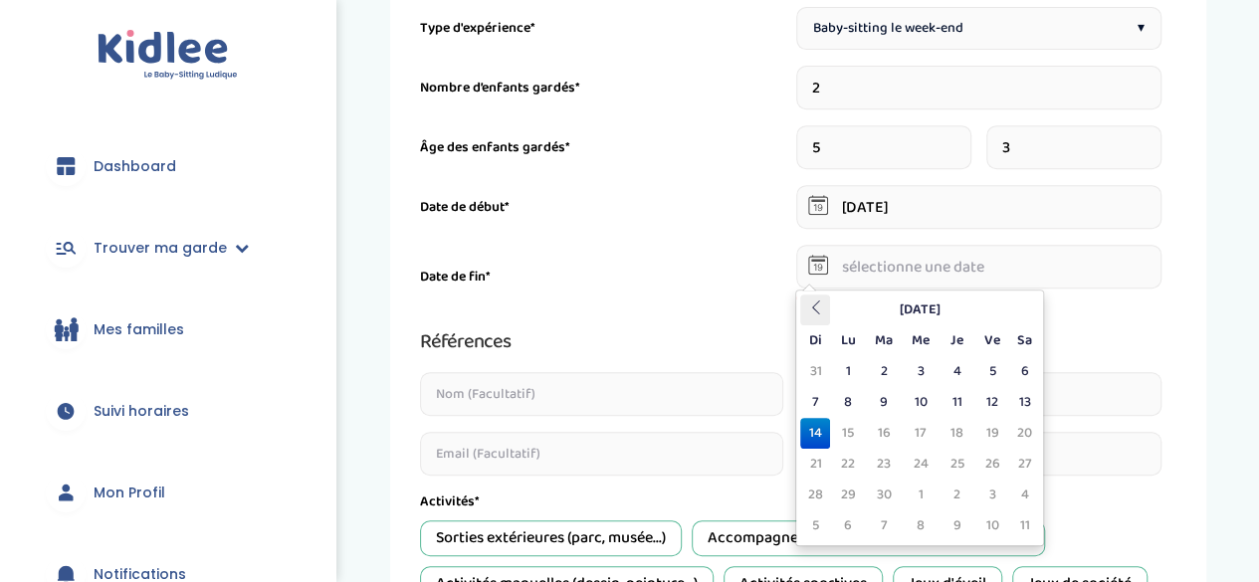
click at [814, 305] on icon at bounding box center [815, 307] width 14 height 14
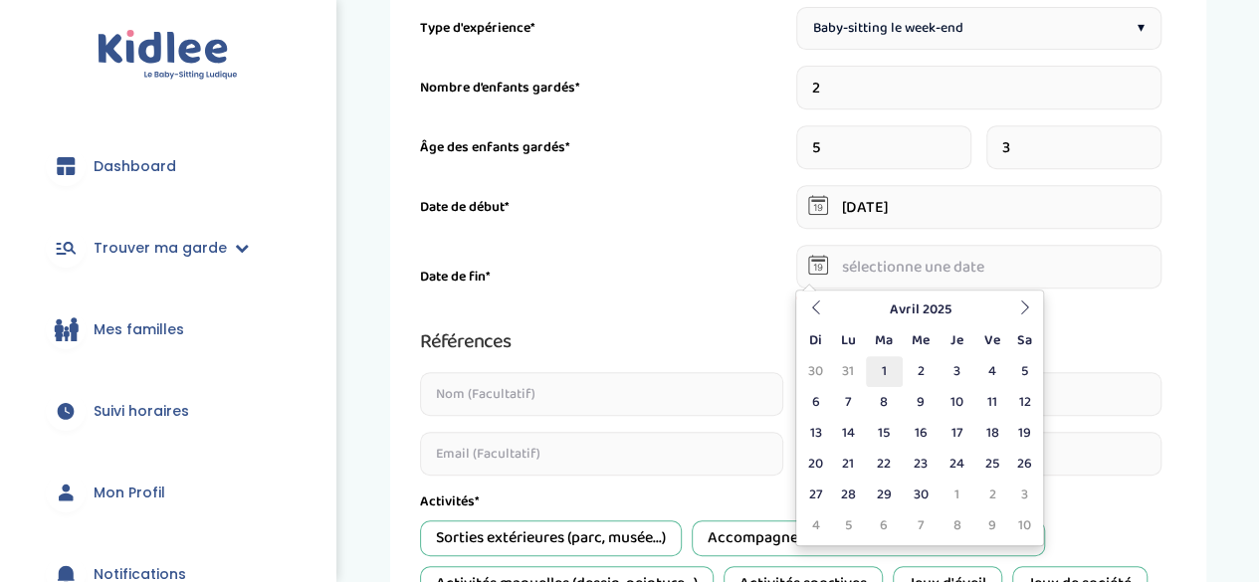
click at [878, 367] on td "1" at bounding box center [884, 371] width 37 height 31
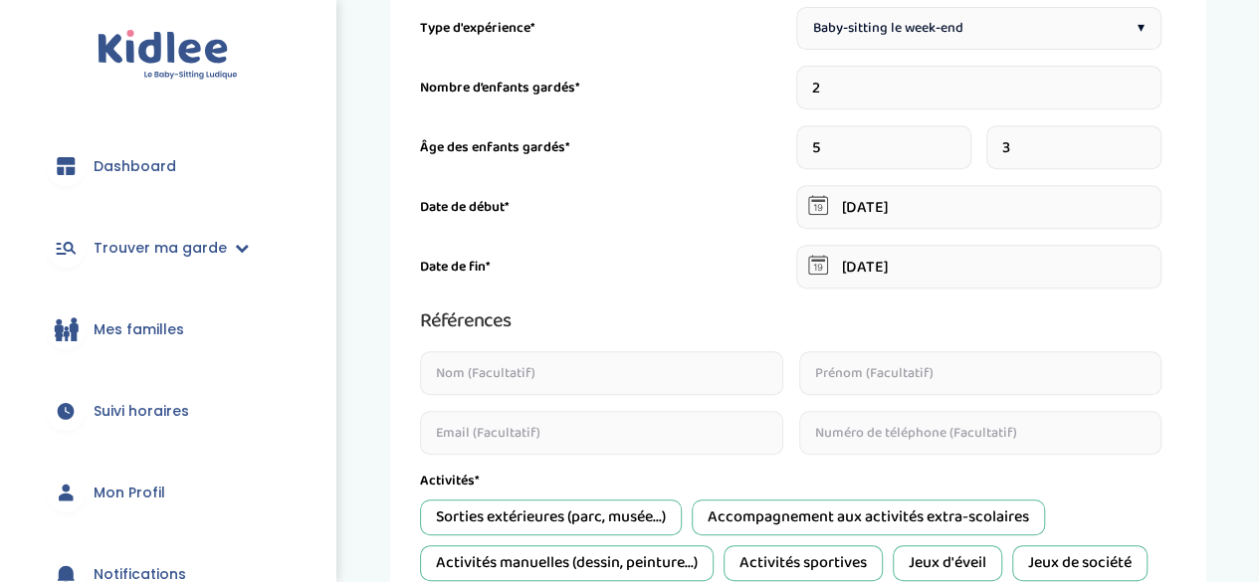
click at [808, 258] on icon at bounding box center [818, 265] width 20 height 20
click at [813, 262] on icon at bounding box center [818, 265] width 20 height 20
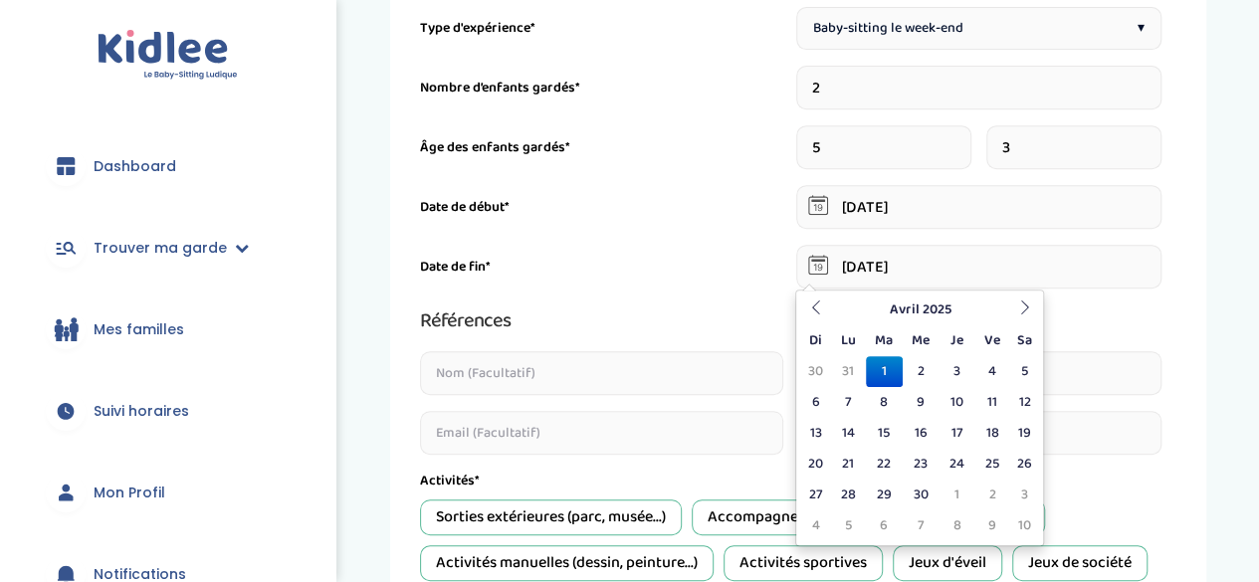
click at [843, 264] on input "[DATE]" at bounding box center [979, 267] width 366 height 44
click at [914, 498] on td "30" at bounding box center [920, 495] width 37 height 31
type input "[DATE]"
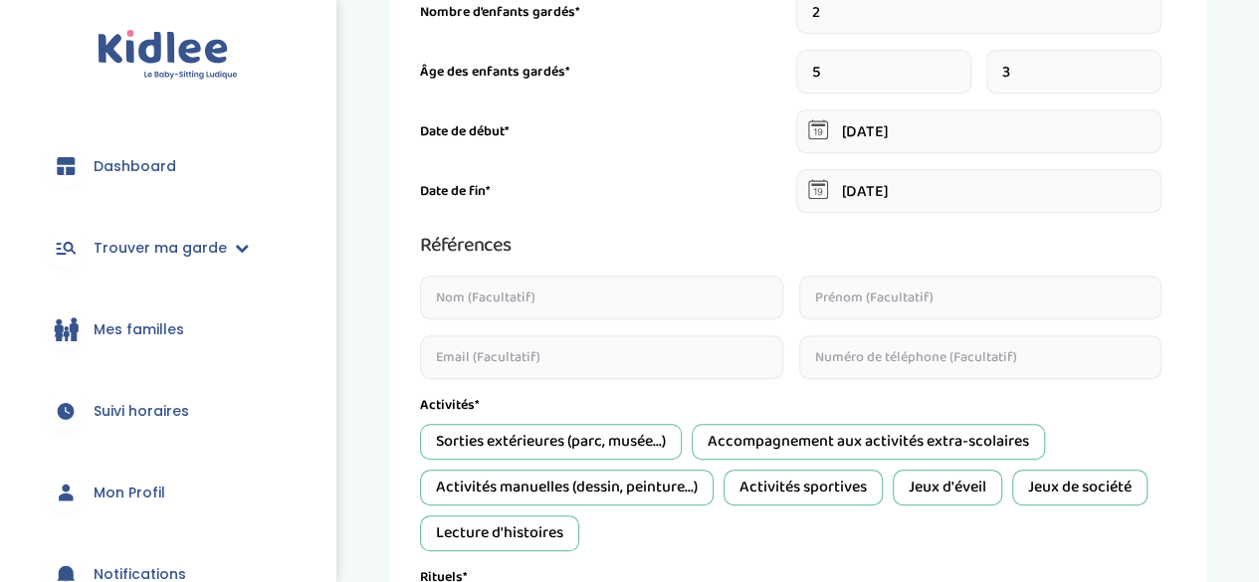
scroll to position [476, 0]
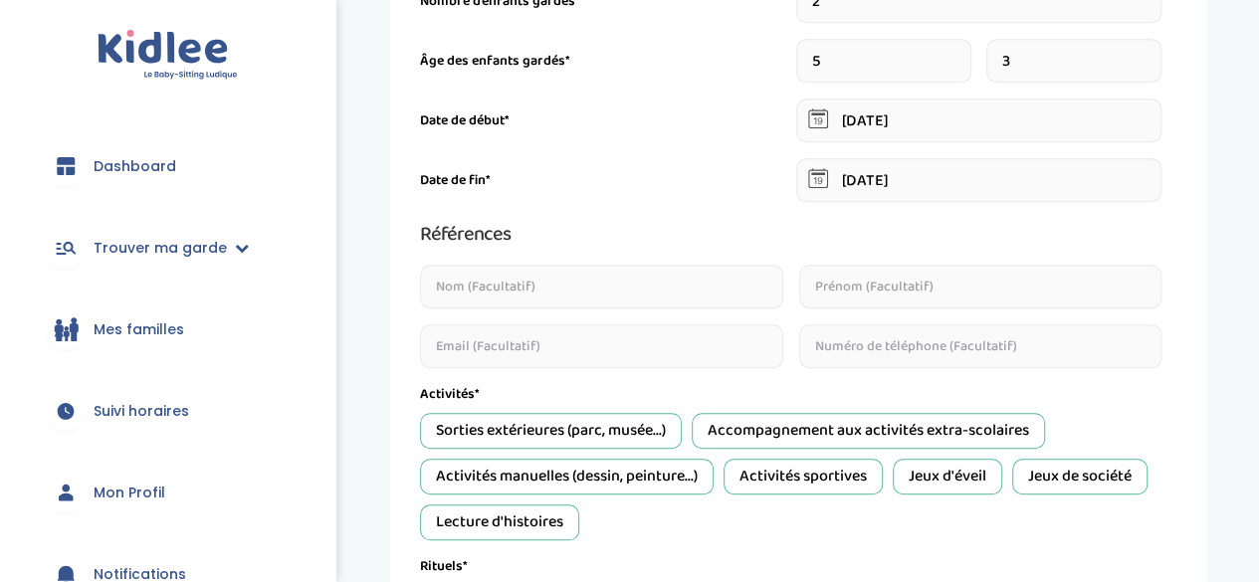
click at [591, 278] on input "text" at bounding box center [601, 287] width 363 height 44
click at [651, 190] on div "Date de fin* [DATE]" at bounding box center [790, 180] width 741 height 44
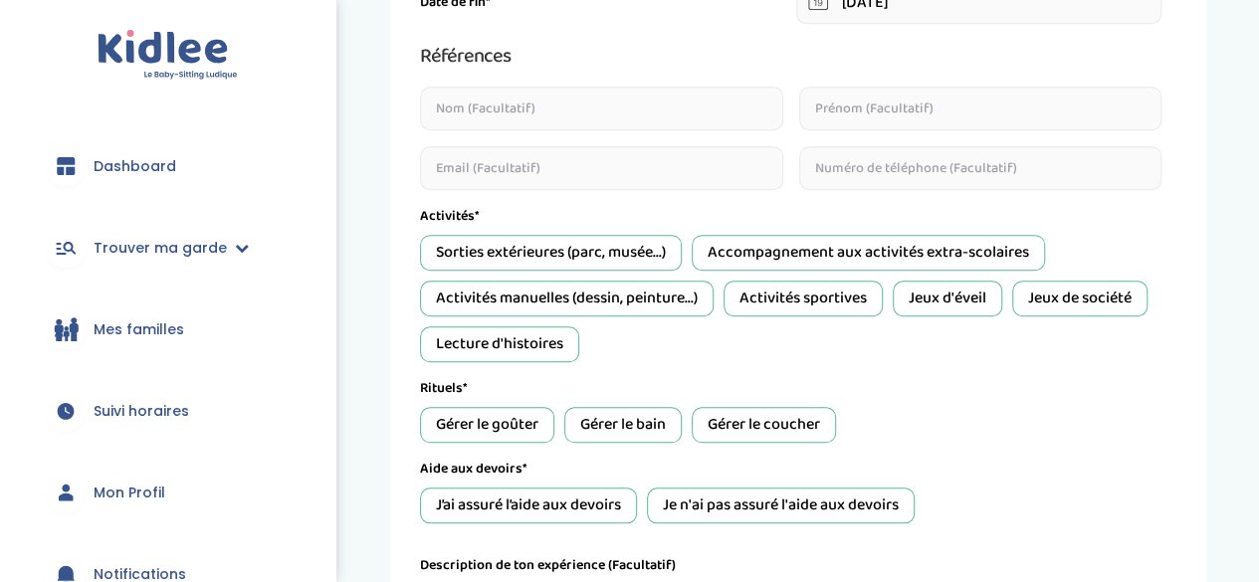
scroll to position [655, 0]
click at [975, 296] on div "Jeux d'éveil" at bounding box center [947, 298] width 109 height 36
click at [1053, 292] on div "Jeux de société" at bounding box center [1079, 298] width 135 height 36
click at [519, 341] on div "Lecture d'histoires" at bounding box center [499, 343] width 159 height 36
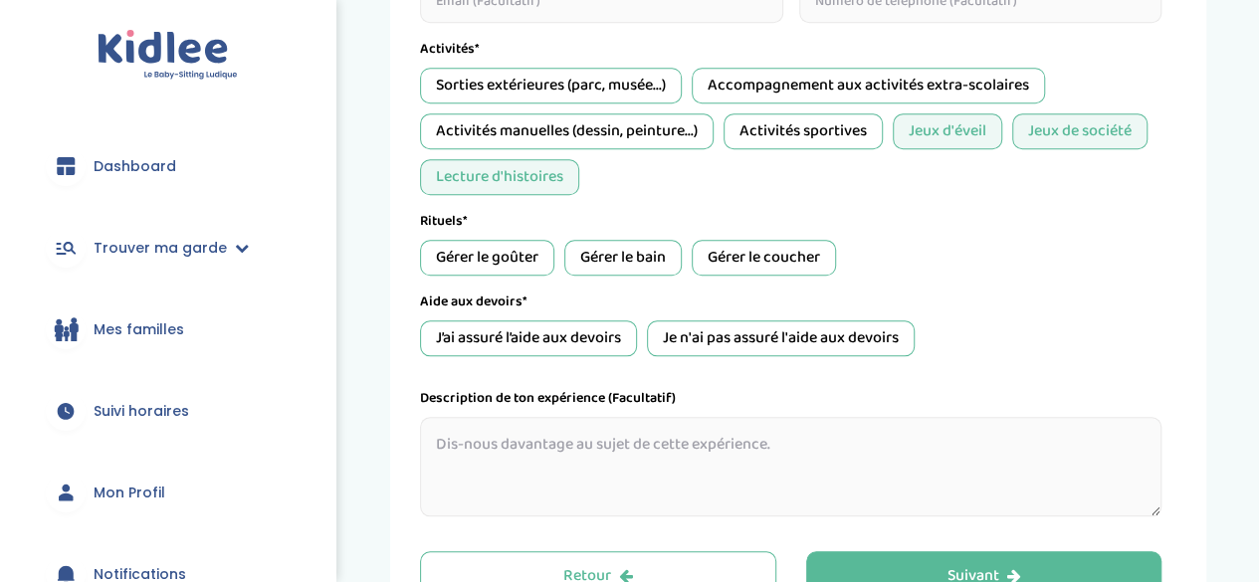
scroll to position [824, 0]
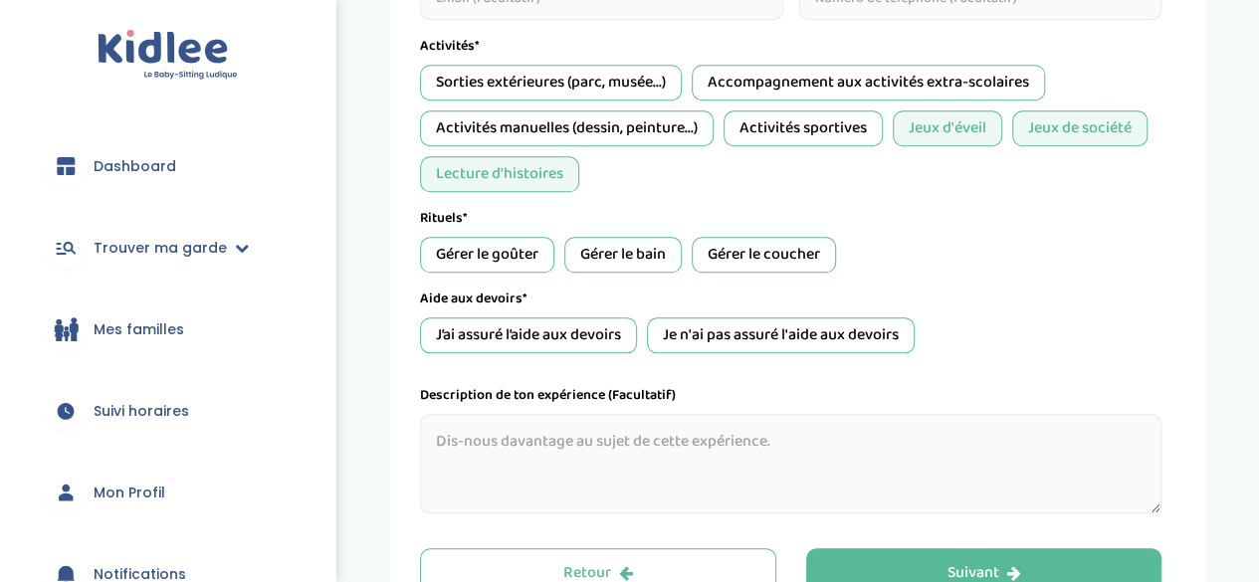
click at [746, 258] on div "Gérer le coucher" at bounding box center [764, 255] width 144 height 36
click at [734, 327] on div "Je n'ai pas assuré l'aide aux devoirs" at bounding box center [781, 335] width 268 height 36
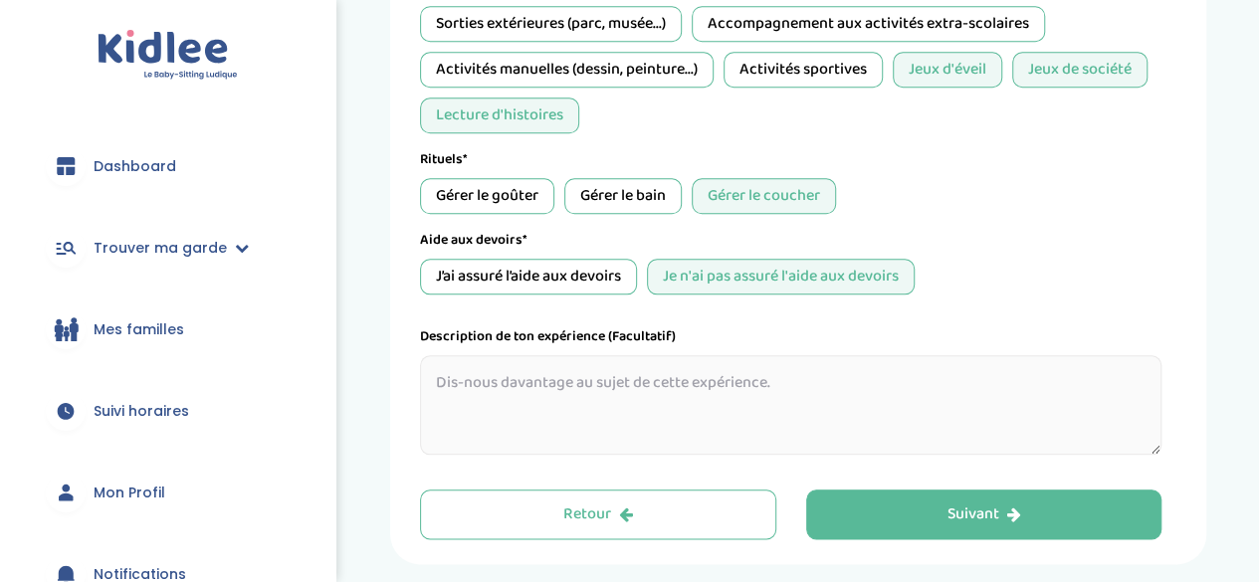
scroll to position [884, 0]
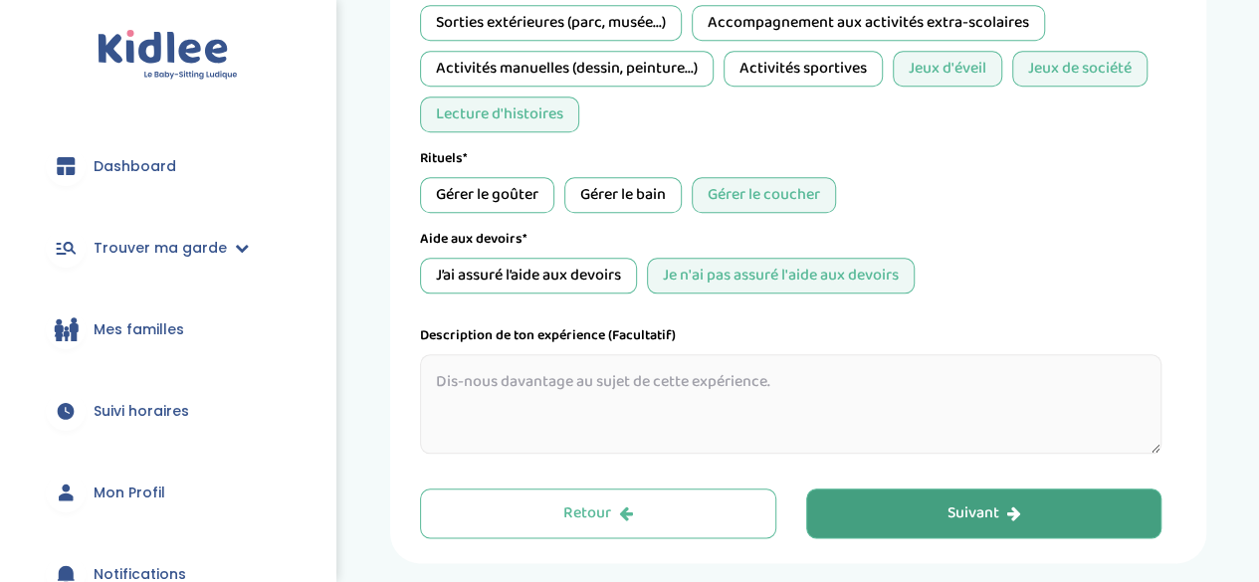
click at [893, 508] on button "Suivant" at bounding box center [984, 514] width 356 height 50
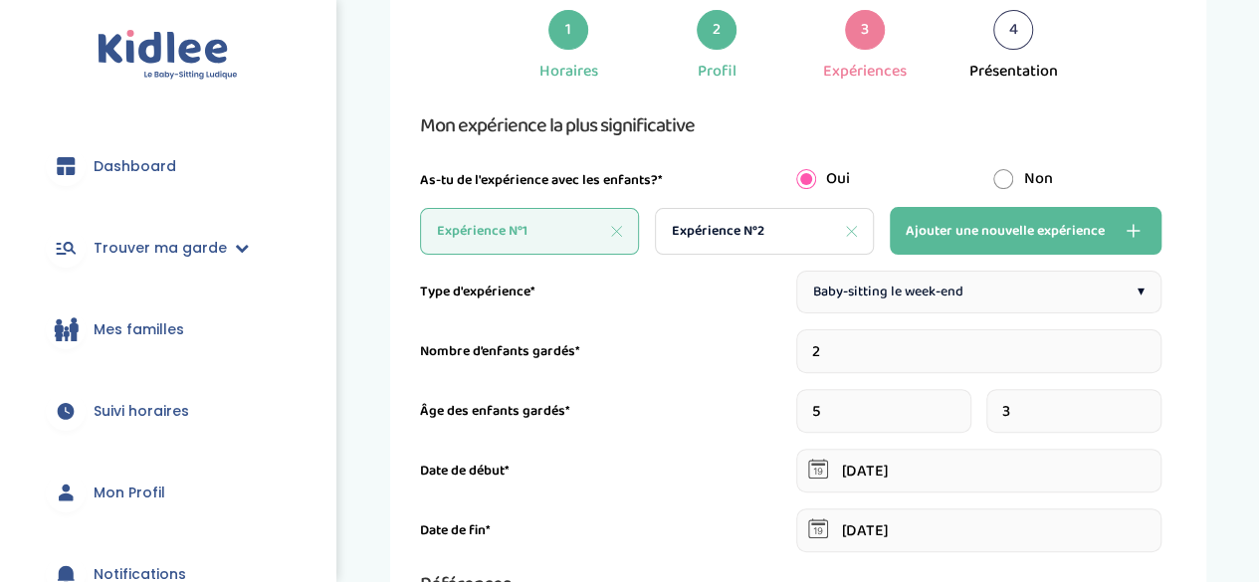
scroll to position [75, 0]
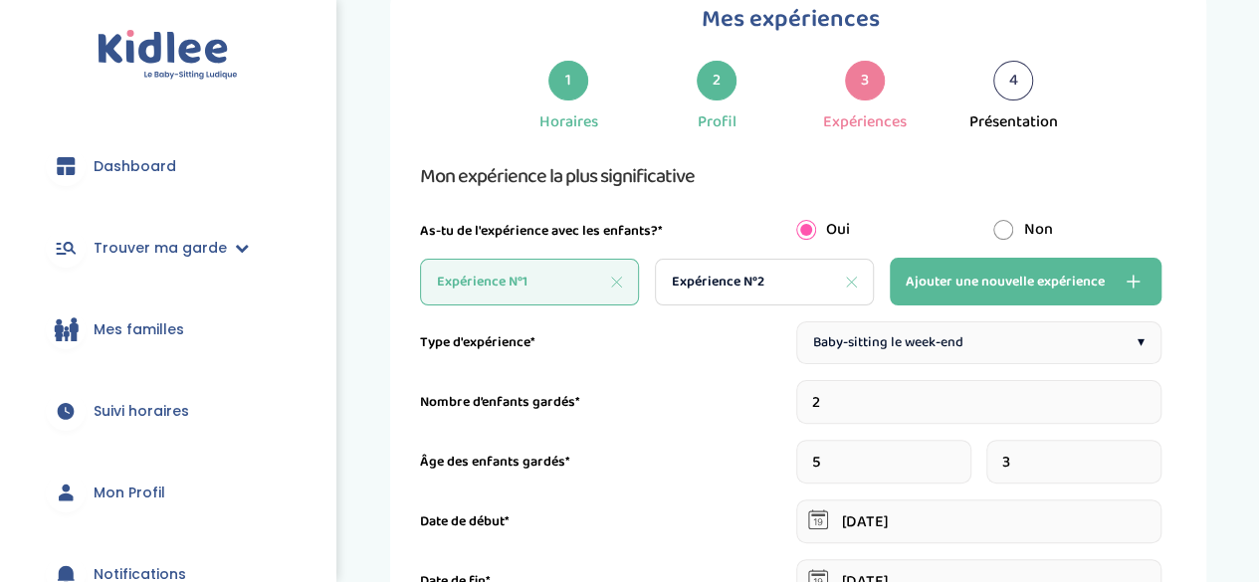
click at [712, 279] on span "Expérience N°2" at bounding box center [718, 282] width 93 height 21
type input "1"
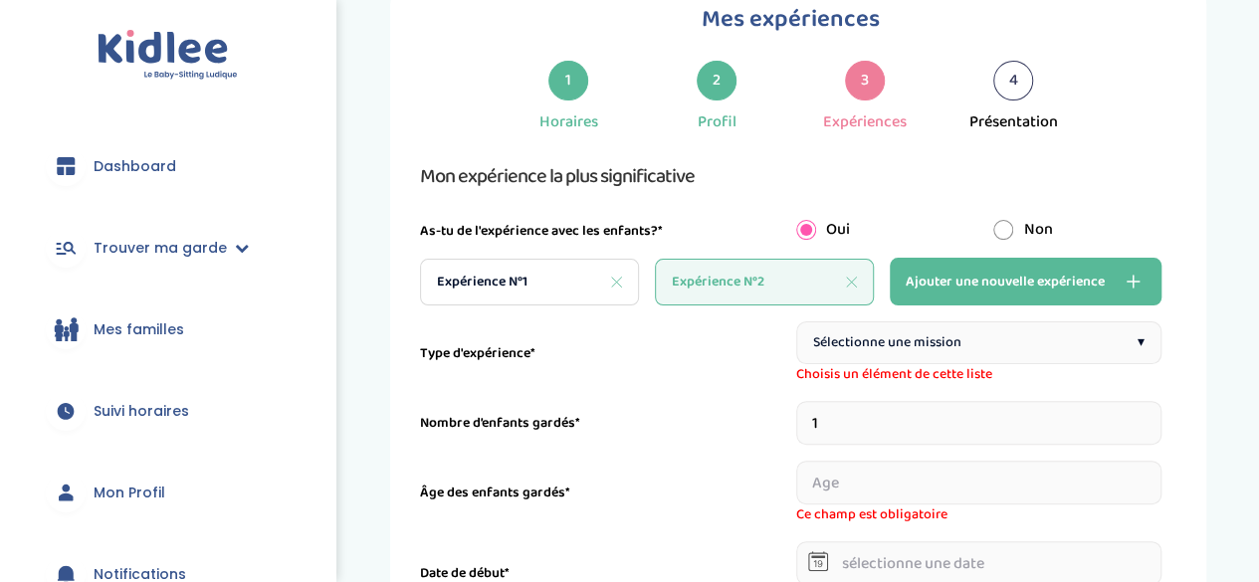
click at [846, 327] on div "Sélectionne une mission ▾" at bounding box center [979, 342] width 366 height 43
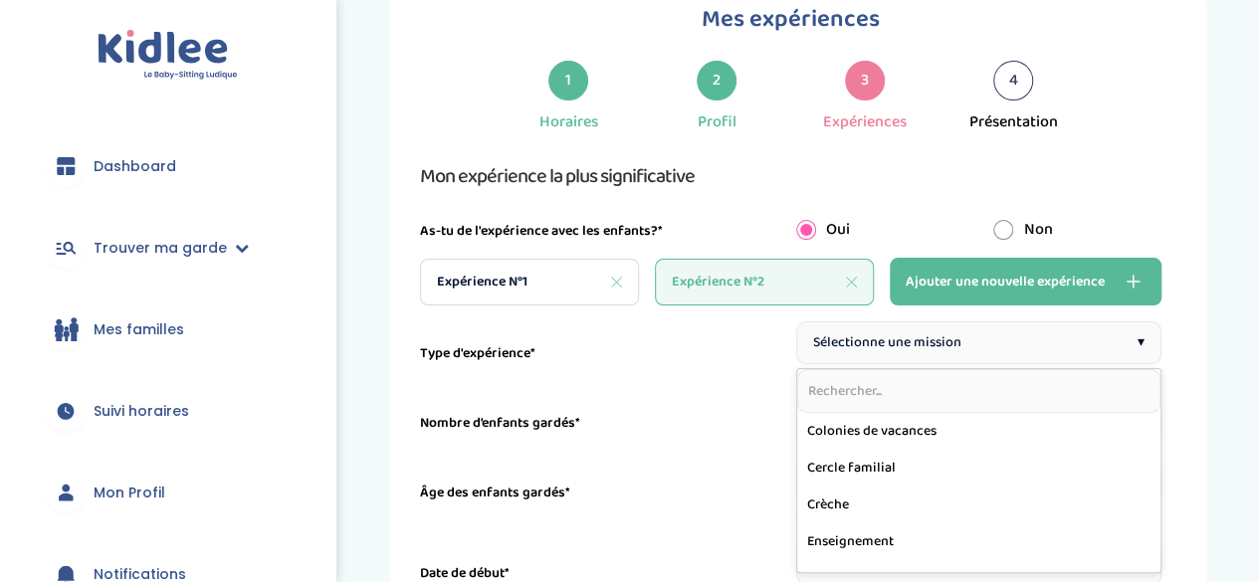
scroll to position [146, 0]
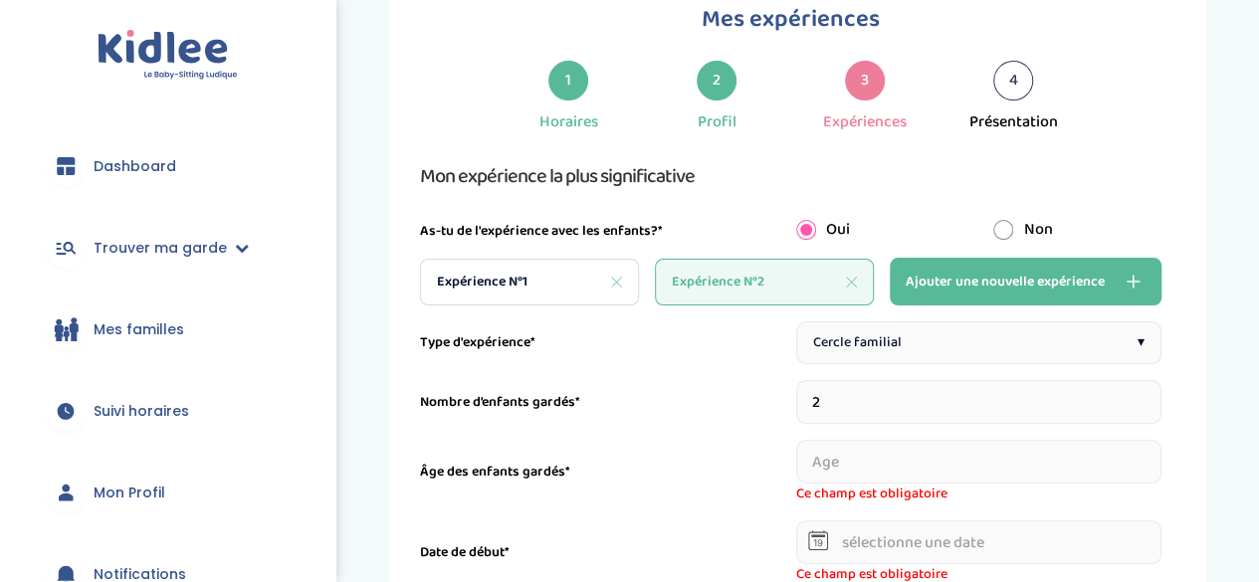
click at [1149, 393] on input "2" at bounding box center [979, 402] width 366 height 44
type input "3"
click at [1149, 393] on input "3" at bounding box center [979, 402] width 366 height 44
click at [898, 453] on input "1" at bounding box center [852, 462] width 112 height 44
click at [898, 453] on input "2" at bounding box center [852, 462] width 112 height 44
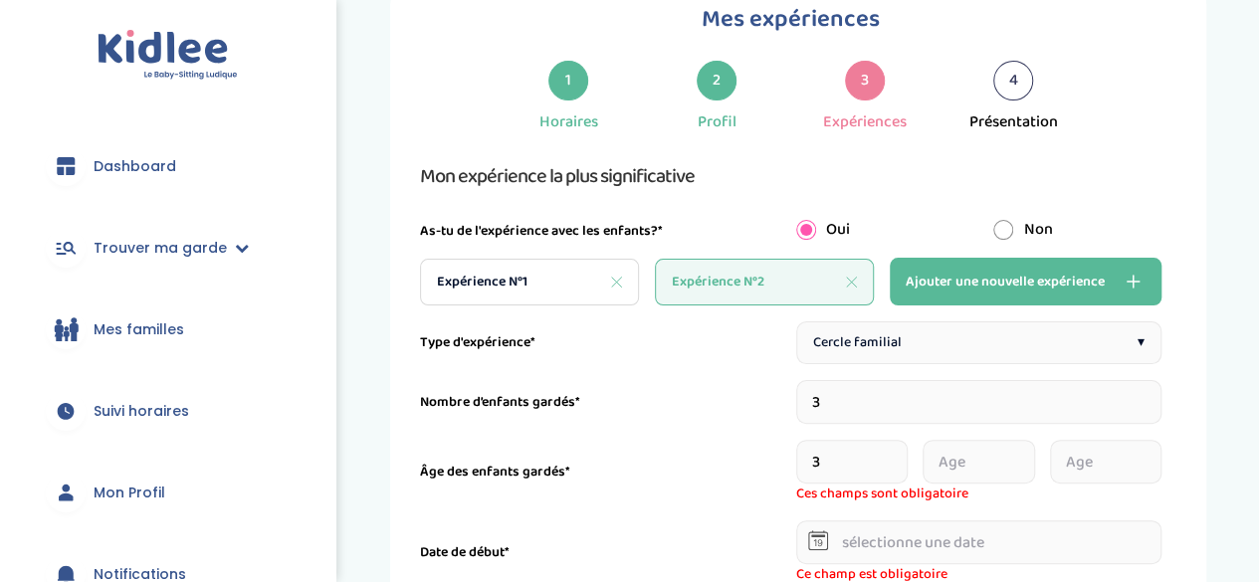
click at [898, 453] on input "3" at bounding box center [852, 462] width 112 height 44
type input "2"
click at [898, 469] on input "2" at bounding box center [852, 462] width 112 height 44
click at [1028, 455] on input "1" at bounding box center [978, 462] width 112 height 44
click at [1028, 455] on input "2" at bounding box center [978, 462] width 112 height 44
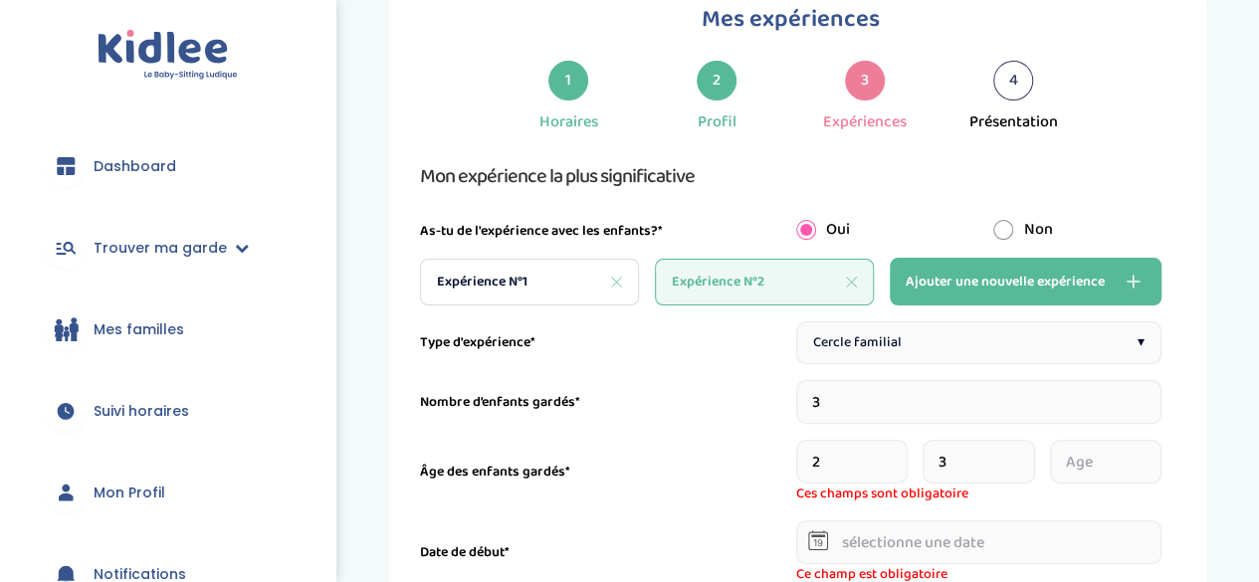
click at [1028, 455] on input "3" at bounding box center [978, 462] width 112 height 44
type input "4"
click at [1028, 455] on input "4" at bounding box center [978, 462] width 112 height 44
click at [1148, 449] on input "1" at bounding box center [1106, 462] width 112 height 44
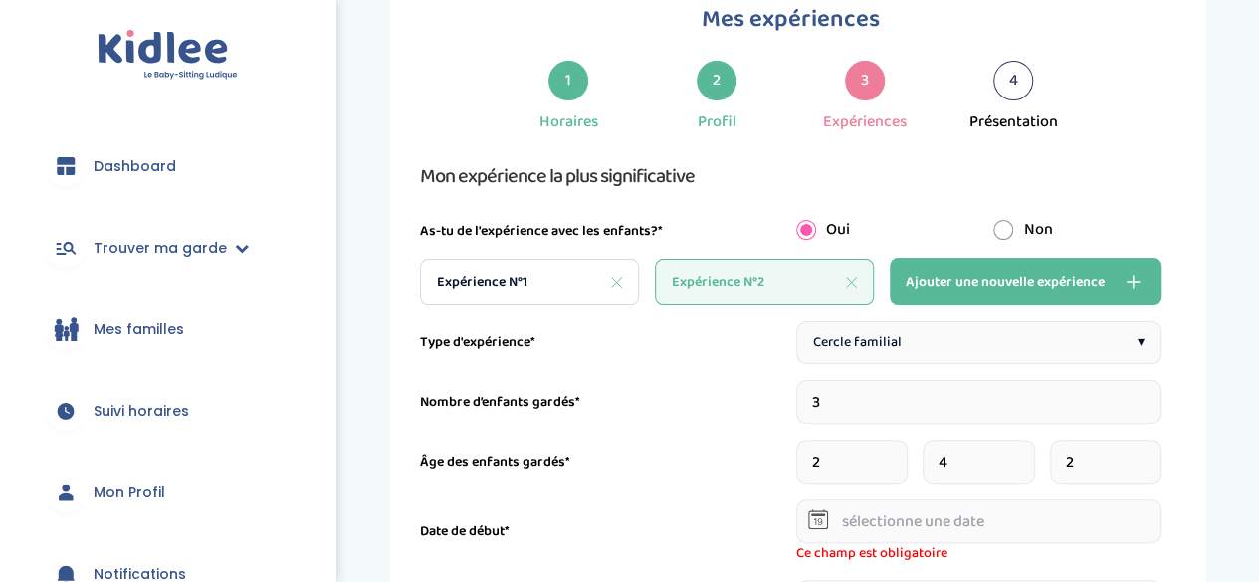
click at [1148, 449] on input "2" at bounding box center [1106, 462] width 112 height 44
click at [1148, 449] on input "3" at bounding box center [1106, 462] width 112 height 44
click at [1148, 449] on input "4" at bounding box center [1106, 462] width 112 height 44
click at [1148, 449] on input "5" at bounding box center [1106, 462] width 112 height 44
click at [1148, 449] on input "6" at bounding box center [1106, 462] width 112 height 44
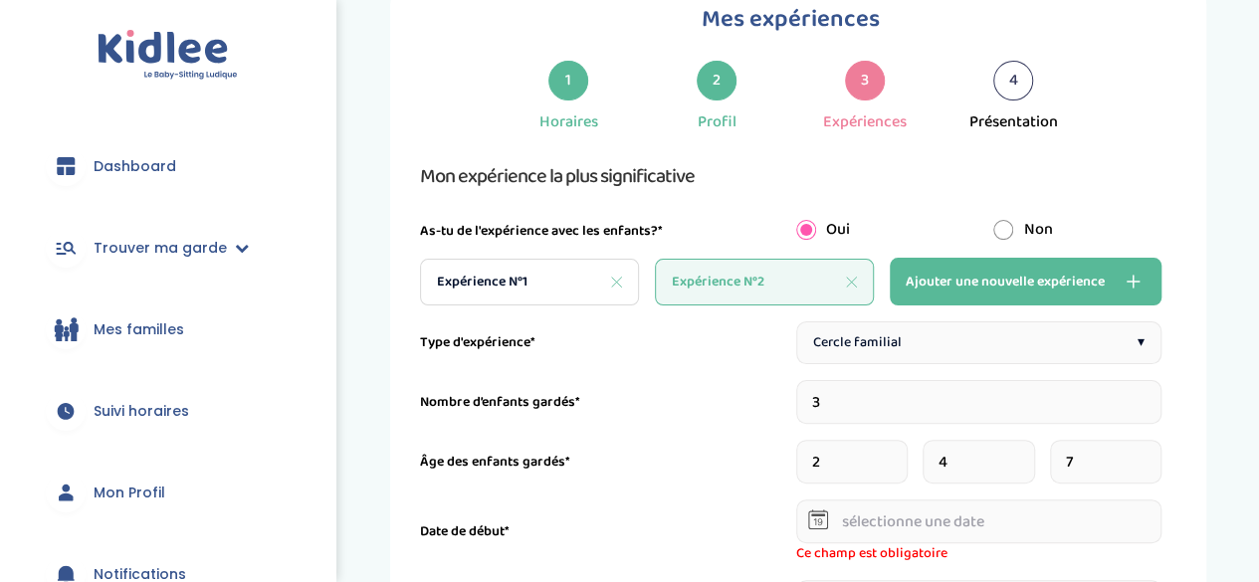
click at [1148, 449] on input "7" at bounding box center [1106, 462] width 112 height 44
click at [1148, 449] on input "8" at bounding box center [1106, 462] width 112 height 44
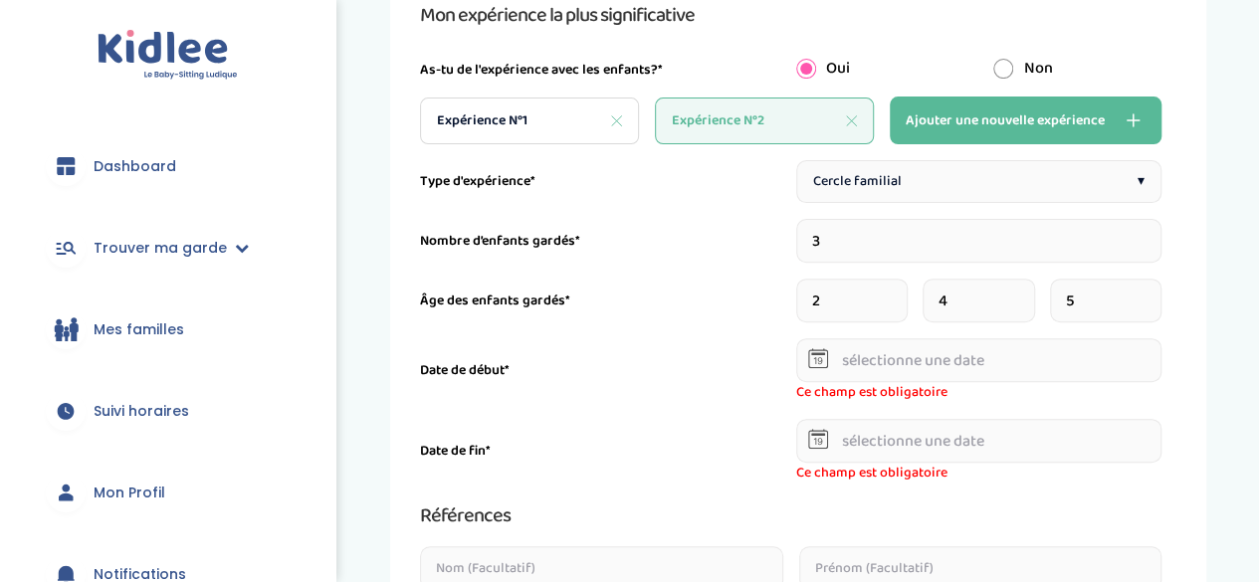
scroll to position [238, 0]
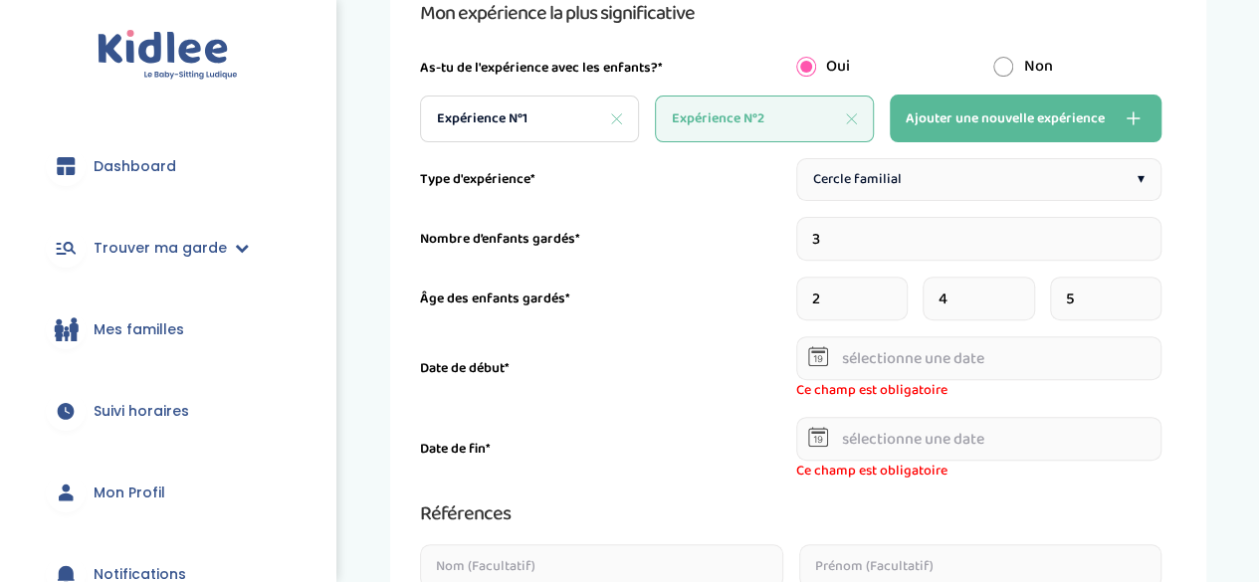
type input "5"
click at [809, 361] on icon at bounding box center [818, 356] width 20 height 20
click at [824, 355] on icon at bounding box center [818, 356] width 20 height 20
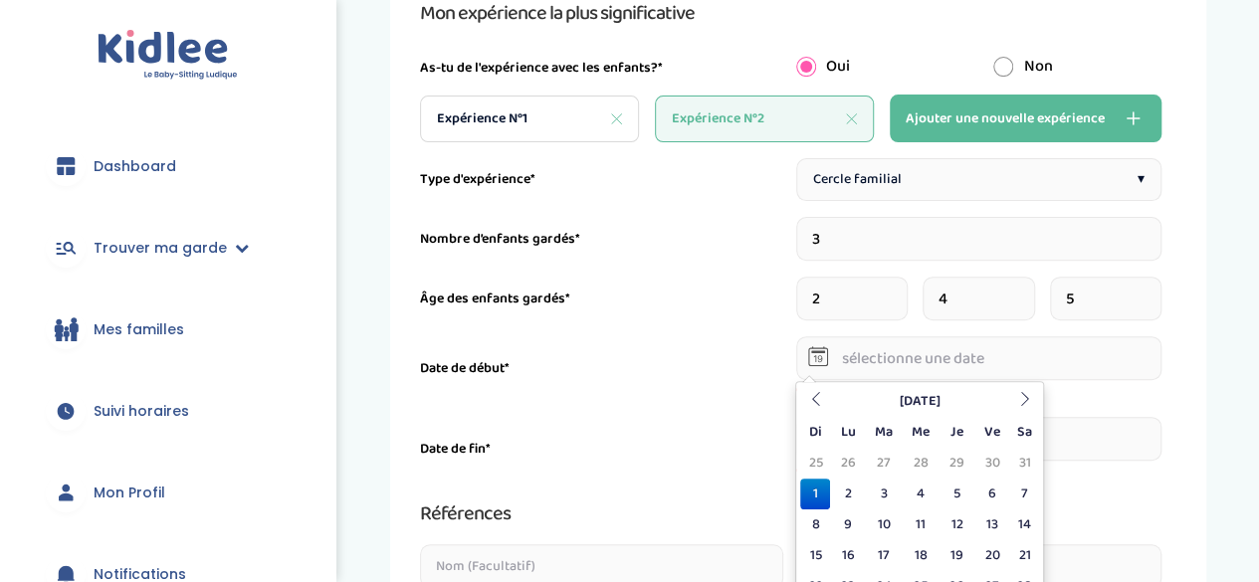
click at [856, 358] on input "text" at bounding box center [979, 358] width 366 height 44
click at [803, 387] on th at bounding box center [815, 401] width 30 height 31
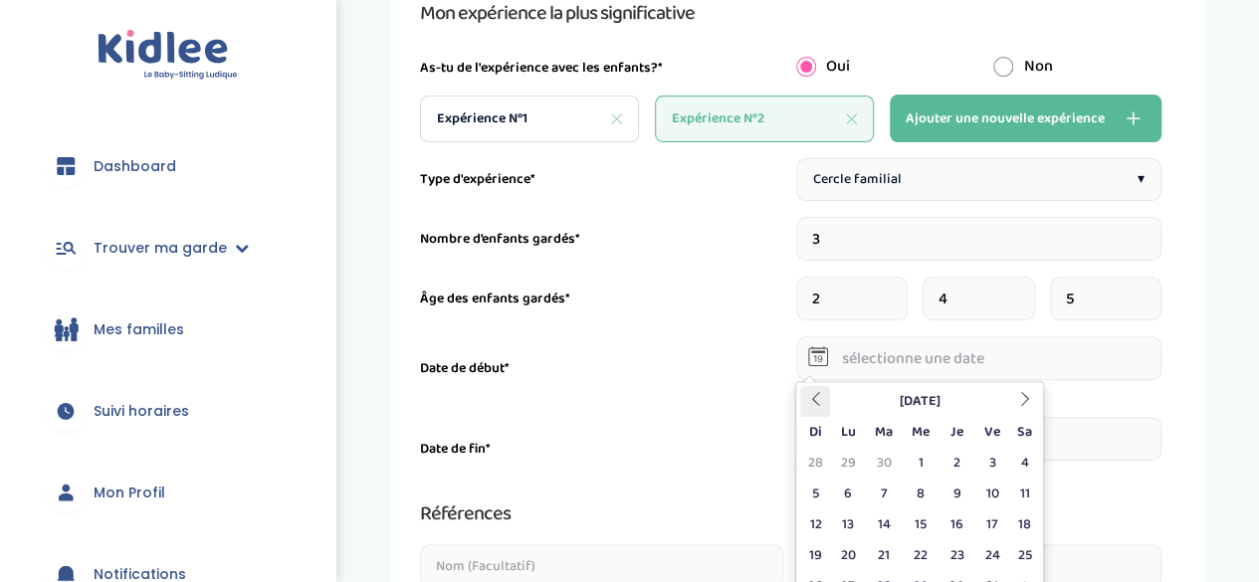
click at [803, 387] on th at bounding box center [815, 401] width 30 height 31
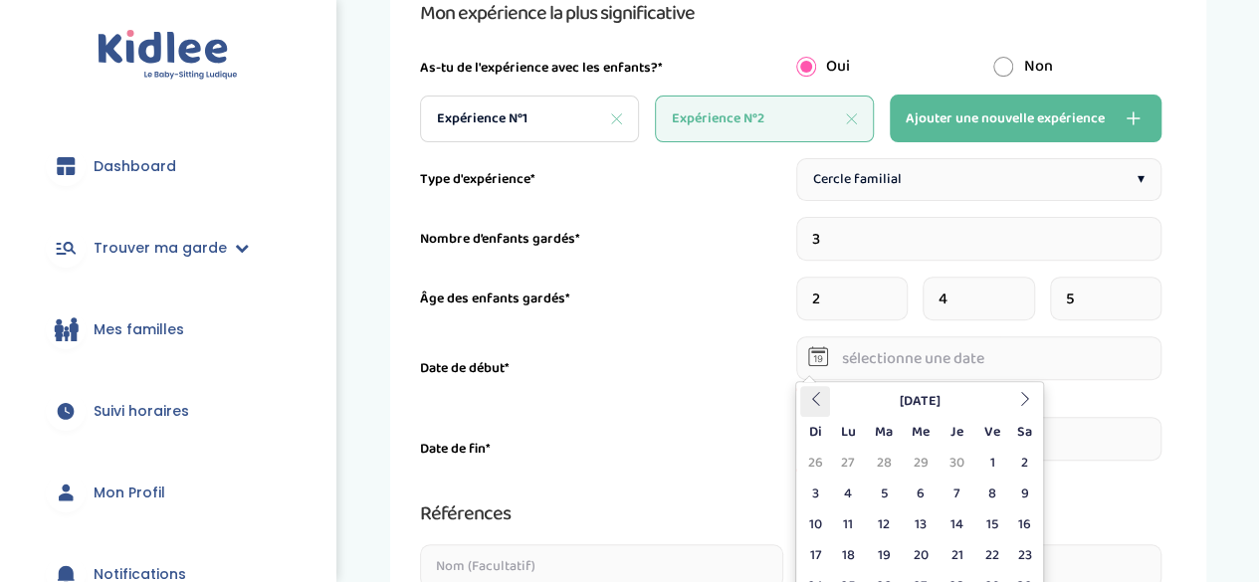
click at [803, 387] on th at bounding box center [815, 401] width 30 height 31
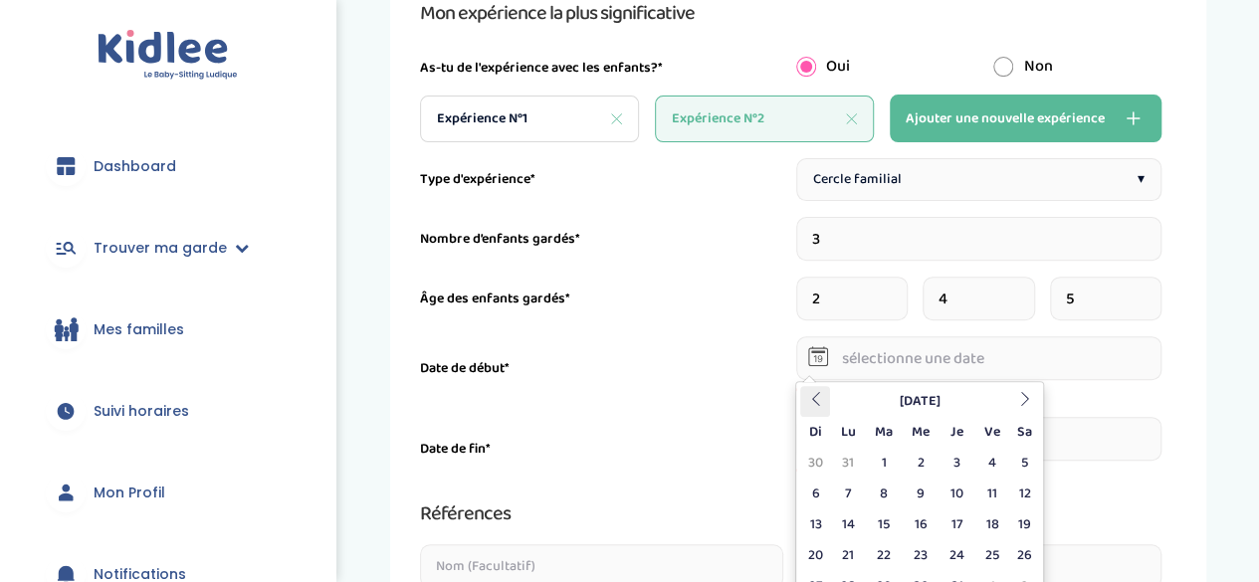
click at [803, 387] on th at bounding box center [815, 401] width 30 height 31
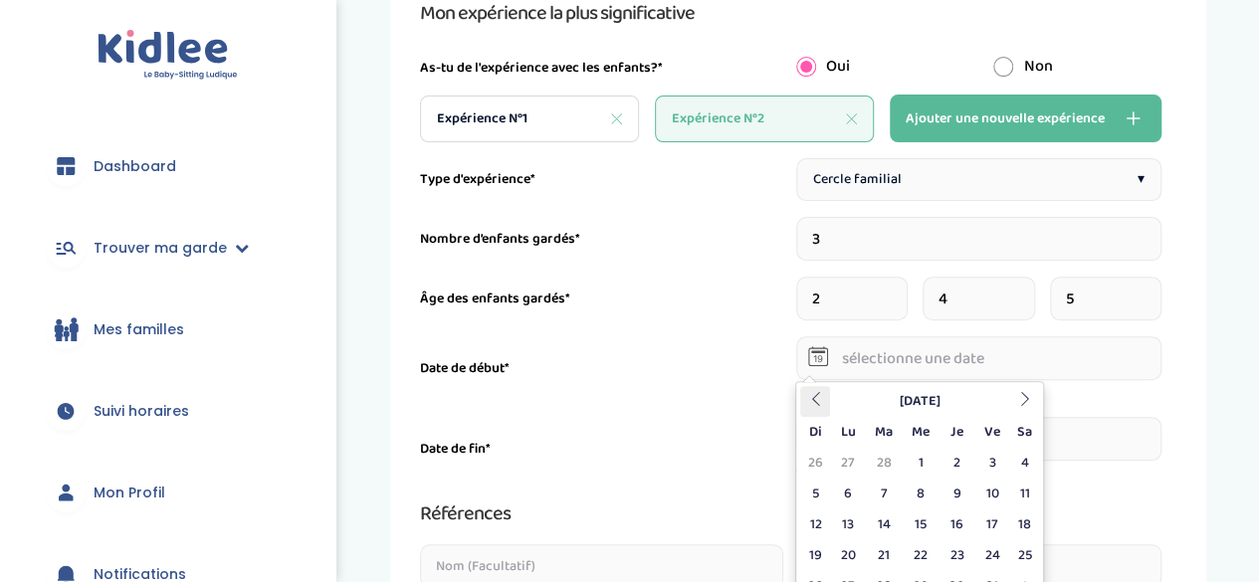
click at [803, 387] on th at bounding box center [815, 401] width 30 height 31
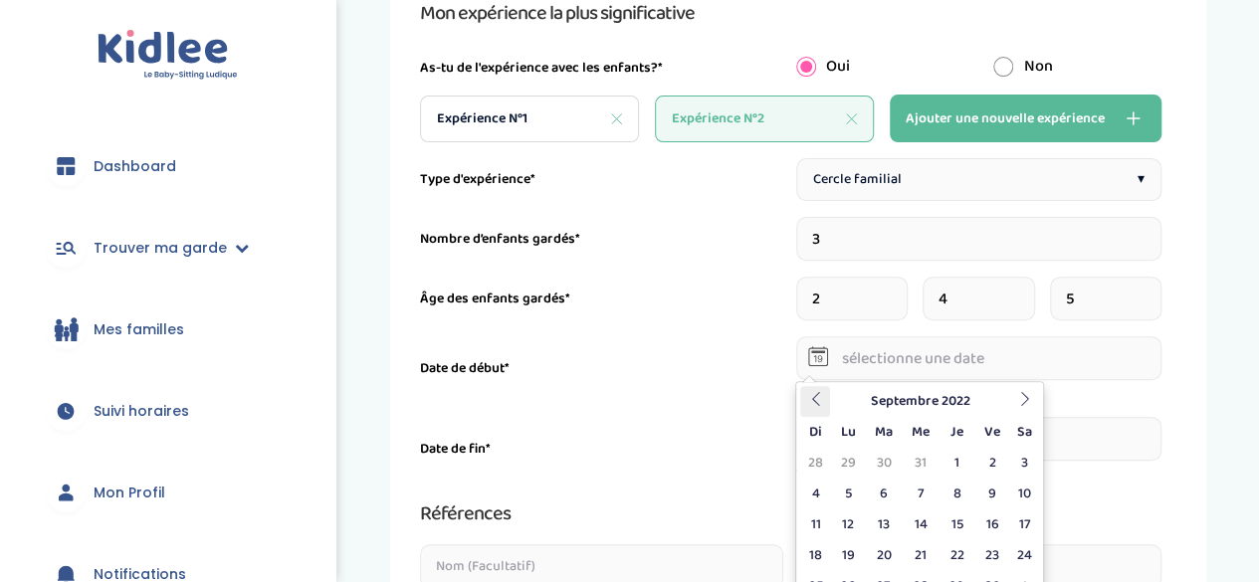
click at [803, 387] on th at bounding box center [815, 401] width 30 height 31
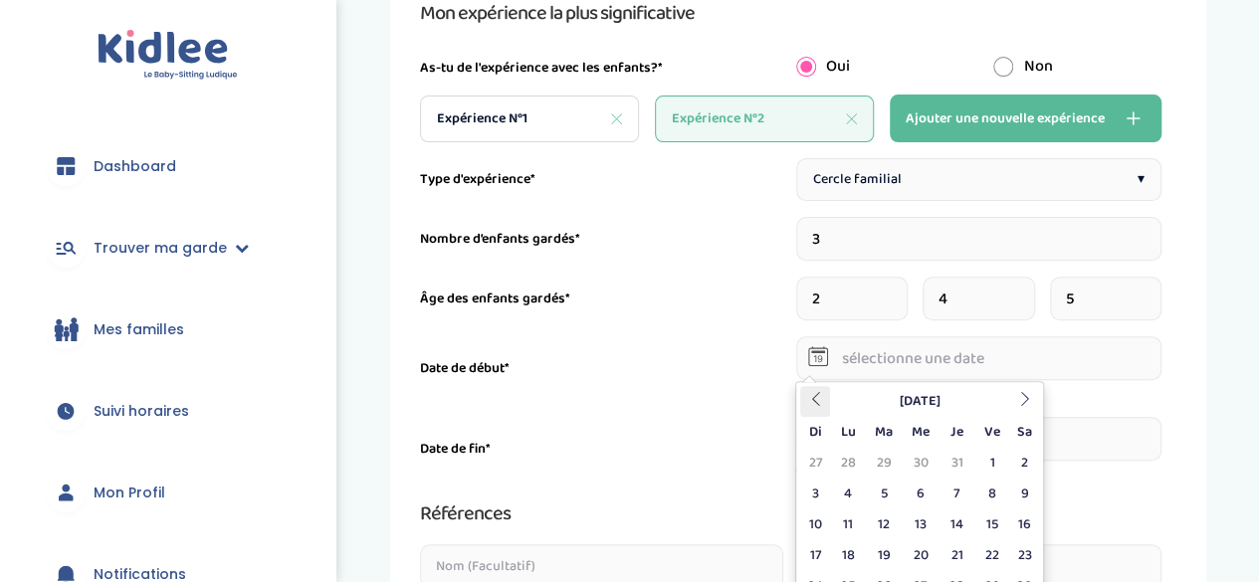
click at [803, 387] on th at bounding box center [815, 401] width 30 height 31
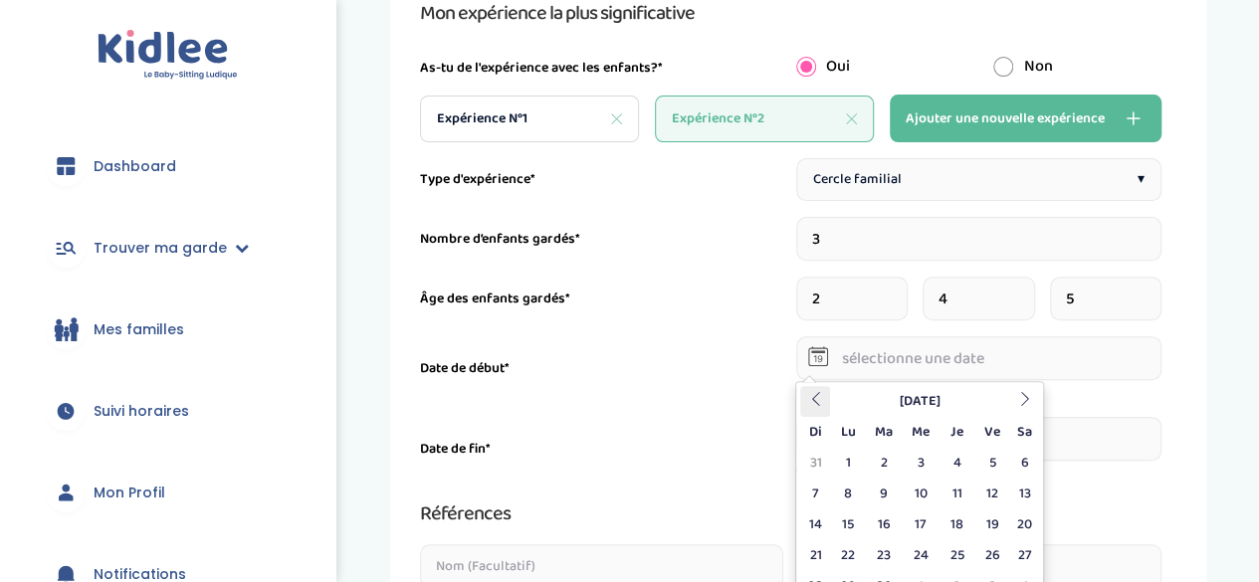
click at [803, 387] on th at bounding box center [815, 401] width 30 height 31
click at [1015, 392] on th at bounding box center [1024, 401] width 30 height 31
click at [1033, 399] on th at bounding box center [1024, 401] width 30 height 31
click at [1023, 455] on td "1" at bounding box center [1024, 463] width 30 height 31
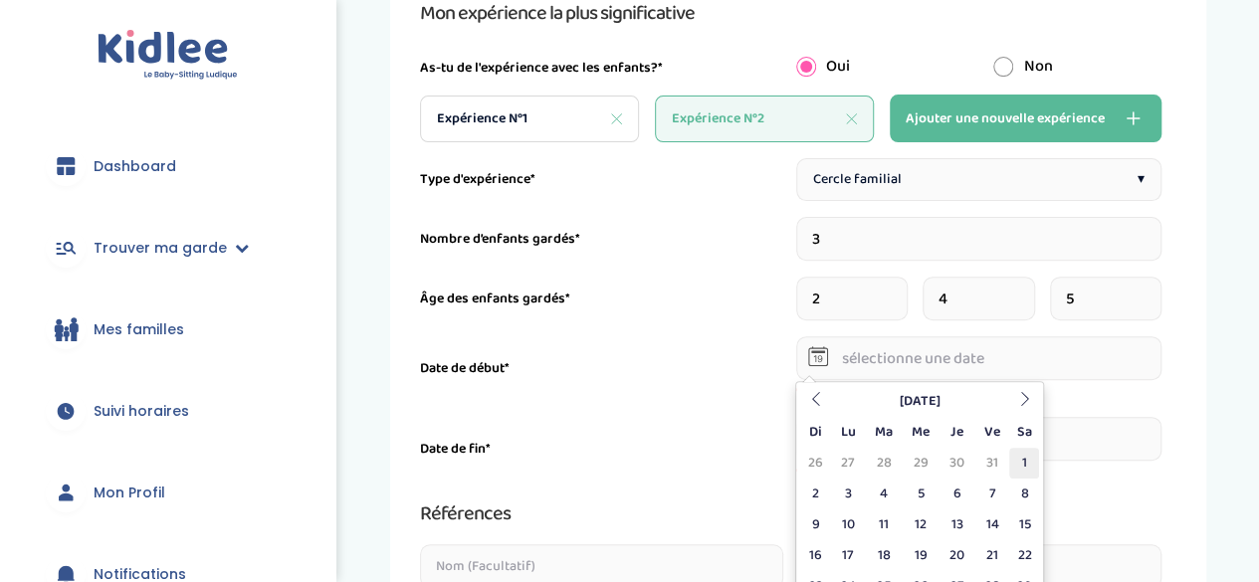
type input "[DATE]"
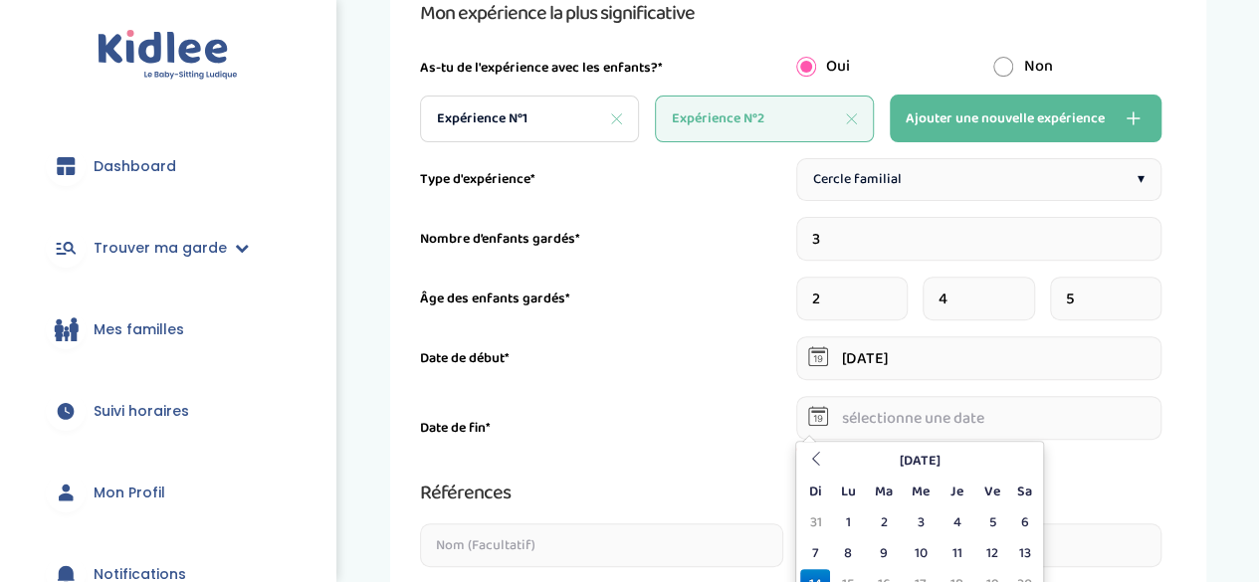
click at [876, 428] on input "text" at bounding box center [979, 418] width 366 height 44
click at [847, 515] on td "1" at bounding box center [847, 522] width 35 height 31
type input "[DATE]"
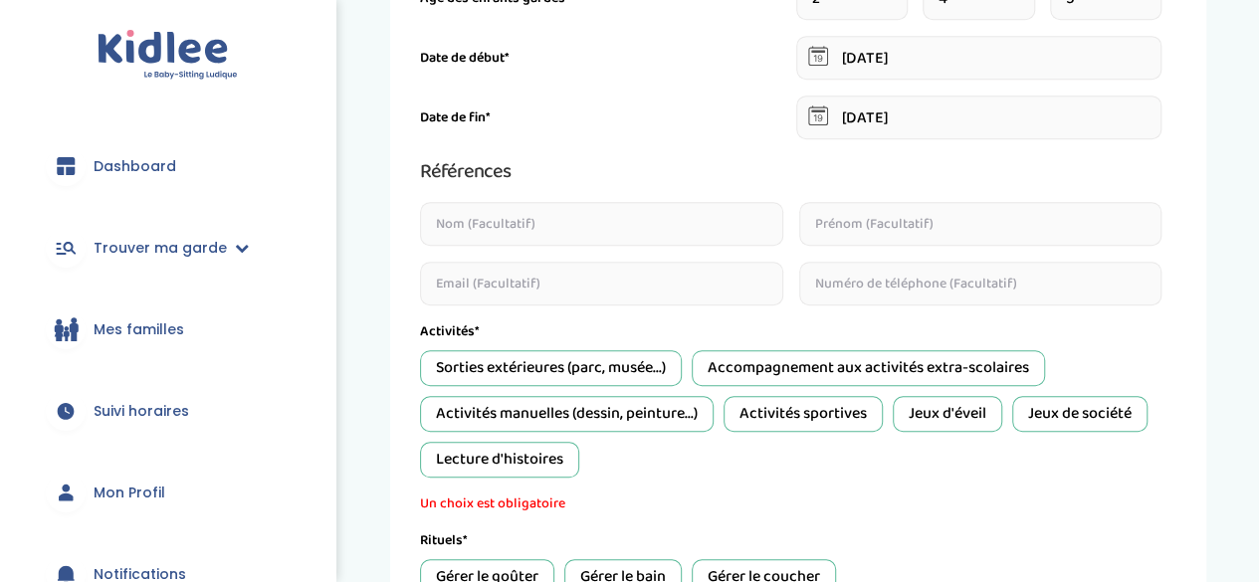
scroll to position [539, 0]
click at [637, 422] on div "Activités manuelles (dessin, peinture...)" at bounding box center [567, 413] width 294 height 36
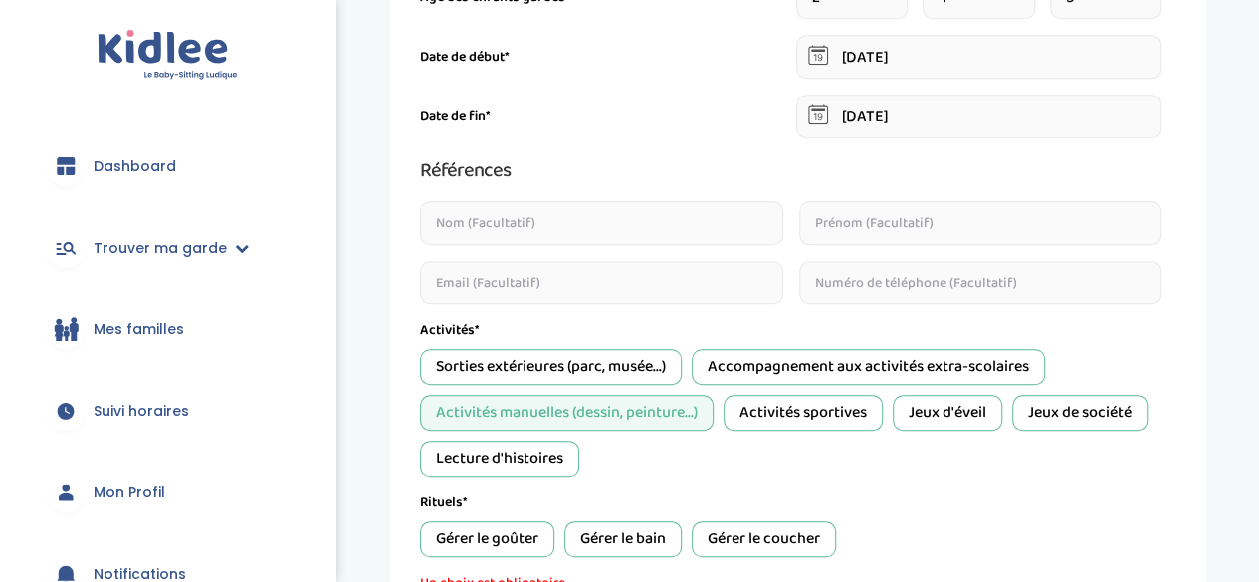
click at [750, 410] on div "Activités sportives" at bounding box center [802, 413] width 159 height 36
click at [924, 409] on div "Jeux d'éveil" at bounding box center [947, 413] width 109 height 36
click at [1073, 409] on div "Jeux de société" at bounding box center [1079, 413] width 135 height 36
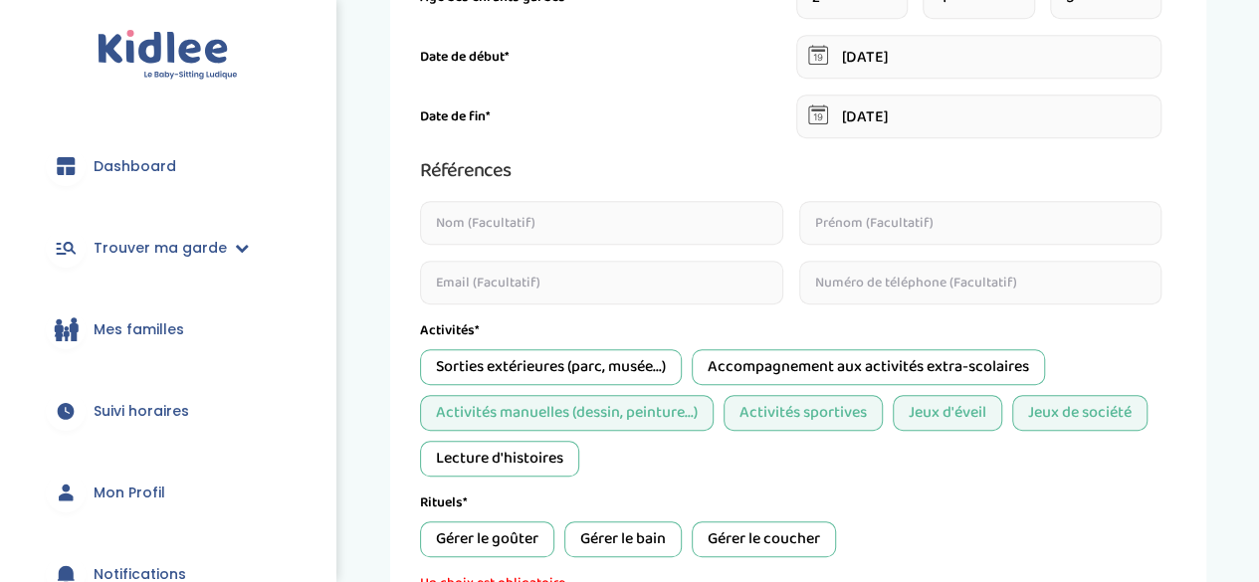
click at [541, 463] on div "Lecture d'histoires" at bounding box center [499, 459] width 159 height 36
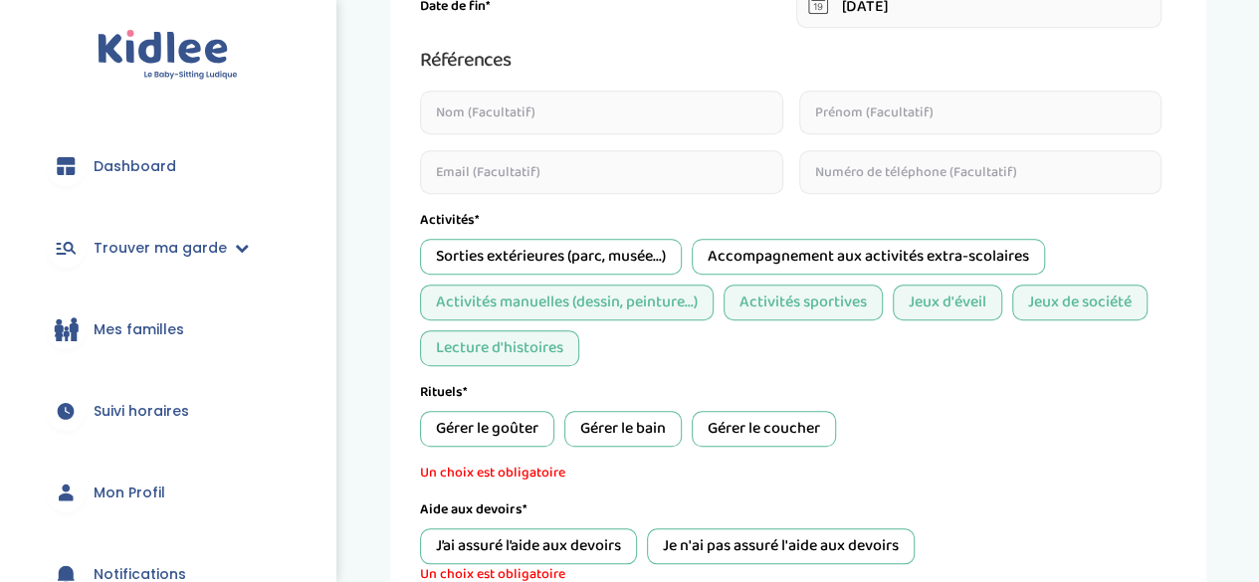
scroll to position [663, 0]
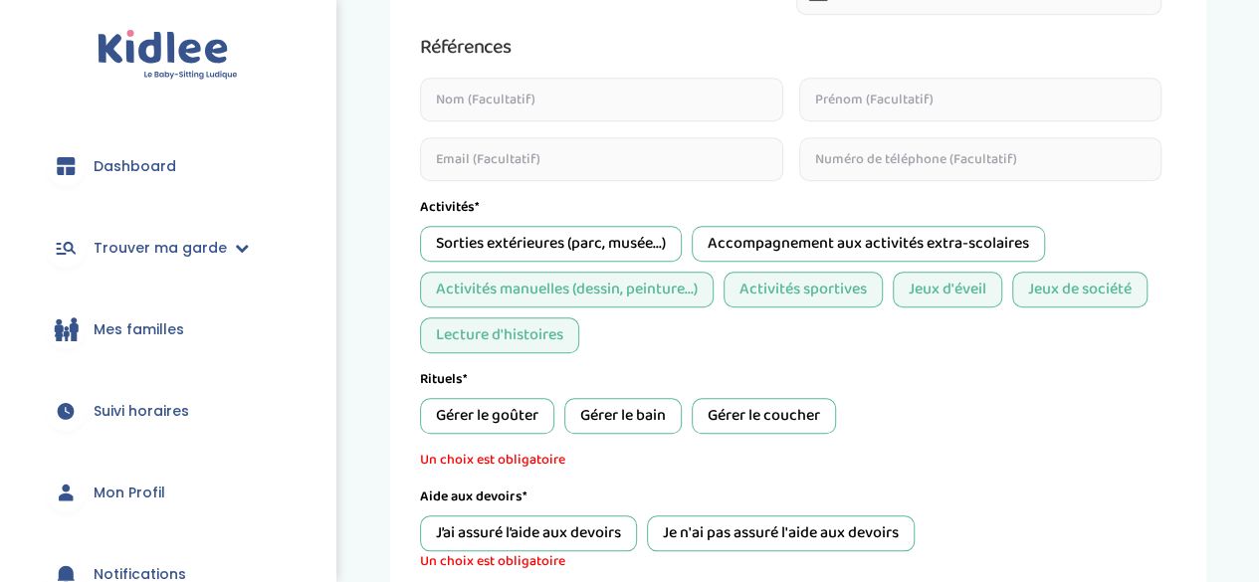
click at [736, 419] on div "Gérer le coucher" at bounding box center [764, 416] width 144 height 36
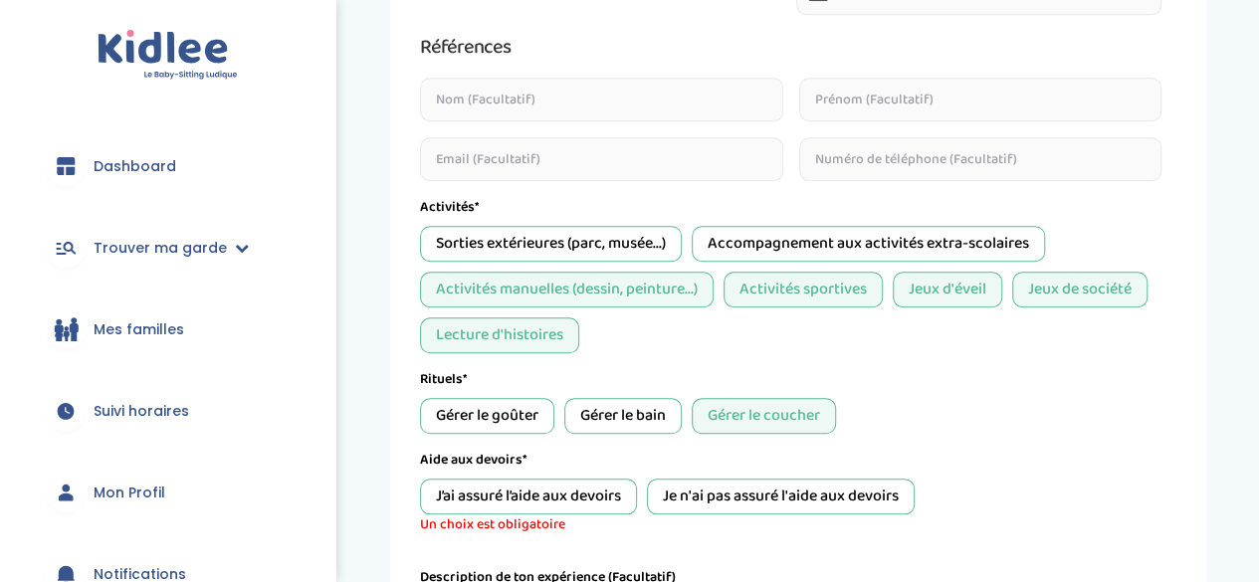
click at [466, 410] on div "Gérer le goûter" at bounding box center [487, 416] width 134 height 36
click at [690, 487] on div "Je n'ai pas assuré l'aide aux devoirs" at bounding box center [781, 497] width 268 height 36
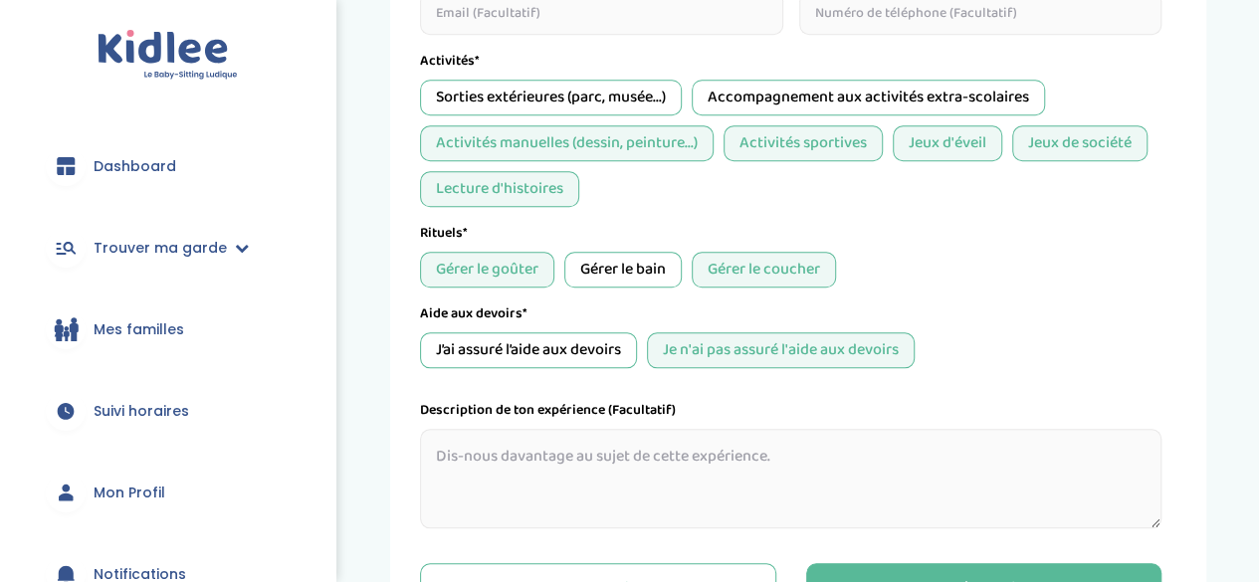
scroll to position [810, 0]
click at [878, 570] on button "Suivant" at bounding box center [984, 587] width 356 height 50
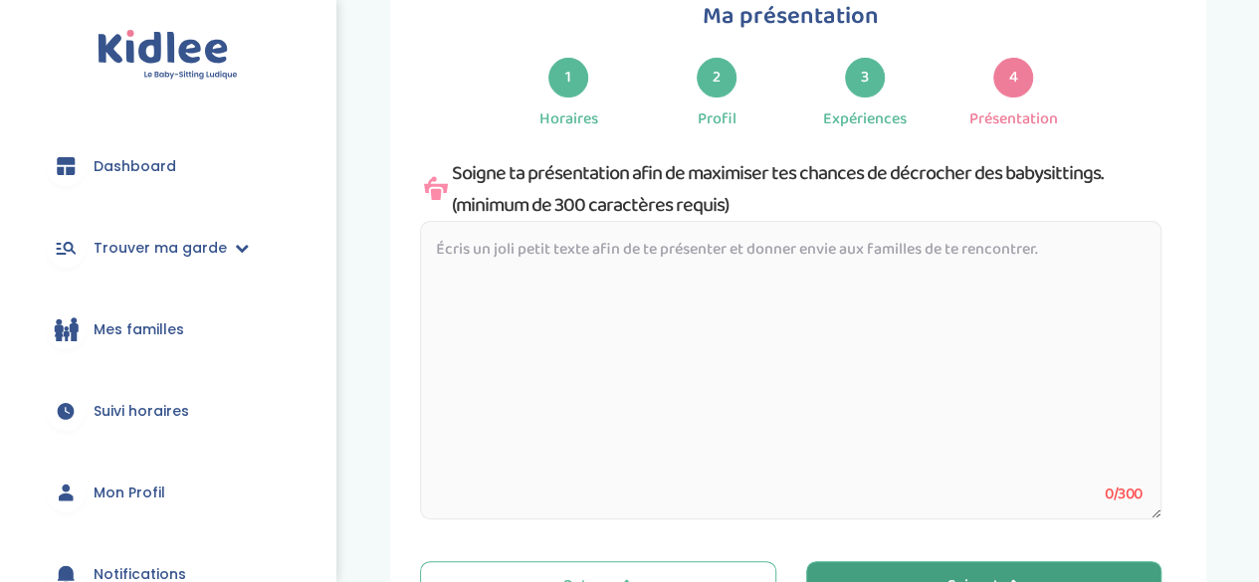
scroll to position [75, 0]
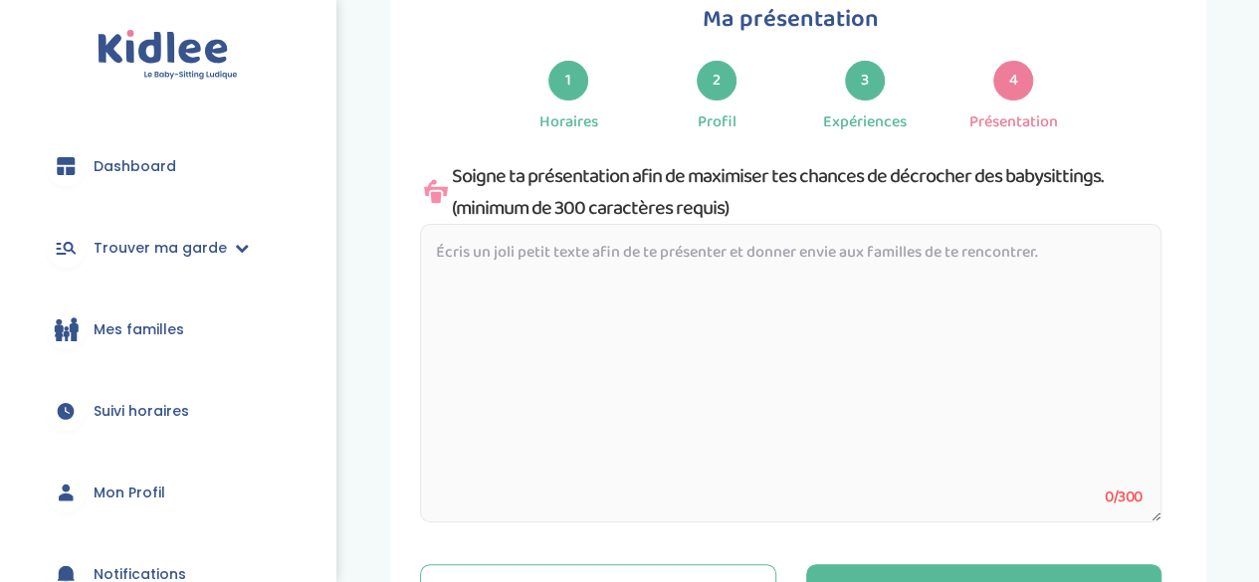
click at [840, 249] on textarea at bounding box center [790, 373] width 741 height 299
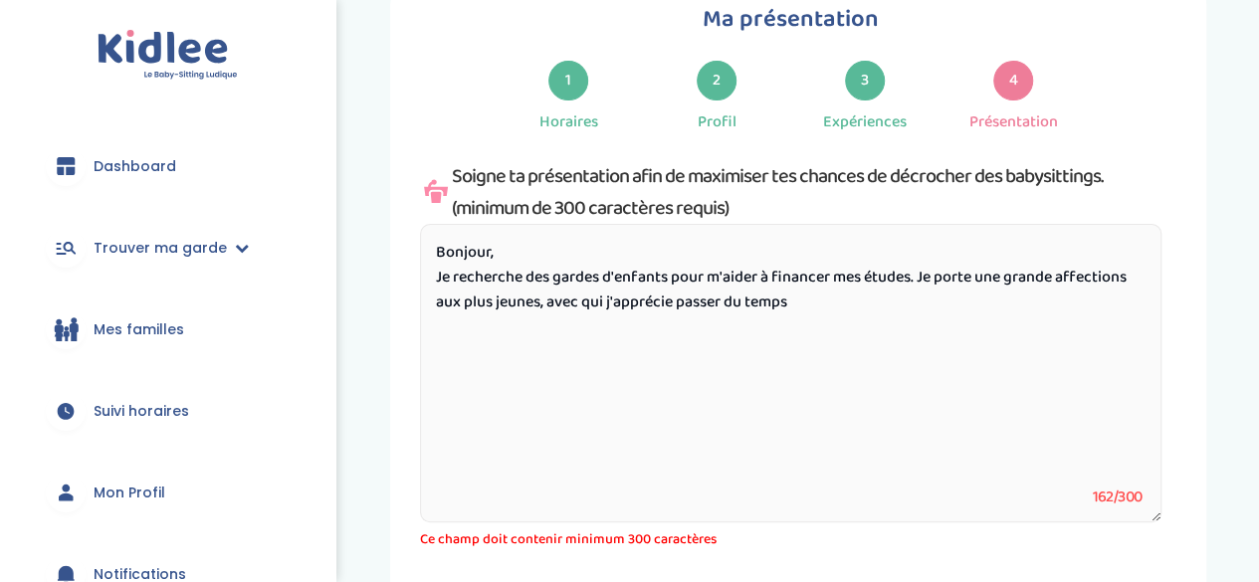
click at [590, 305] on textarea "Bonjour, Je recherche des gardes d'enfants pour m'aider à financer mes études. …" at bounding box center [790, 373] width 741 height 299
click at [840, 305] on textarea "Bonjour, Je recherche des gardes d'enfants pour m'aider à financer mes études. …" at bounding box center [790, 373] width 741 height 299
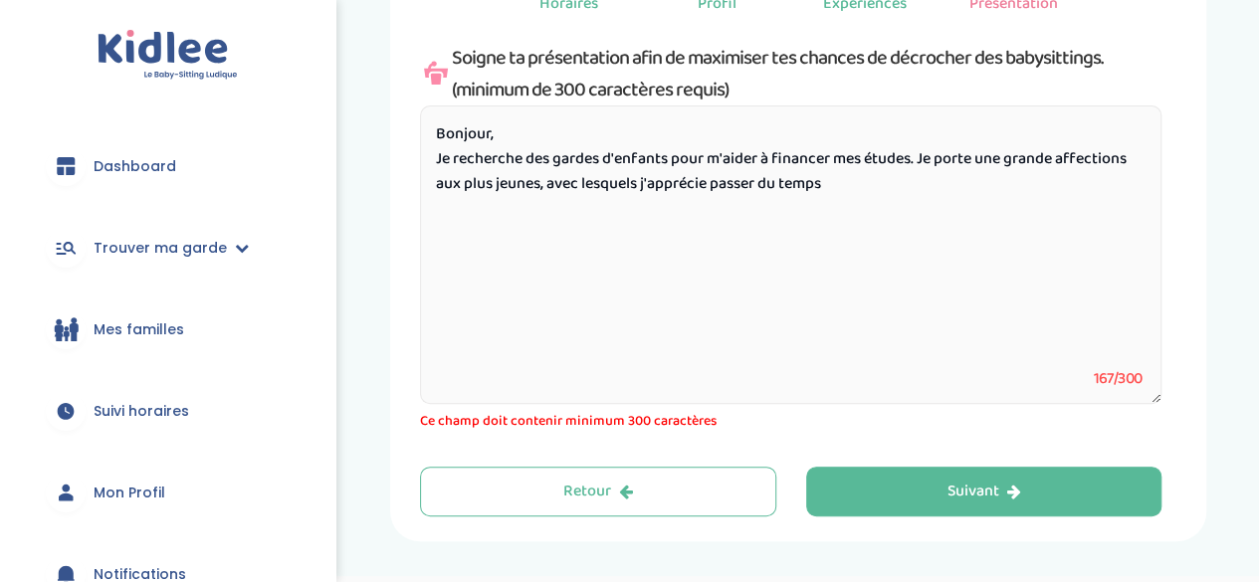
scroll to position [191, 0]
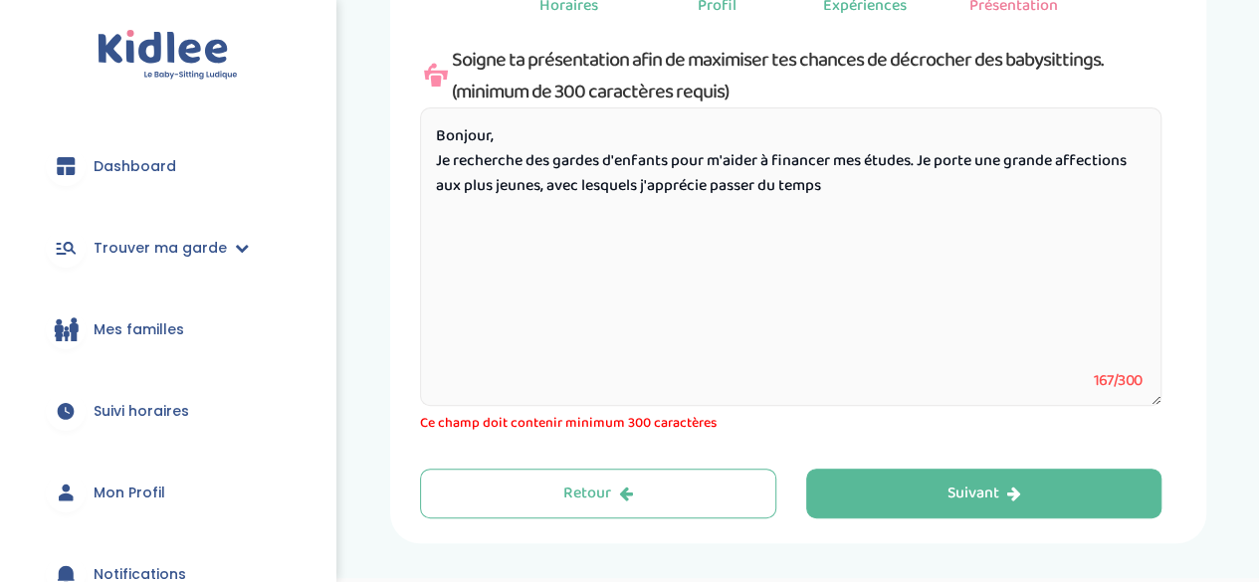
click at [474, 128] on textarea "Bonjour, Je recherche des gardes d'enfants pour m'aider à financer mes études. …" at bounding box center [790, 256] width 741 height 299
click at [466, 143] on textarea "Cher parents, Je recherche des gardes d'enfants pour m'aider à financer mes étu…" at bounding box center [790, 256] width 741 height 299
click at [453, 162] on textarea "Chers parents, Je recherche des gardes d'enfants pour m'aider à financer mes ét…" at bounding box center [790, 256] width 741 height 299
click at [597, 158] on textarea "Chers parents, Je suis à la recherche des gardes d'enfants pour m'aider à finan…" at bounding box center [790, 256] width 741 height 299
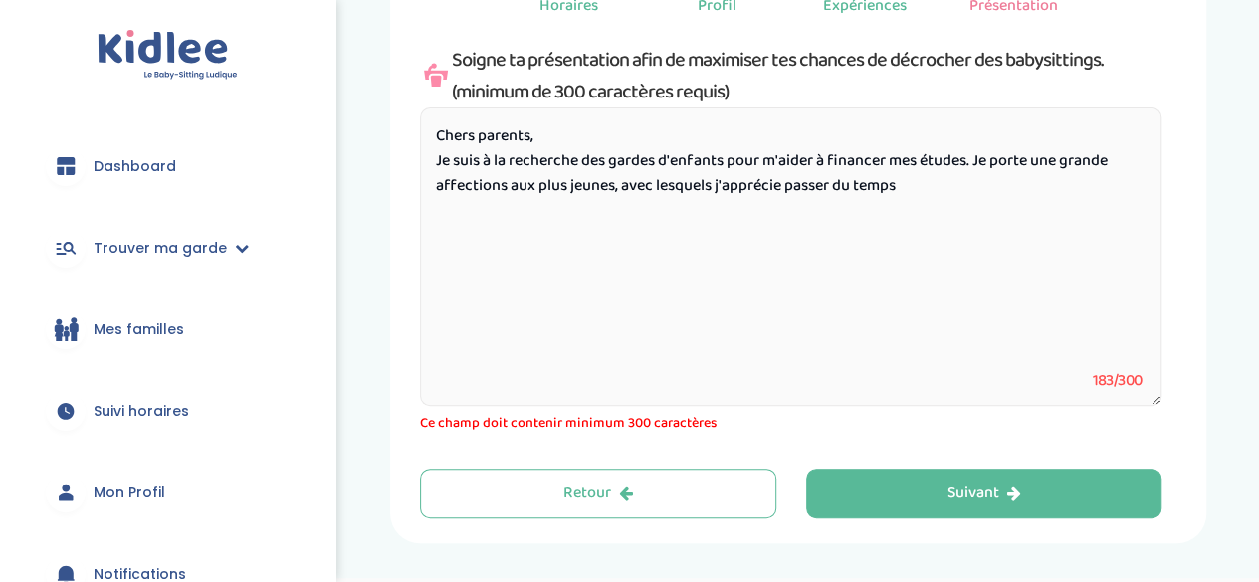
click at [597, 158] on textarea "Chers parents, Je suis à la recherche des gardes d'enfants pour m'aider à finan…" at bounding box center [790, 256] width 741 height 299
click at [916, 189] on textarea "Chers parents, Je suis à la recherche de gardes d'enfants pour m'aider à financ…" at bounding box center [790, 256] width 741 height 299
drag, startPoint x: 721, startPoint y: 187, endPoint x: 626, endPoint y: 192, distance: 95.7
click at [626, 192] on textarea "Chers parents, Je suis à la recherche de gardes d'enfants pour m'aider à financ…" at bounding box center [790, 256] width 741 height 299
click at [639, 190] on textarea "Chers parents, Je suis à la recherche de gardes d'enfants pour m'aider à financ…" at bounding box center [790, 256] width 741 height 299
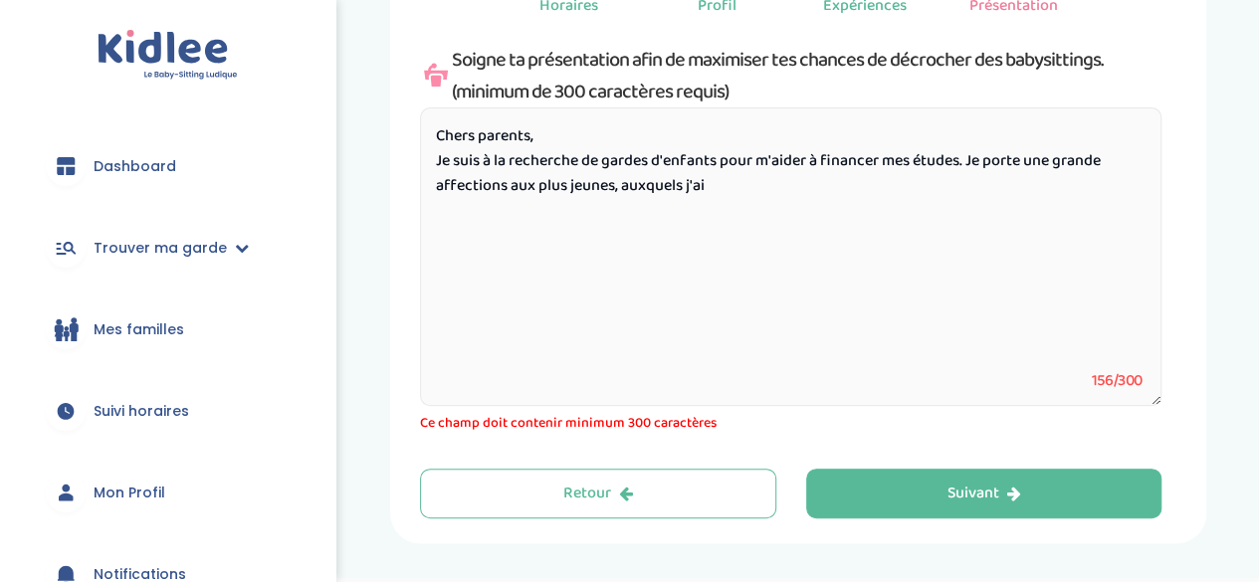
click at [719, 185] on textarea "Chers parents, Je suis à la recherche de gardes d'enfants pour m'aider à financ…" at bounding box center [790, 256] width 741 height 299
drag, startPoint x: 623, startPoint y: 187, endPoint x: 785, endPoint y: 184, distance: 162.2
click at [785, 184] on textarea "Chers parents, Je suis à la recherche de gardes d'enfants pour m'aider à financ…" at bounding box center [790, 256] width 741 height 299
click at [726, 186] on textarea "Chers parents, Je suis à la recherche de gardes d'enfants pour m'aider à financ…" at bounding box center [790, 256] width 741 height 299
click at [815, 184] on textarea "Chers parents, Je suis à la recherche de gardes d'enfants pour m'aider à financ…" at bounding box center [790, 256] width 741 height 299
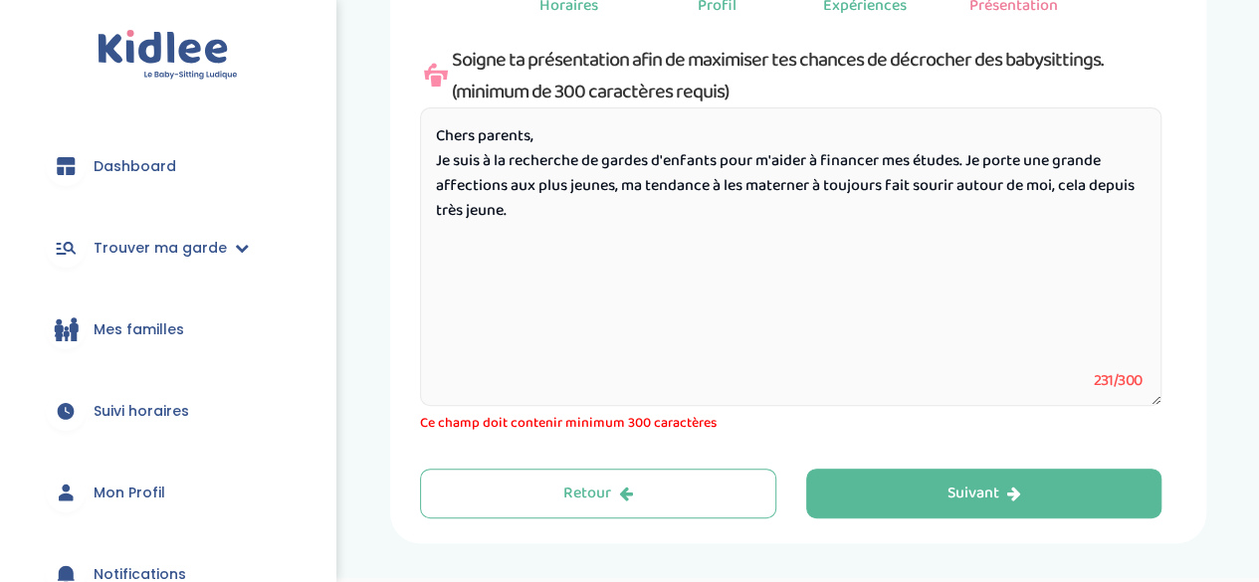
click at [957, 188] on textarea "Chers parents, Je suis à la recherche de gardes d'enfants pour m'aider à financ…" at bounding box center [790, 256] width 741 height 299
click at [754, 231] on textarea "Chers parents, Je suis à la recherche de gardes d'enfants pour m'aider à financ…" at bounding box center [790, 256] width 741 height 299
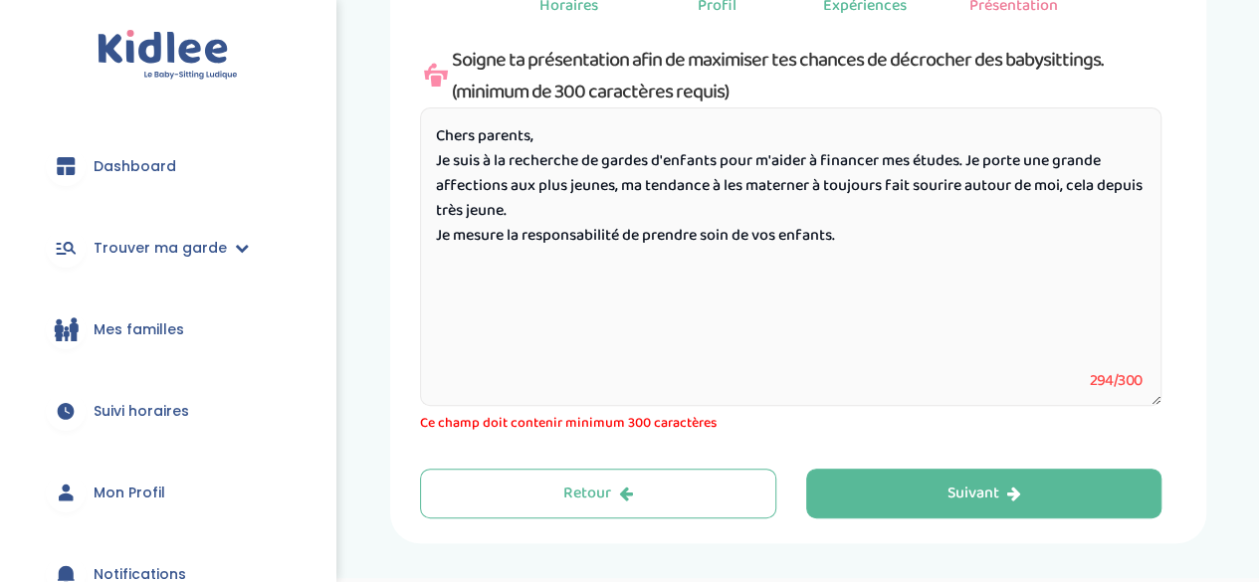
click at [507, 179] on textarea "Chers parents, Je suis à la recherche de gardes d'enfants pour m'aider à financ…" at bounding box center [790, 256] width 741 height 299
click at [856, 242] on textarea "Chers parents, Je suis à la recherche de gardes d'enfants pour m'aider à financ…" at bounding box center [790, 256] width 741 height 299
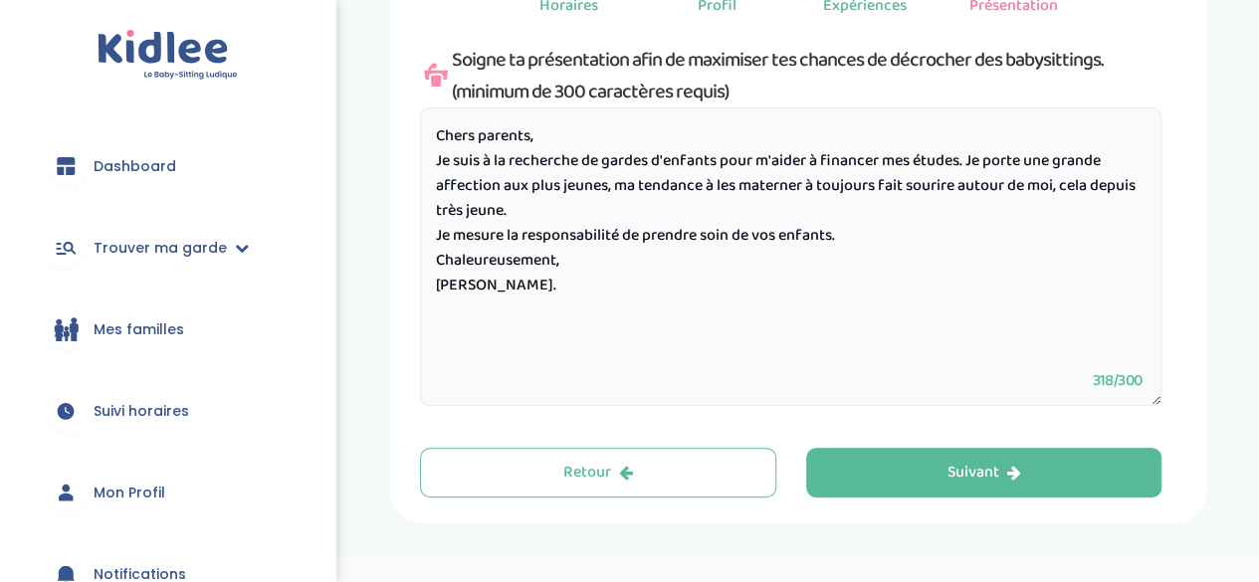
click at [549, 200] on textarea "Chers parents, Je suis à la recherche de gardes d'enfants pour m'aider à financ…" at bounding box center [790, 256] width 741 height 299
drag, startPoint x: 782, startPoint y: 240, endPoint x: 647, endPoint y: 242, distance: 135.3
click at [647, 242] on textarea "Chers parents, Je suis à la recherche de gardes d'enfants pour m'aider à financ…" at bounding box center [790, 256] width 741 height 299
click at [784, 245] on textarea "Chers parents, Je suis à la recherche de gardes d'enfants pour m'aider à financ…" at bounding box center [790, 256] width 741 height 299
click at [1065, 187] on textarea "Chers parents, Je suis à la recherche de gardes d'enfants pour m'aider à financ…" at bounding box center [790, 256] width 741 height 299
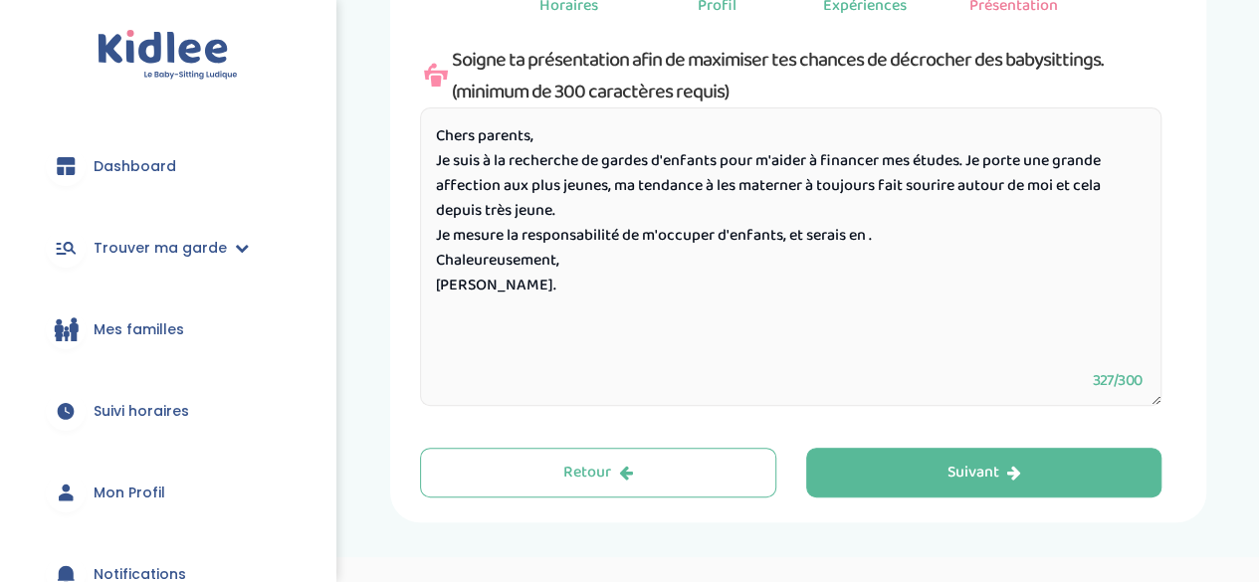
click at [621, 222] on textarea "Chers parents, Je suis à la recherche de gardes d'enfants pour m'aider à financ…" at bounding box center [790, 256] width 741 height 299
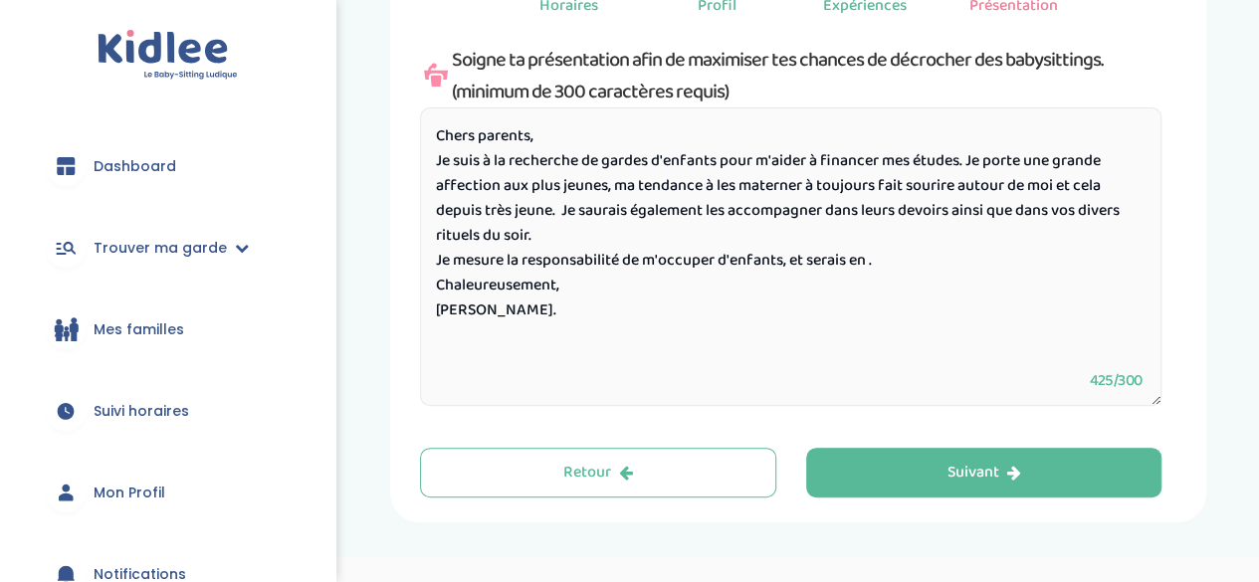
click at [883, 270] on textarea "Chers parents, Je suis à la recherche de gardes d'enfants pour m'aider à financ…" at bounding box center [790, 256] width 741 height 299
click at [734, 258] on textarea "Chers parents, Je suis à la recherche de gardes d'enfants pour m'aider à financ…" at bounding box center [790, 256] width 741 height 299
click at [682, 216] on textarea "Chers parents, Je suis à la recherche de gardes d'enfants pour m'aider à financ…" at bounding box center [790, 256] width 741 height 299
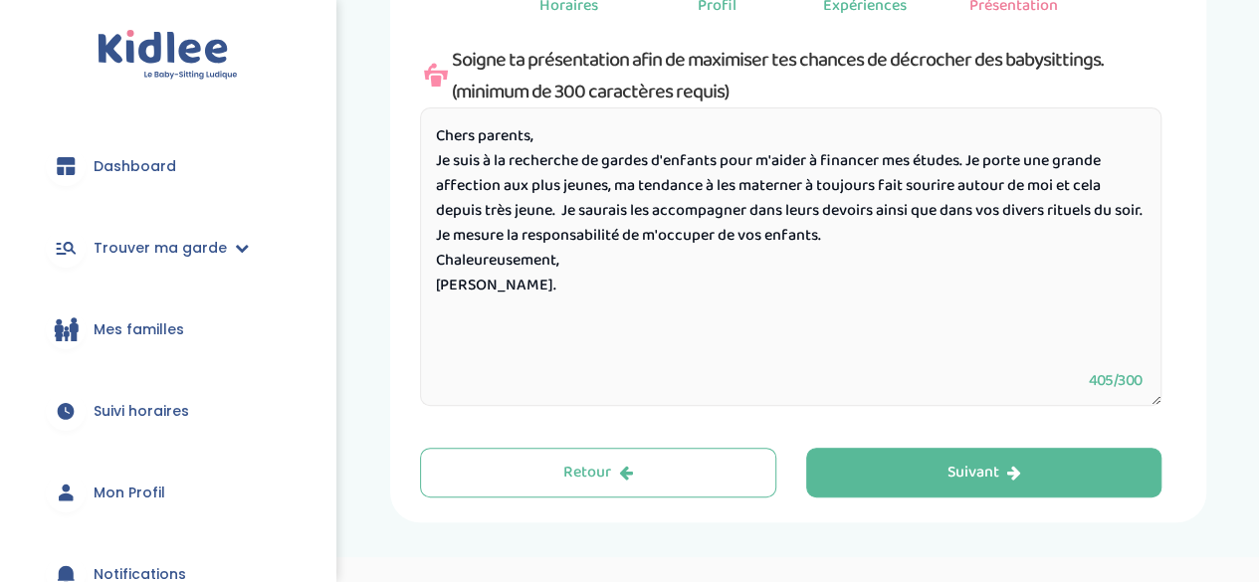
drag, startPoint x: 492, startPoint y: 314, endPoint x: 405, endPoint y: 112, distance: 219.8
click at [405, 112] on div "Ma présentation 1 Horaires 2 Profil 3 Expériences 4 Présentation Indique nous t…" at bounding box center [798, 191] width 816 height 664
click at [905, 282] on textarea "Chers parents, Je suis à la recherche de gardes d'enfants pour m'aider à financ…" at bounding box center [790, 256] width 741 height 299
click at [809, 184] on textarea "Chers parents, Je suis à la recherche de gardes d'enfants pour m'aider à financ…" at bounding box center [790, 256] width 741 height 299
type textarea "Chers parents, Je suis à la recherche de gardes d'enfants pour m'aider à financ…"
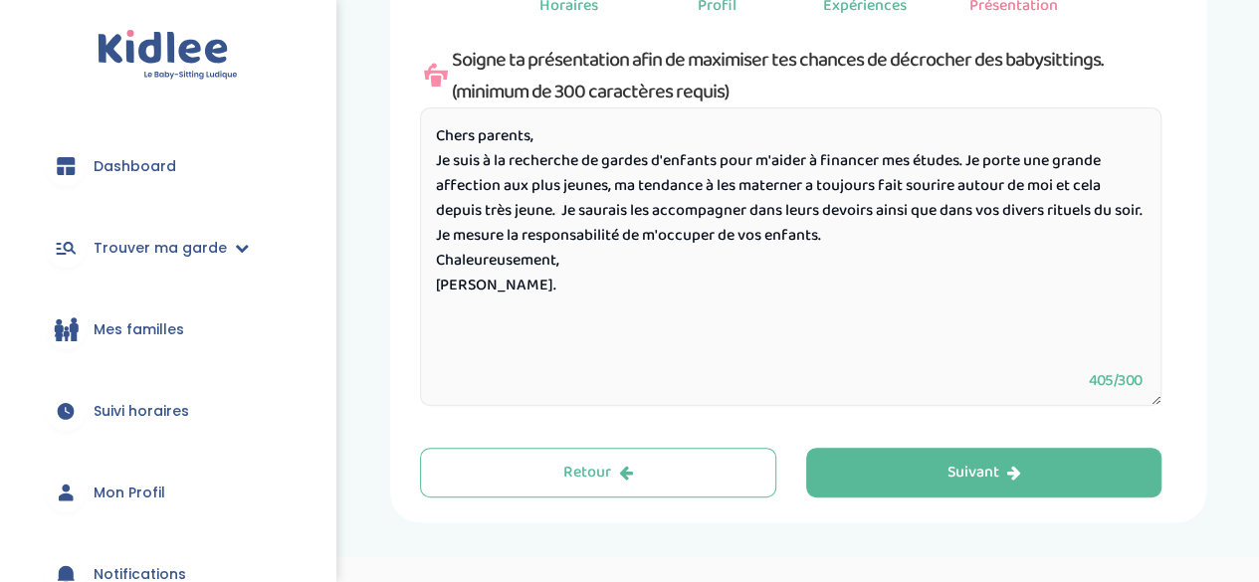
drag, startPoint x: 516, startPoint y: 315, endPoint x: 438, endPoint y: 239, distance: 109.8
click at [438, 239] on textarea "Chers parents, Je suis à la recherche de gardes d'enfants pour m'aider à financ…" at bounding box center [790, 256] width 741 height 299
click at [779, 260] on textarea "Chers parents, Je suis à la recherche de gardes d'enfants pour m'aider à financ…" at bounding box center [790, 256] width 741 height 299
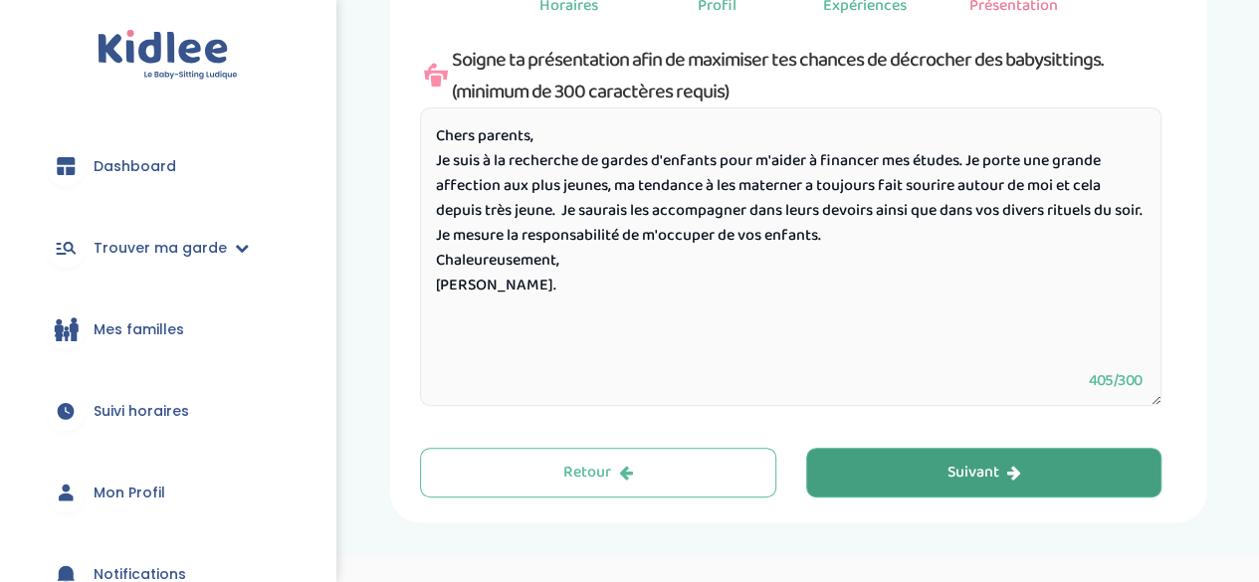
click at [850, 464] on button "Suivant" at bounding box center [984, 473] width 356 height 50
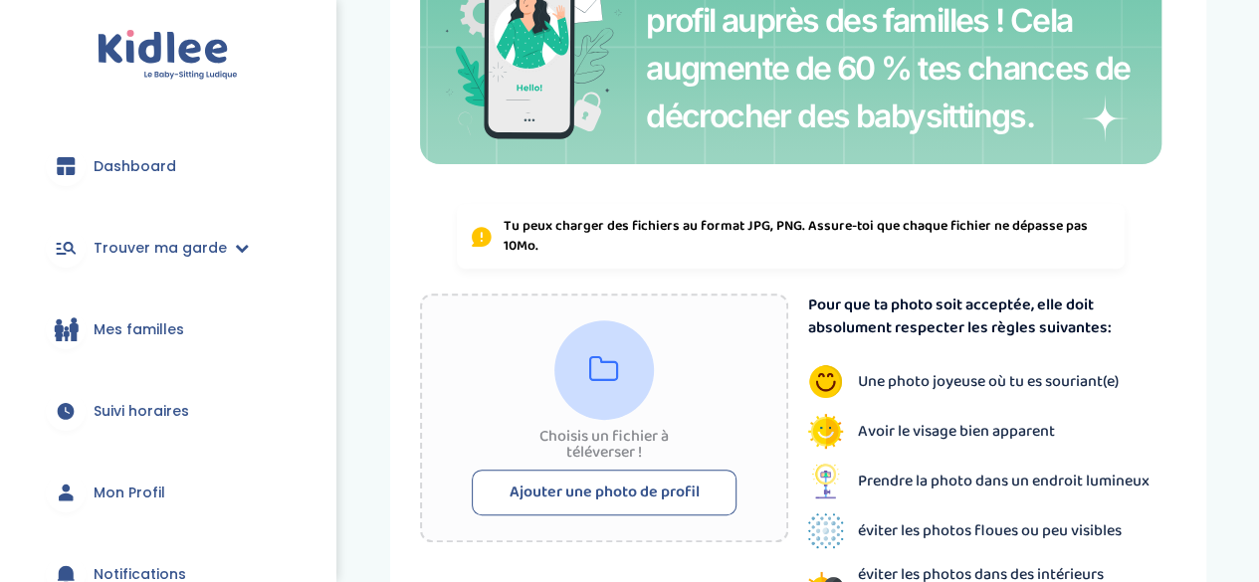
scroll to position [254, 0]
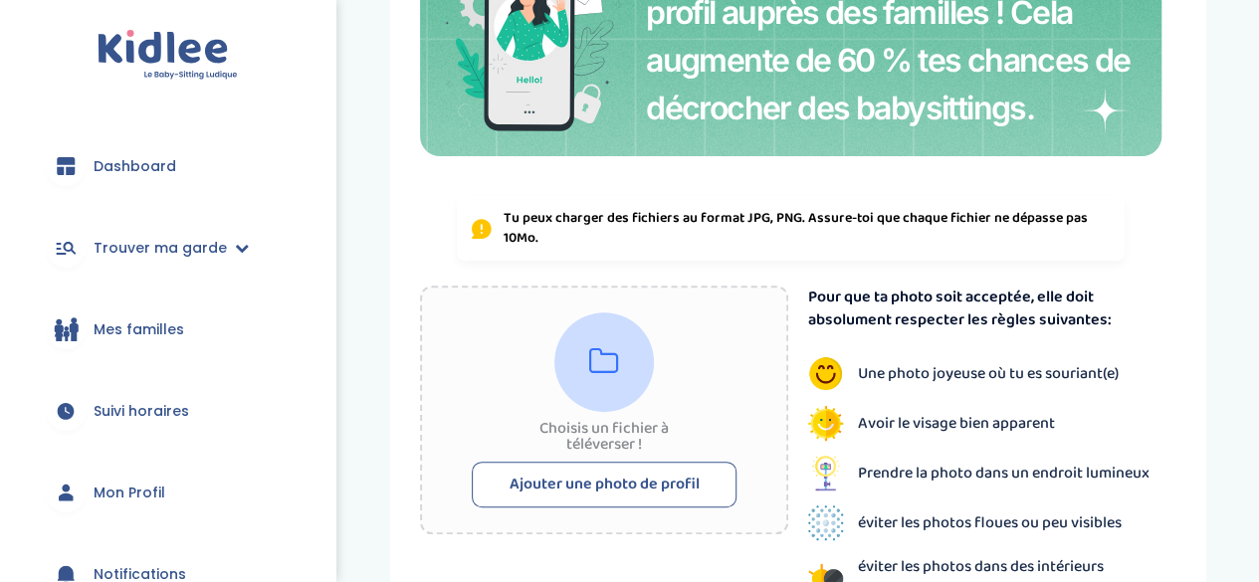
click at [630, 493] on button "Ajouter une photo de profil" at bounding box center [604, 485] width 265 height 46
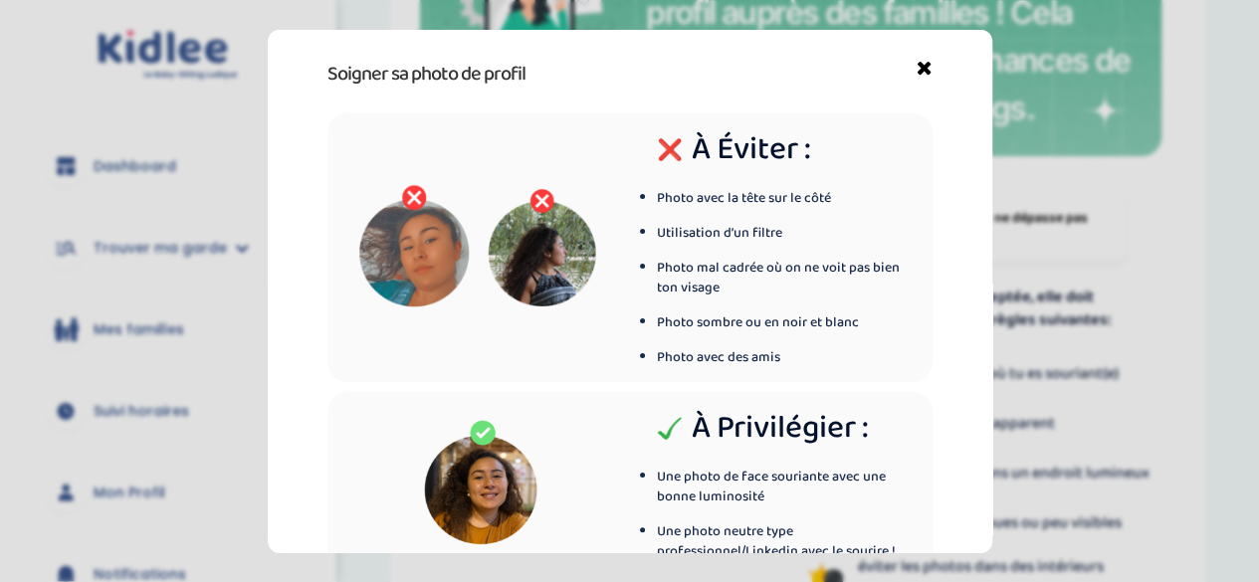
scroll to position [139, 0]
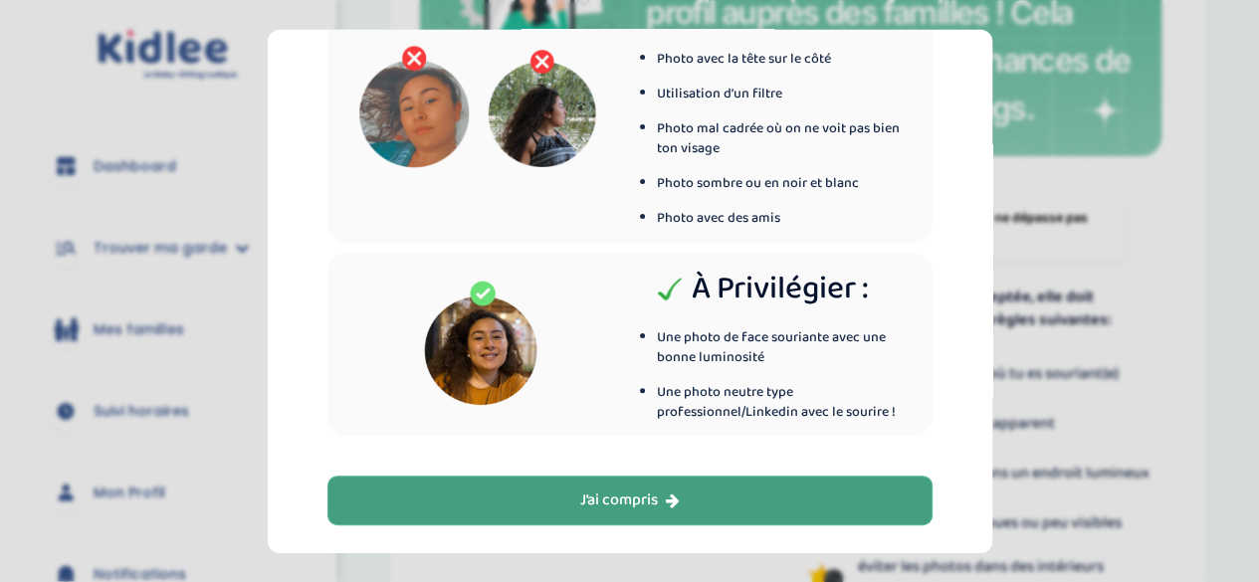
click at [630, 498] on div "J’ai compris" at bounding box center [630, 501] width 100 height 23
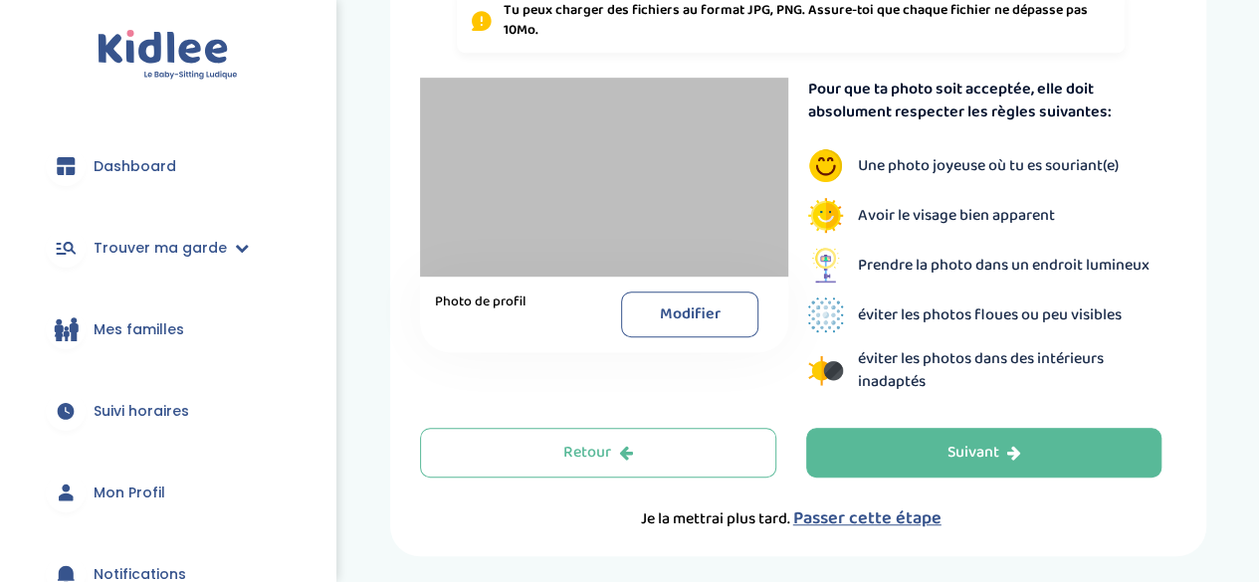
scroll to position [464, 0]
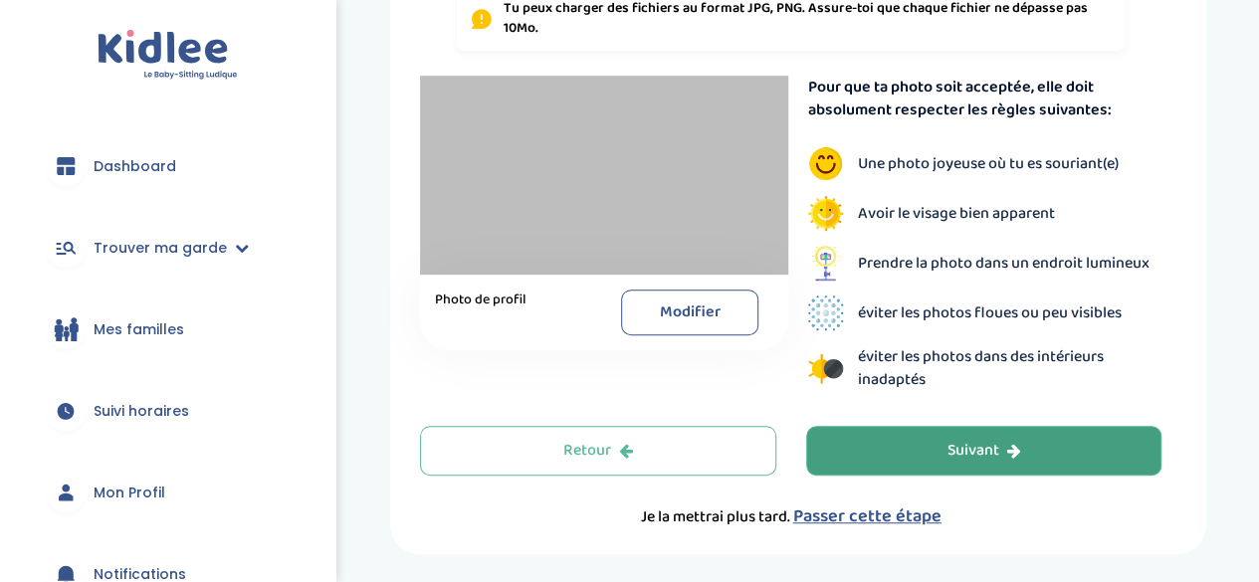
click at [866, 433] on button "Suivant" at bounding box center [984, 451] width 356 height 50
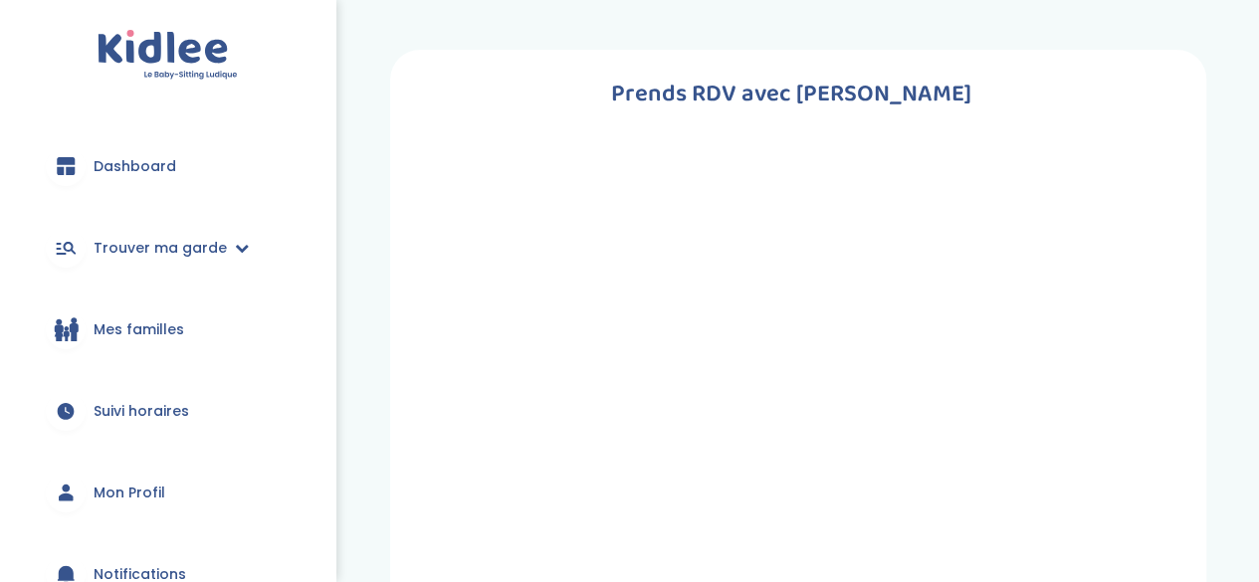
scroll to position [1, 0]
click at [235, 241] on icon at bounding box center [242, 248] width 14 height 14
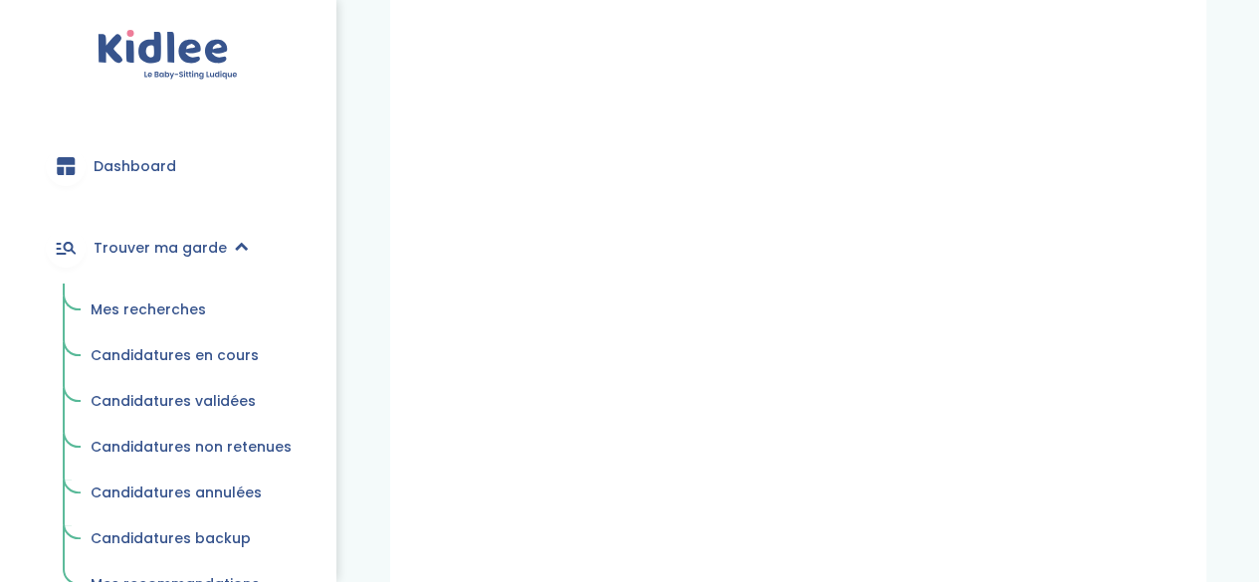
scroll to position [238, 0]
